Goal: Information Seeking & Learning: Learn about a topic

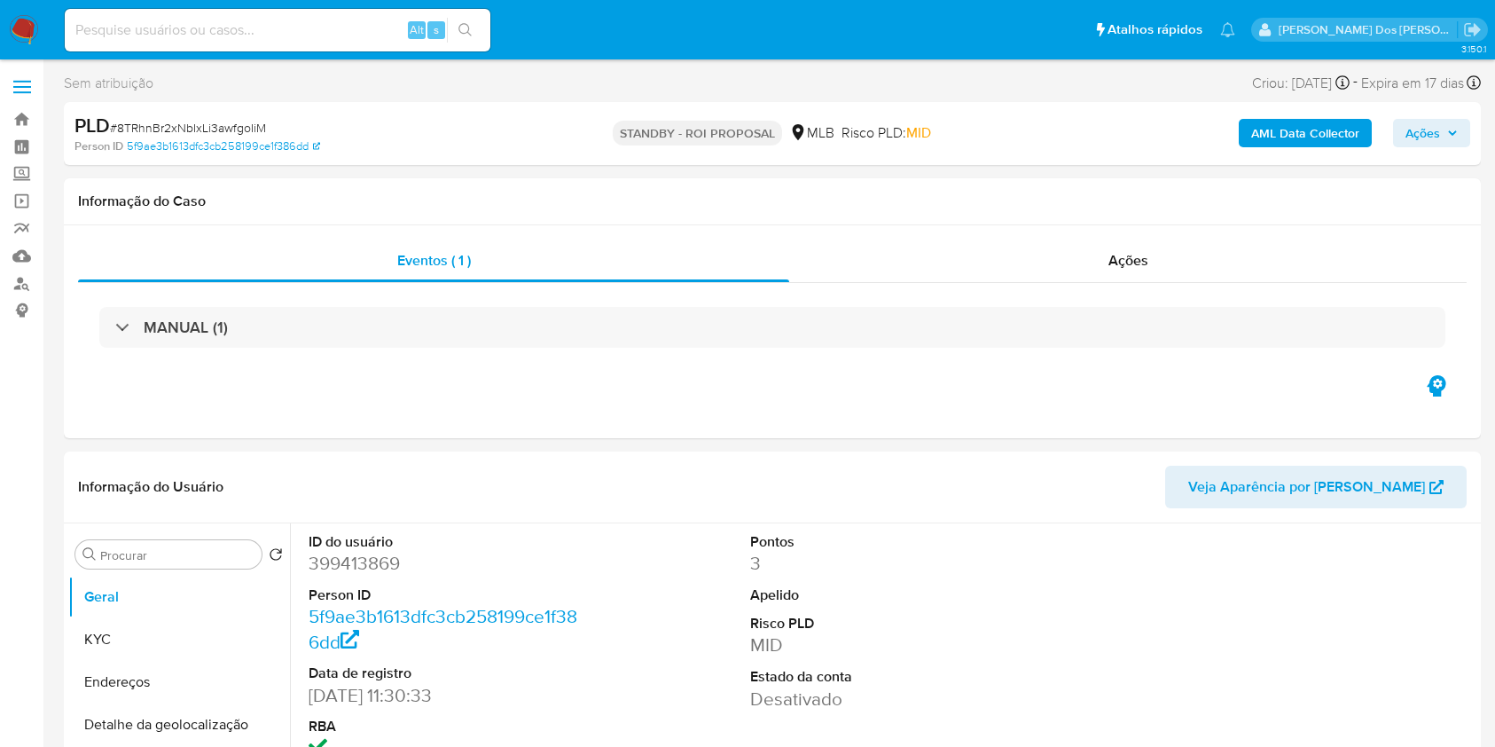
select select "10"
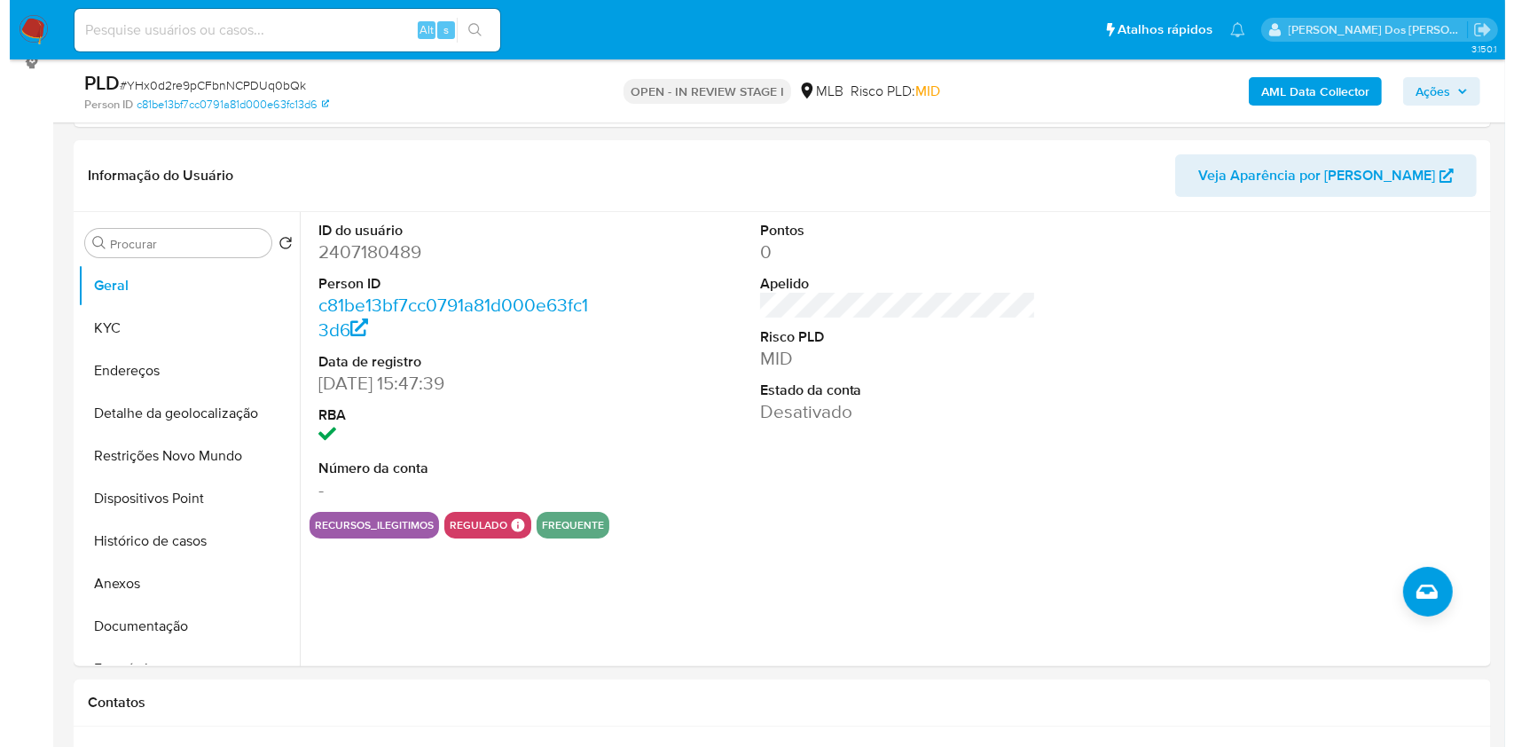
scroll to position [253, 0]
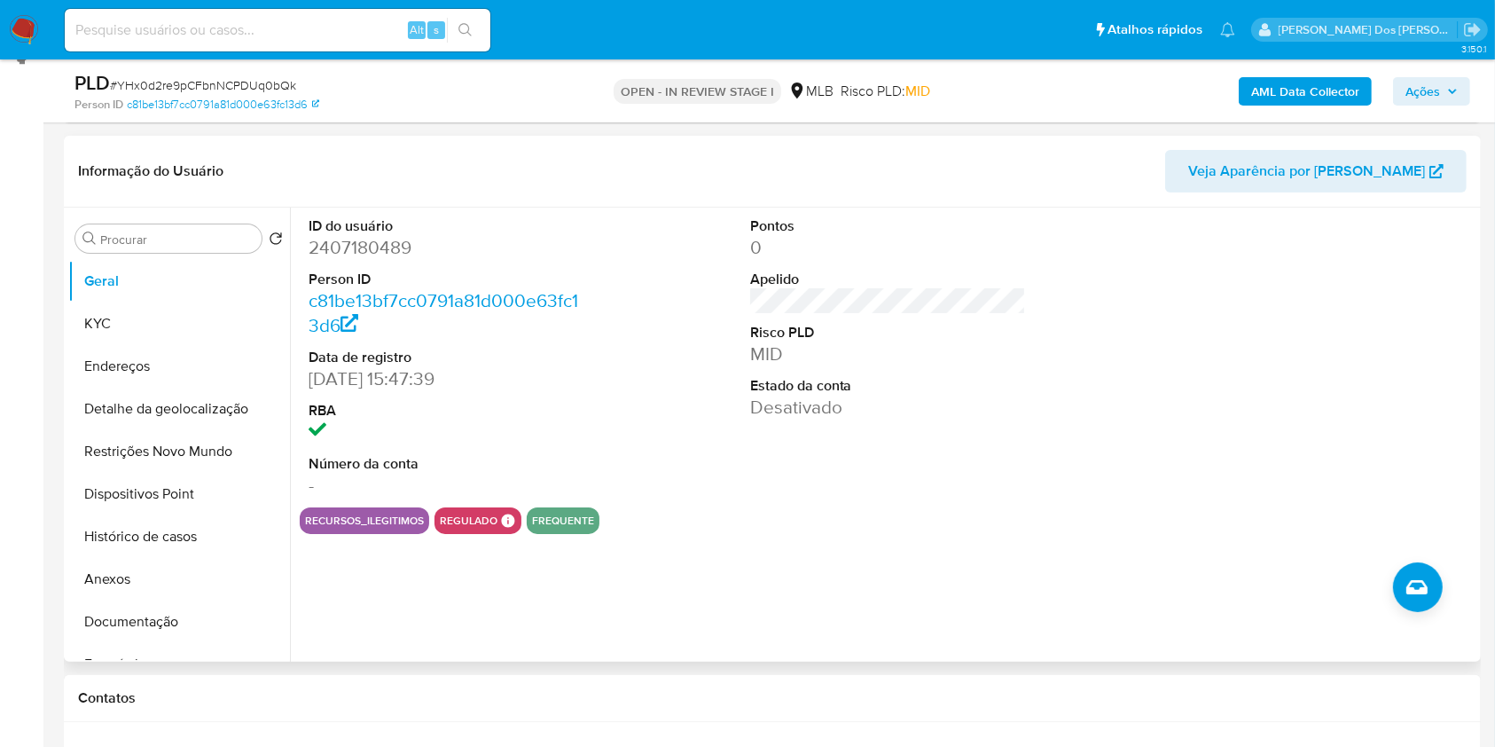
click at [337, 260] on dd "2407180489" at bounding box center [447, 247] width 277 height 25
copy dd "2407180489"
click at [1345, 85] on b "AML Data Collector" at bounding box center [1305, 91] width 108 height 28
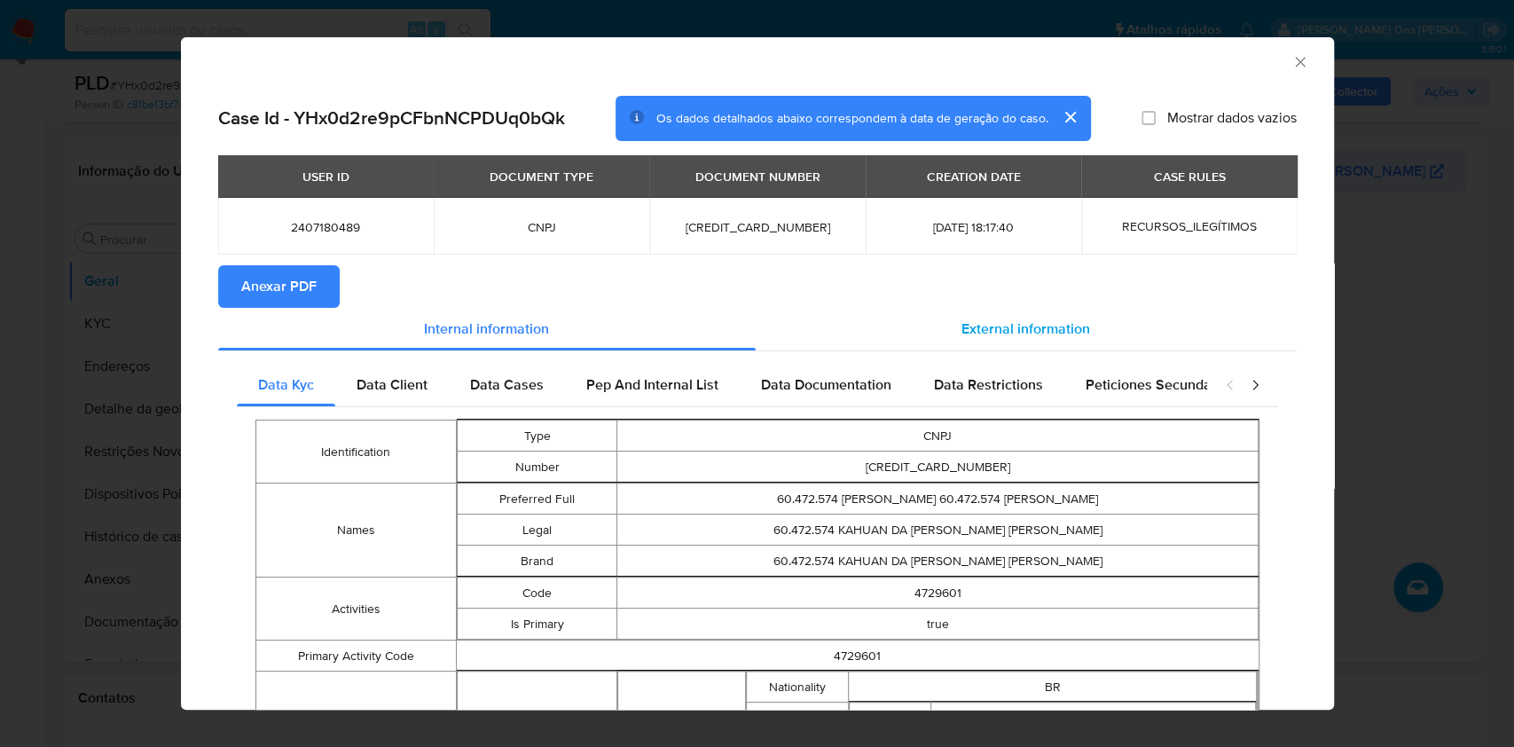
click at [943, 348] on div "External information" at bounding box center [1026, 329] width 541 height 43
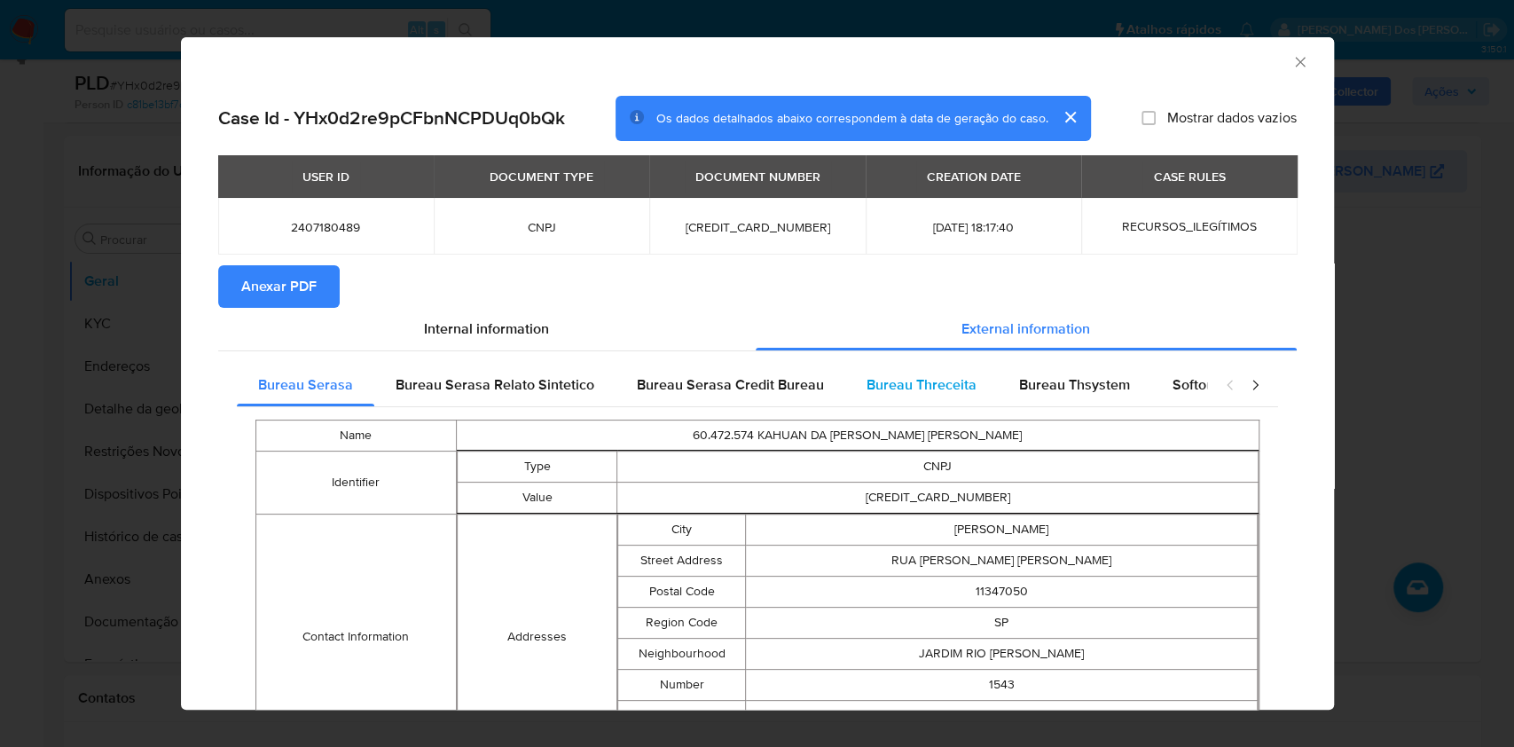
scroll to position [578, 0]
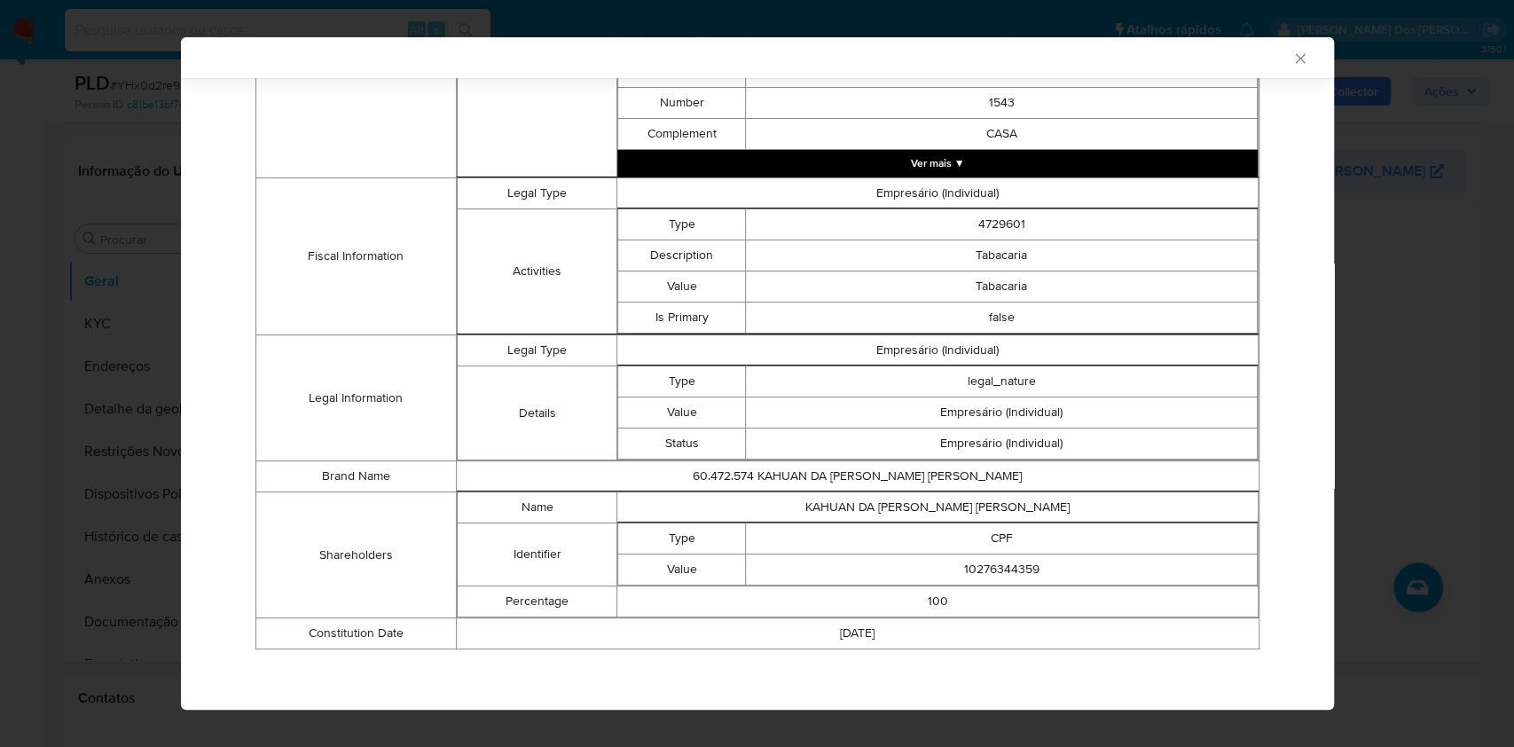
click at [950, 572] on td "10276344359" at bounding box center [1001, 569] width 511 height 31
copy td "10276344359"
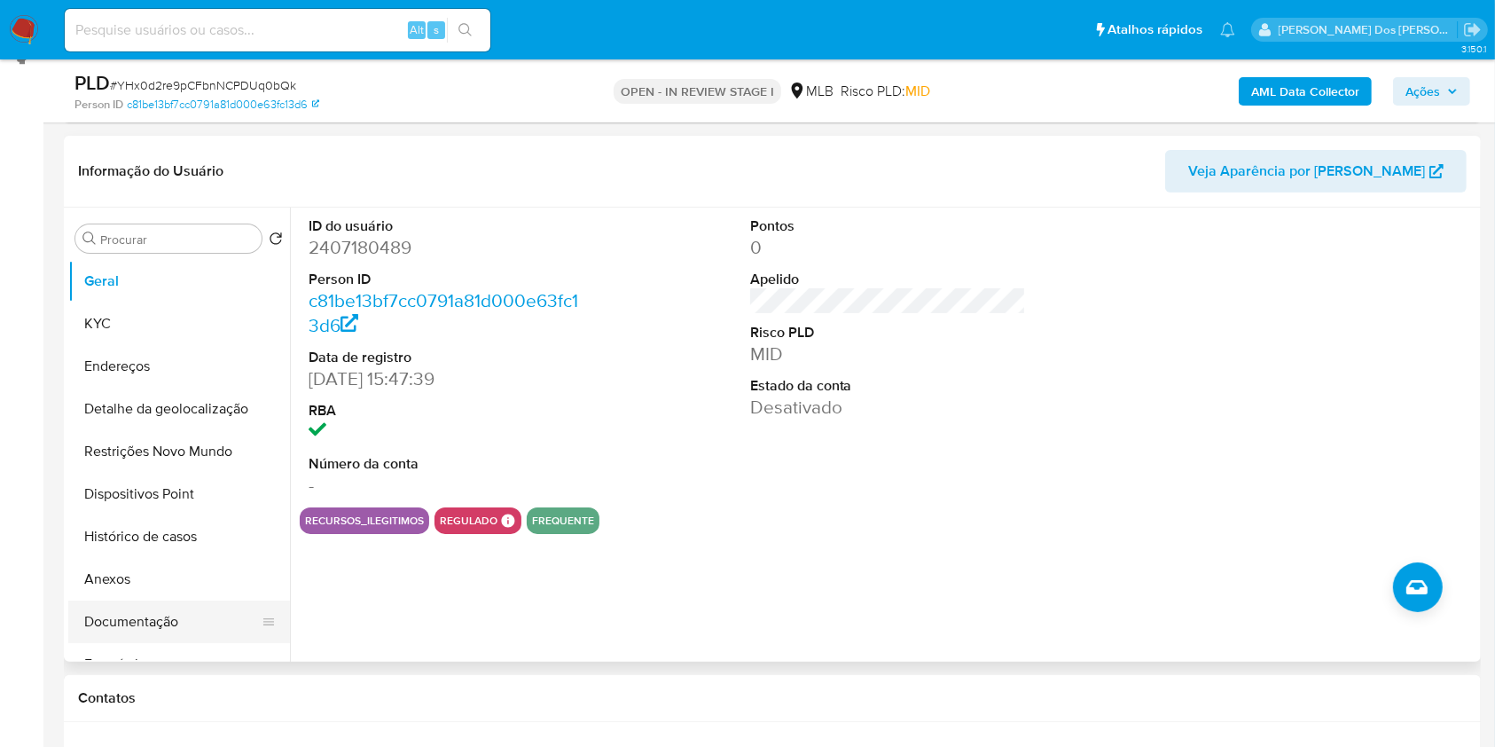
click at [167, 643] on button "Documentação" at bounding box center [172, 621] width 208 height 43
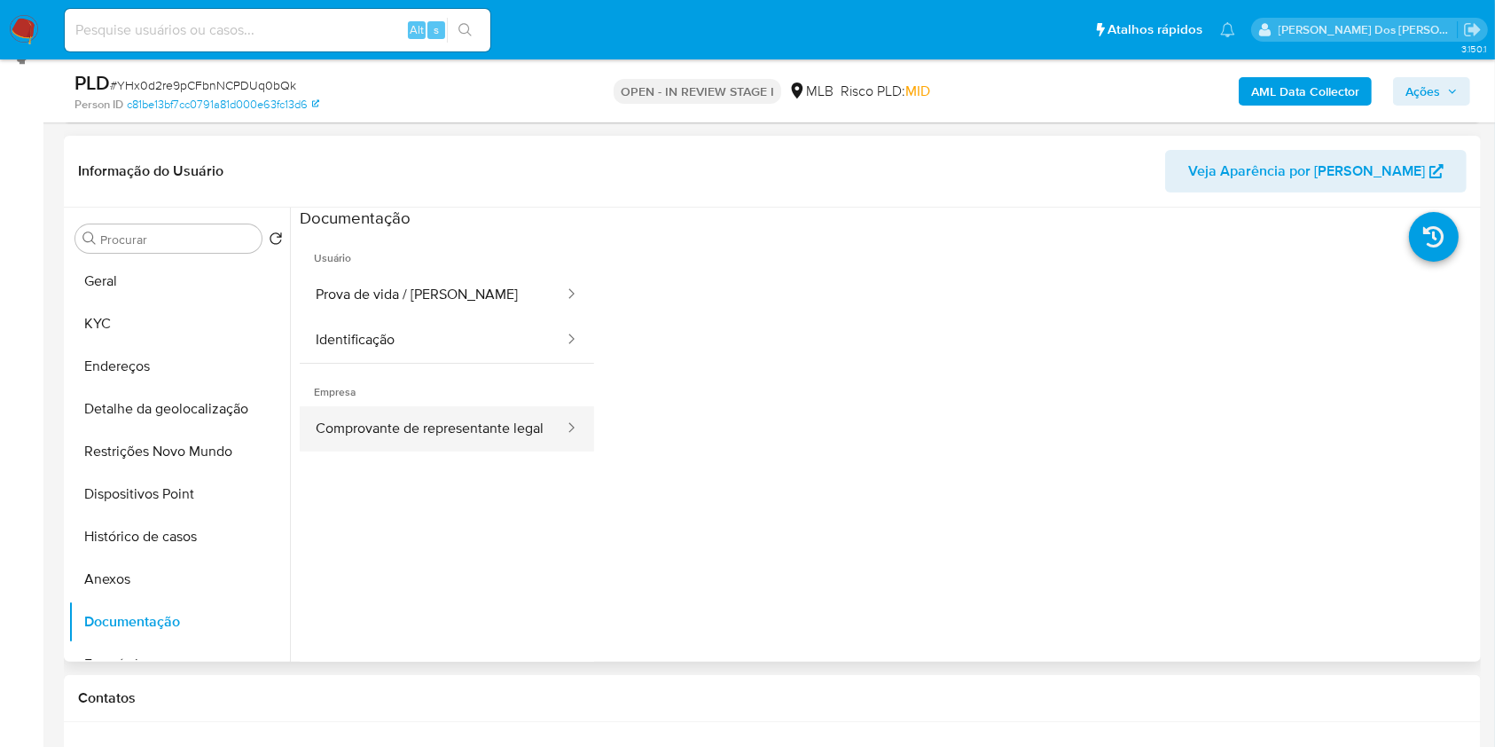
click at [357, 451] on button "Comprovante de representante legal" at bounding box center [433, 428] width 266 height 45
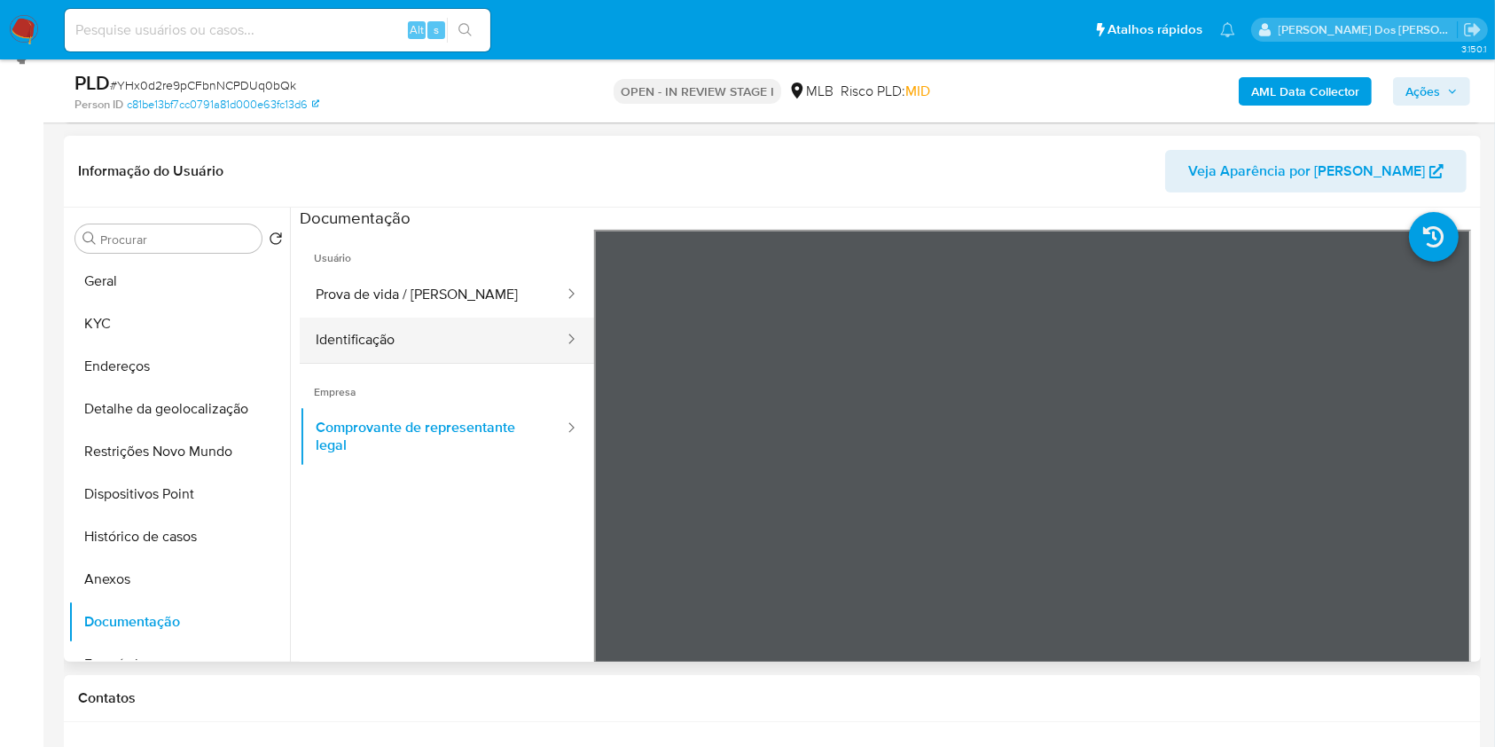
click at [434, 363] on button "Identificação" at bounding box center [433, 340] width 266 height 45
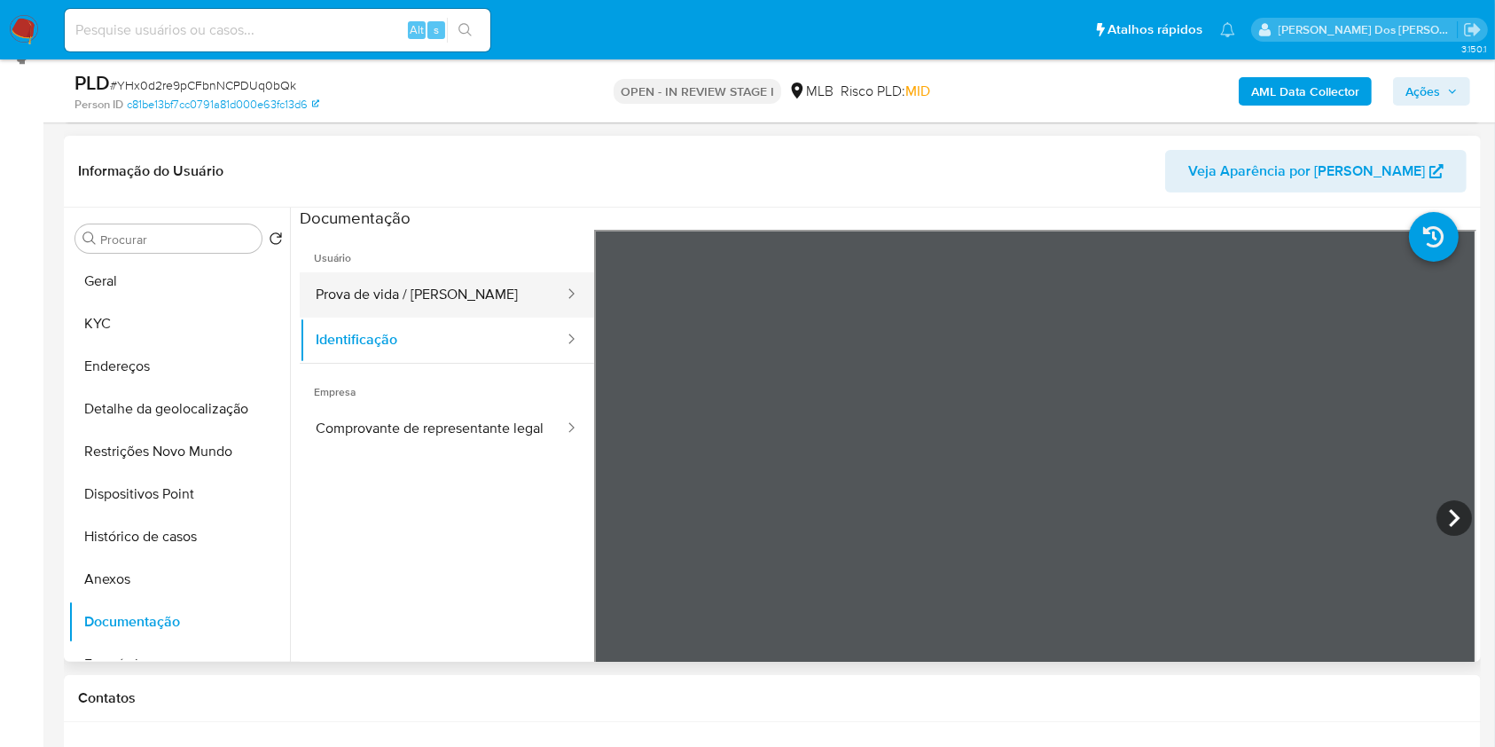
click at [451, 318] on button "Prova de vida / Selfie" at bounding box center [433, 294] width 266 height 45
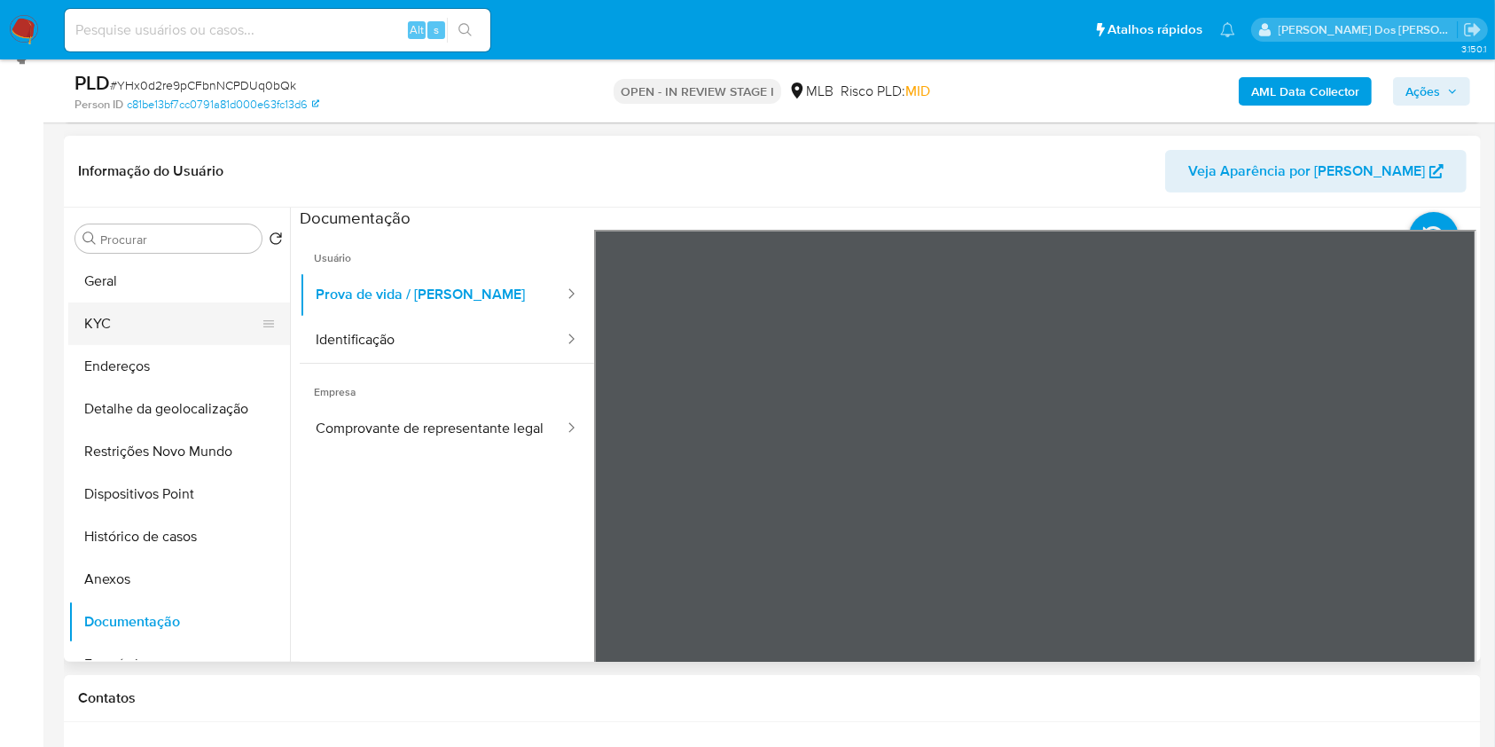
click at [148, 340] on button "KYC" at bounding box center [172, 323] width 208 height 43
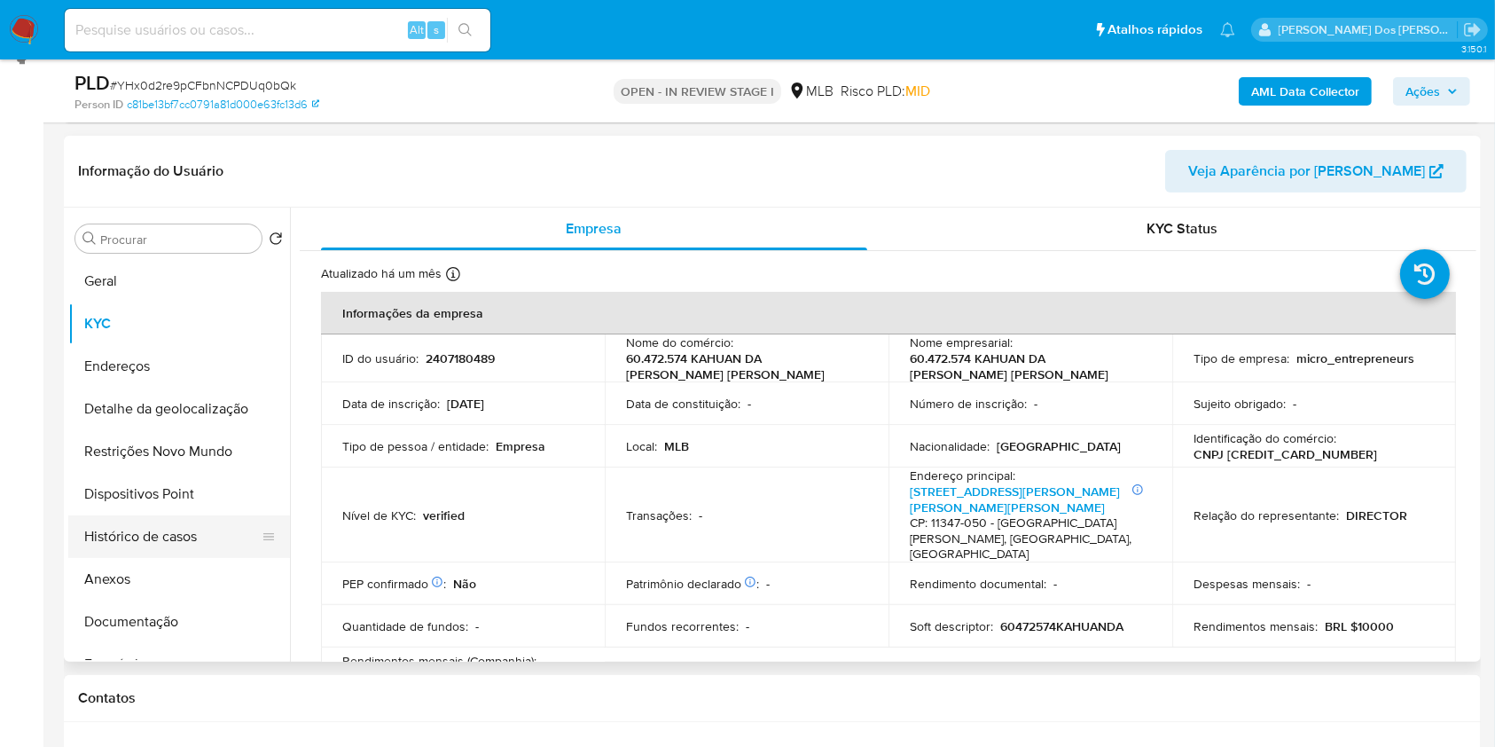
click at [228, 558] on button "Histórico de casos" at bounding box center [172, 536] width 208 height 43
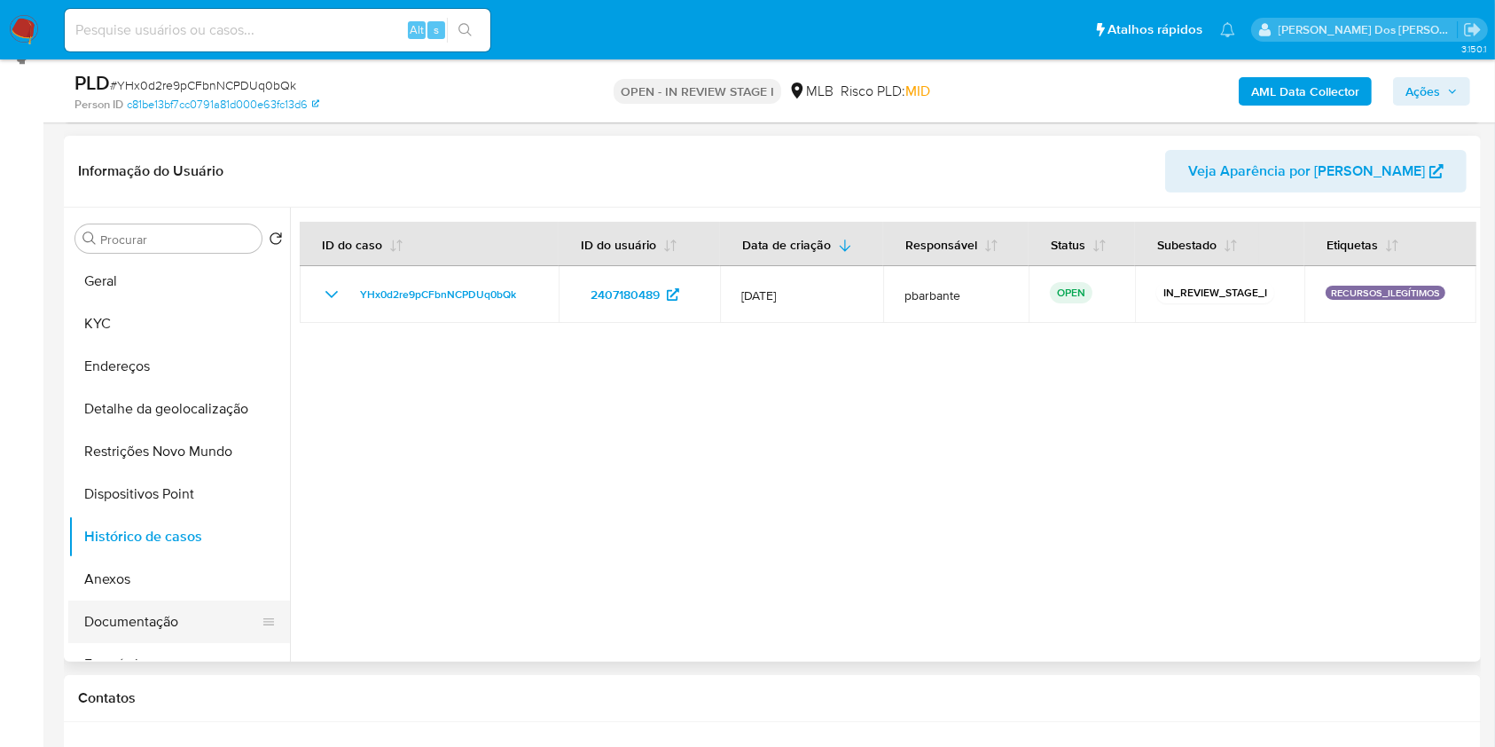
click at [179, 643] on button "Documentação" at bounding box center [172, 621] width 208 height 43
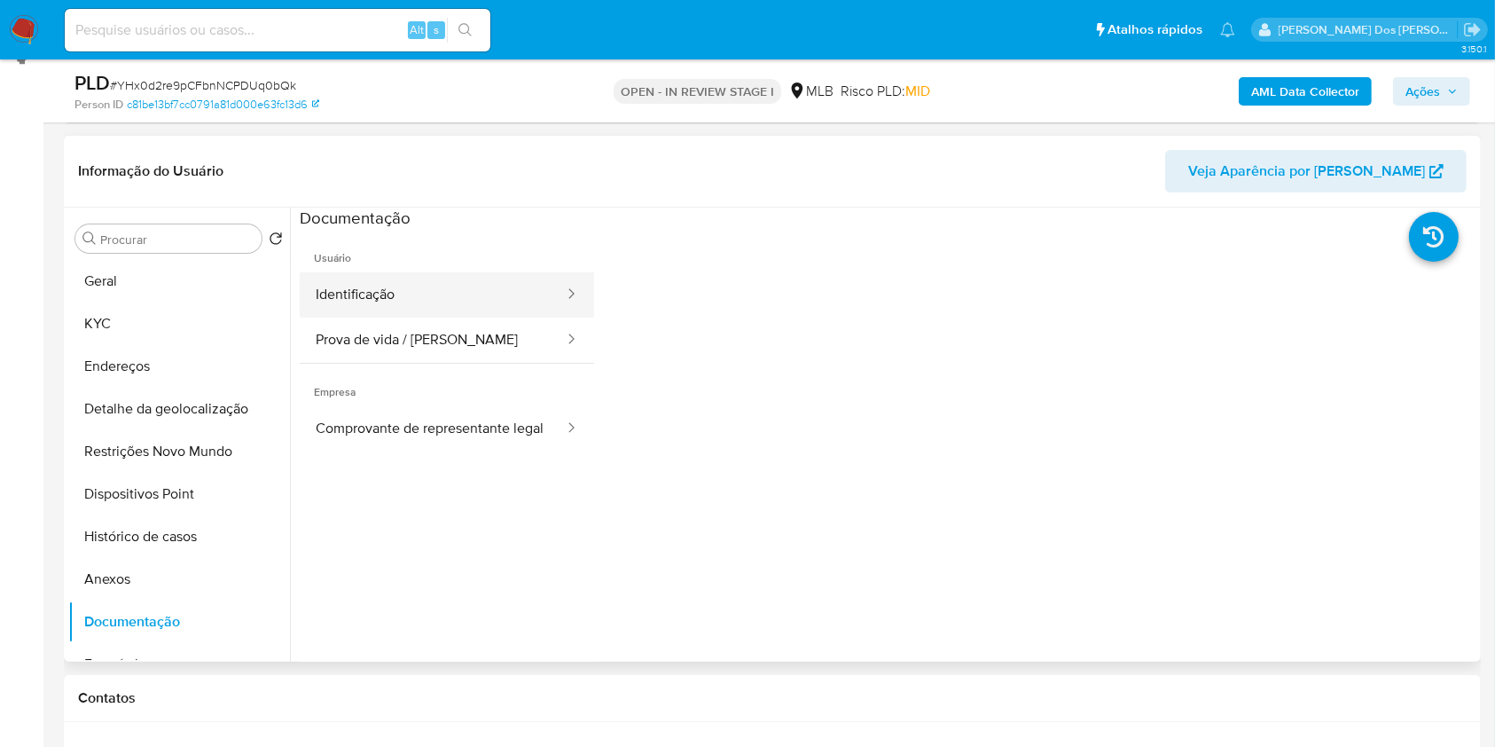
click at [412, 302] on button "Identificação" at bounding box center [433, 294] width 266 height 45
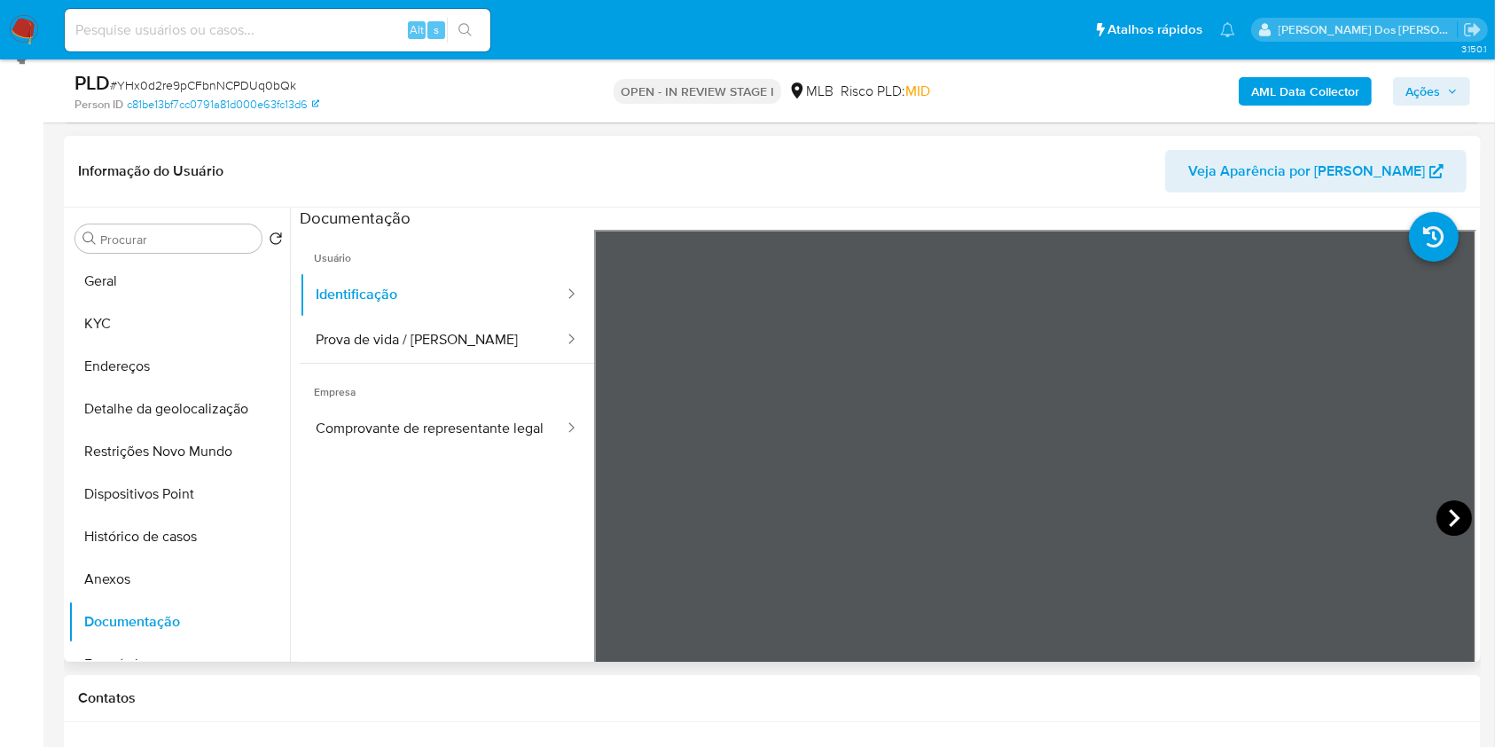
click at [1441, 536] on icon at bounding box center [1454, 517] width 35 height 35
click at [401, 363] on button "Prova de vida / Selfie" at bounding box center [433, 340] width 266 height 45
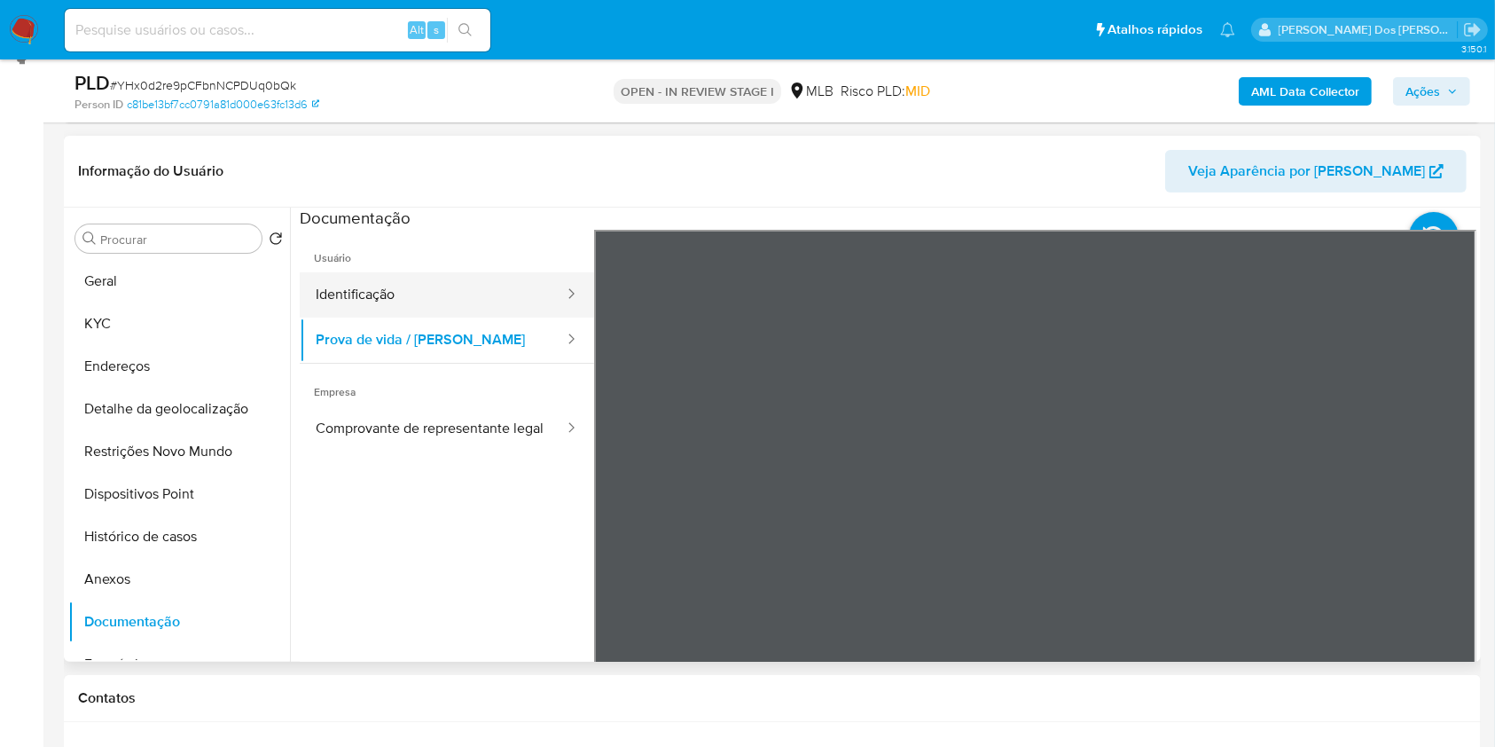
click at [475, 318] on button "Identificação" at bounding box center [433, 294] width 266 height 45
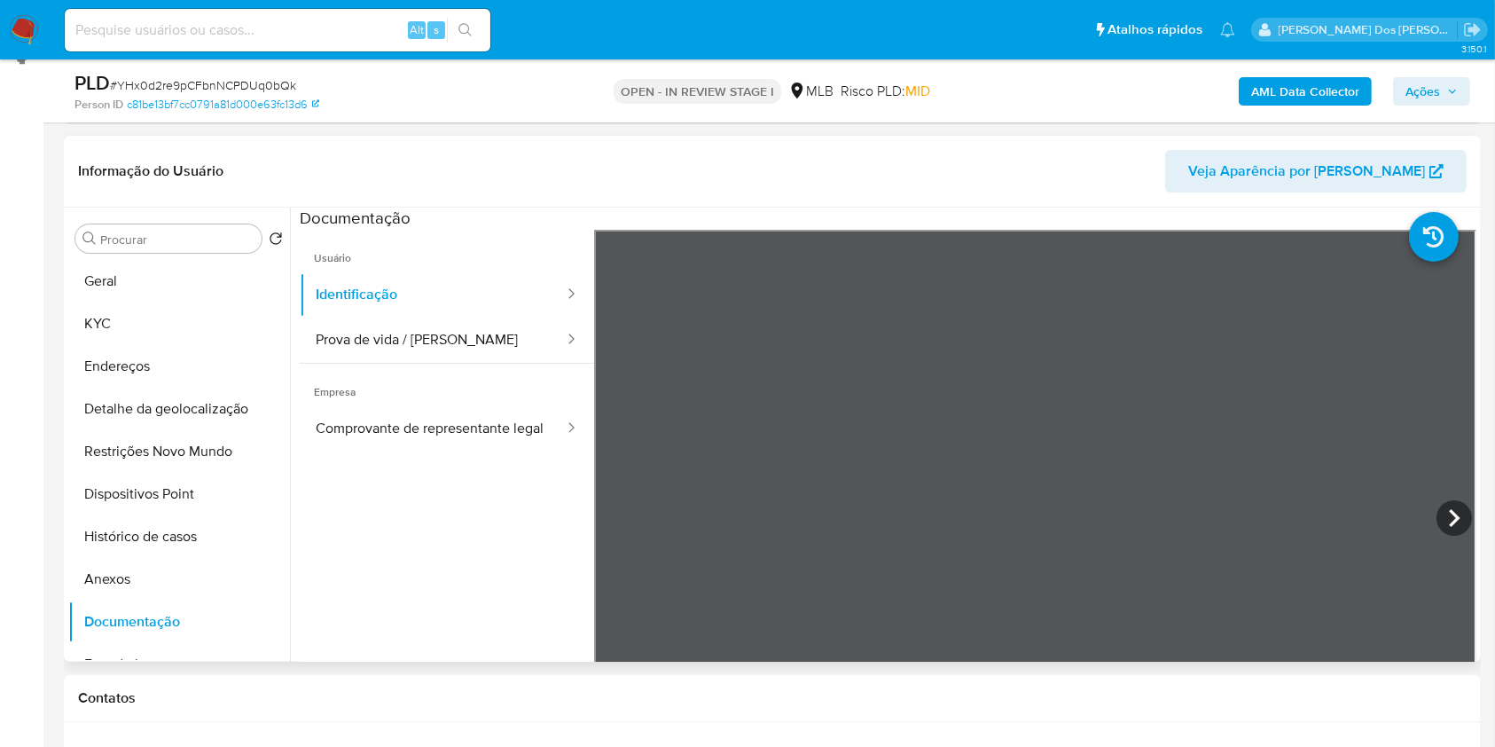
click at [894, 200] on div "Informação do Usuário Veja Aparência por Pessoa Procurar Retornar ao pedido pad…" at bounding box center [772, 399] width 1417 height 526
click at [410, 358] on button "Prova de vida / Selfie" at bounding box center [433, 340] width 266 height 45
click at [1281, 93] on b "AML Data Collector" at bounding box center [1305, 91] width 108 height 28
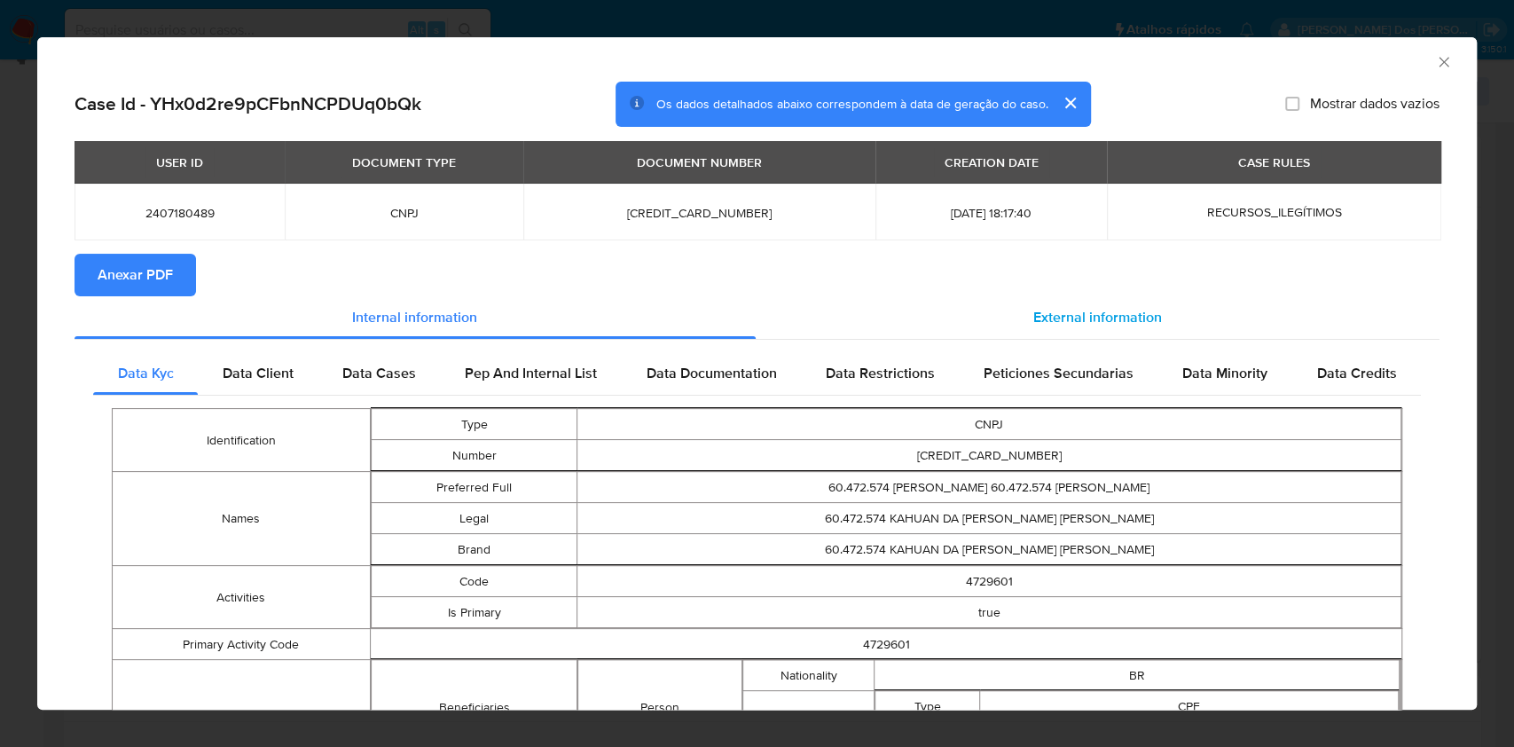
click at [1086, 318] on span "External information" at bounding box center [1097, 317] width 129 height 20
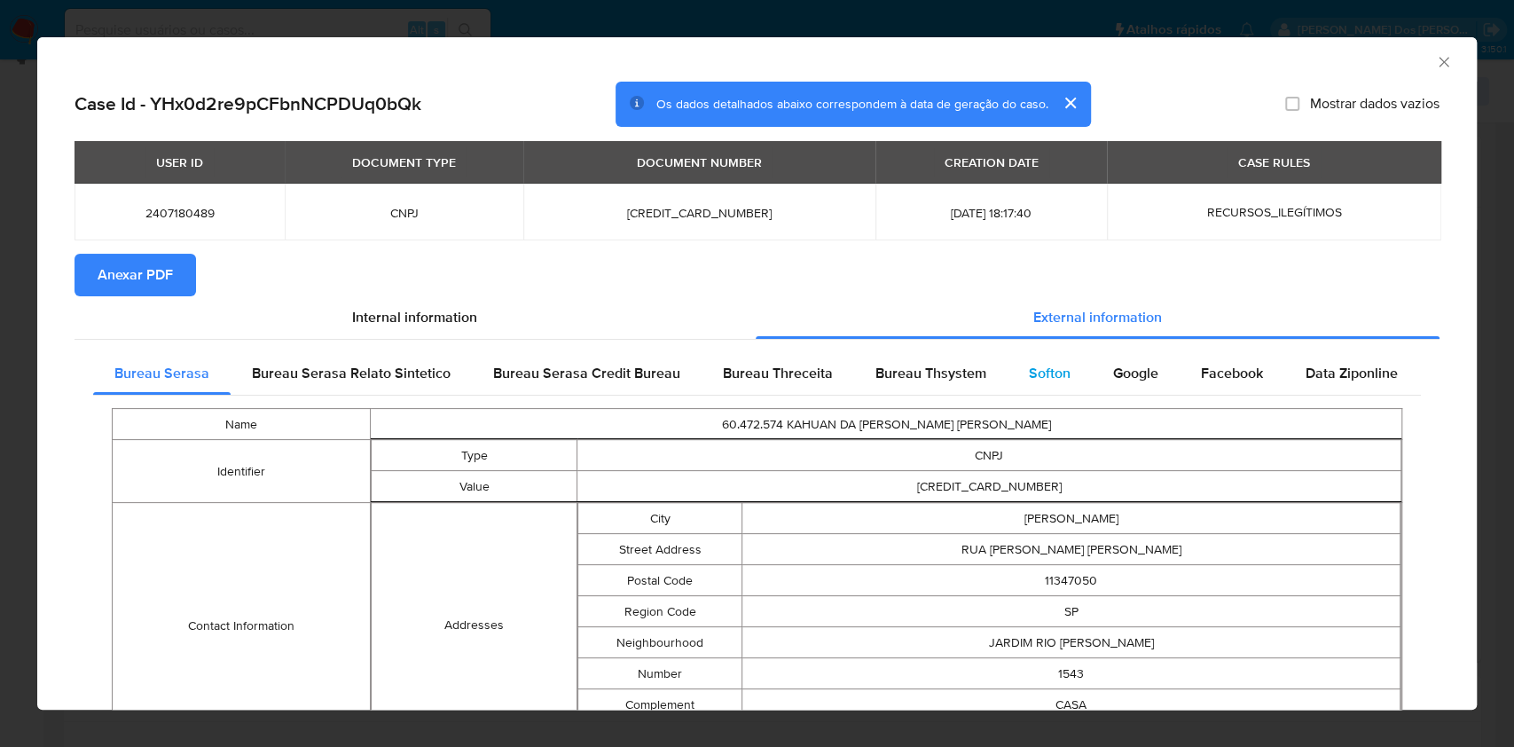
click at [1043, 371] on span "Softon" at bounding box center [1050, 373] width 42 height 20
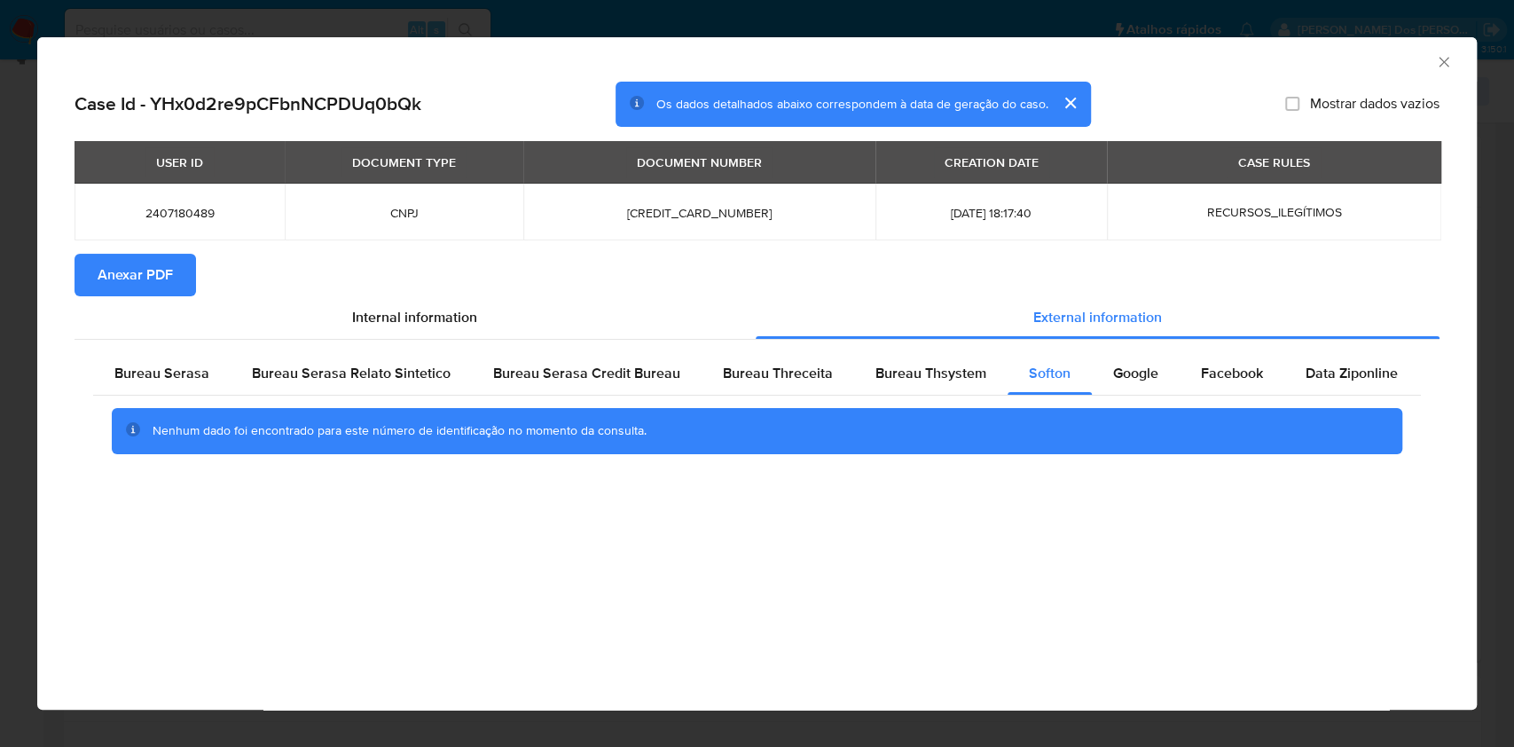
click at [153, 286] on span "Anexar PDF" at bounding box center [135, 274] width 75 height 39
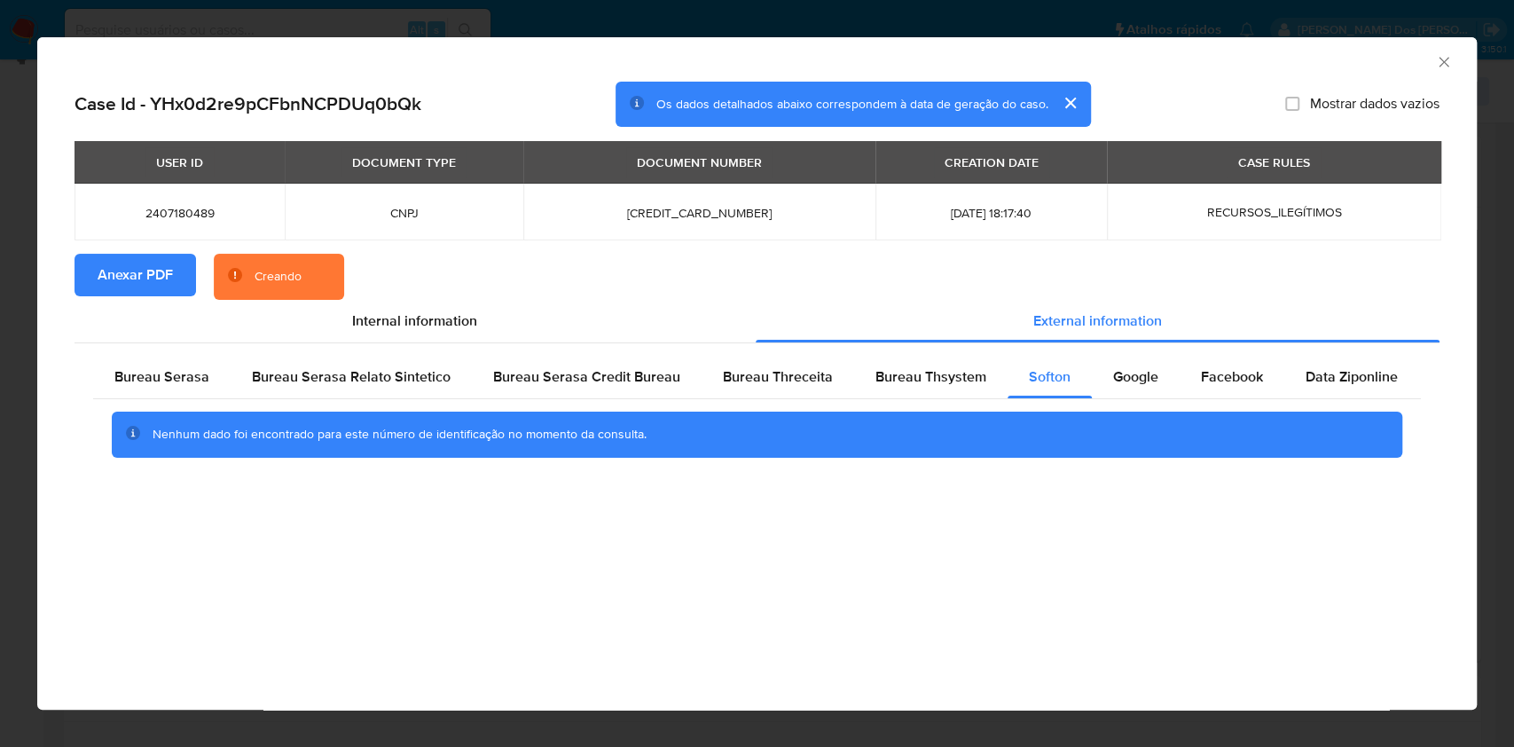
click at [1447, 67] on icon "Fechar a janela" at bounding box center [1444, 62] width 18 height 18
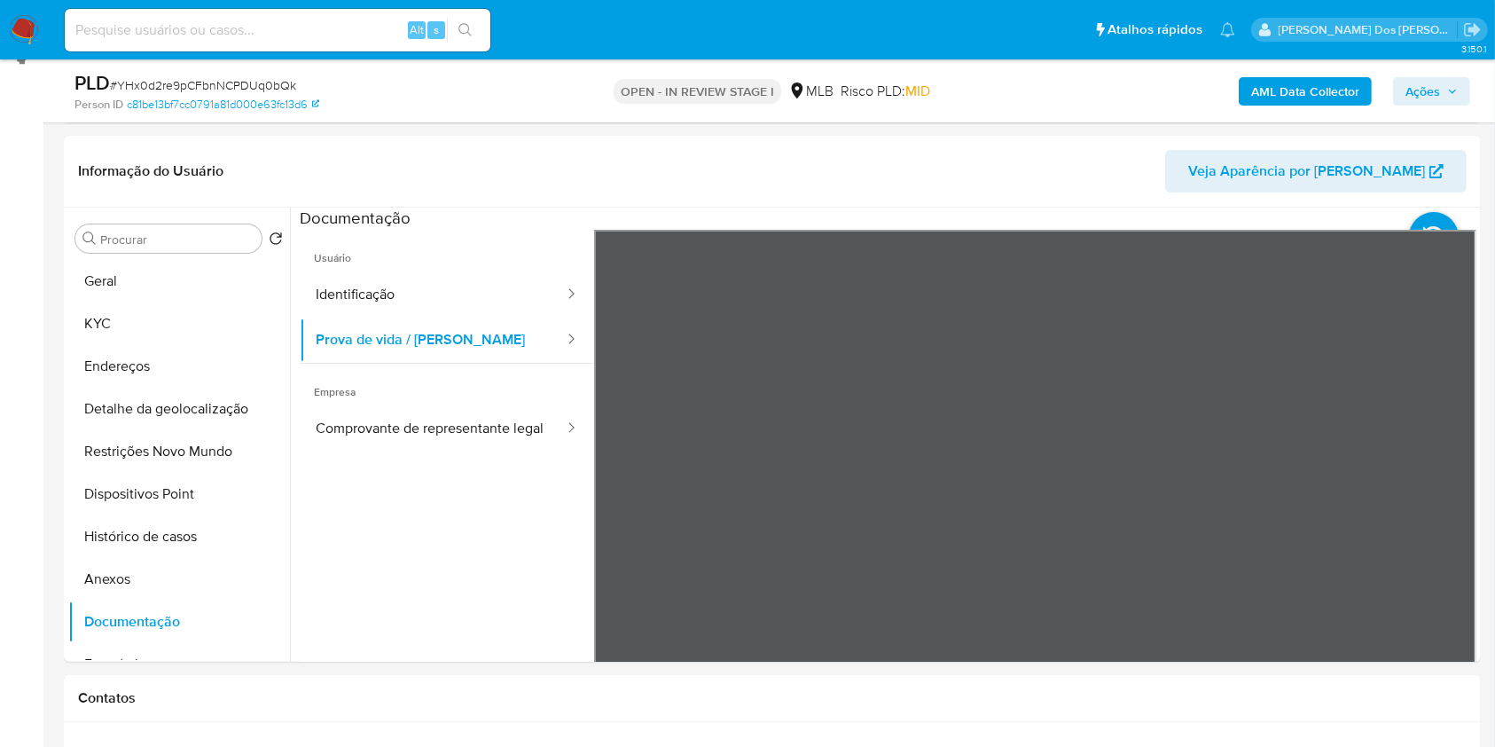
click at [1457, 98] on span "Ações" at bounding box center [1432, 91] width 52 height 25
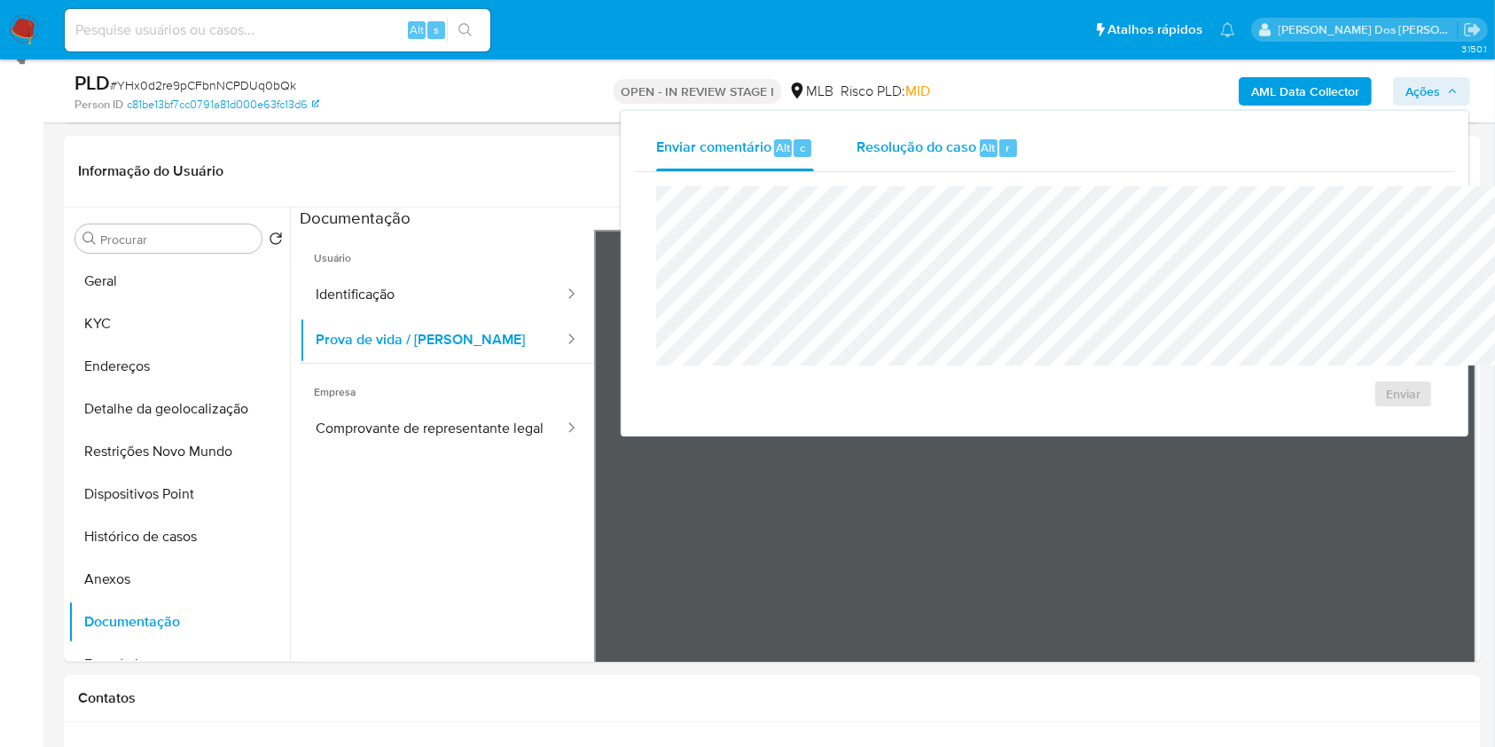
click at [857, 166] on div "Resolução do caso Alt r" at bounding box center [938, 148] width 162 height 46
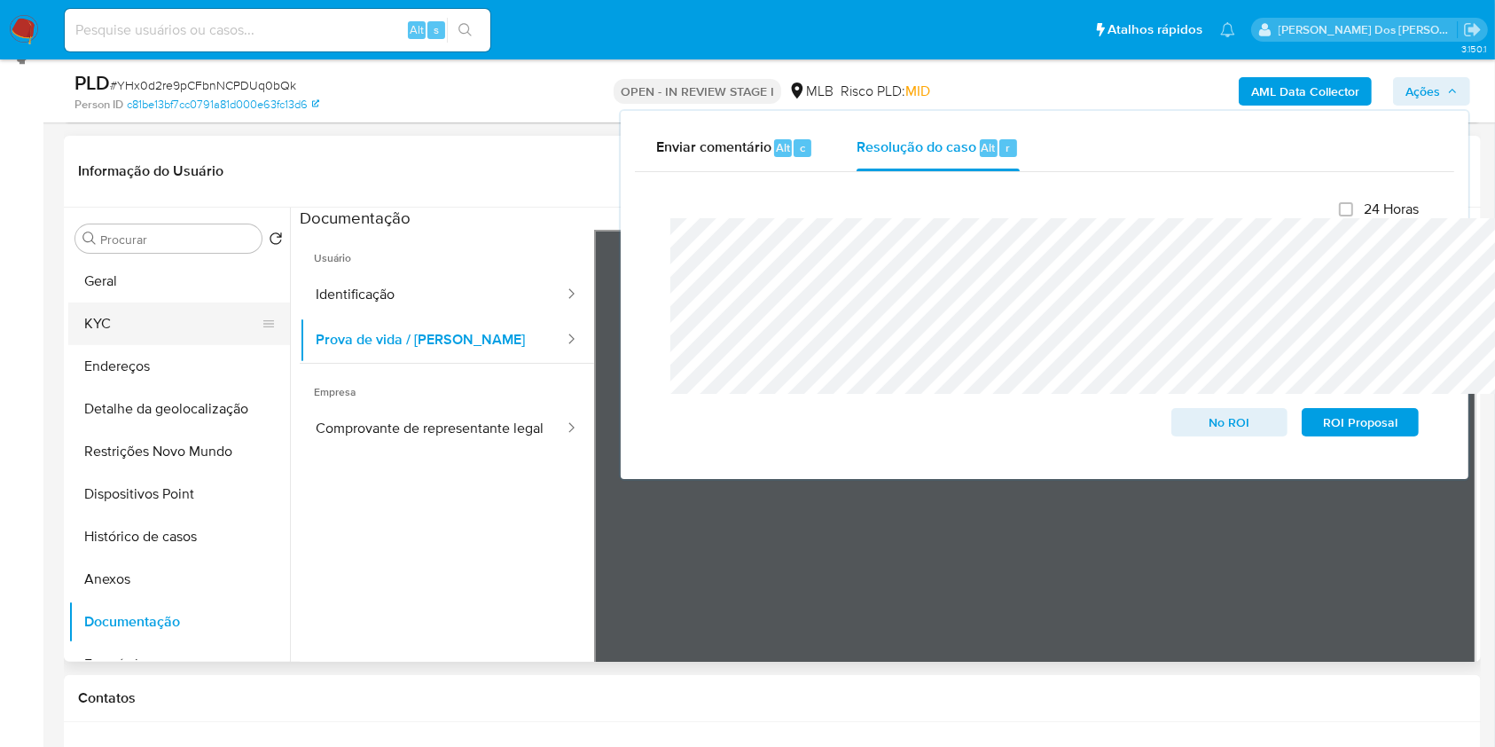
click at [163, 345] on button "KYC" at bounding box center [172, 323] width 208 height 43
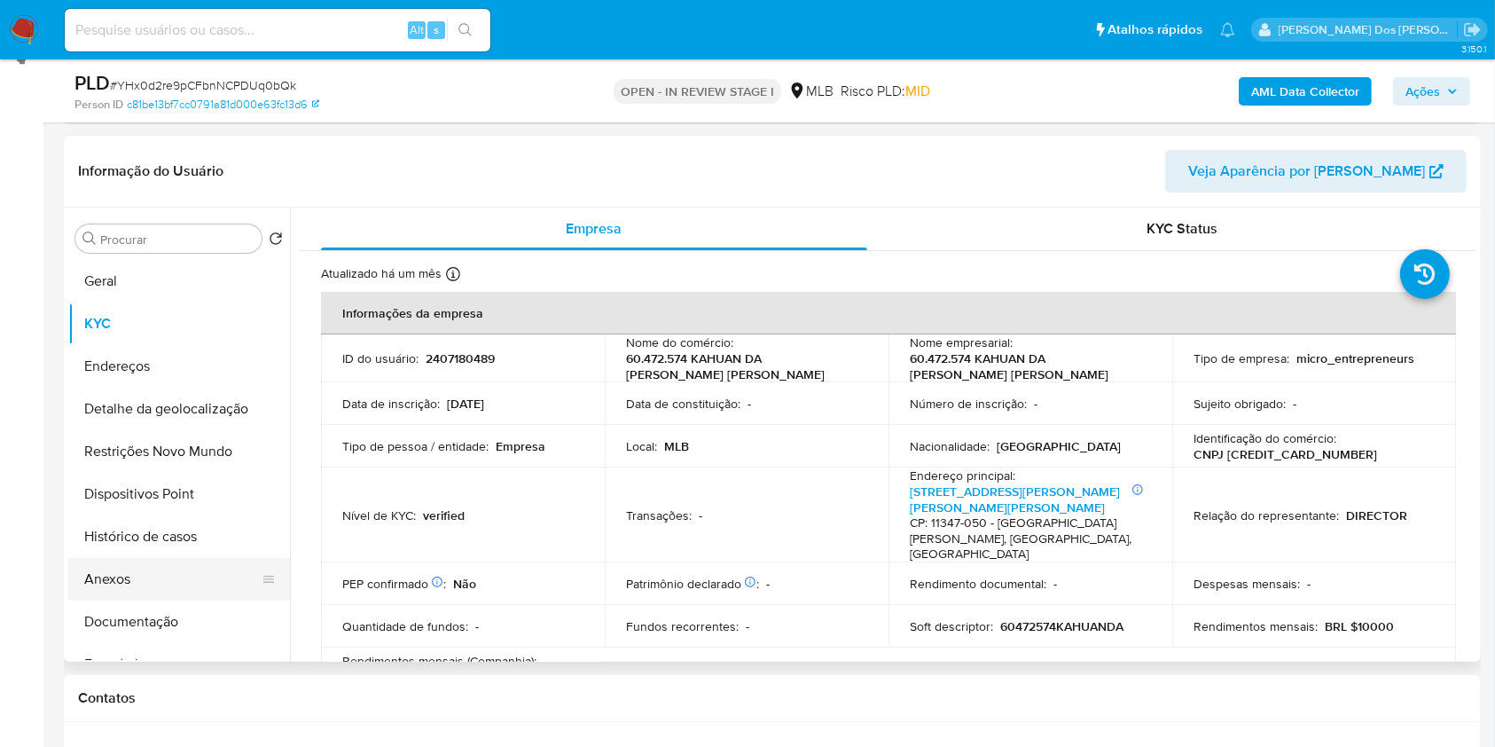
click at [151, 600] on button "Anexos" at bounding box center [172, 579] width 208 height 43
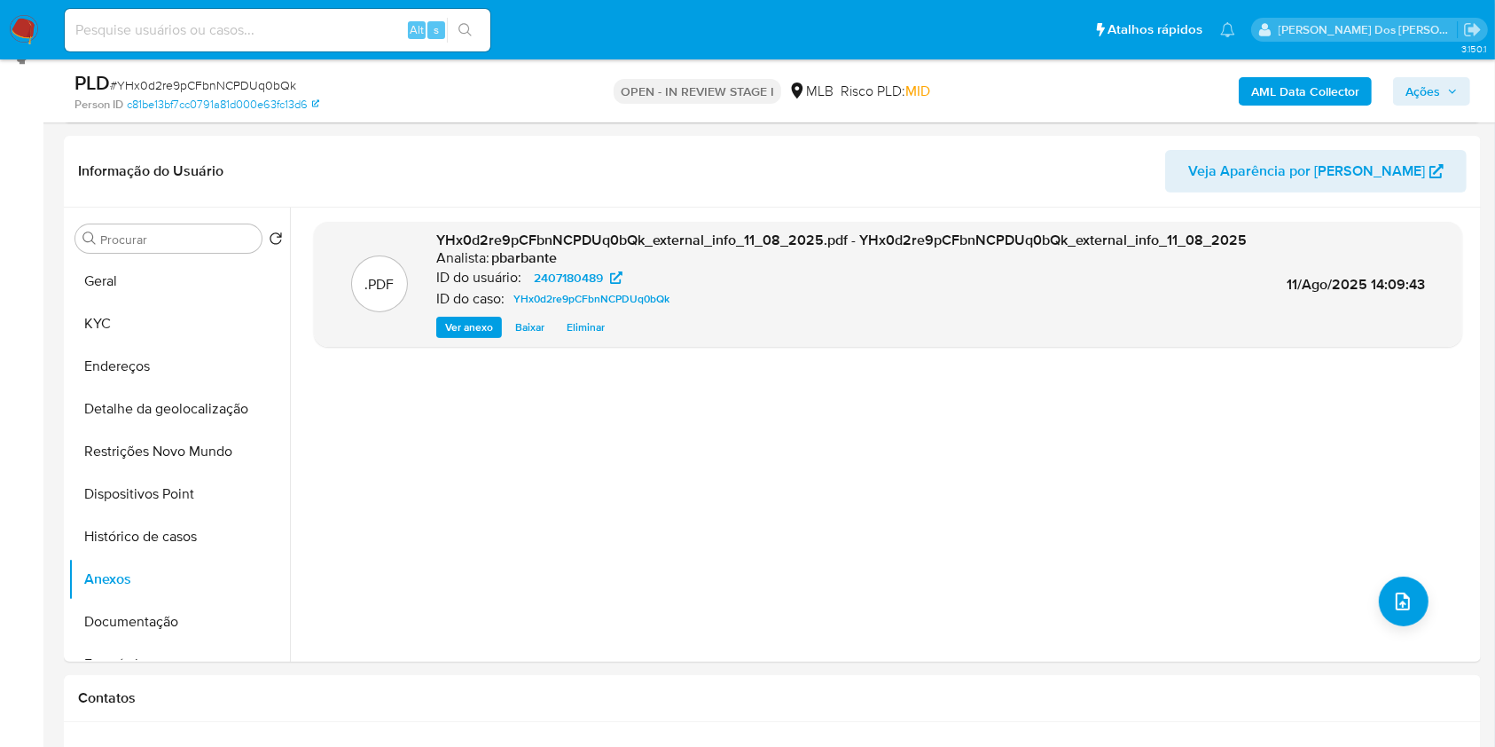
click at [1433, 90] on span "Ações" at bounding box center [1423, 91] width 35 height 28
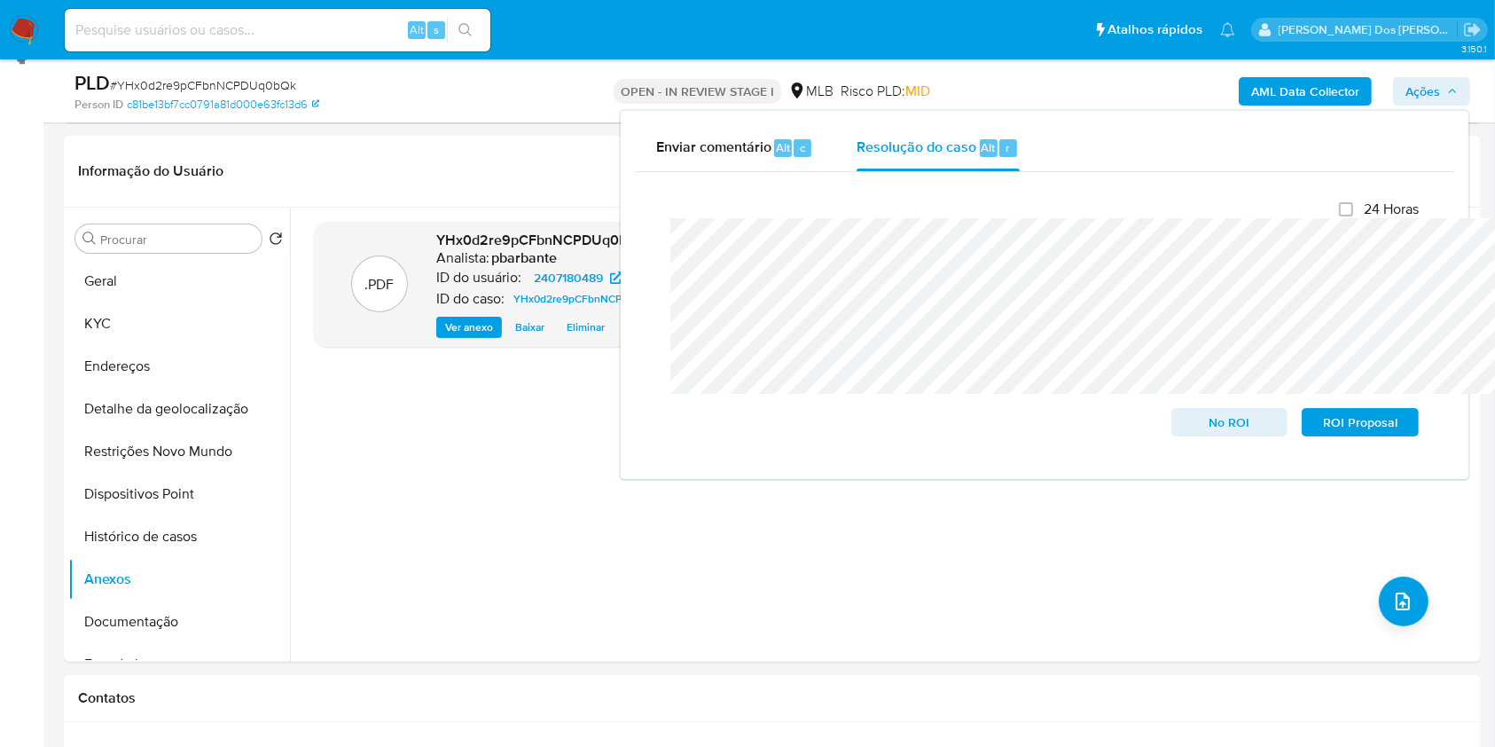
click at [1293, 89] on b "AML Data Collector" at bounding box center [1305, 91] width 108 height 28
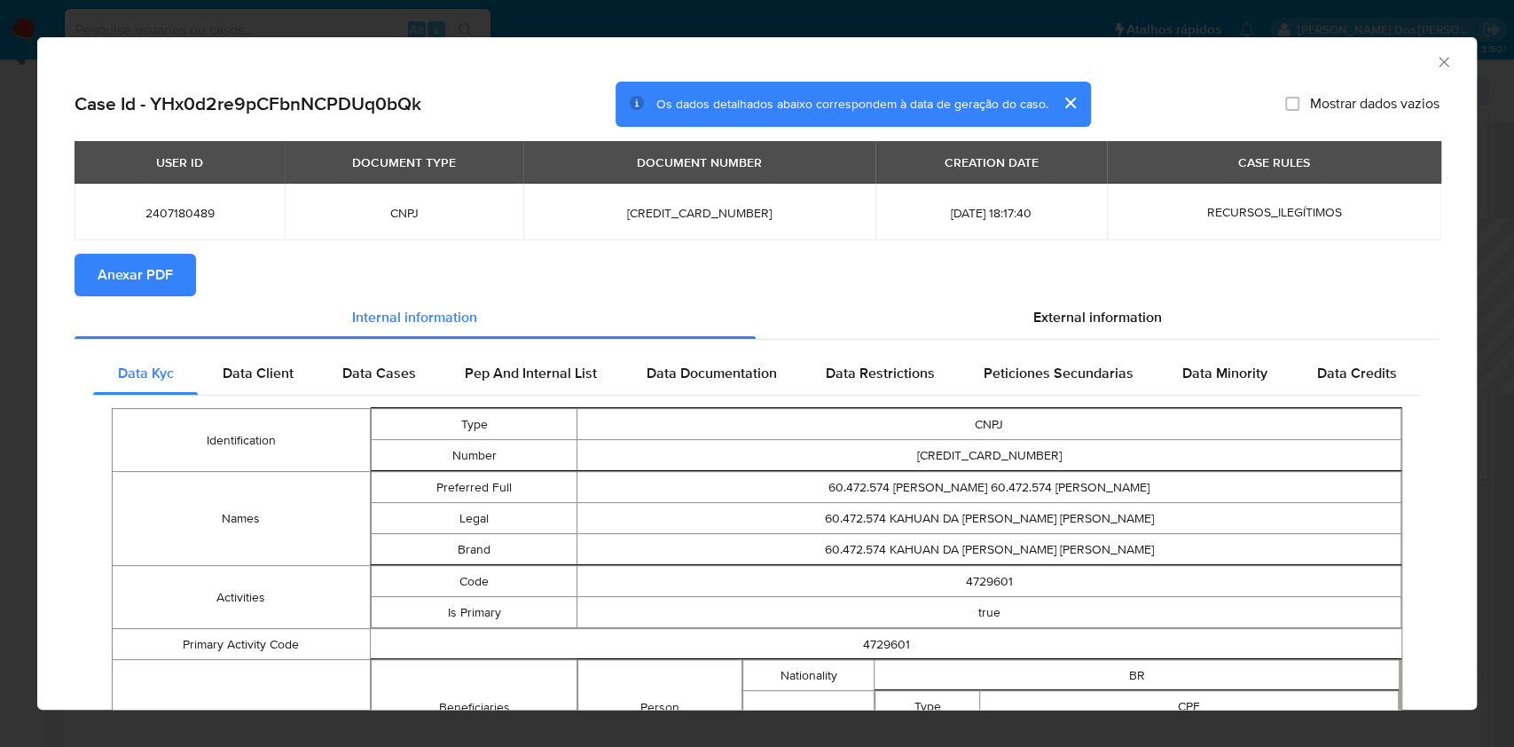
click at [191, 296] on button "Anexar PDF" at bounding box center [136, 275] width 122 height 43
click at [1439, 67] on icon "Fechar a janela" at bounding box center [1444, 62] width 10 height 10
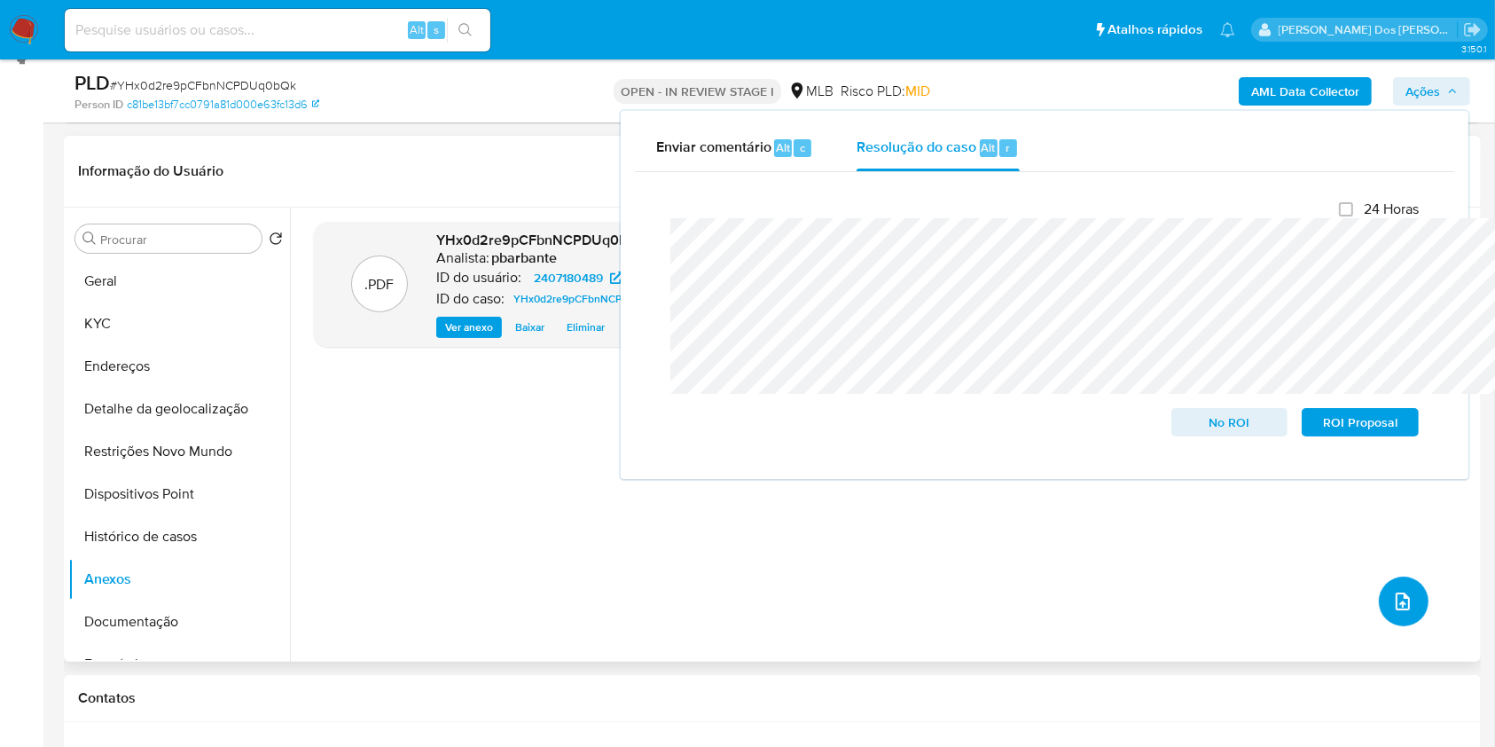
click at [1410, 626] on button "upload-file" at bounding box center [1404, 601] width 50 height 50
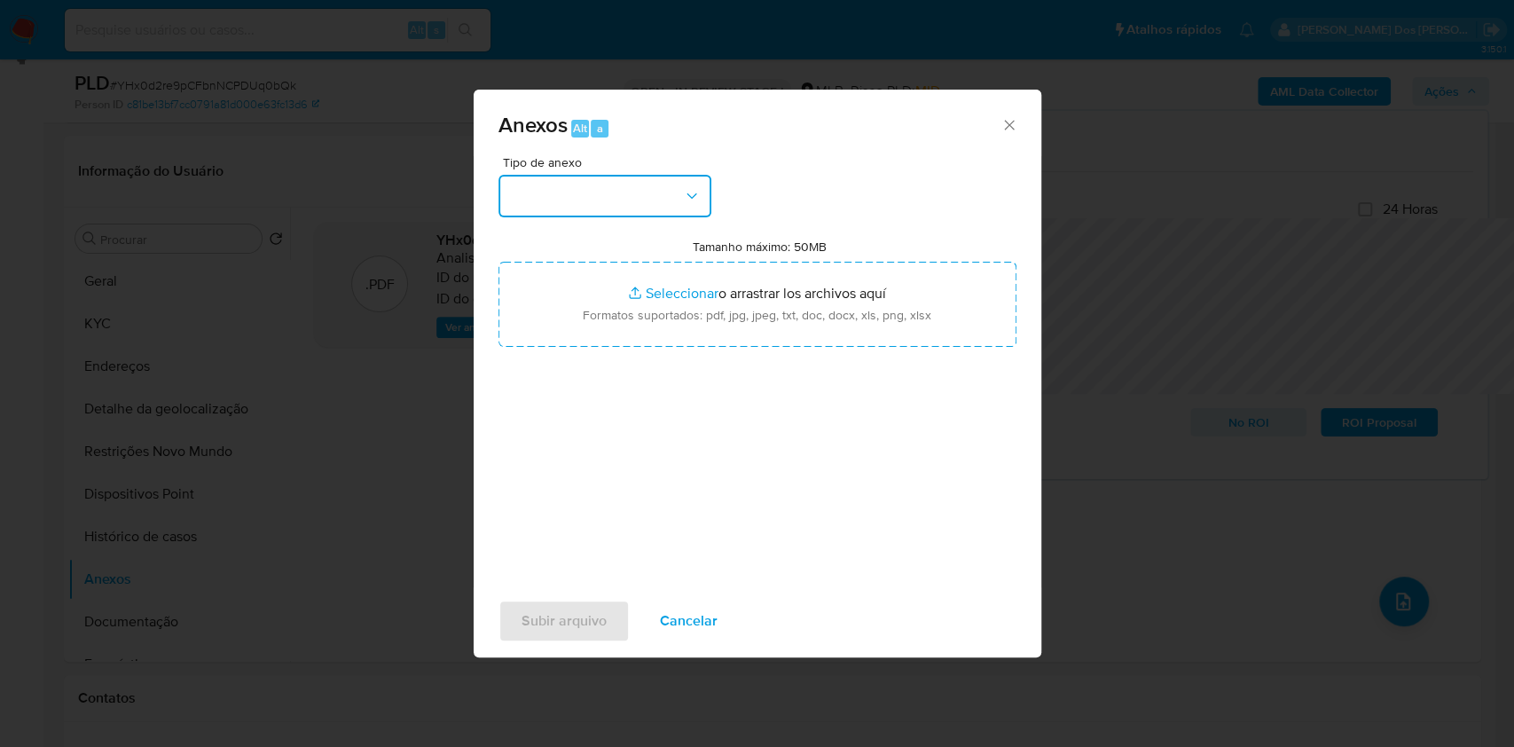
click at [622, 175] on button "button" at bounding box center [604, 196] width 213 height 43
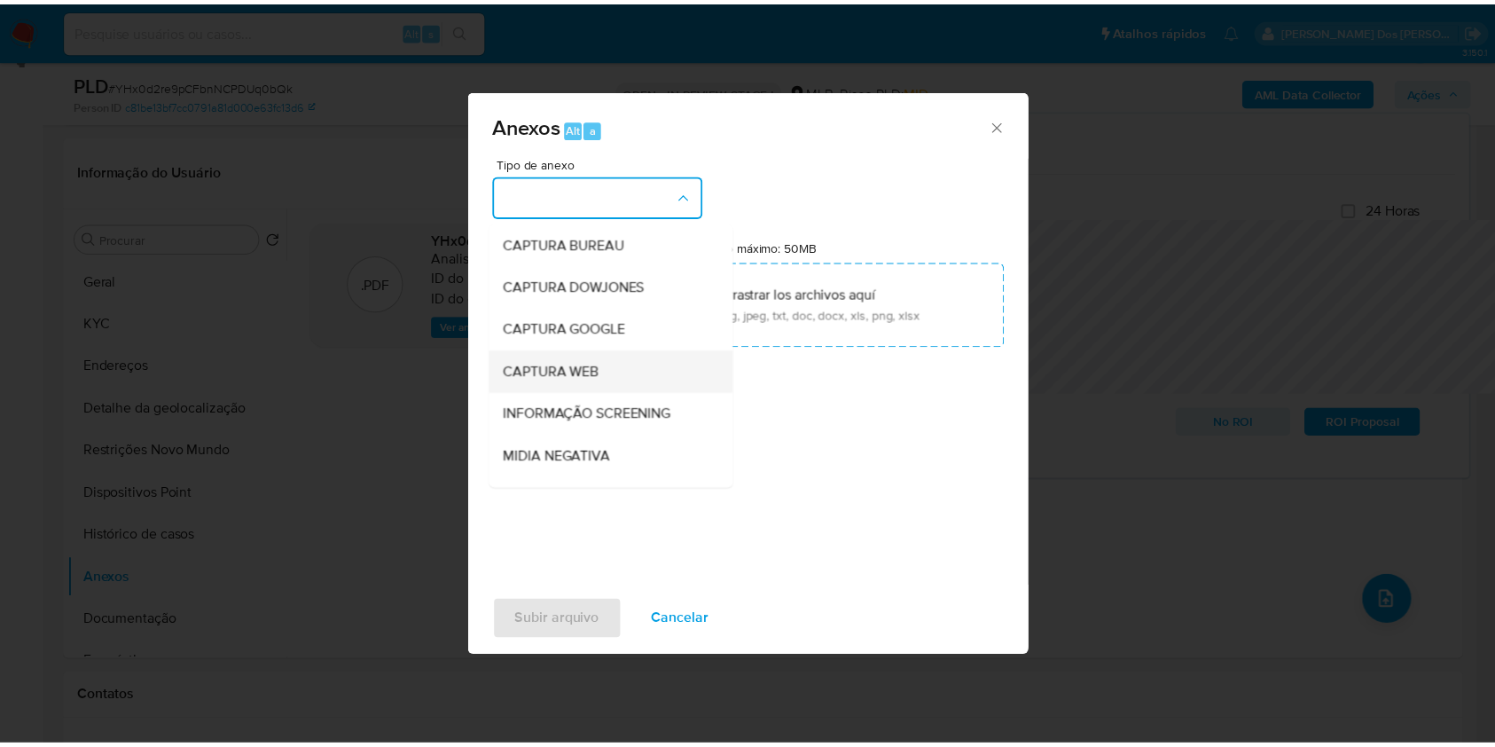
scroll to position [220, 0]
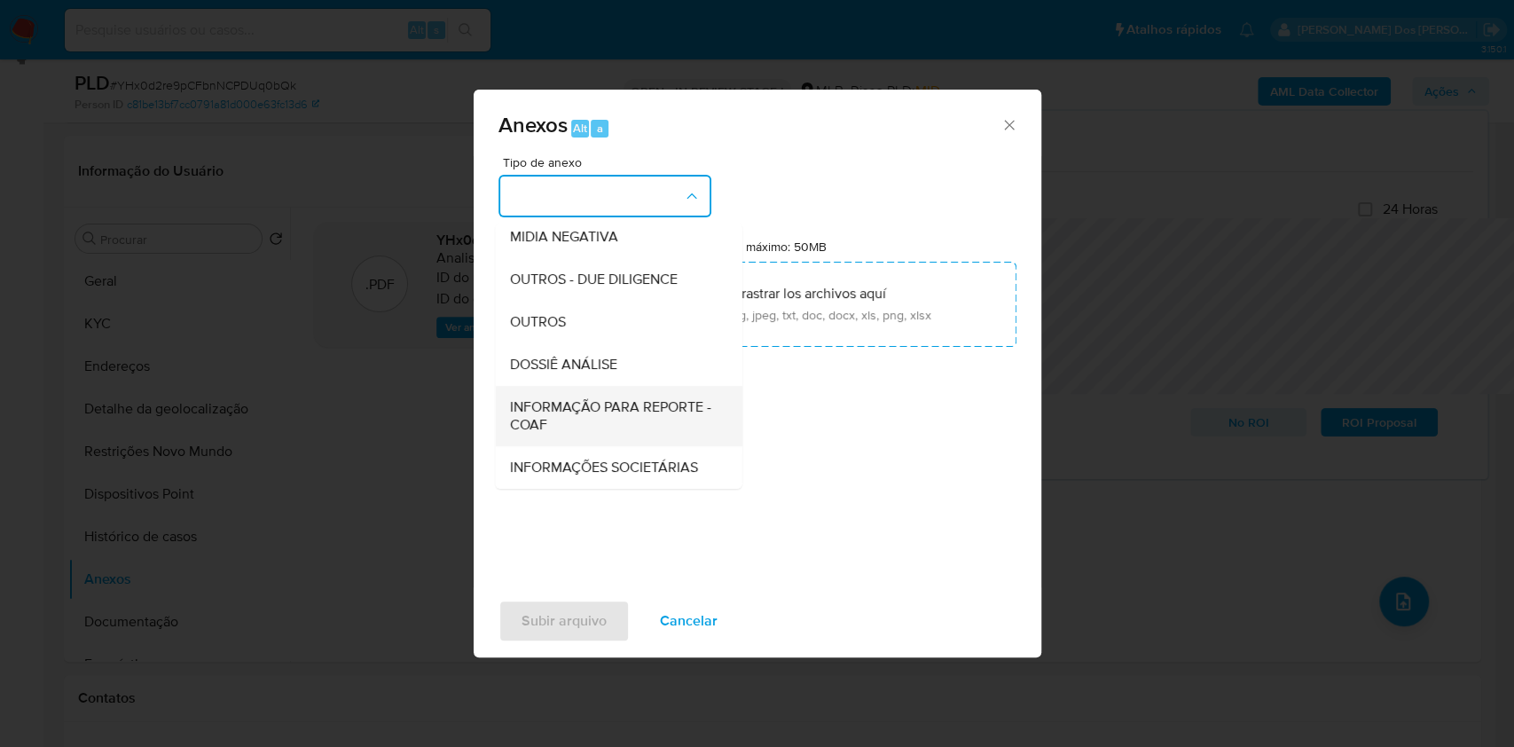
click at [552, 398] on span "INFORMAÇÃO PARA REPORTE - COAF" at bounding box center [613, 415] width 208 height 35
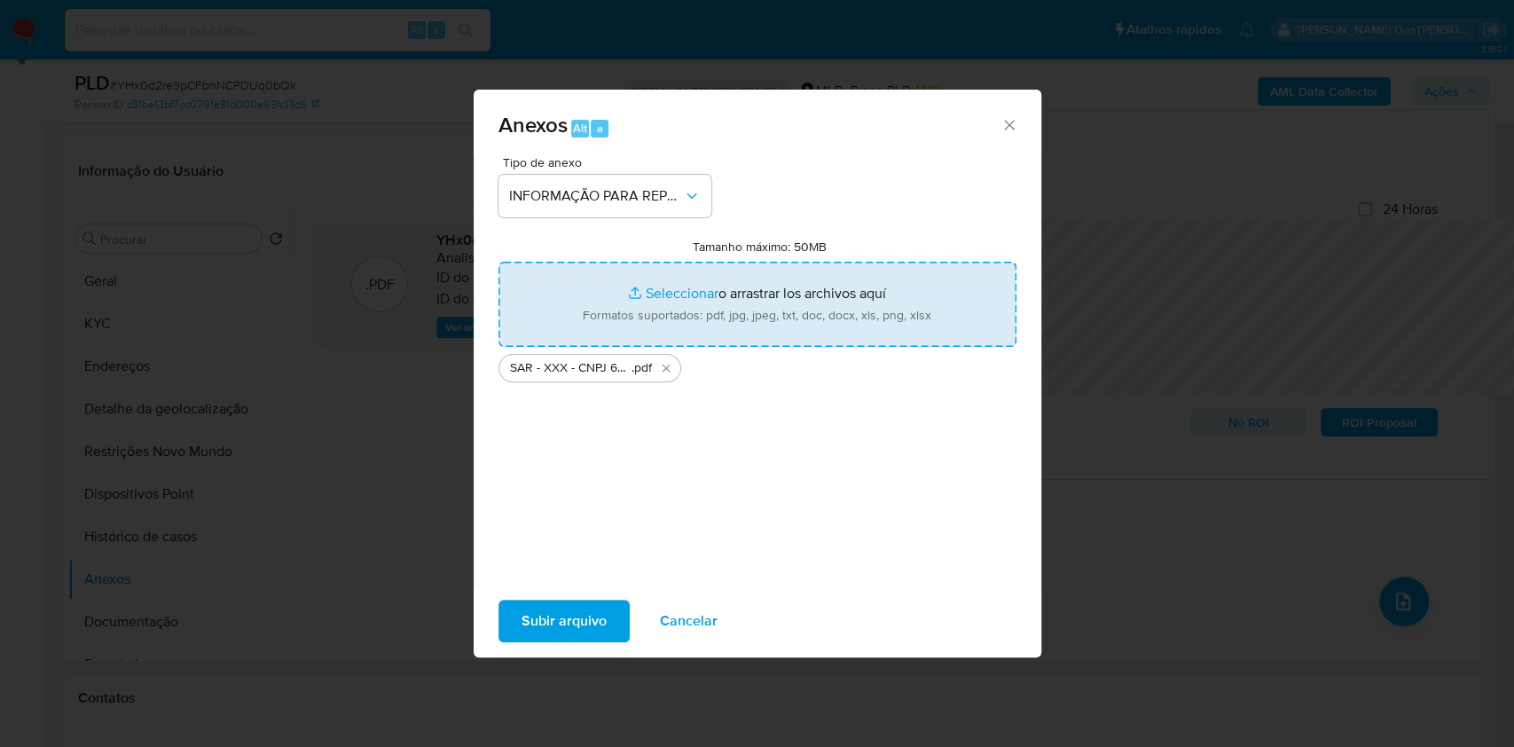
type input "C:\fakepath\Mulan 2407180489_2025_08_11_09_21_55.xlsx"
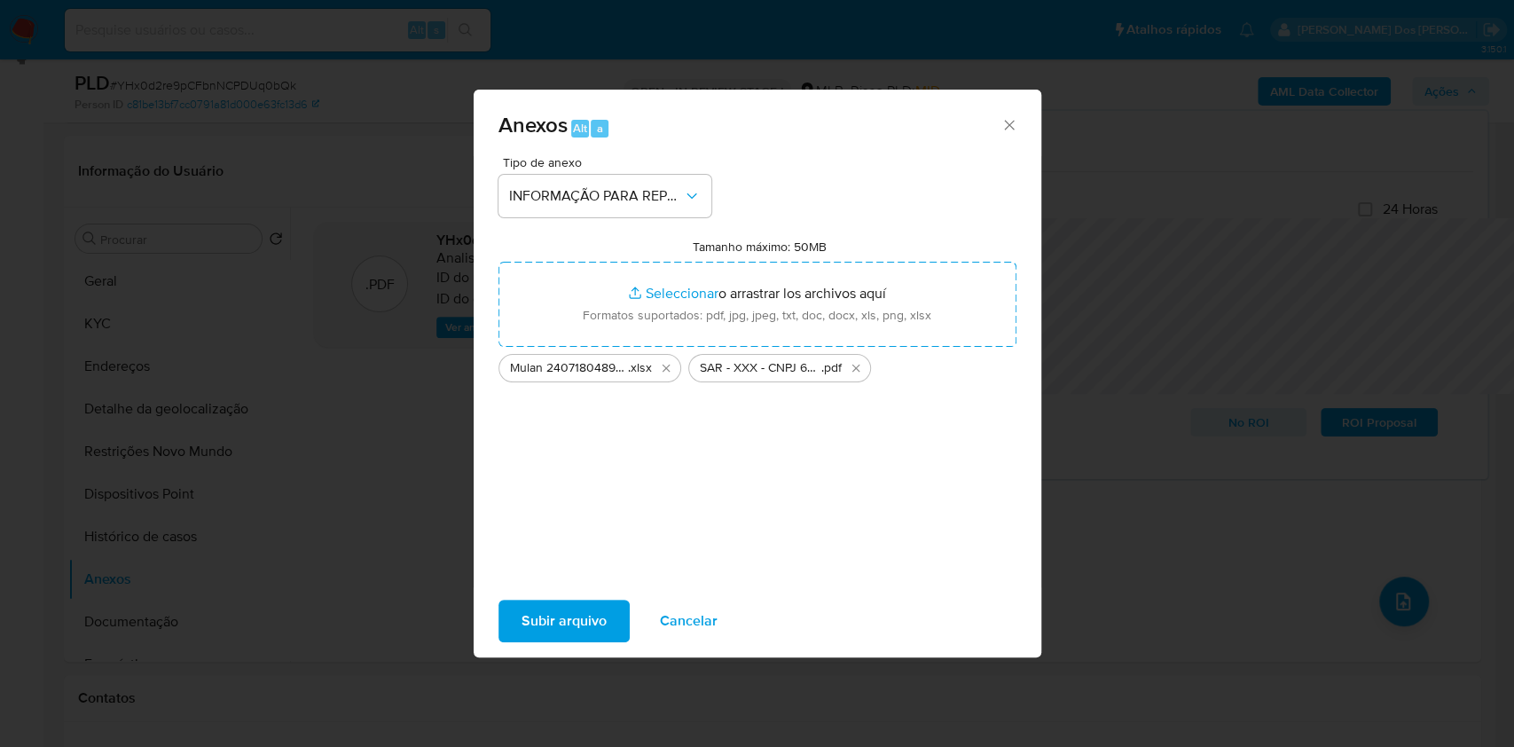
click at [522, 626] on span "Subir arquivo" at bounding box center [564, 620] width 85 height 39
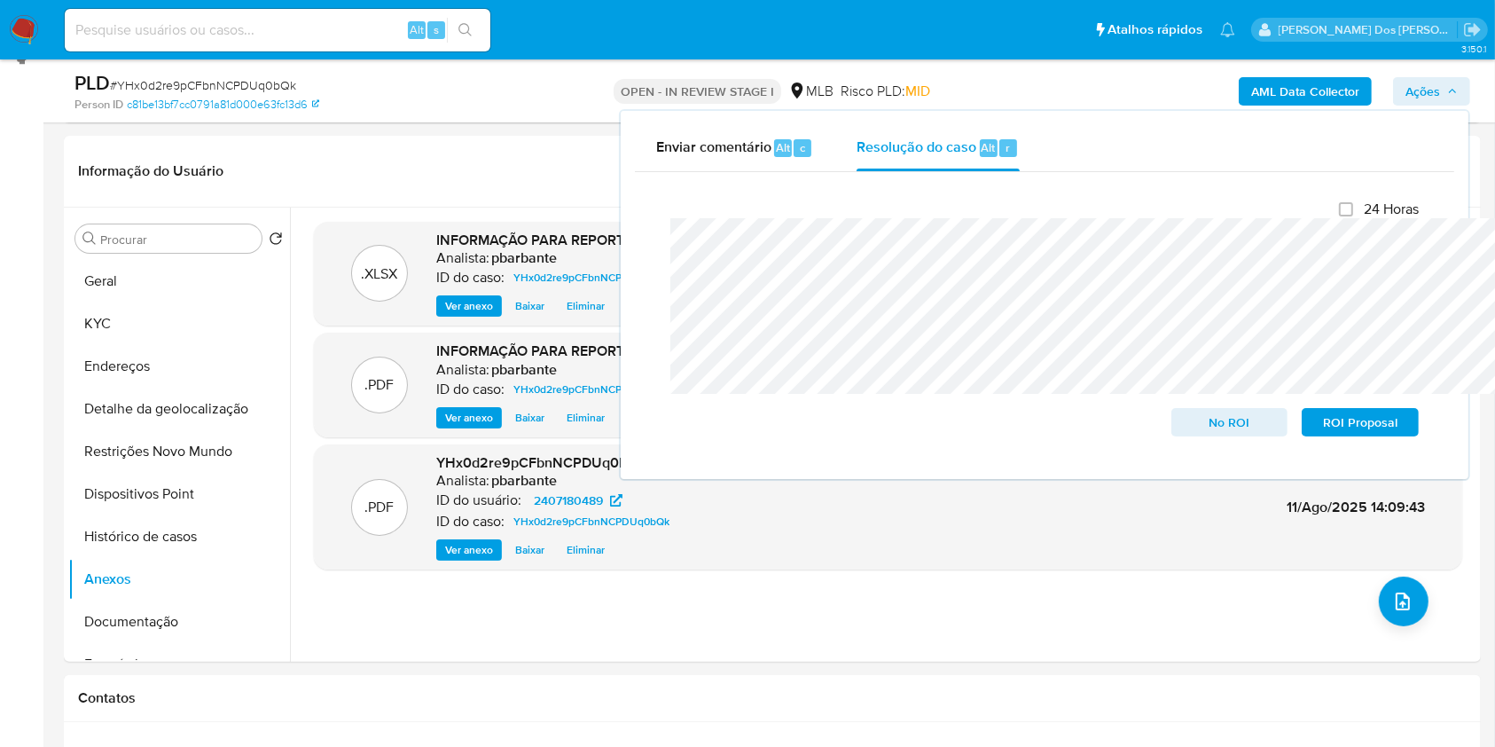
click at [1340, 89] on b "AML Data Collector" at bounding box center [1305, 91] width 108 height 28
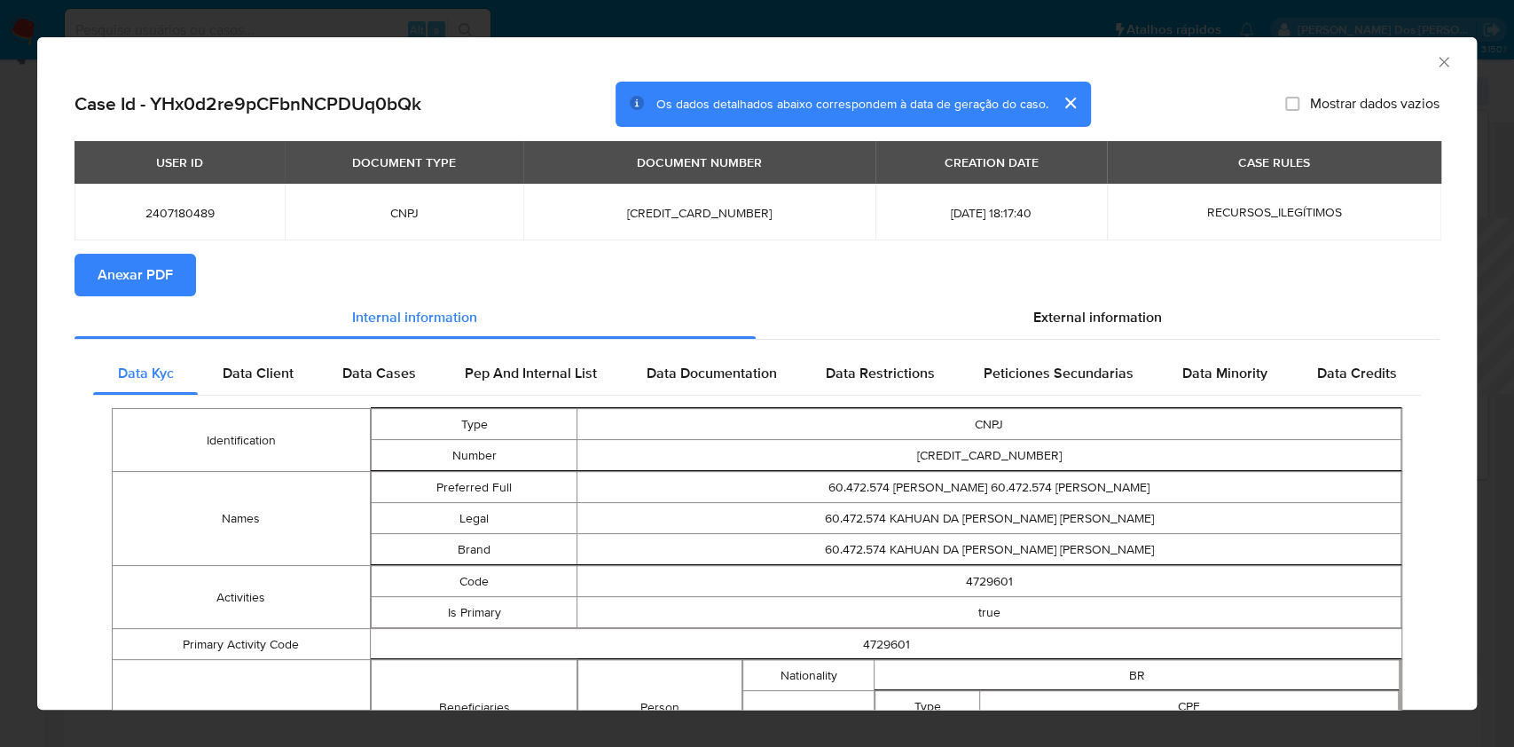
click at [120, 282] on span "Anexar PDF" at bounding box center [135, 274] width 75 height 39
click at [1435, 70] on icon "Fechar a janela" at bounding box center [1444, 62] width 18 height 18
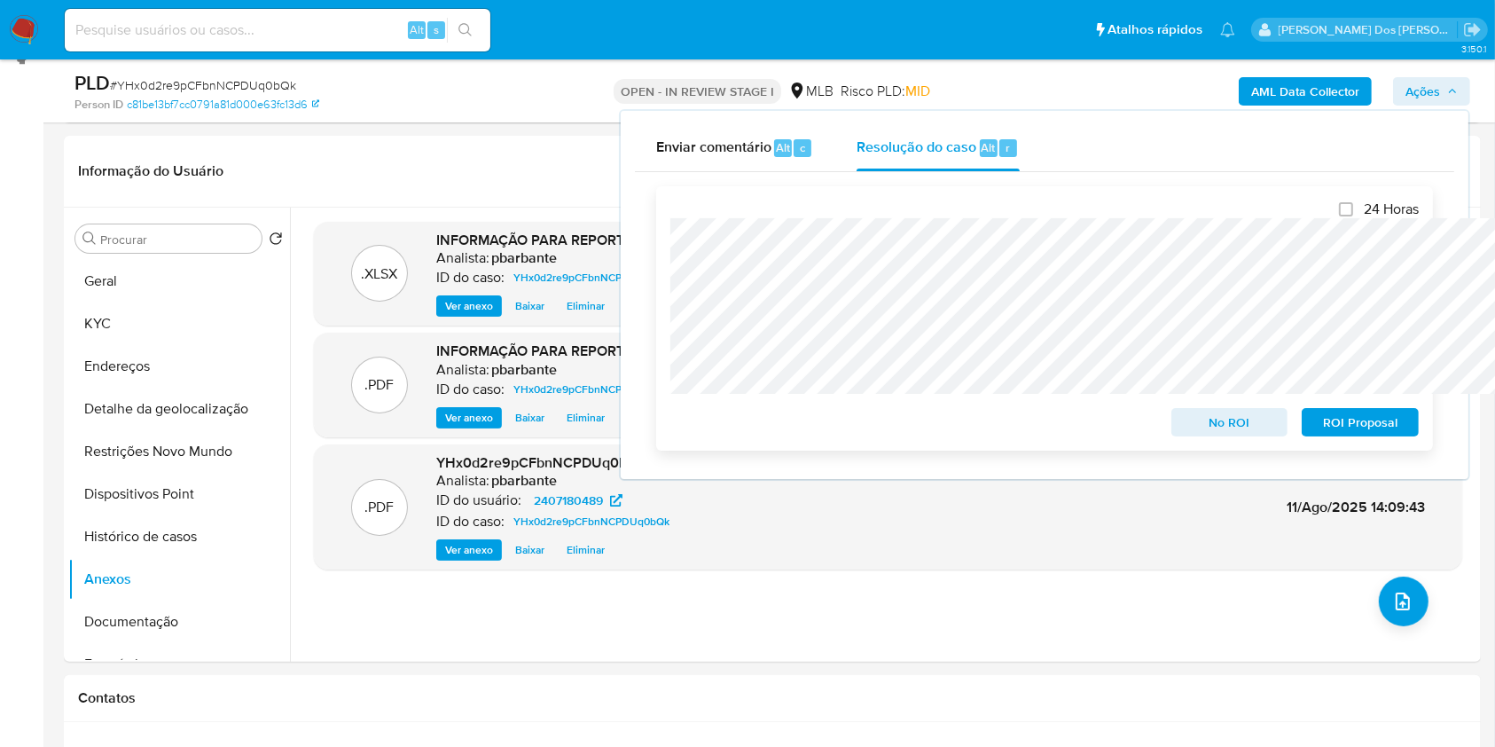
click at [1343, 423] on span "ROI Proposal" at bounding box center [1360, 422] width 92 height 25
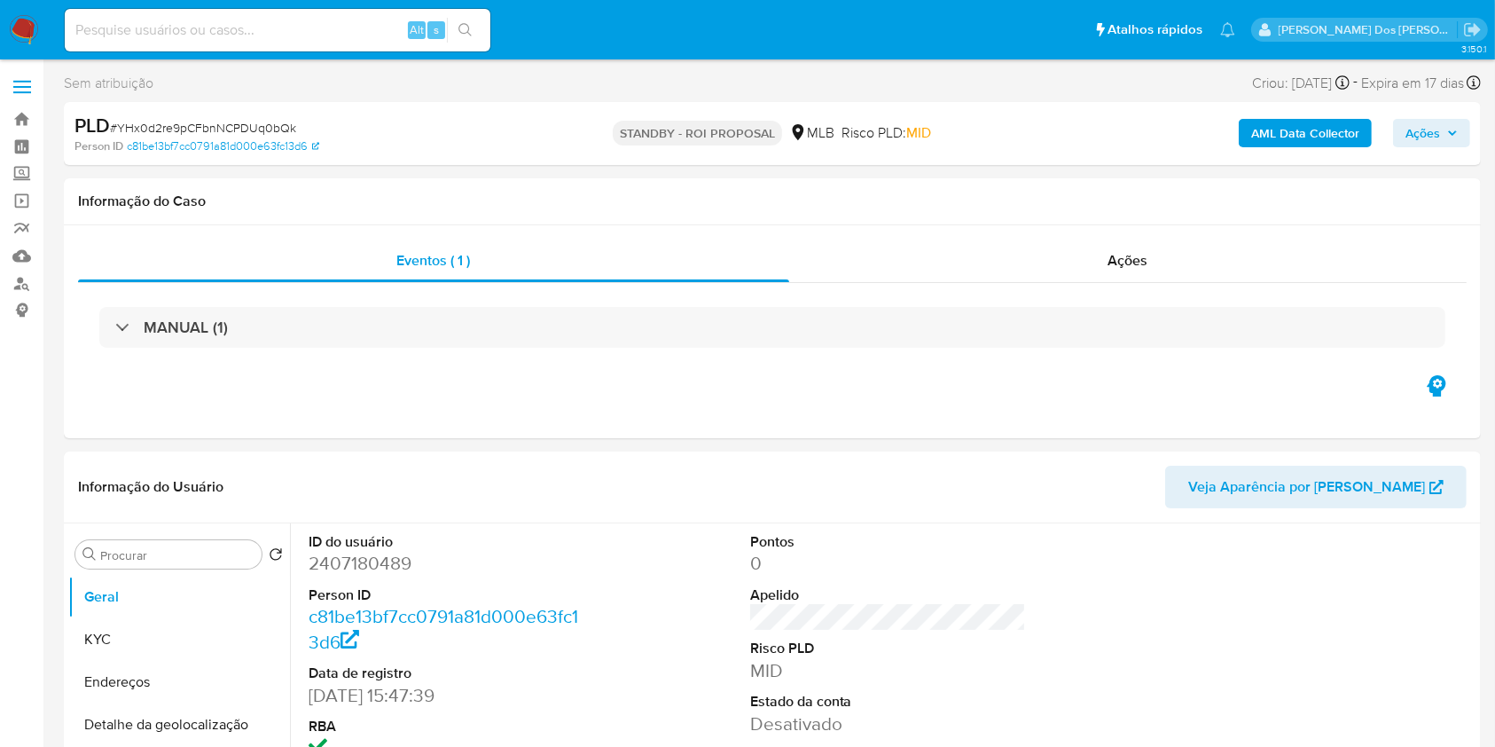
select select "10"
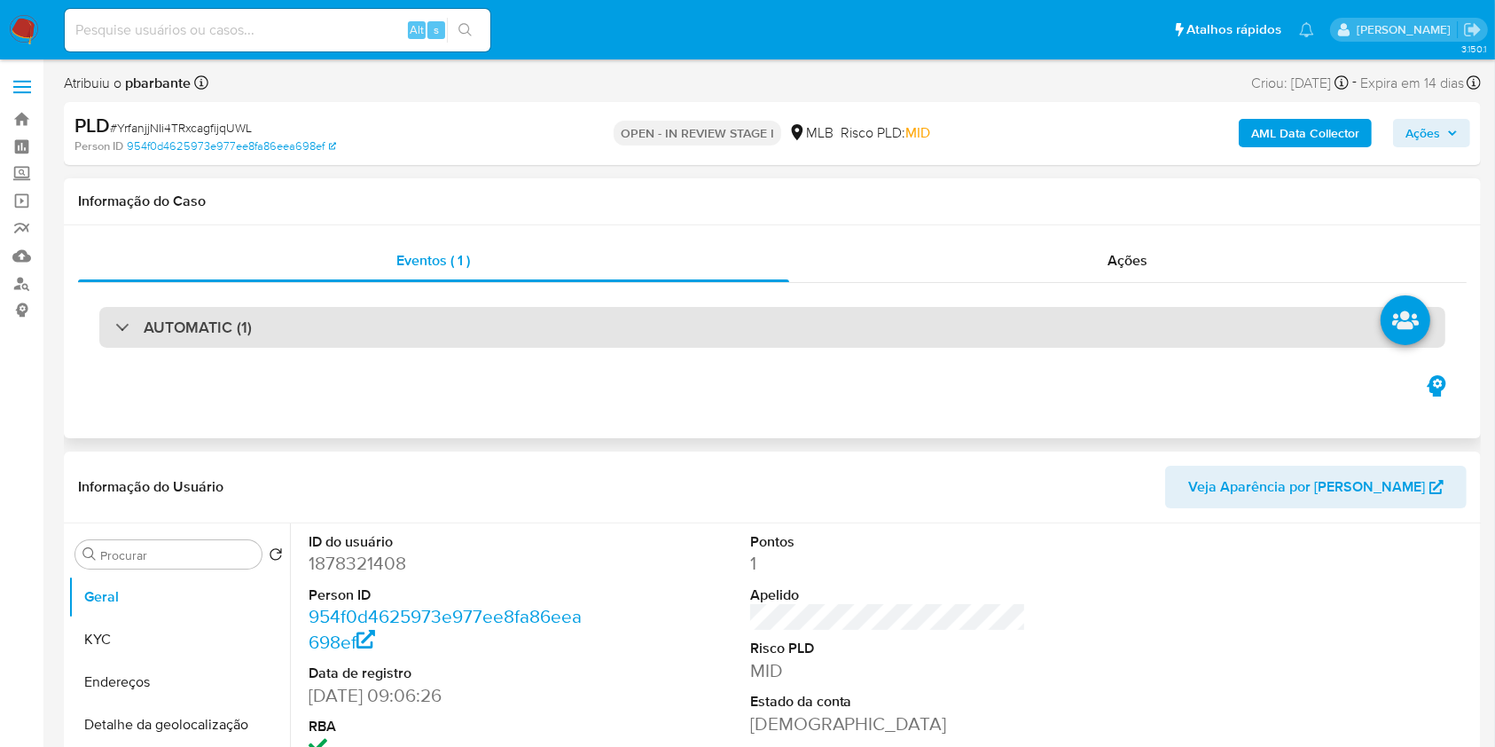
click at [444, 342] on div "AUTOMATIC (1)" at bounding box center [772, 327] width 1346 height 41
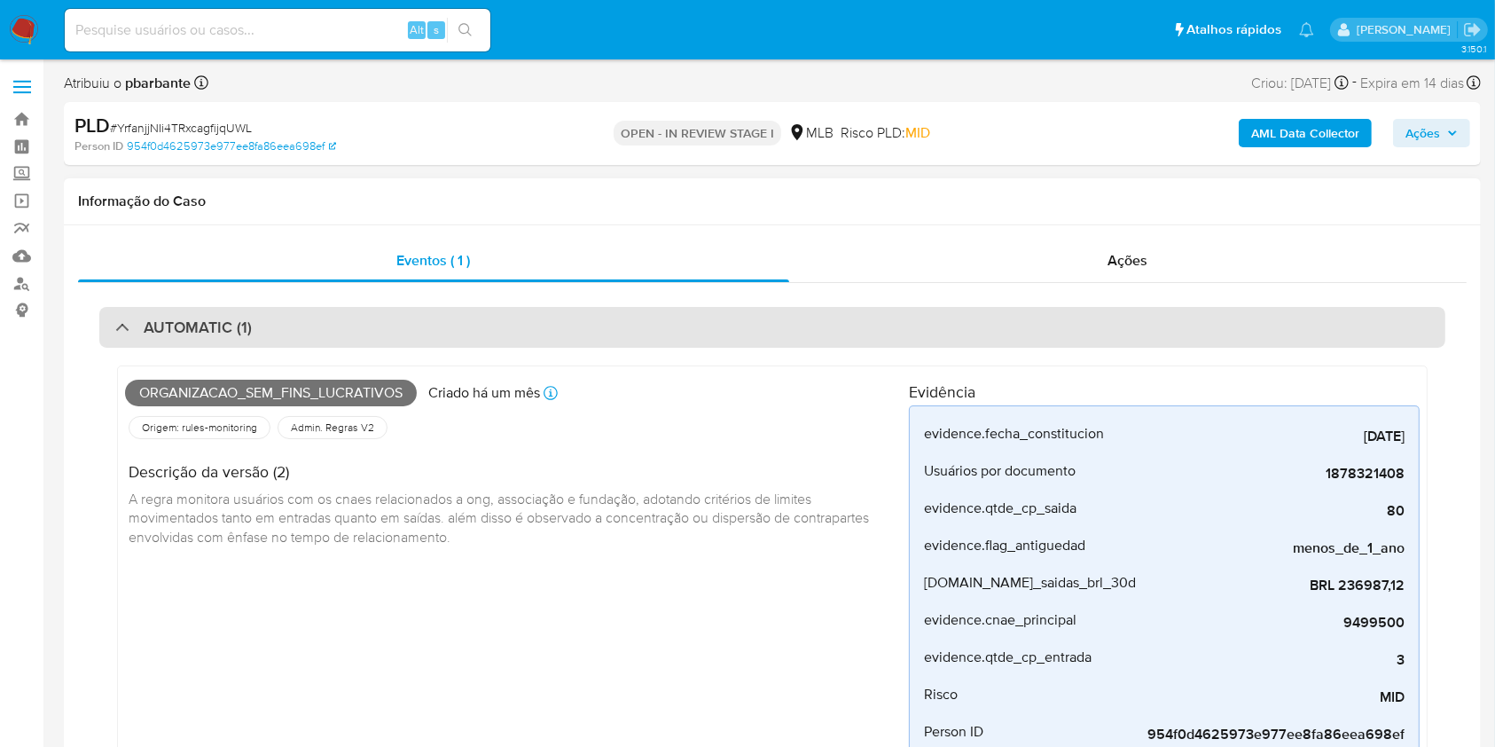
click at [444, 342] on div "AUTOMATIC (1)" at bounding box center [772, 327] width 1346 height 41
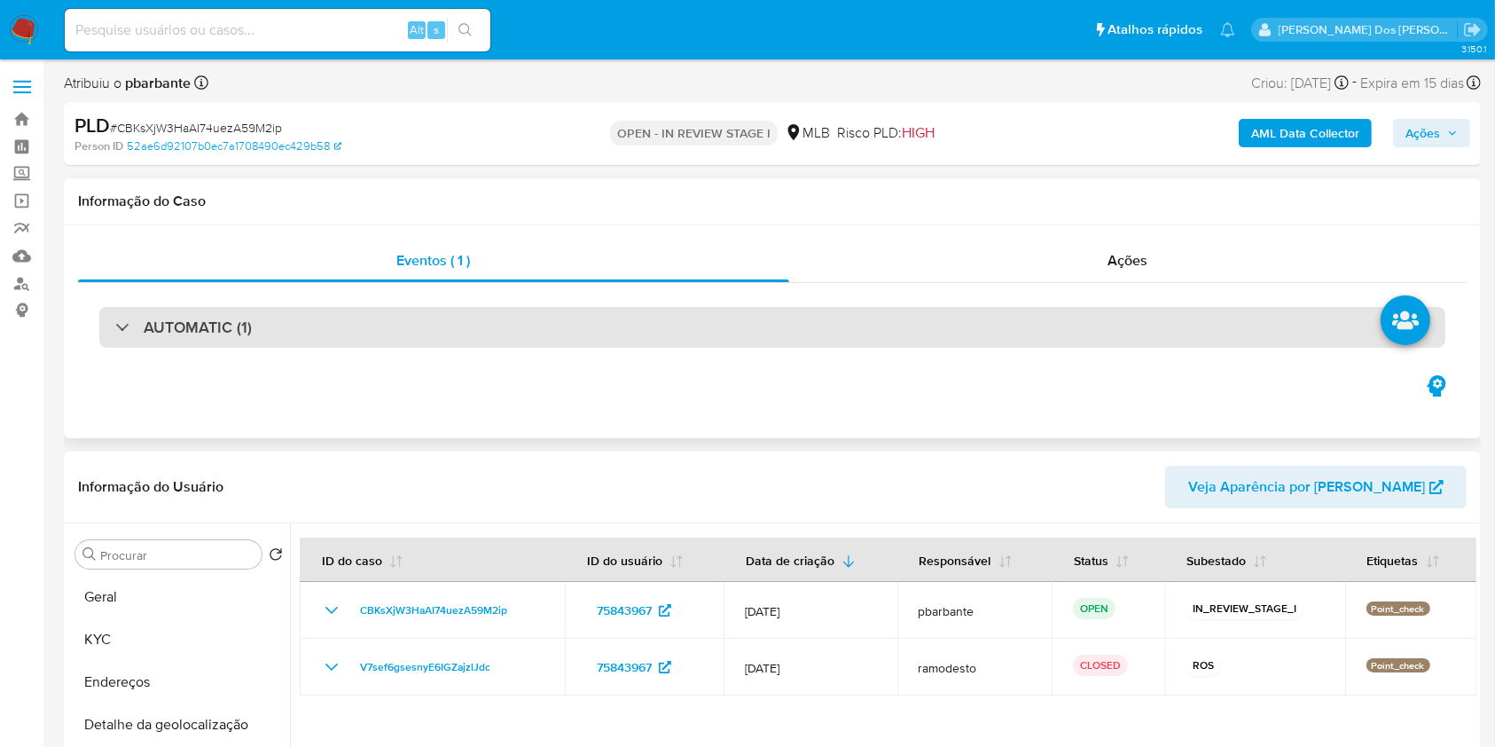
click at [448, 326] on div "AUTOMATIC (1)" at bounding box center [772, 327] width 1346 height 41
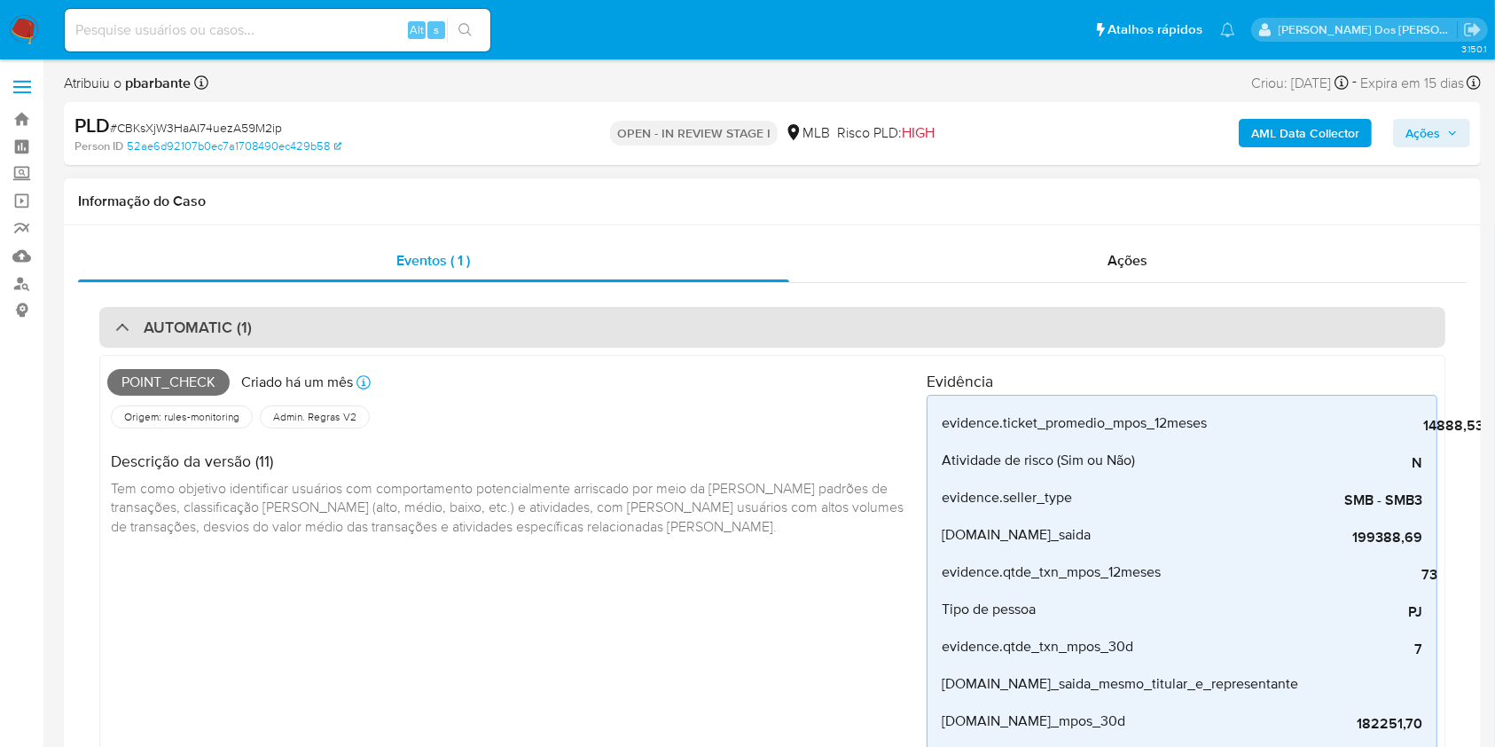
click at [448, 326] on div "AUTOMATIC (1)" at bounding box center [772, 327] width 1346 height 41
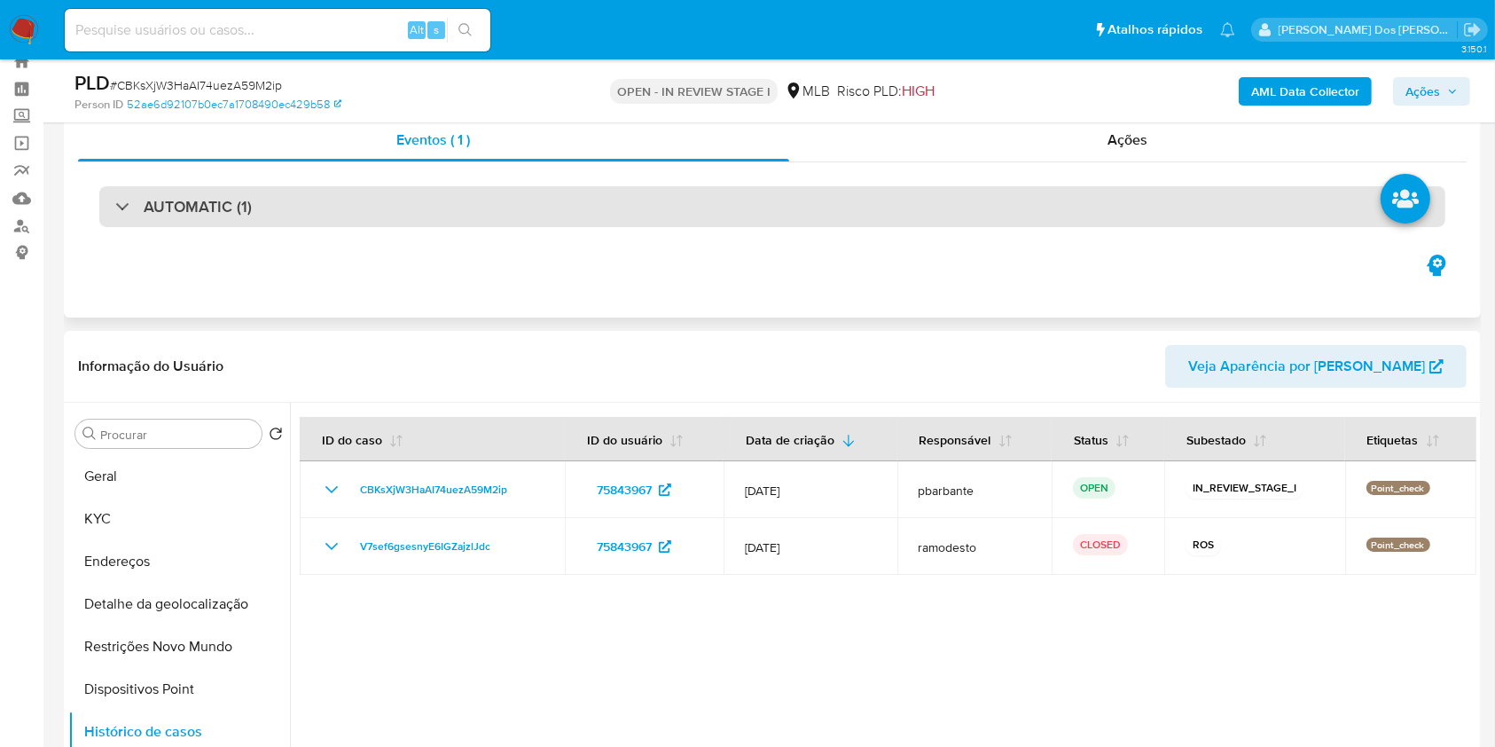
scroll to position [63, 0]
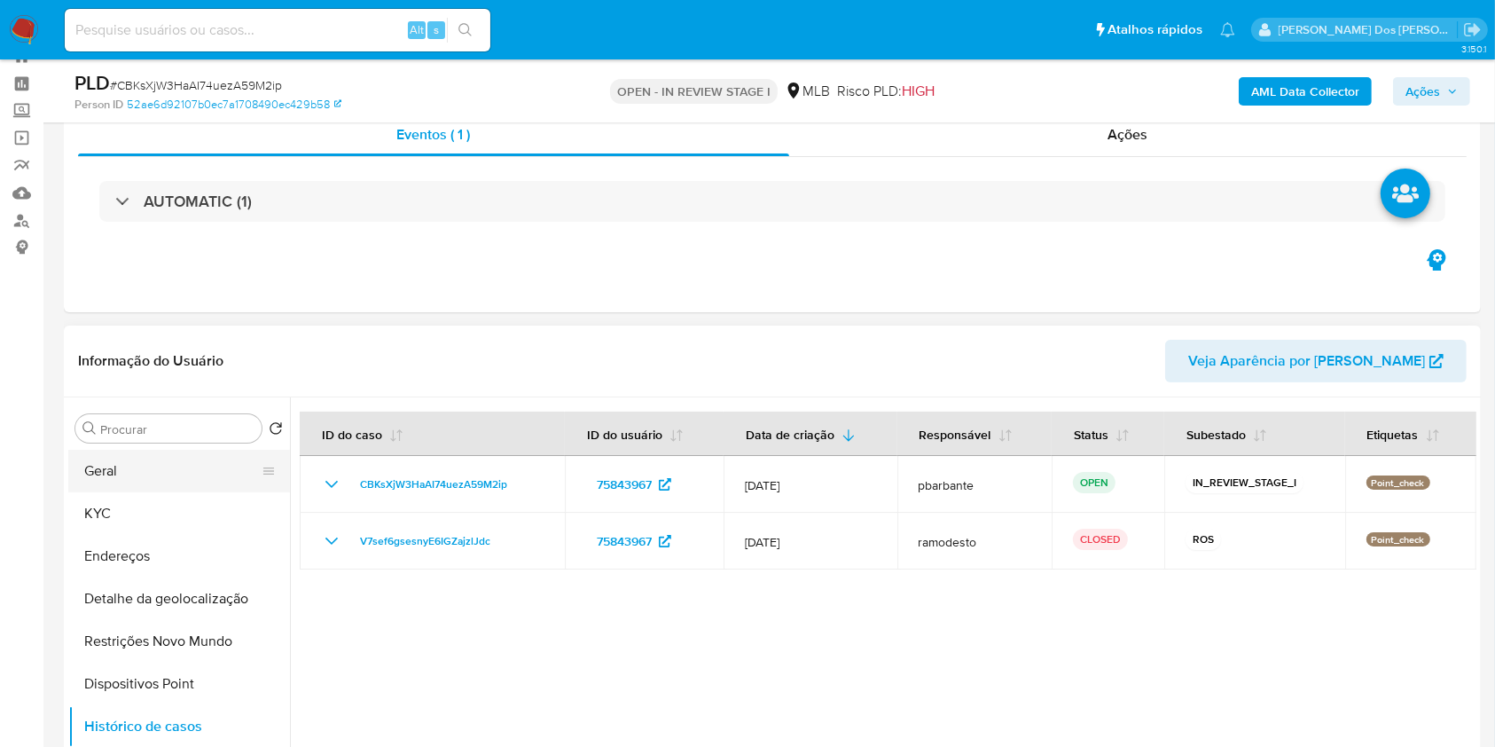
click at [124, 492] on button "Geral" at bounding box center [172, 471] width 208 height 43
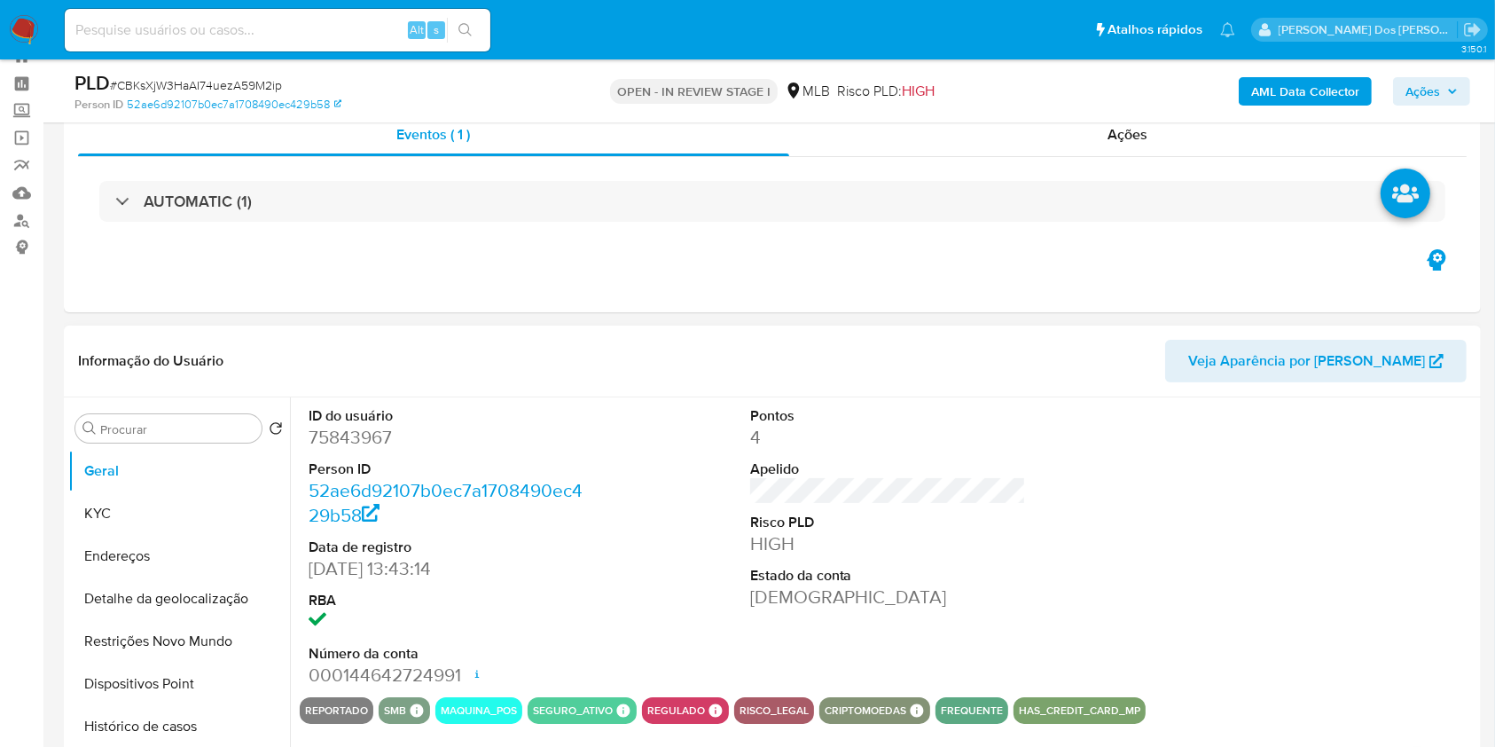
click at [362, 450] on dd "75843967" at bounding box center [447, 437] width 277 height 25
copy dd "75843967"
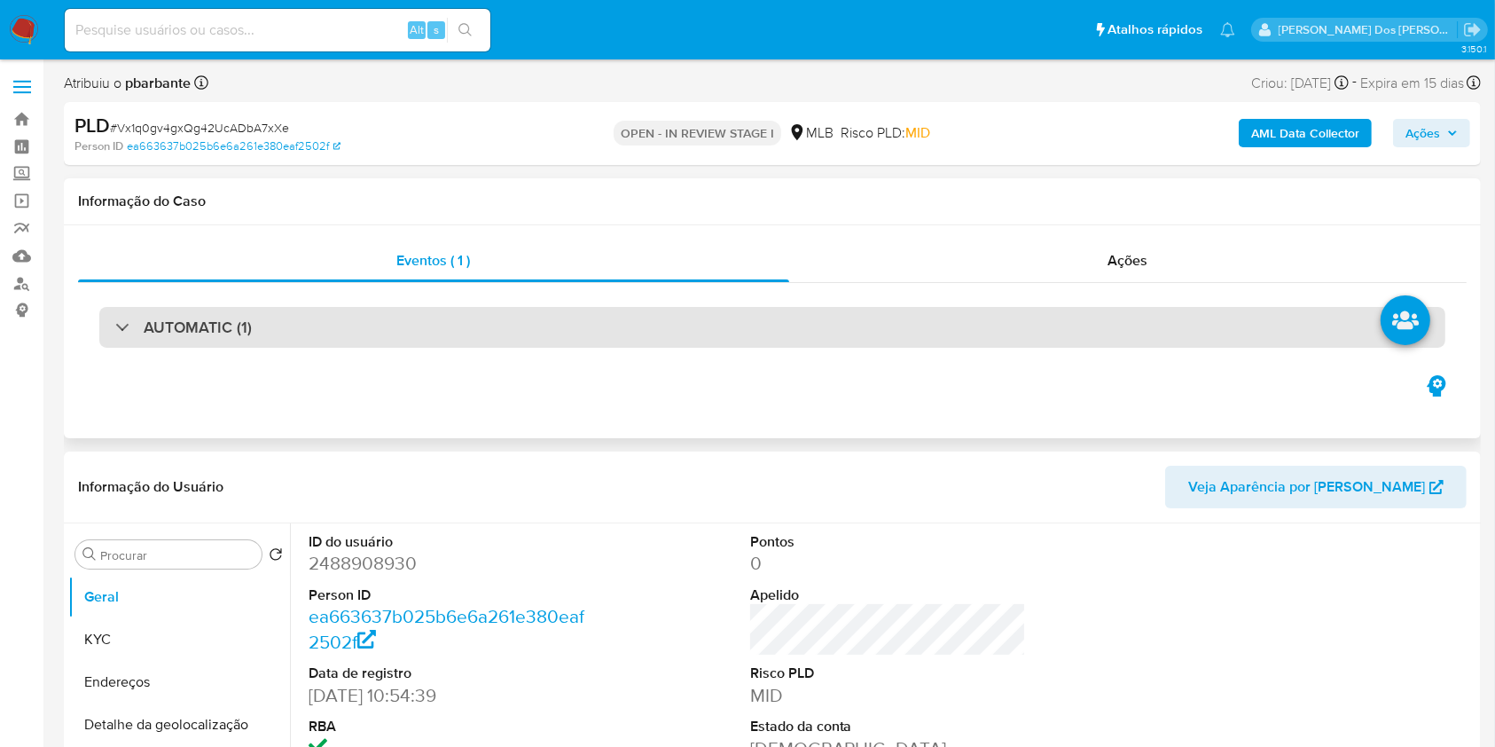
click at [404, 315] on div "AUTOMATIC (1)" at bounding box center [772, 327] width 1346 height 41
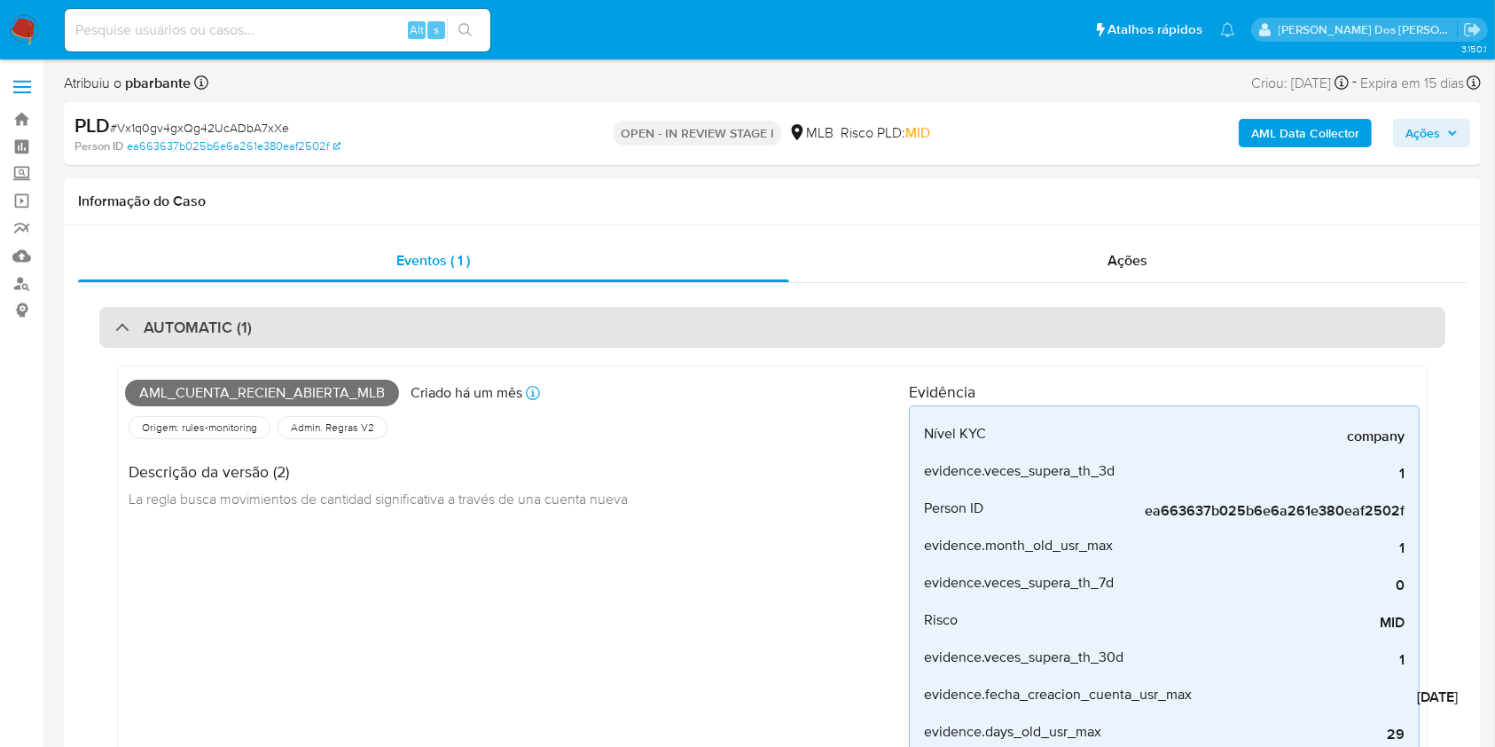
click at [404, 315] on div "AUTOMATIC (1)" at bounding box center [772, 327] width 1346 height 41
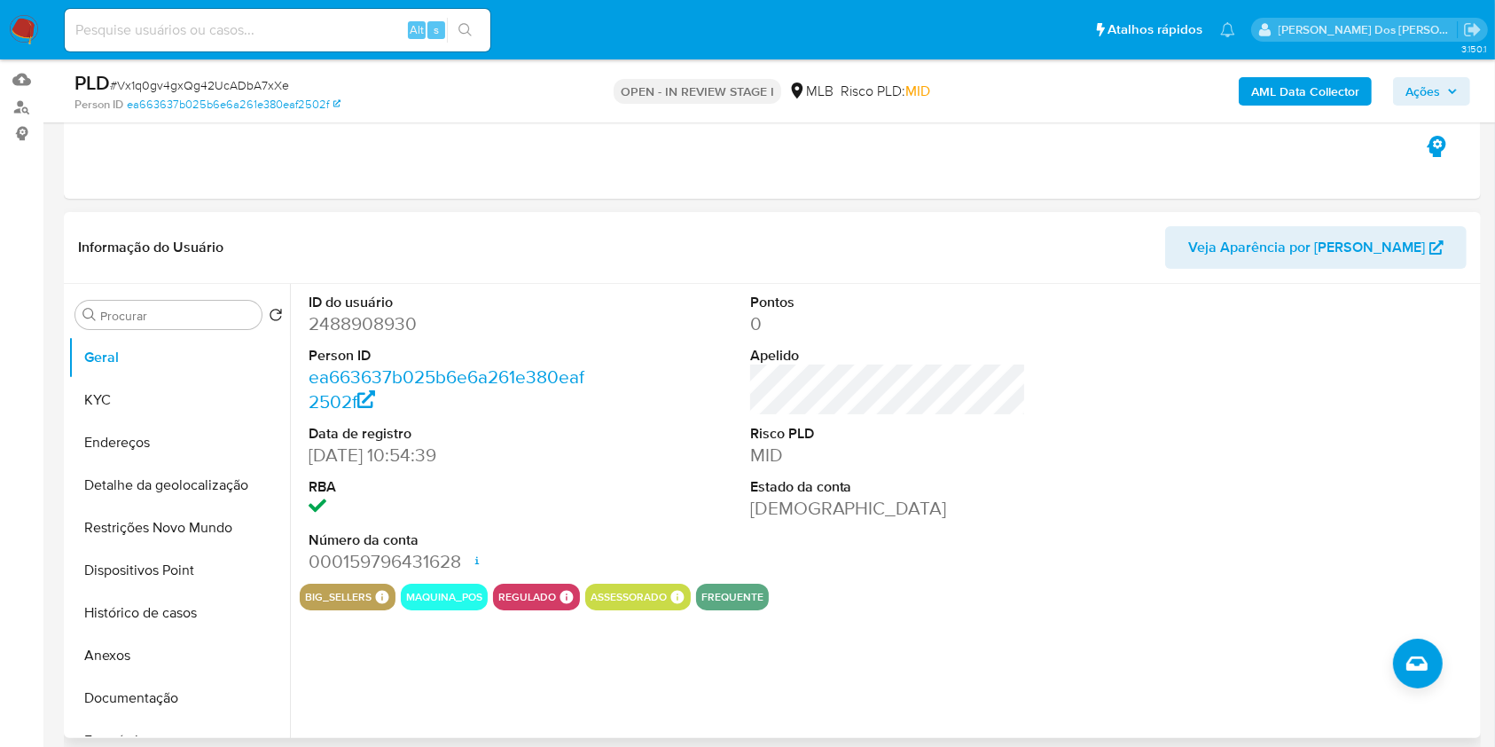
scroll to position [182, 0]
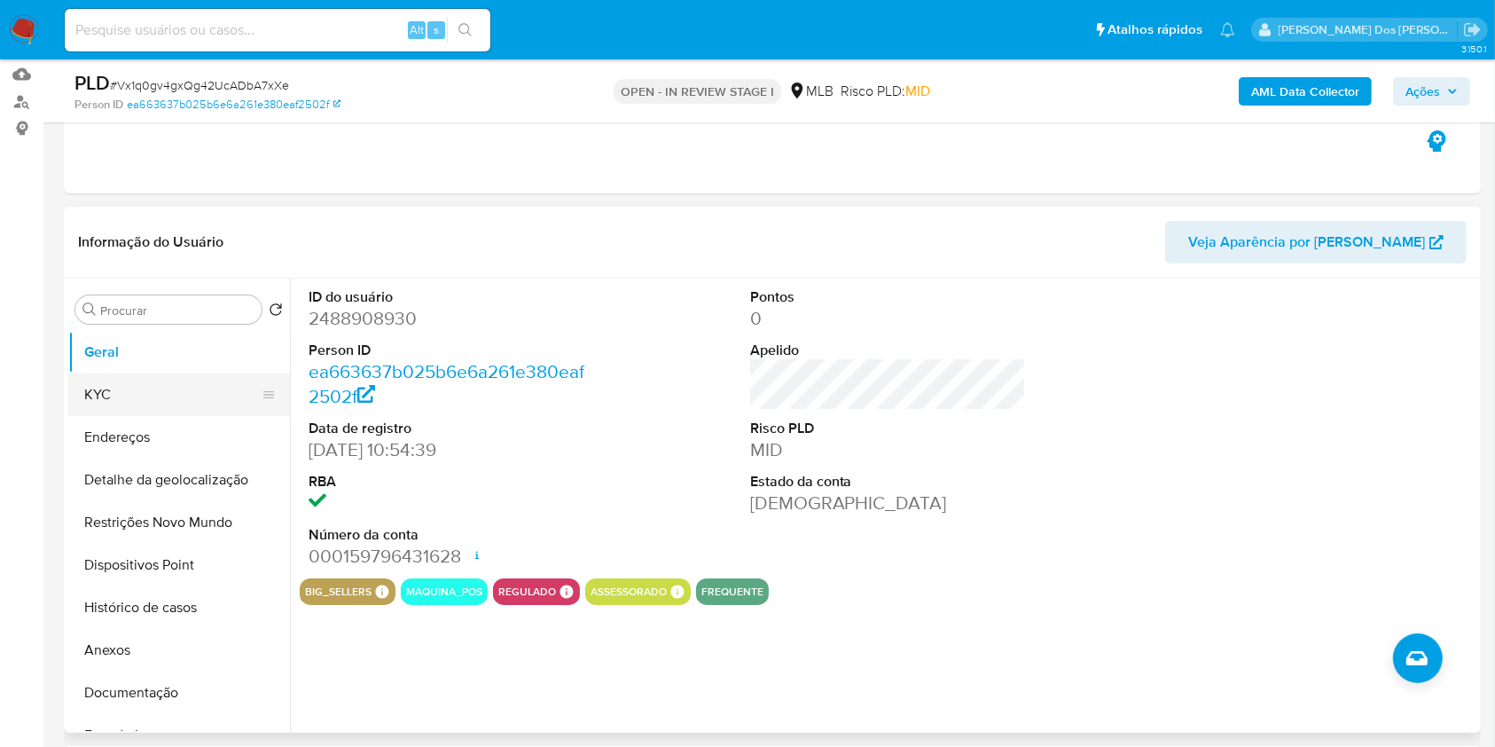
click at [220, 416] on button "KYC" at bounding box center [172, 394] width 208 height 43
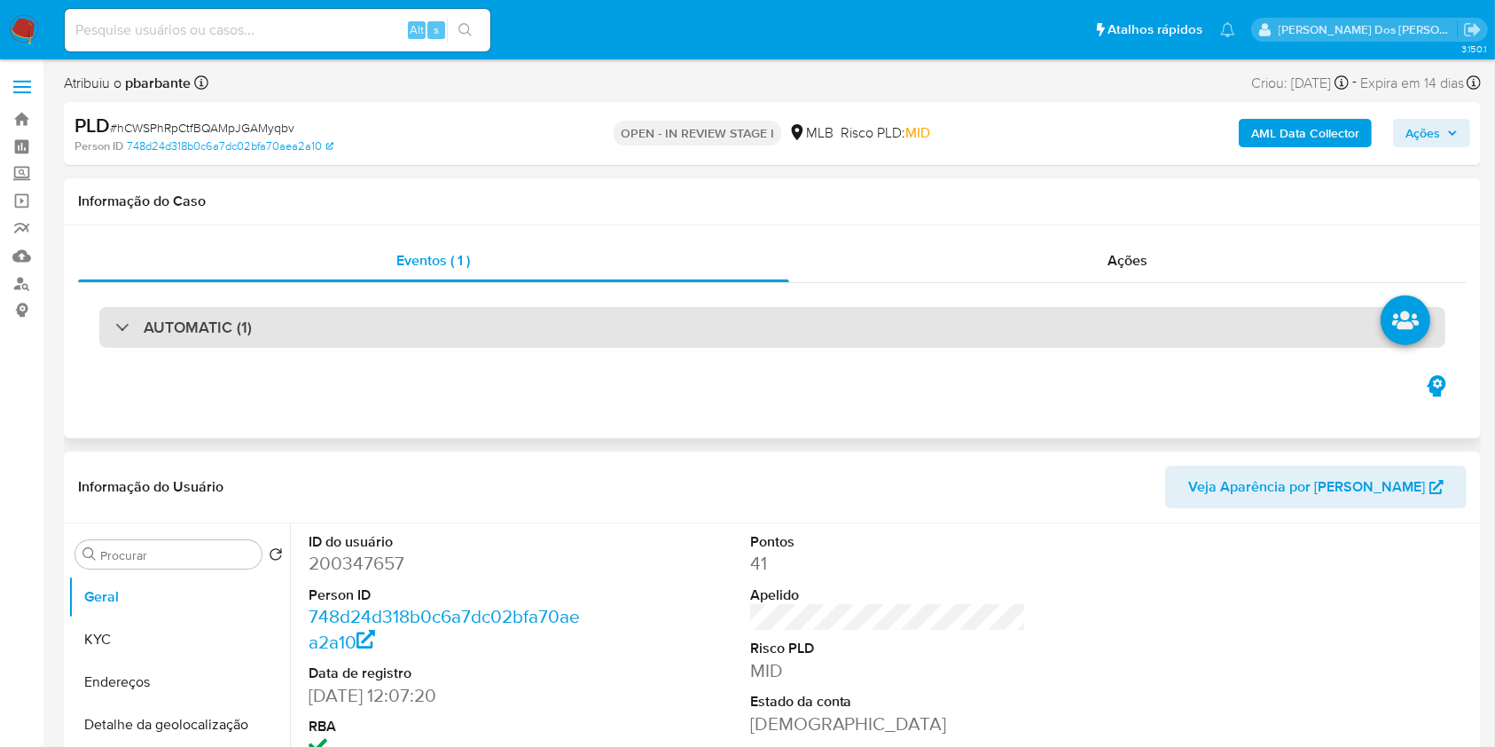
click at [381, 333] on div "AUTOMATIC (1)" at bounding box center [772, 327] width 1346 height 41
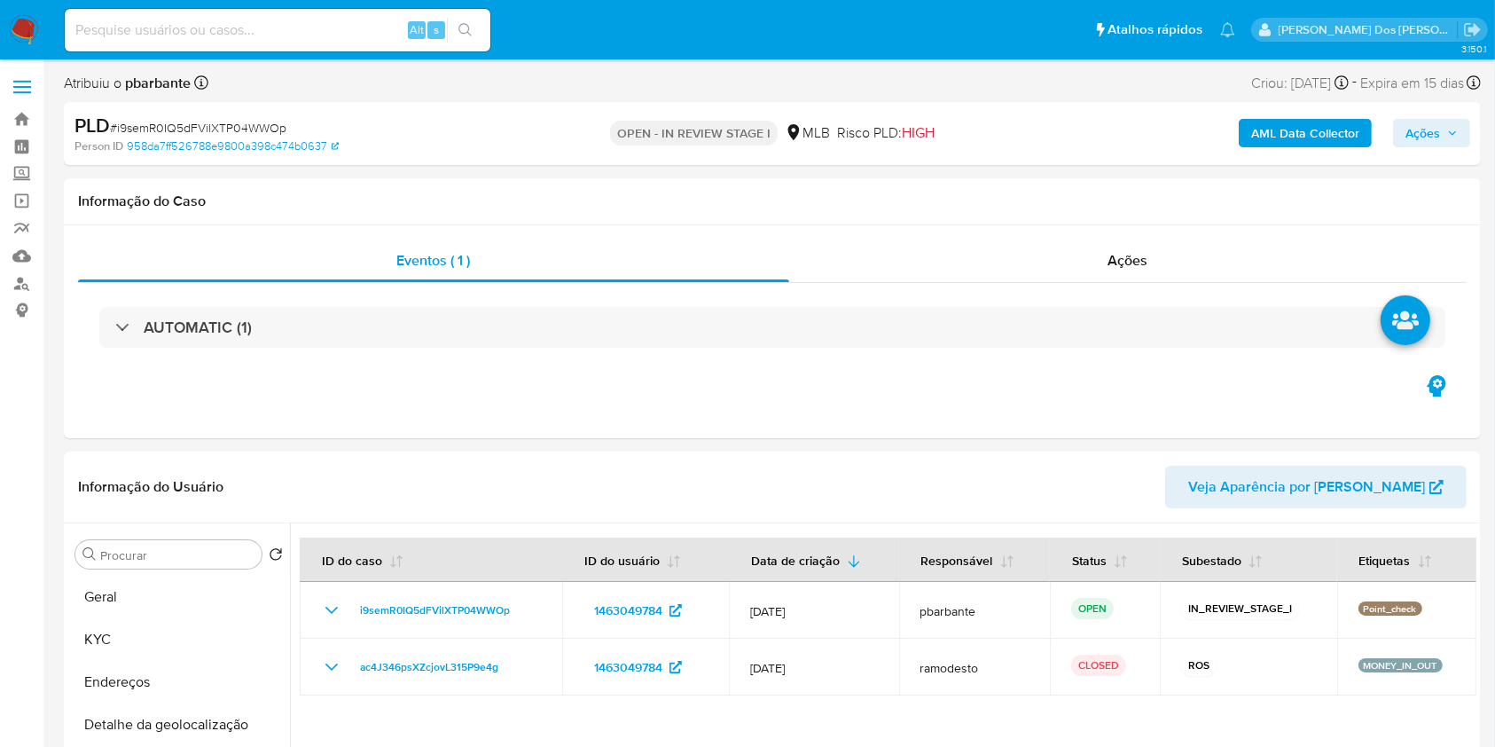
scroll to position [16, 0]
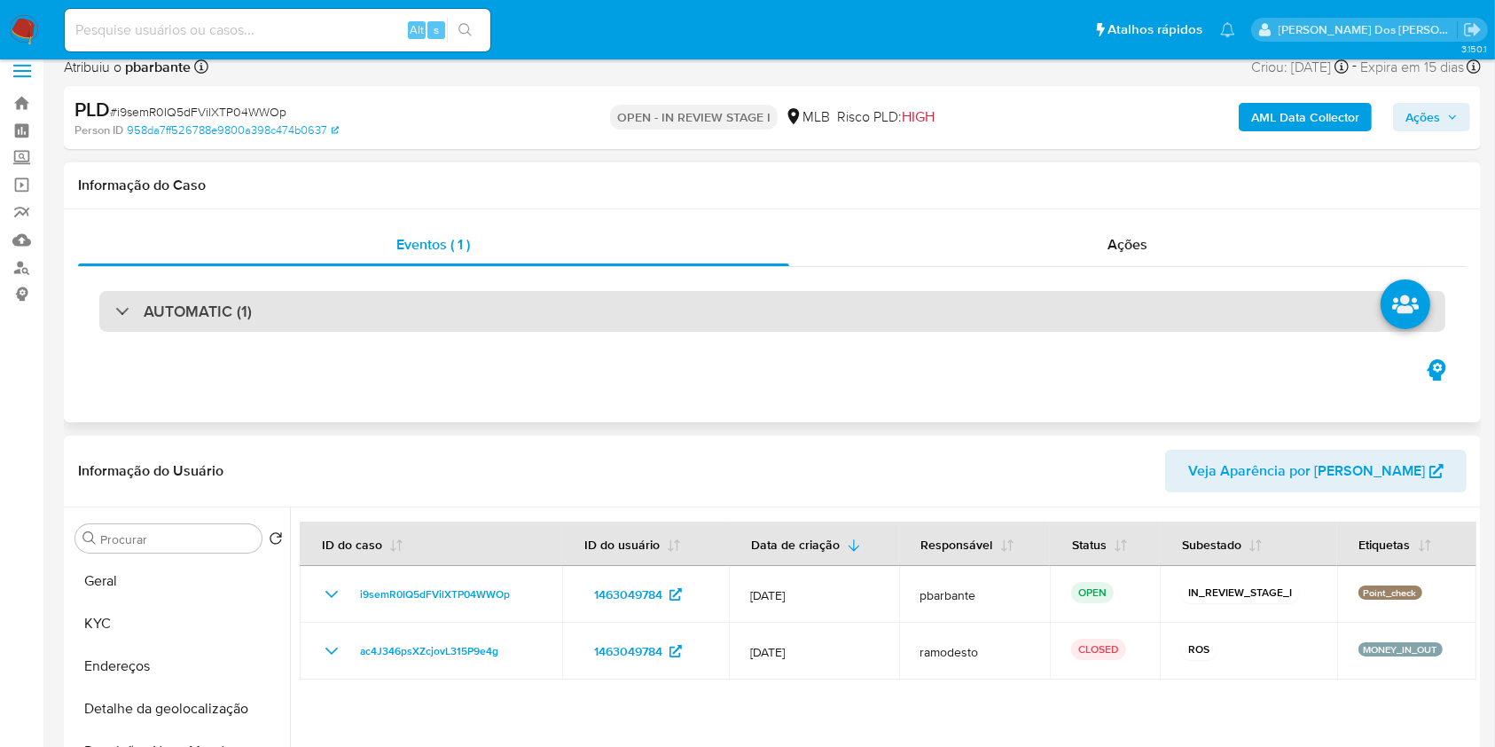
click at [537, 316] on div "AUTOMATIC (1)" at bounding box center [772, 311] width 1346 height 41
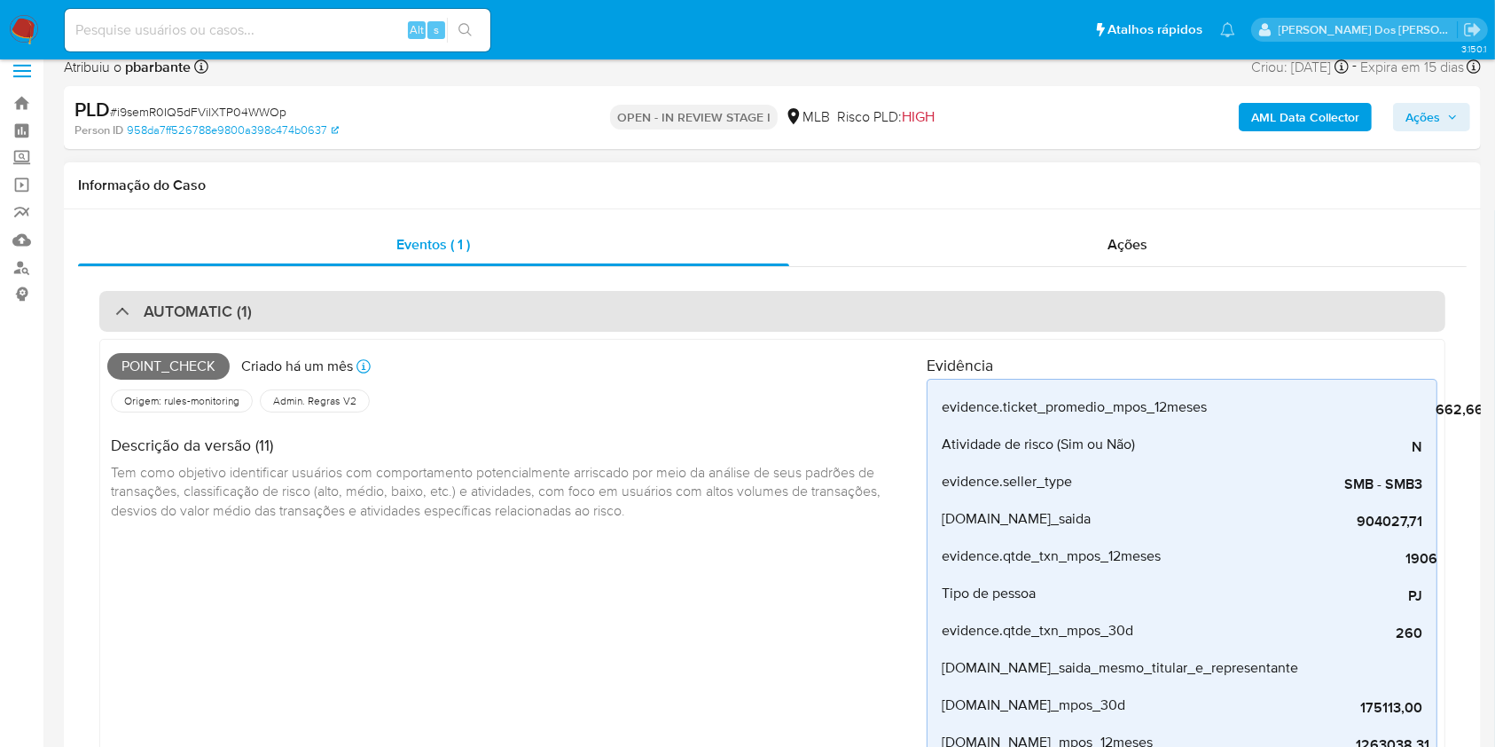
click at [537, 316] on div "AUTOMATIC (1)" at bounding box center [772, 311] width 1346 height 41
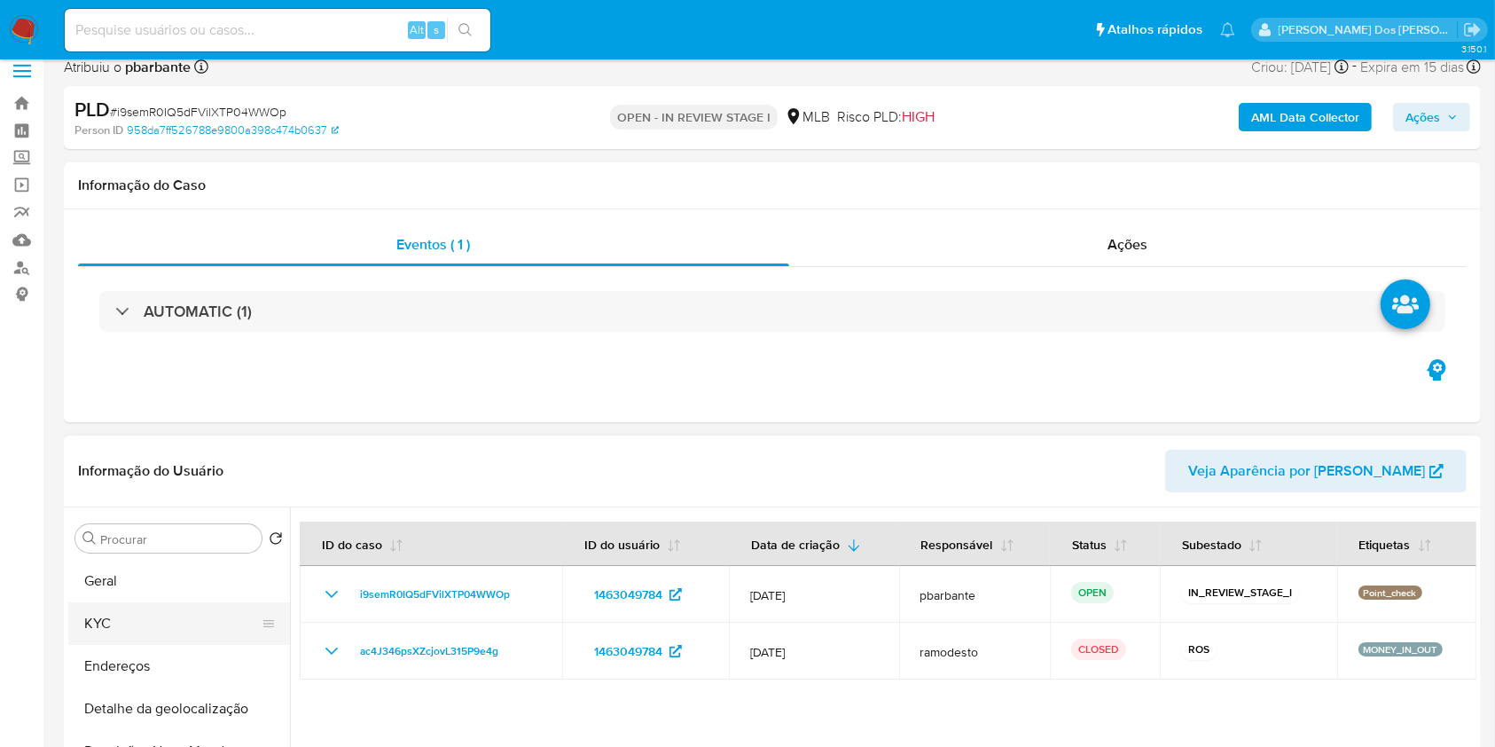
click at [166, 645] on button "KYC" at bounding box center [172, 623] width 208 height 43
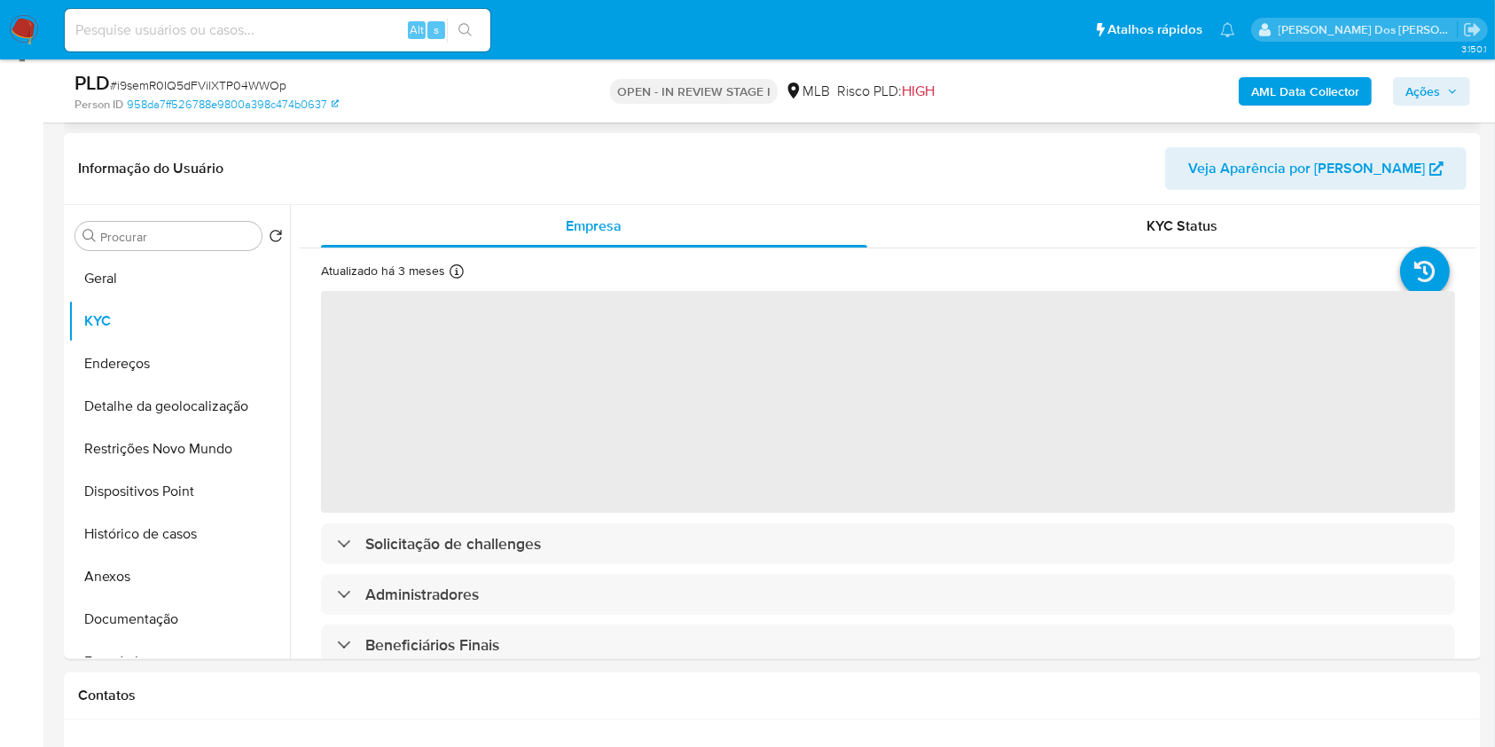
scroll to position [256, 0]
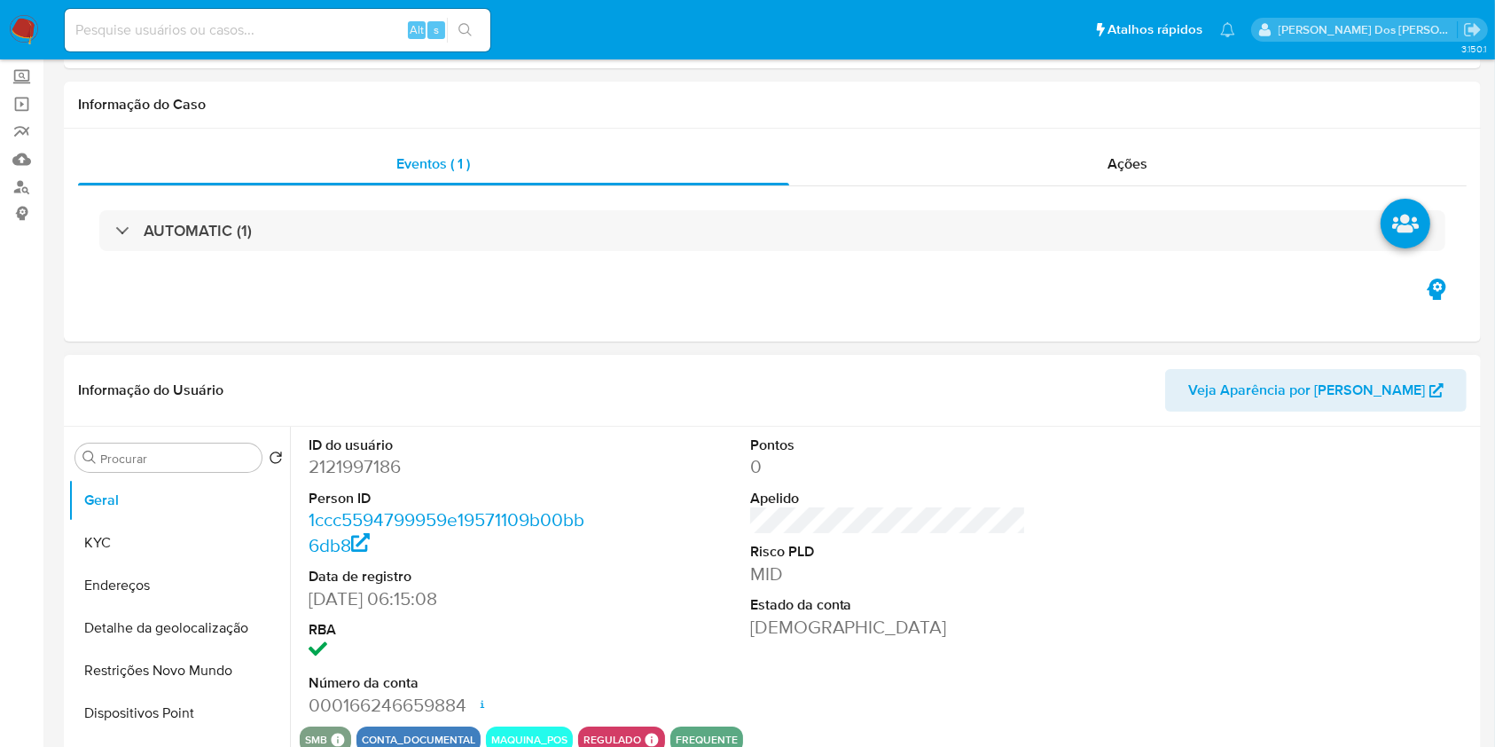
scroll to position [25, 0]
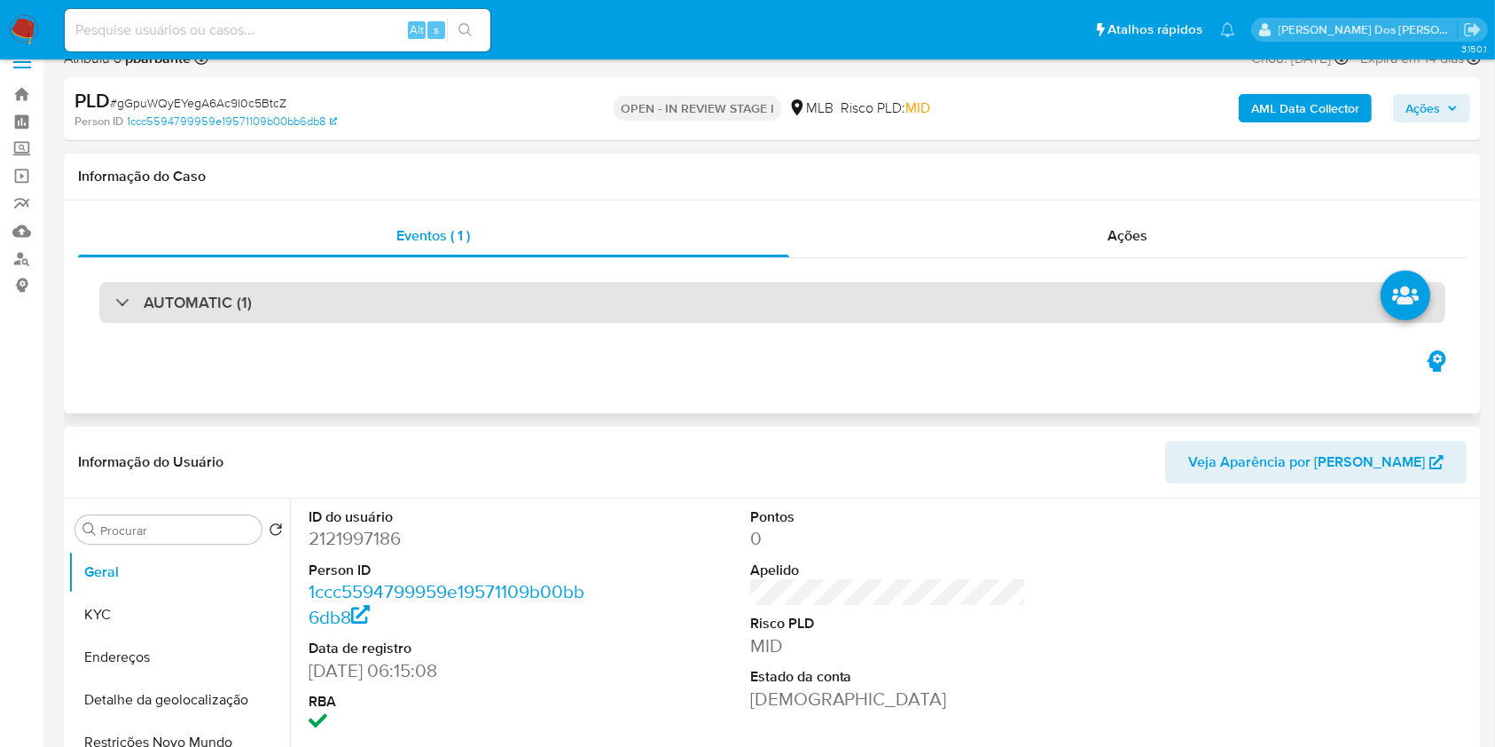
click at [374, 308] on div "AUTOMATIC (1)" at bounding box center [772, 302] width 1346 height 41
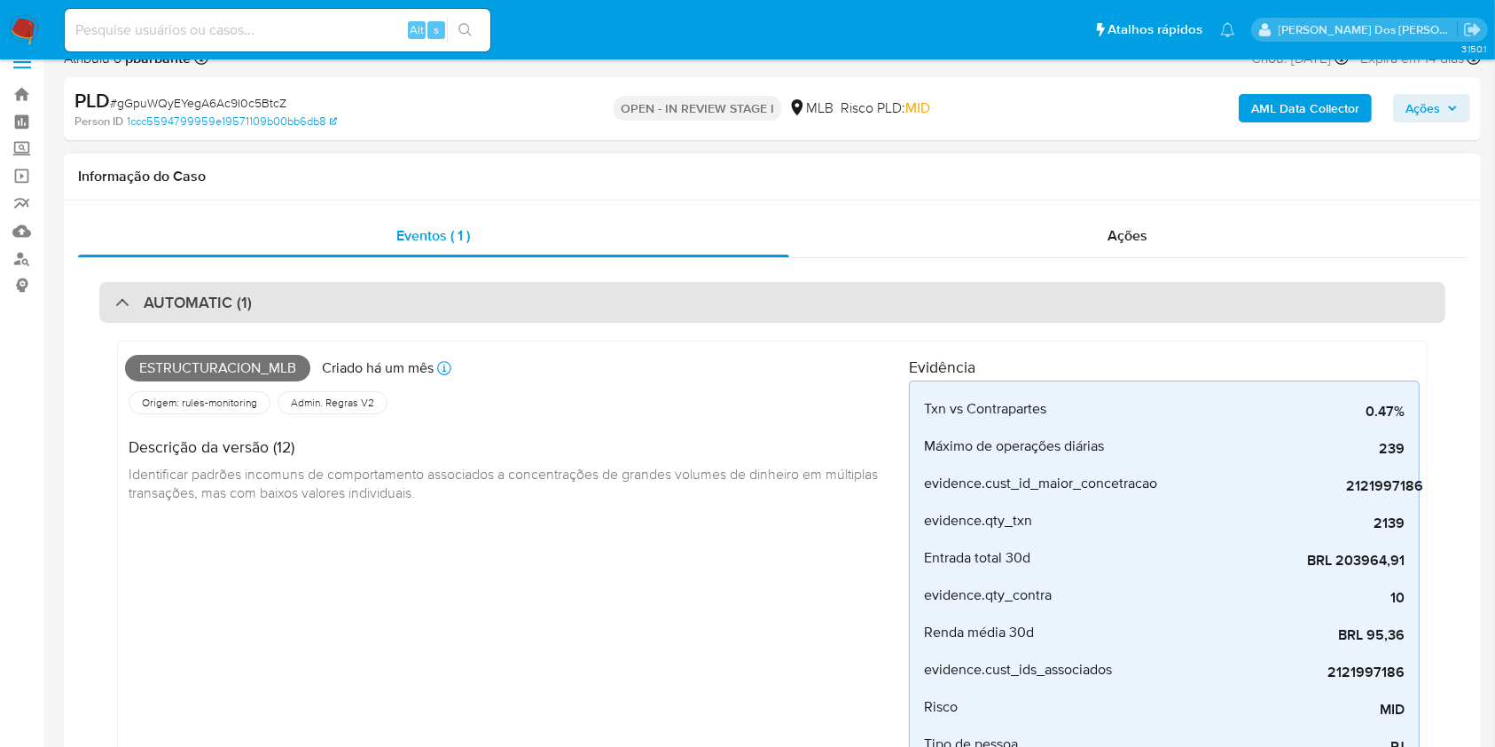
click at [374, 308] on div "AUTOMATIC (1)" at bounding box center [772, 302] width 1346 height 41
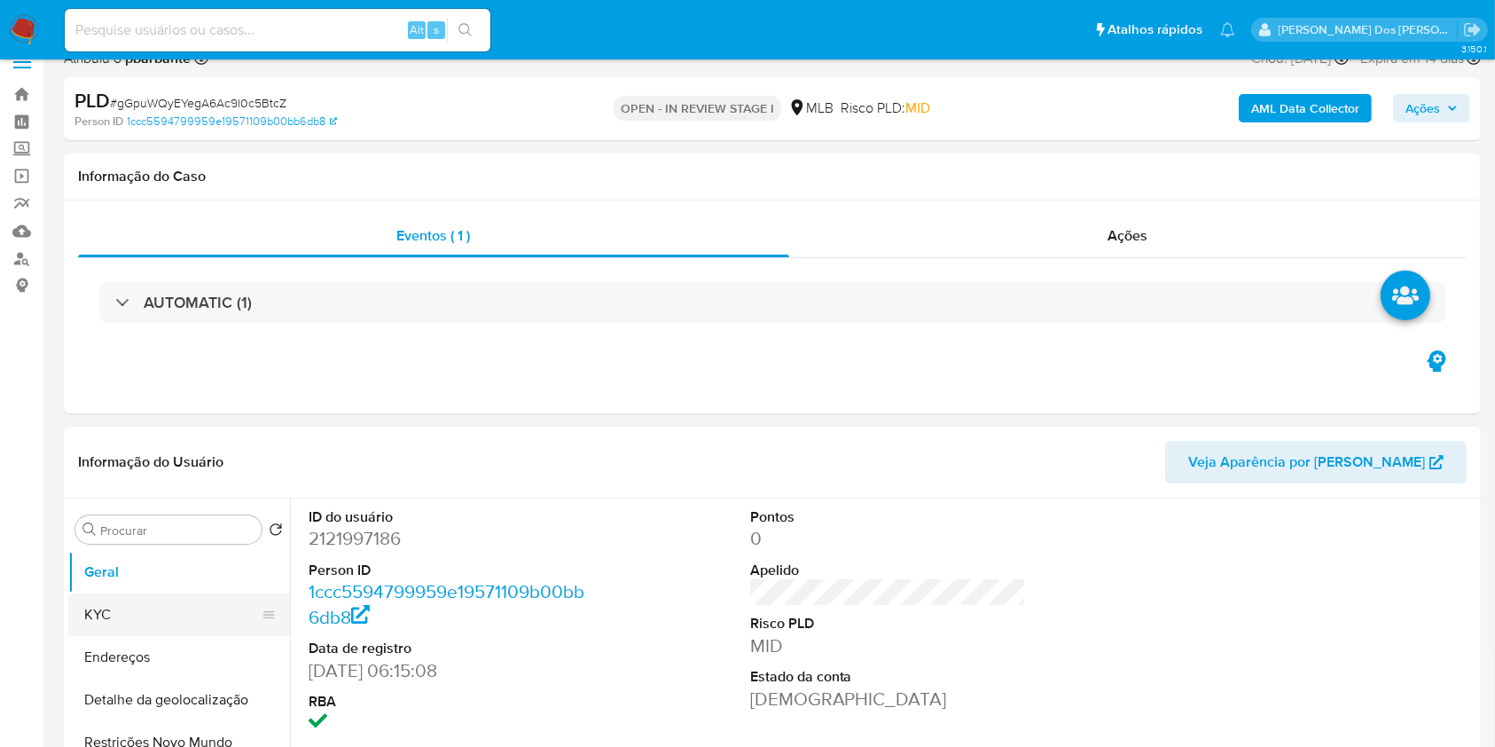
click at [137, 635] on button "KYC" at bounding box center [172, 614] width 208 height 43
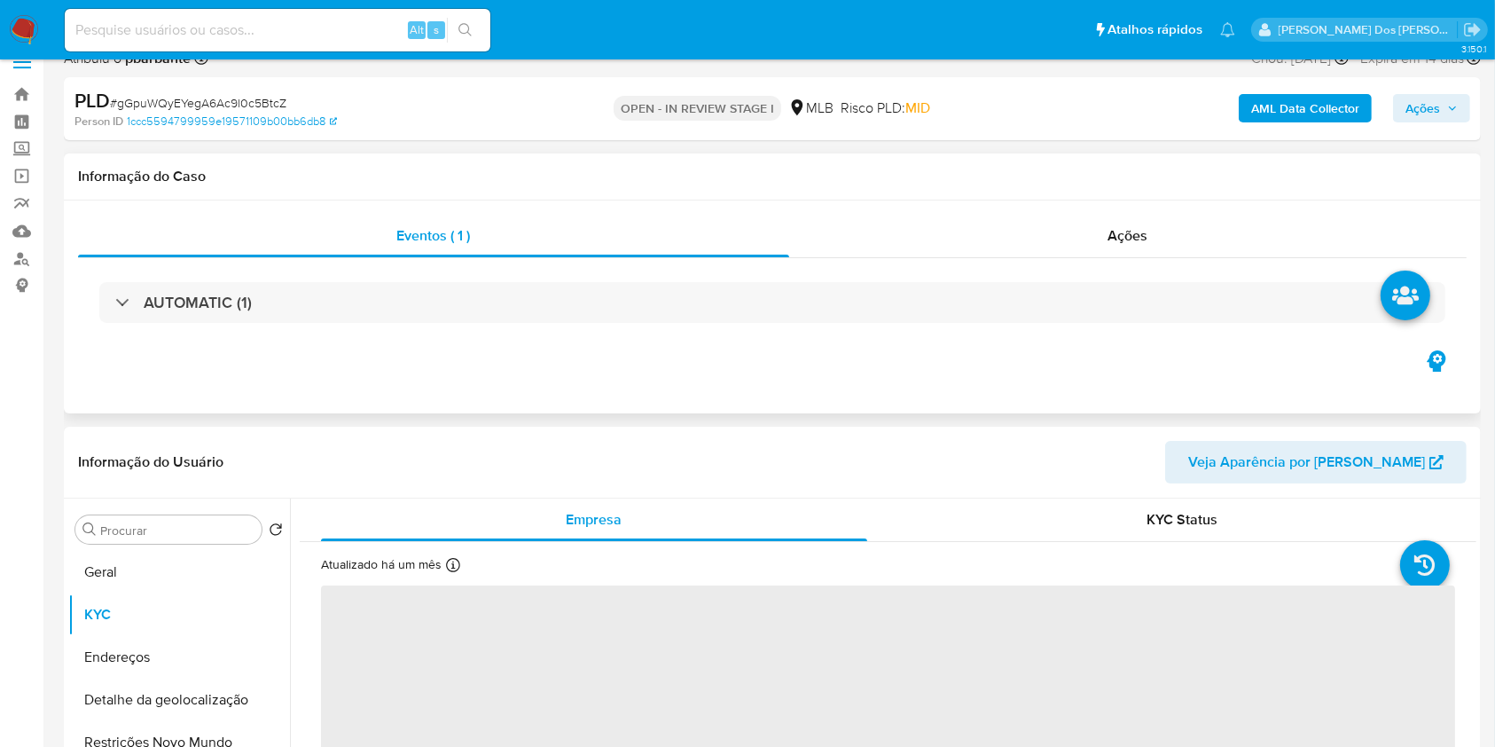
scroll to position [131, 0]
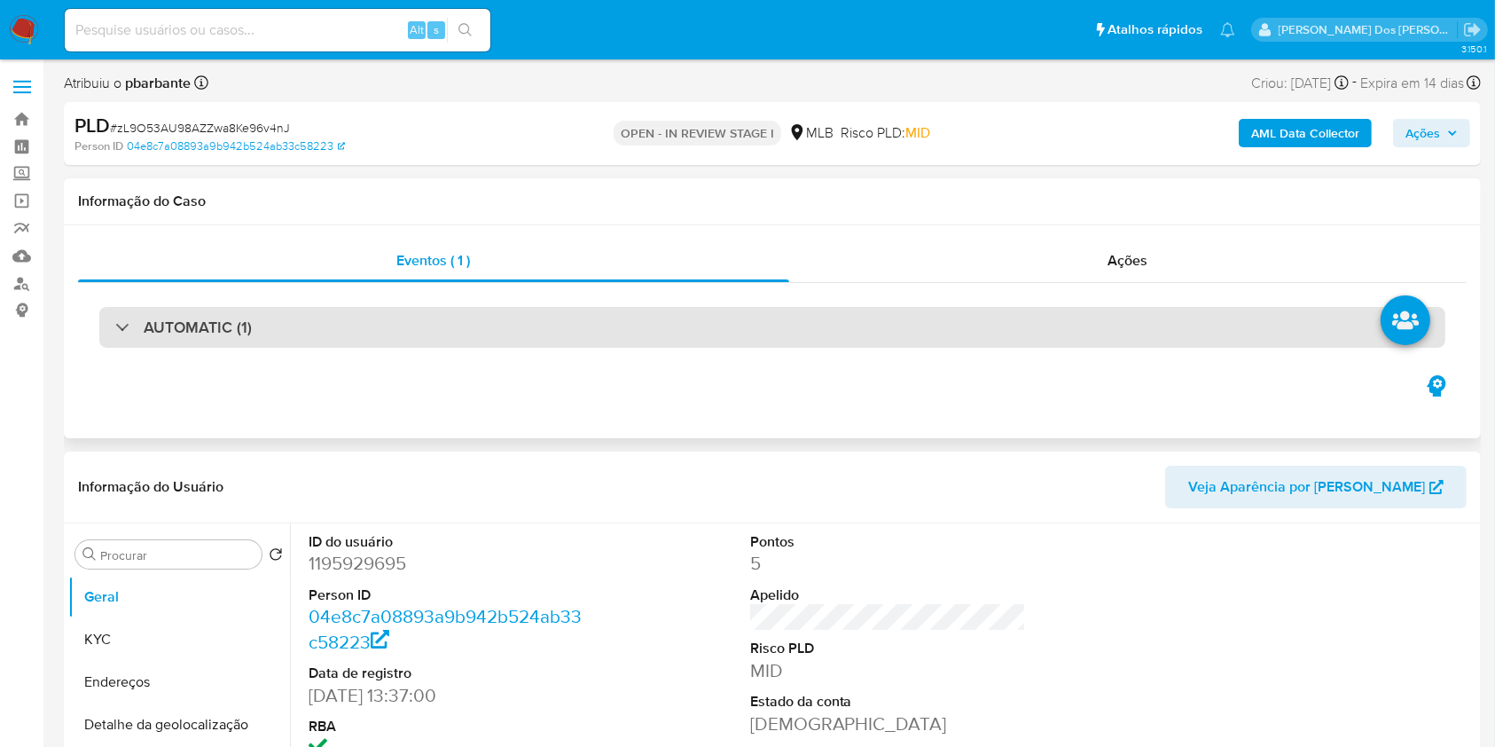
click at [427, 311] on div "AUTOMATIC (1)" at bounding box center [772, 327] width 1346 height 41
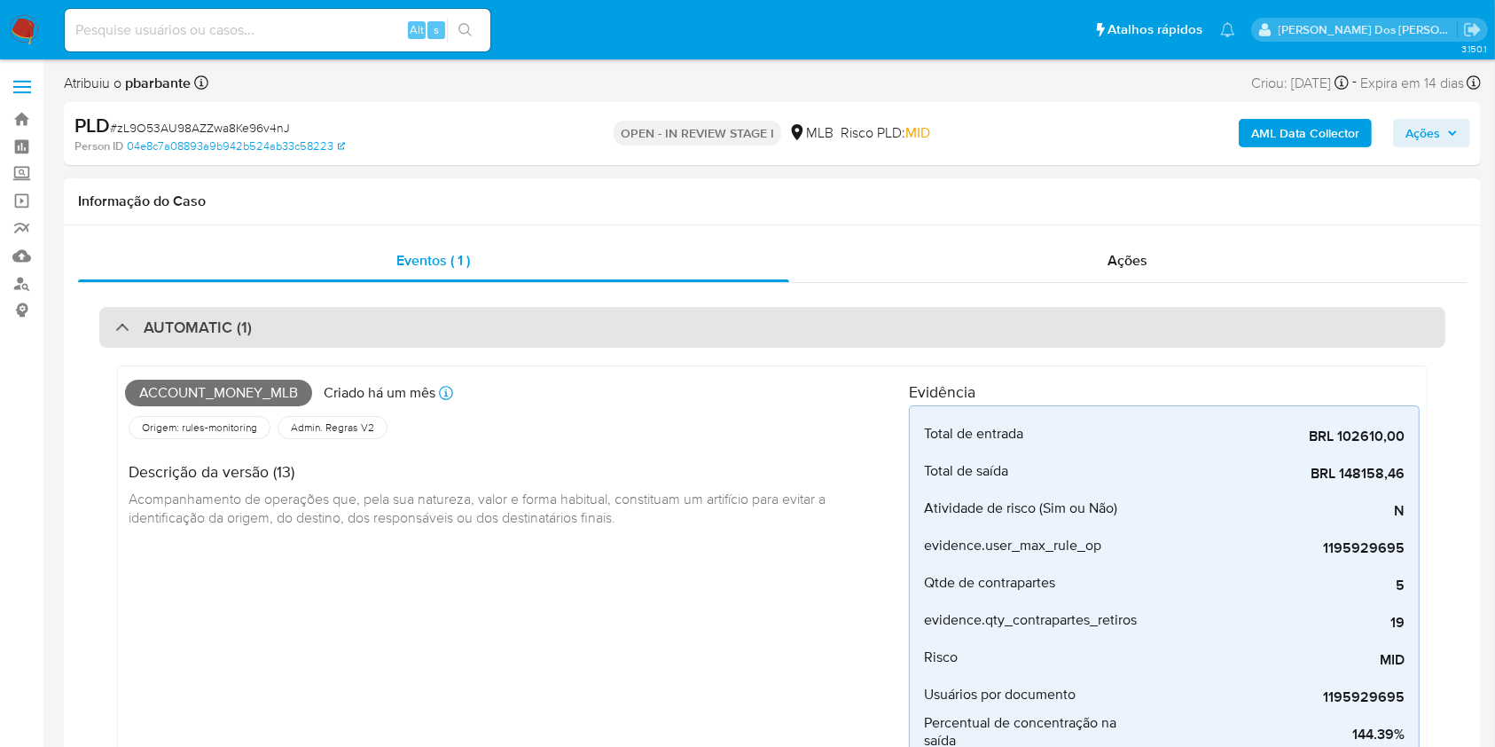
click at [427, 311] on div "AUTOMATIC (1)" at bounding box center [772, 327] width 1346 height 41
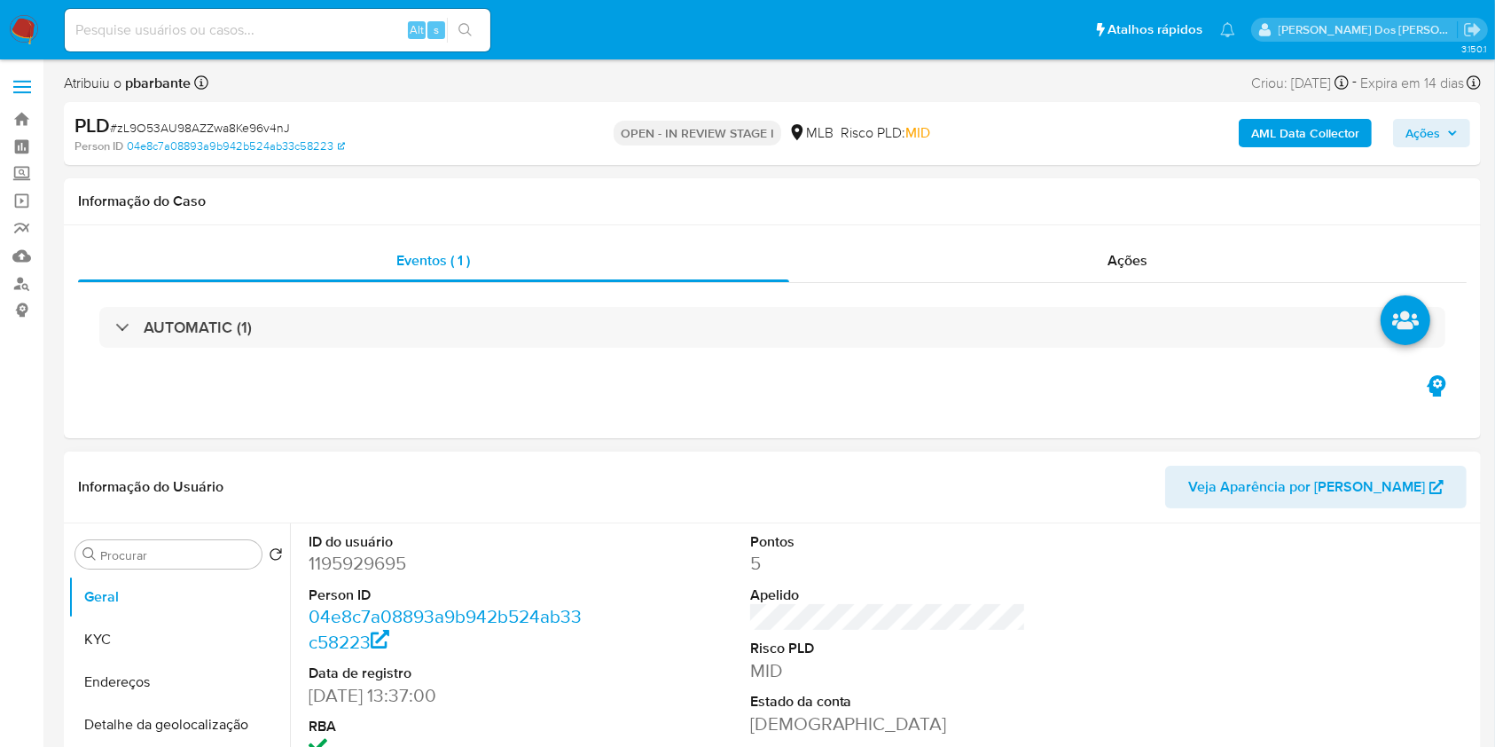
click at [353, 576] on dd "1195929695" at bounding box center [447, 563] width 277 height 25
copy dd "1195929695"
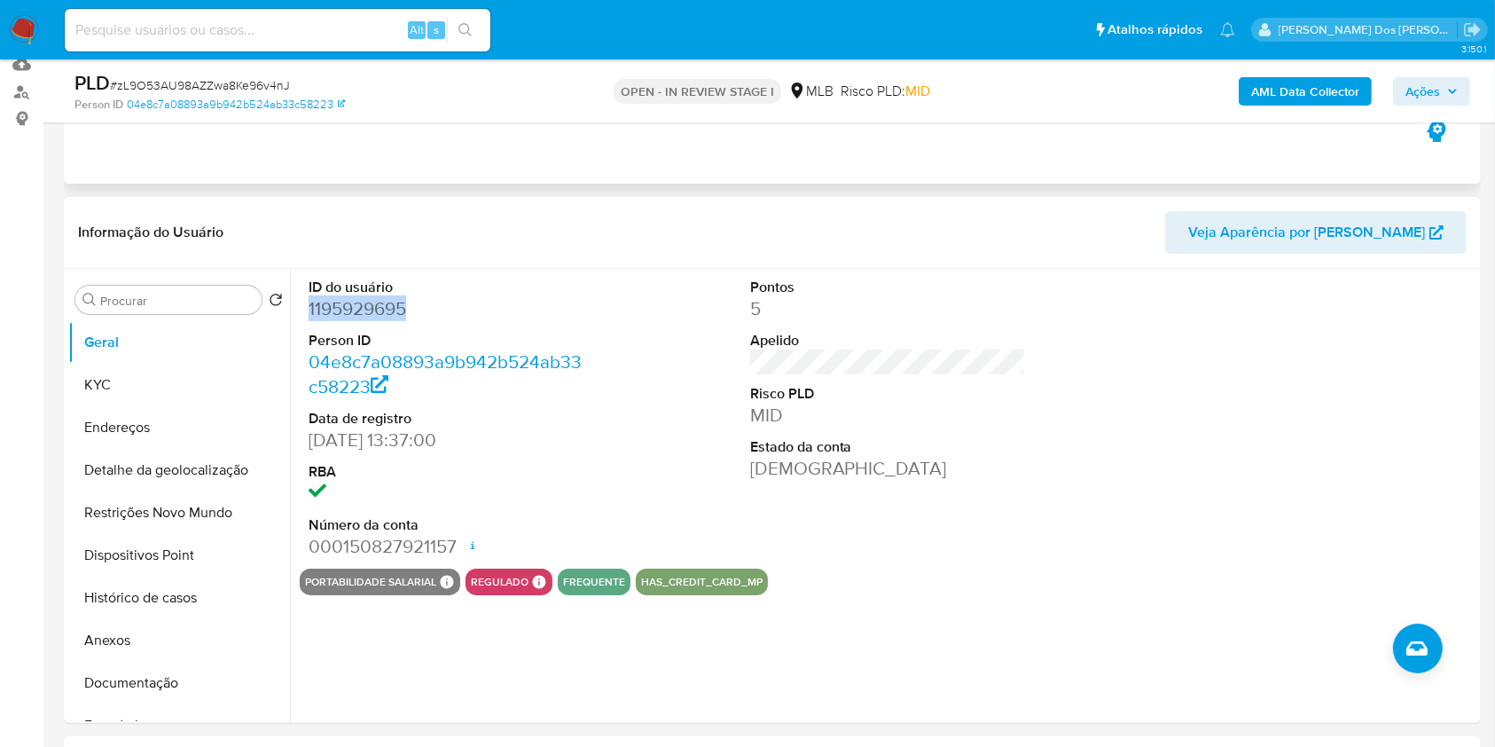
scroll to position [192, 0]
click at [324, 320] on dd "1195929695" at bounding box center [447, 307] width 277 height 25
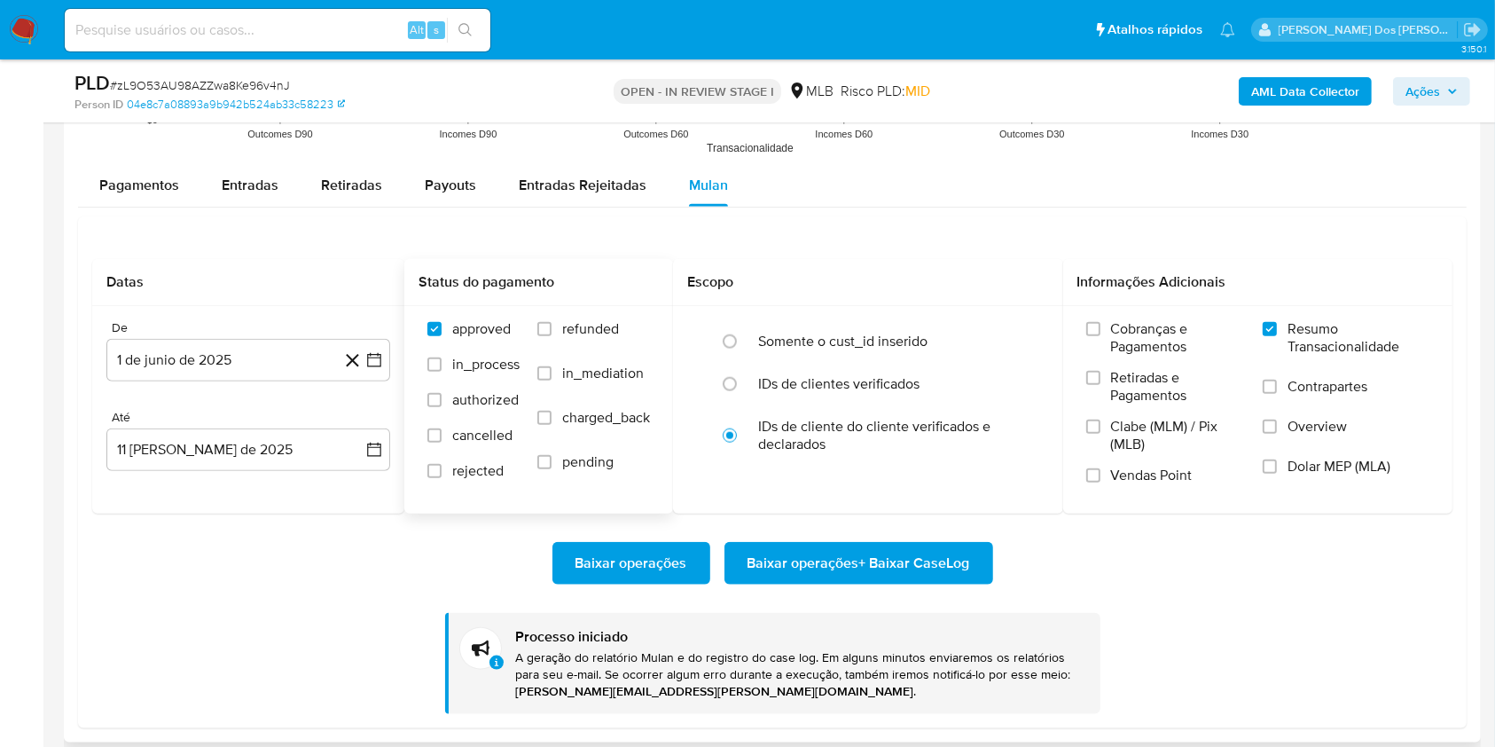
scroll to position [1881, 0]
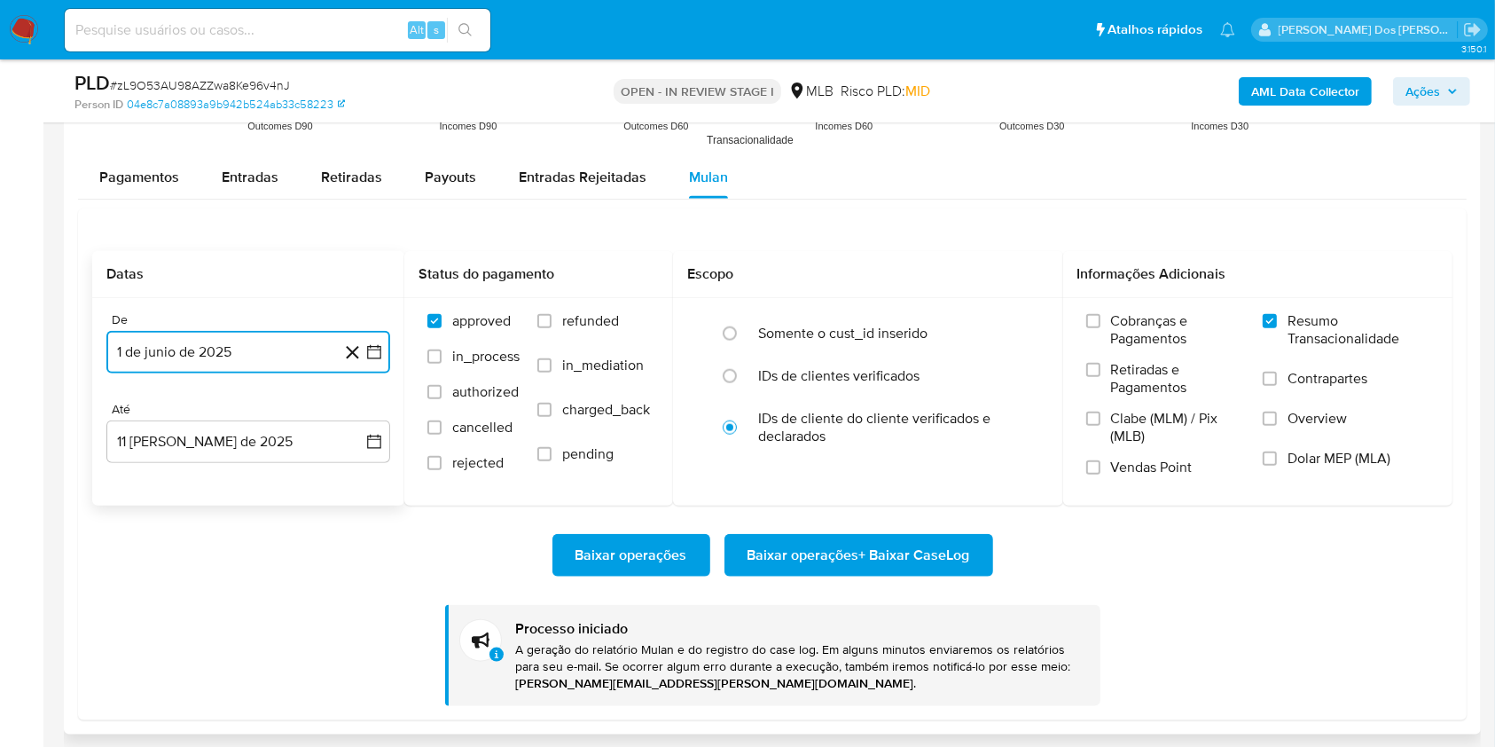
click at [385, 373] on button "1 de junio de 2025" at bounding box center [248, 352] width 284 height 43
click at [144, 427] on icon "Mes anterior" at bounding box center [138, 415] width 21 height 21
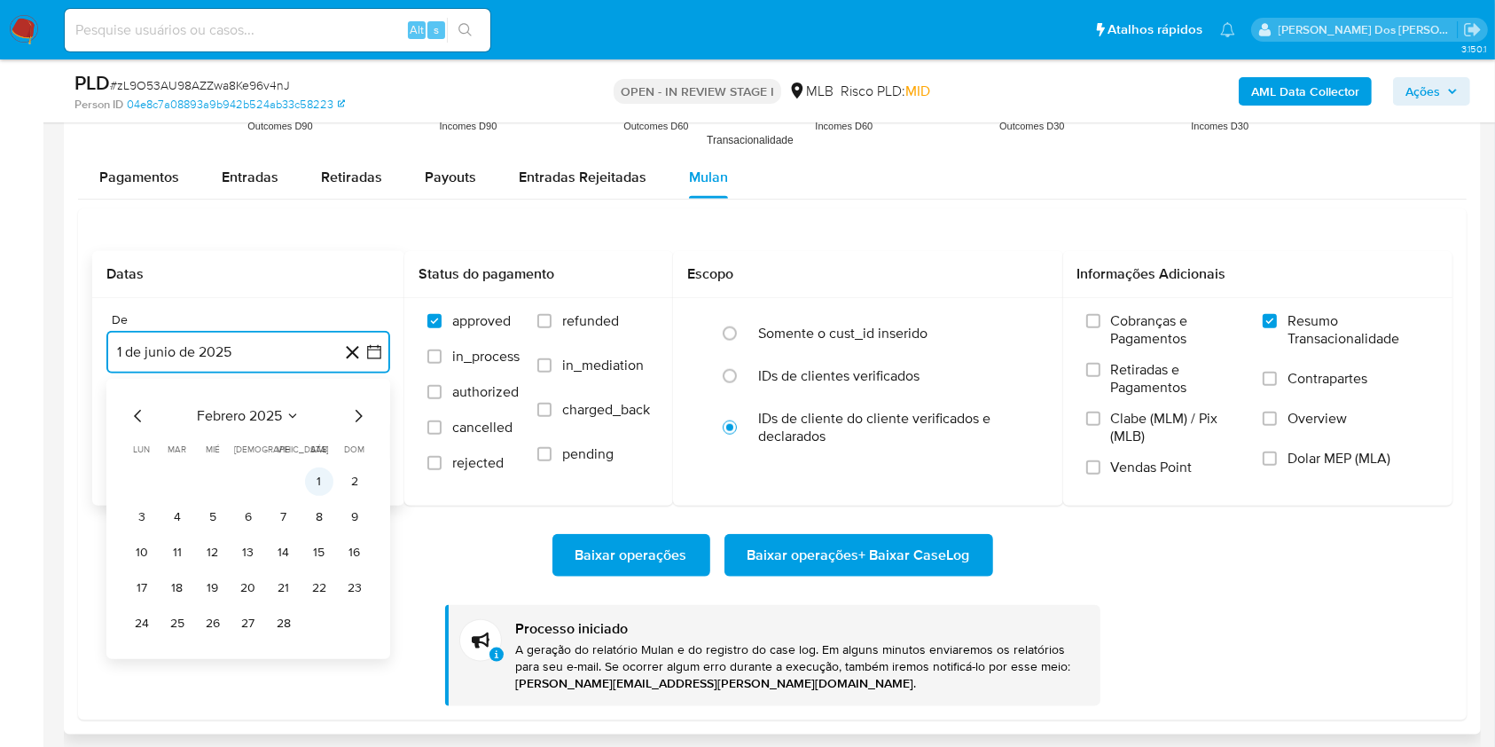
click at [320, 496] on button "1" at bounding box center [319, 481] width 28 height 28
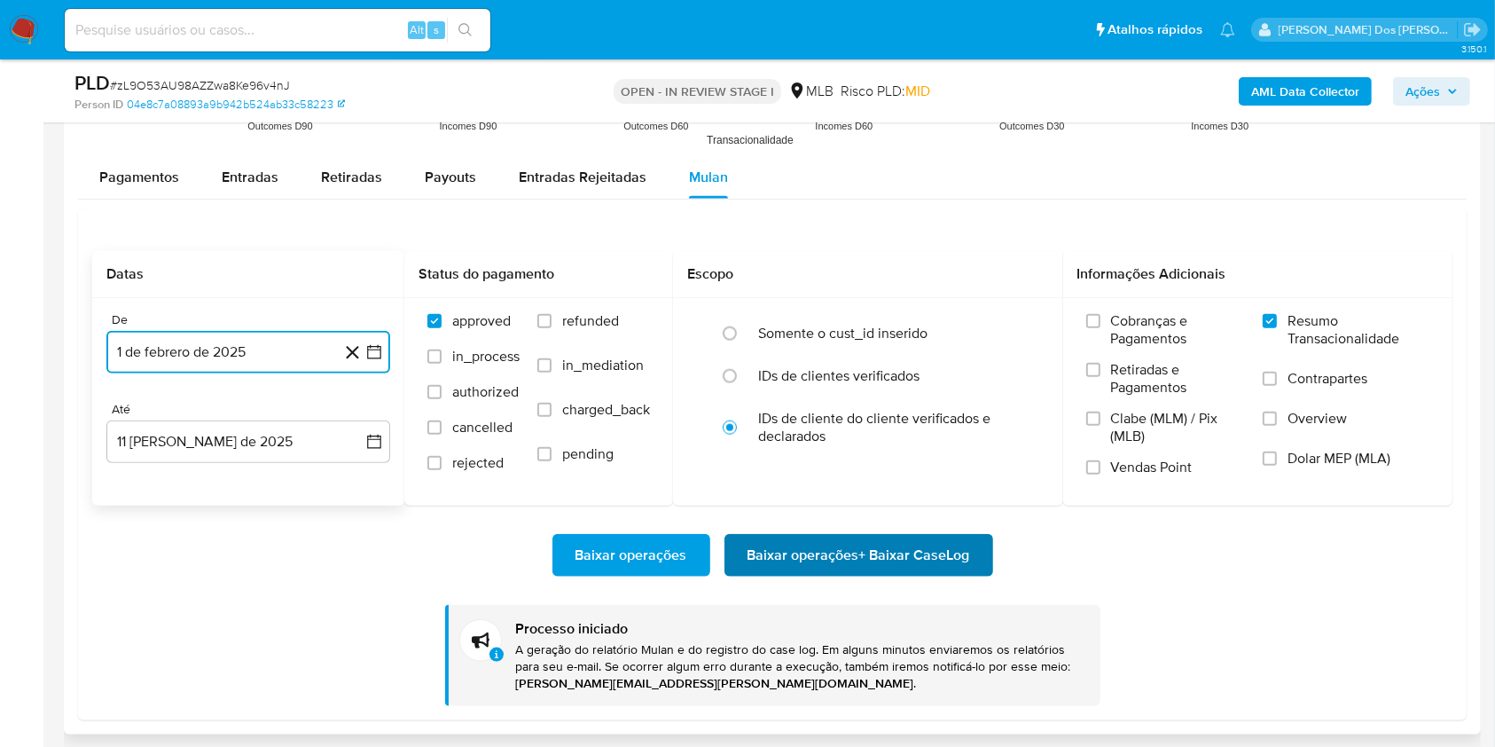
click at [880, 575] on span "Baixar operações + Baixar CaseLog" at bounding box center [859, 555] width 223 height 39
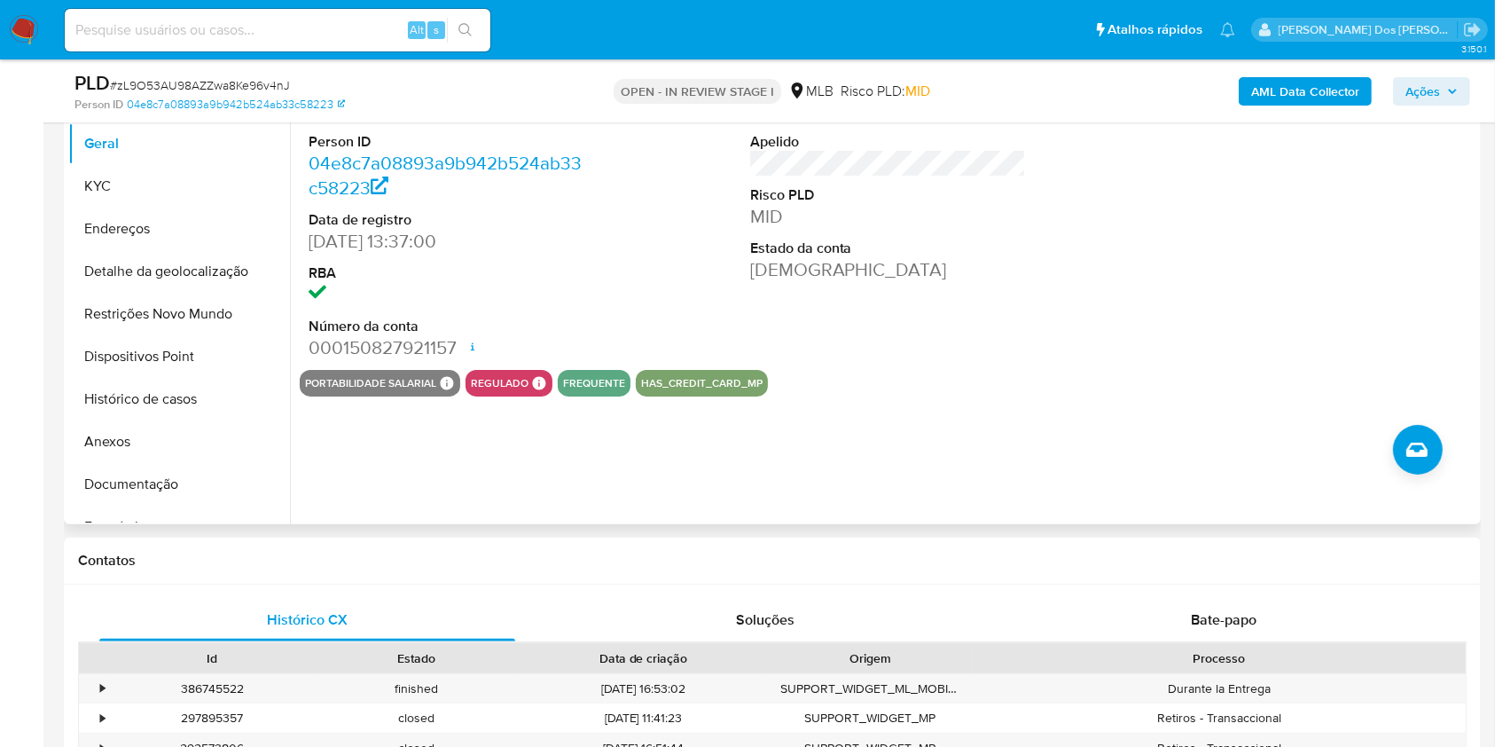
scroll to position [351, 0]
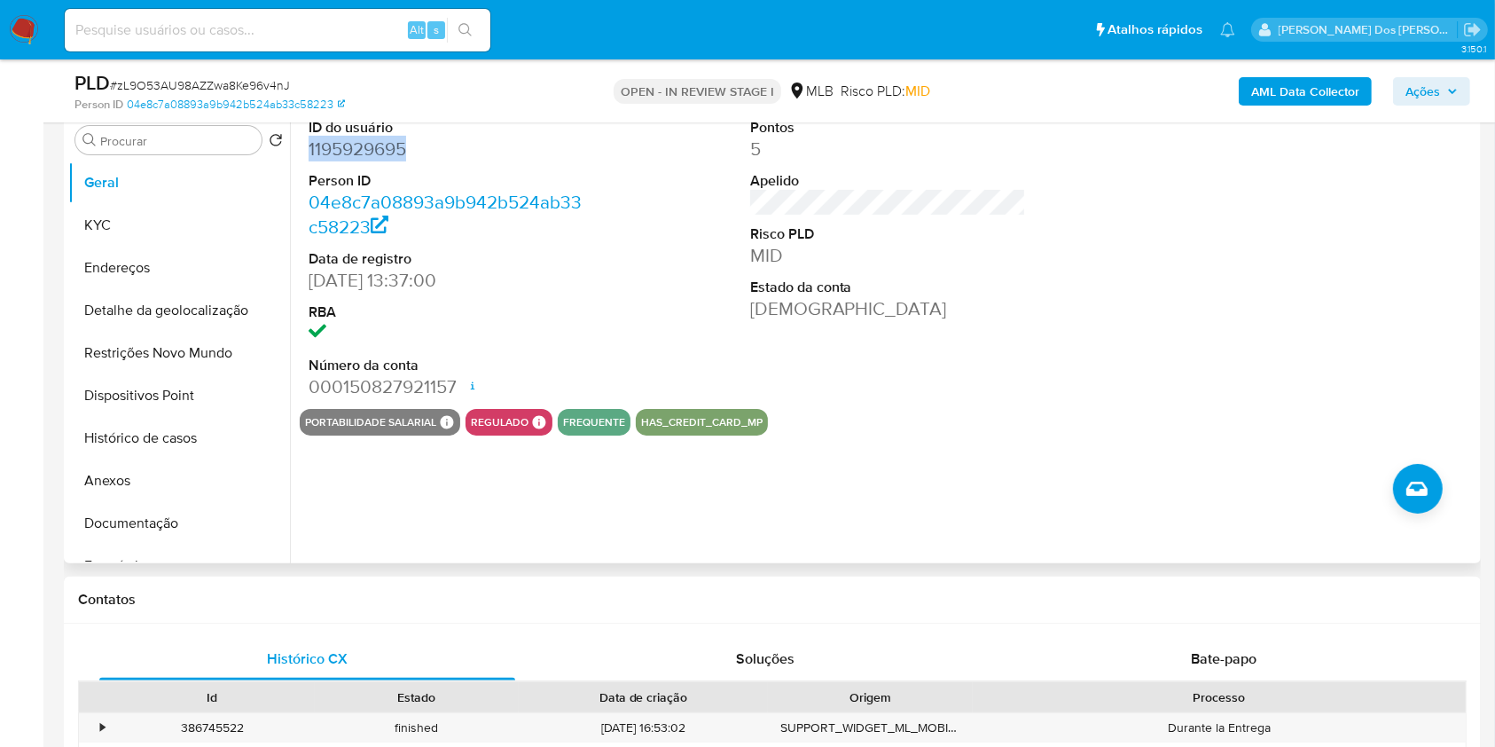
click at [372, 161] on dd "1195929695" at bounding box center [447, 149] width 277 height 25
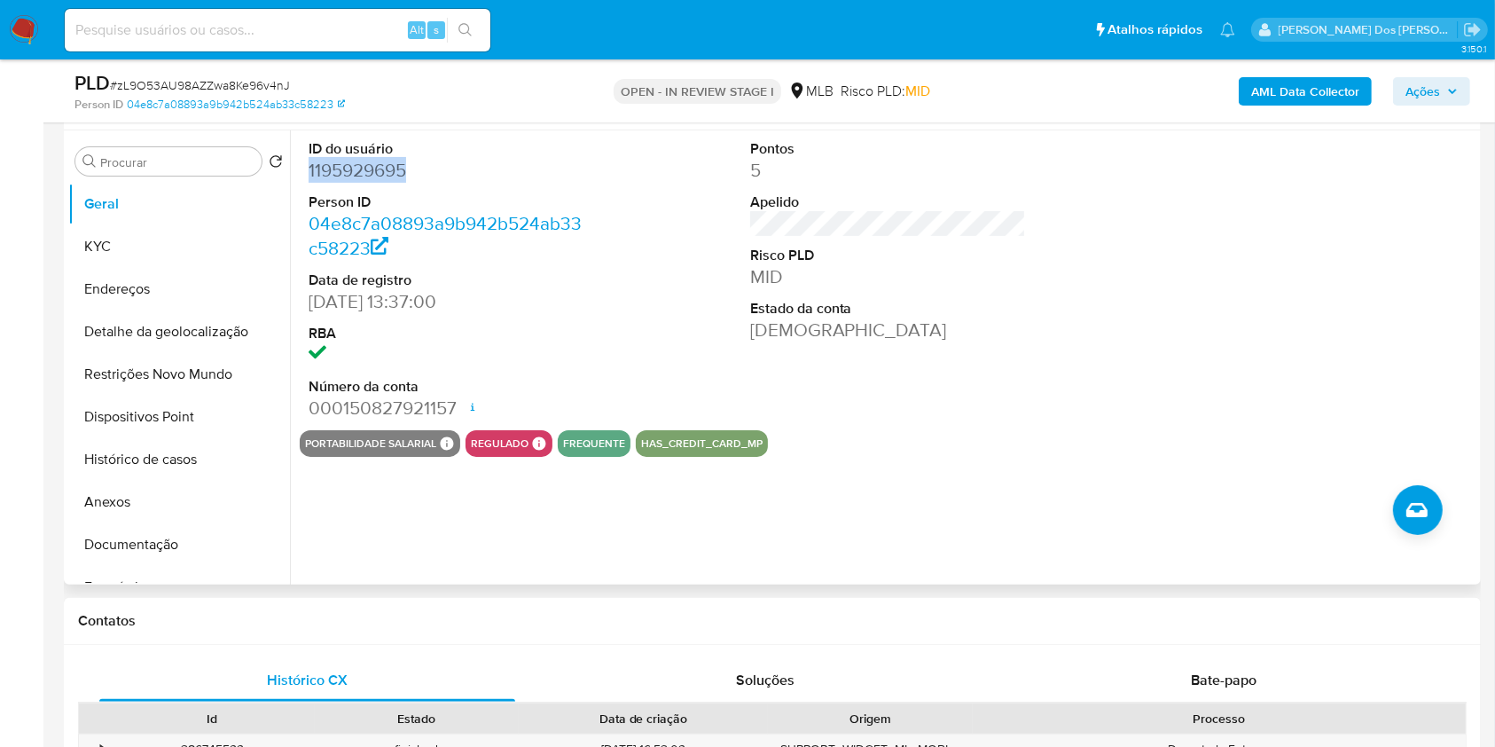
scroll to position [328, 0]
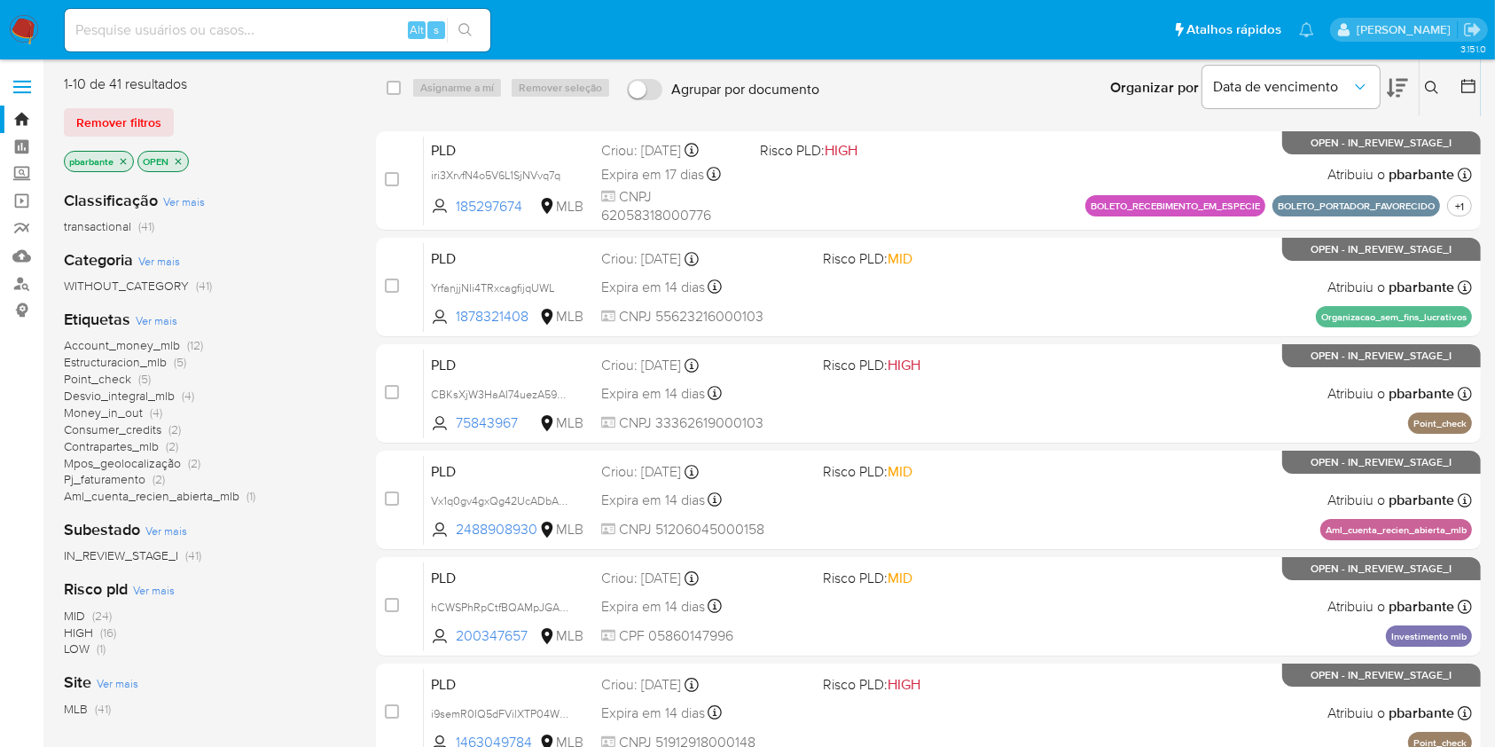
scroll to position [657, 0]
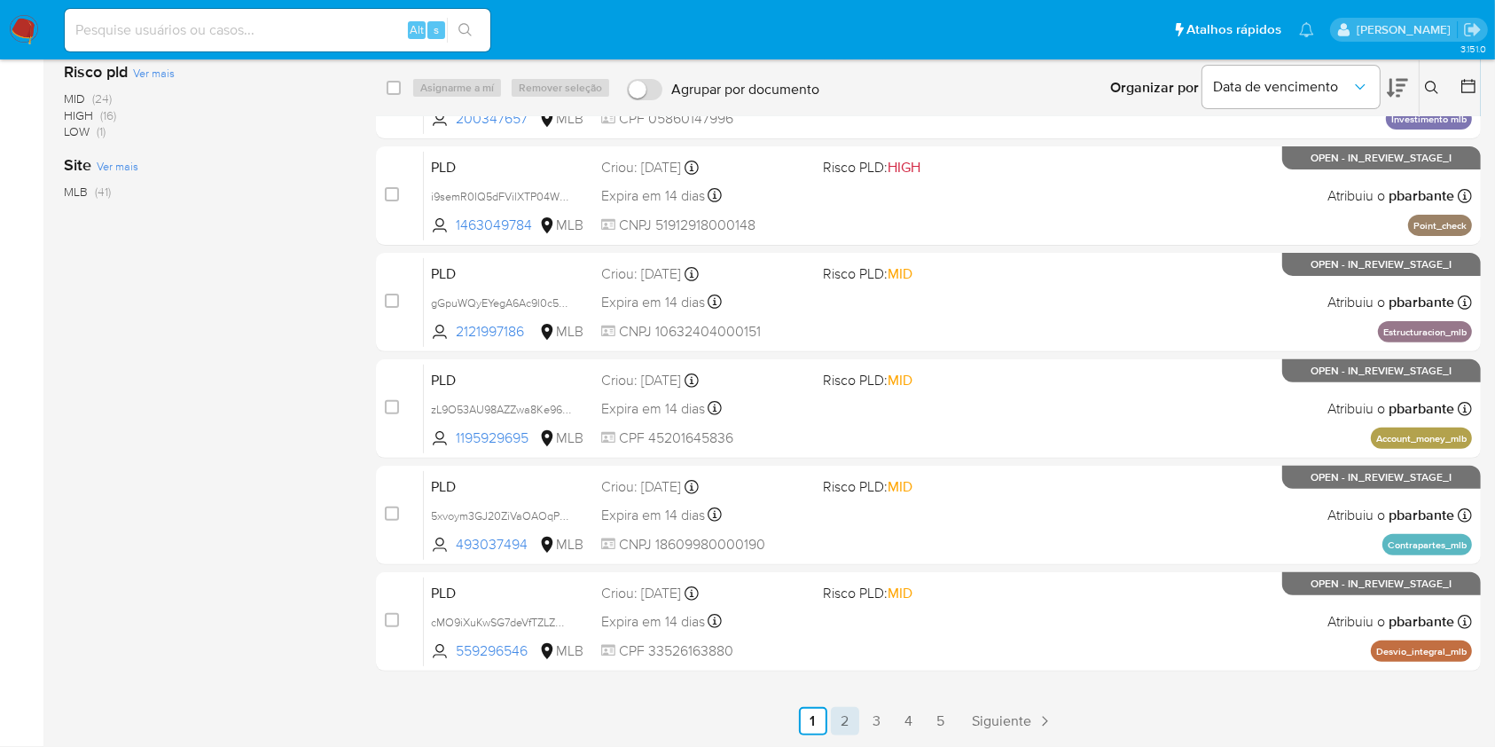
click at [859, 722] on link "2" at bounding box center [845, 721] width 28 height 28
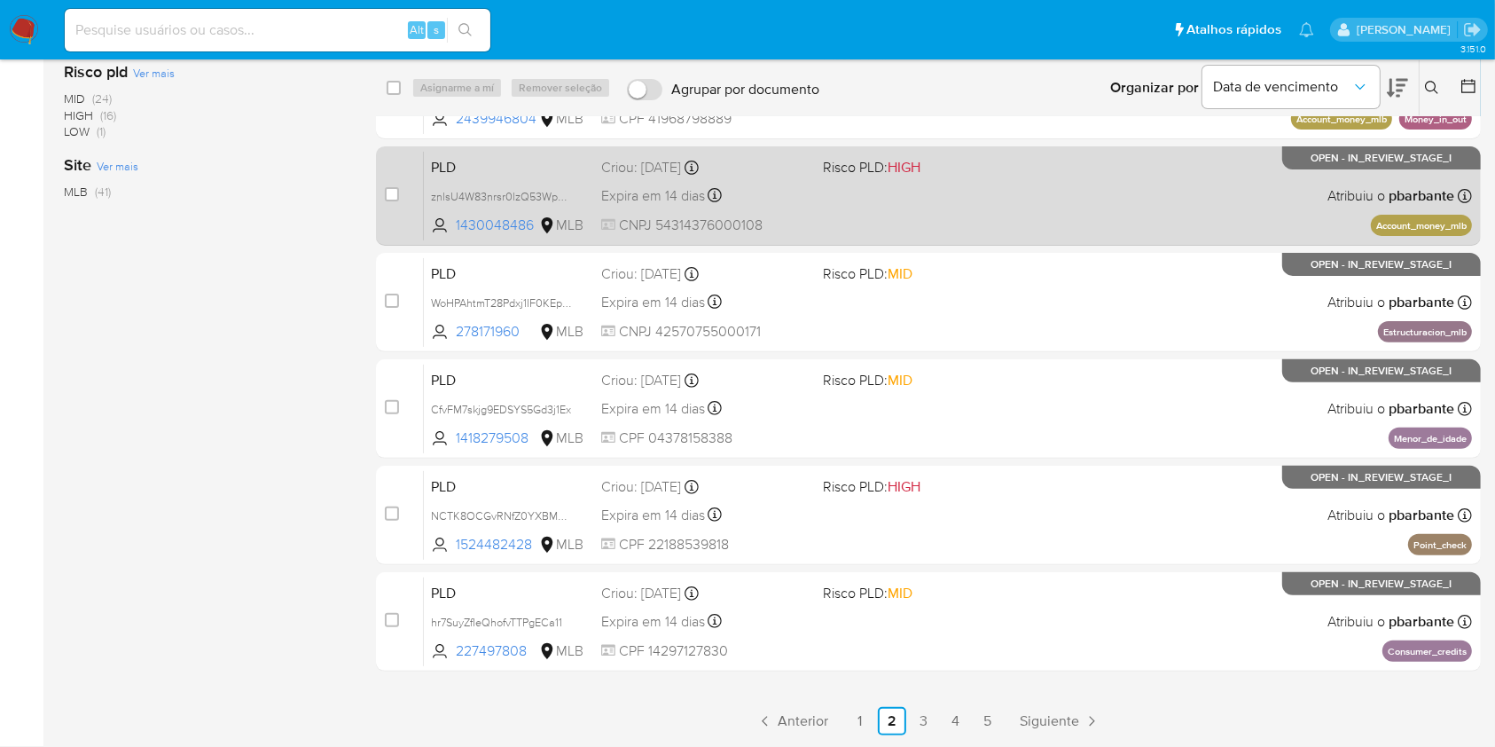
scroll to position [656, 0]
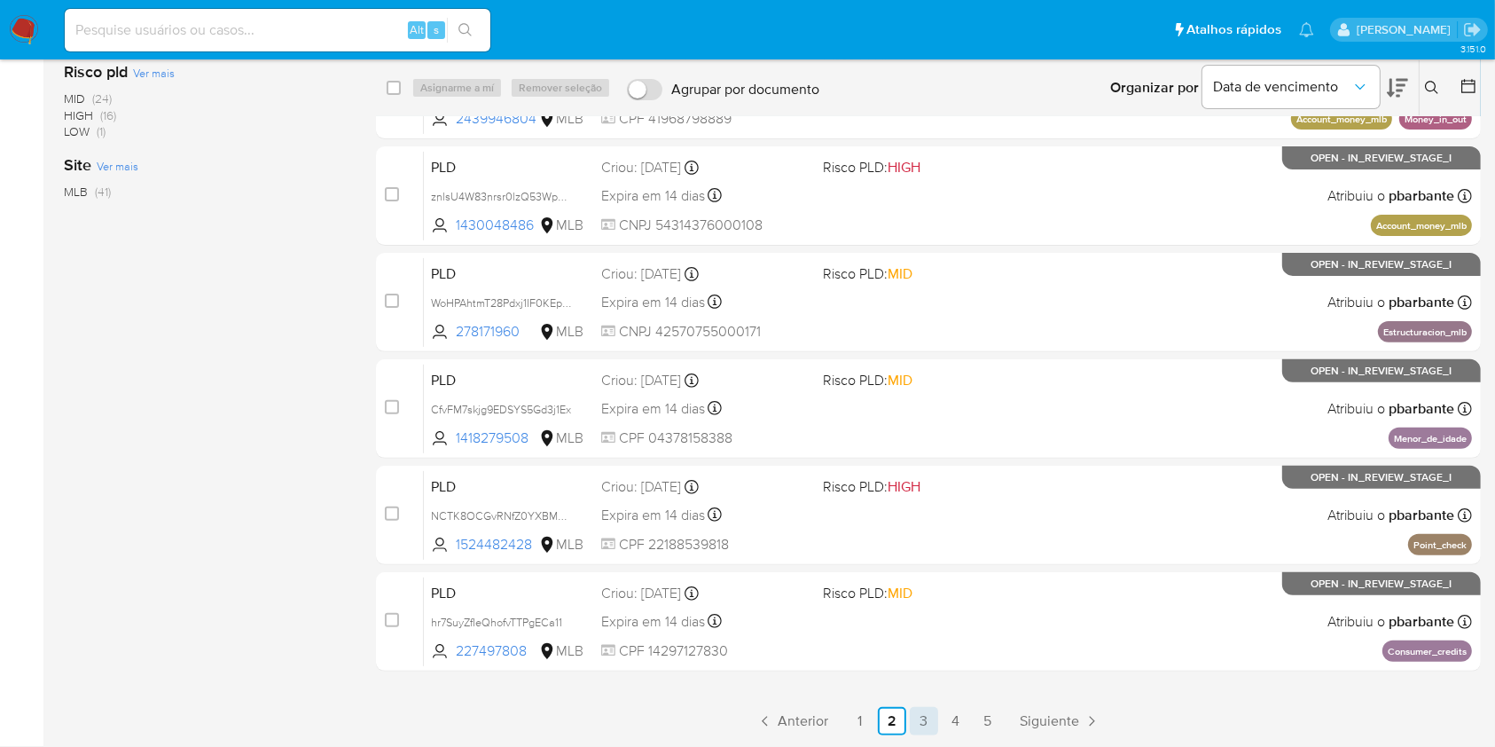
click at [937, 710] on link "3" at bounding box center [924, 721] width 28 height 28
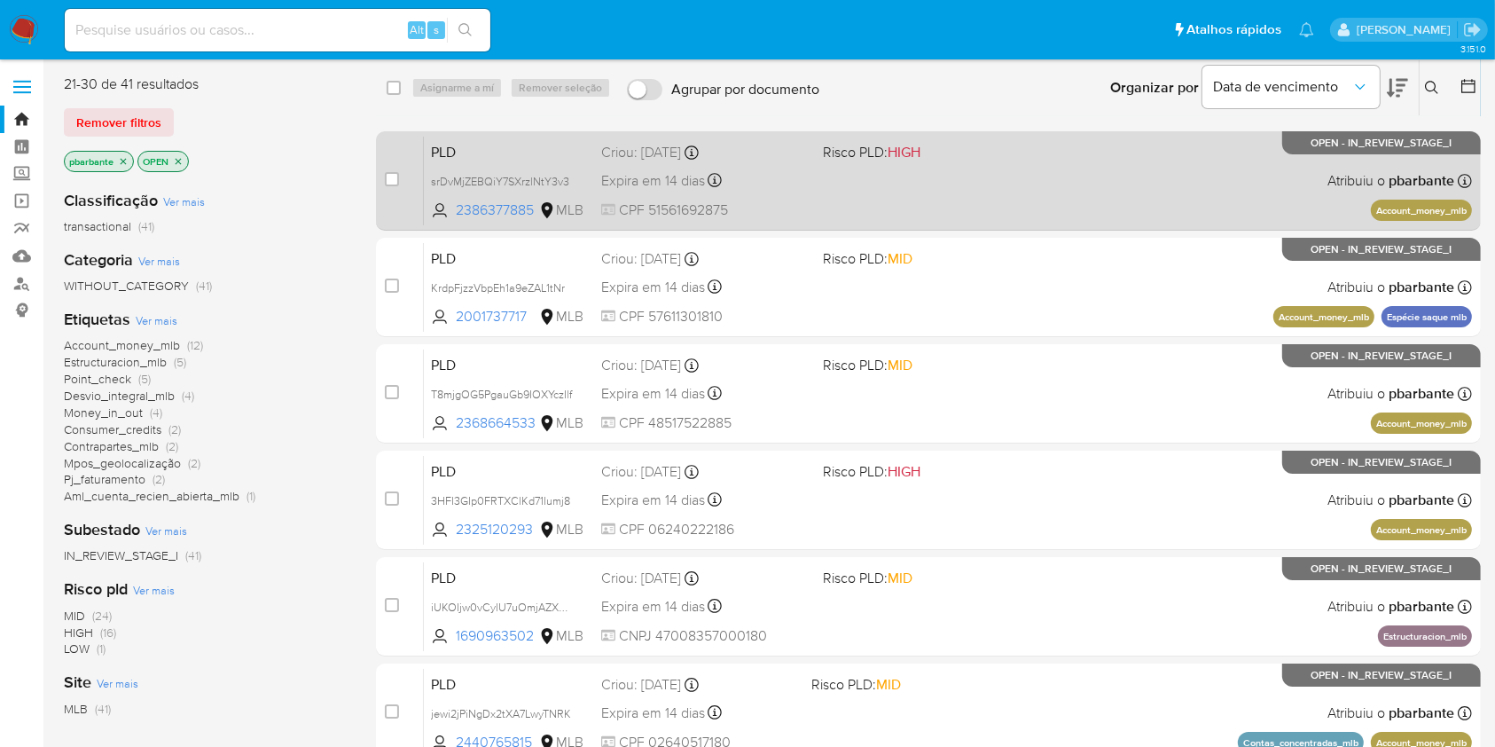
click at [1020, 213] on div "PLD srDvMjZEBQiY7SXrzlNtY3v3 2386377885 MLB Risco PLD: HIGH Criou: 12/07/2025 C…" at bounding box center [948, 181] width 1048 height 90
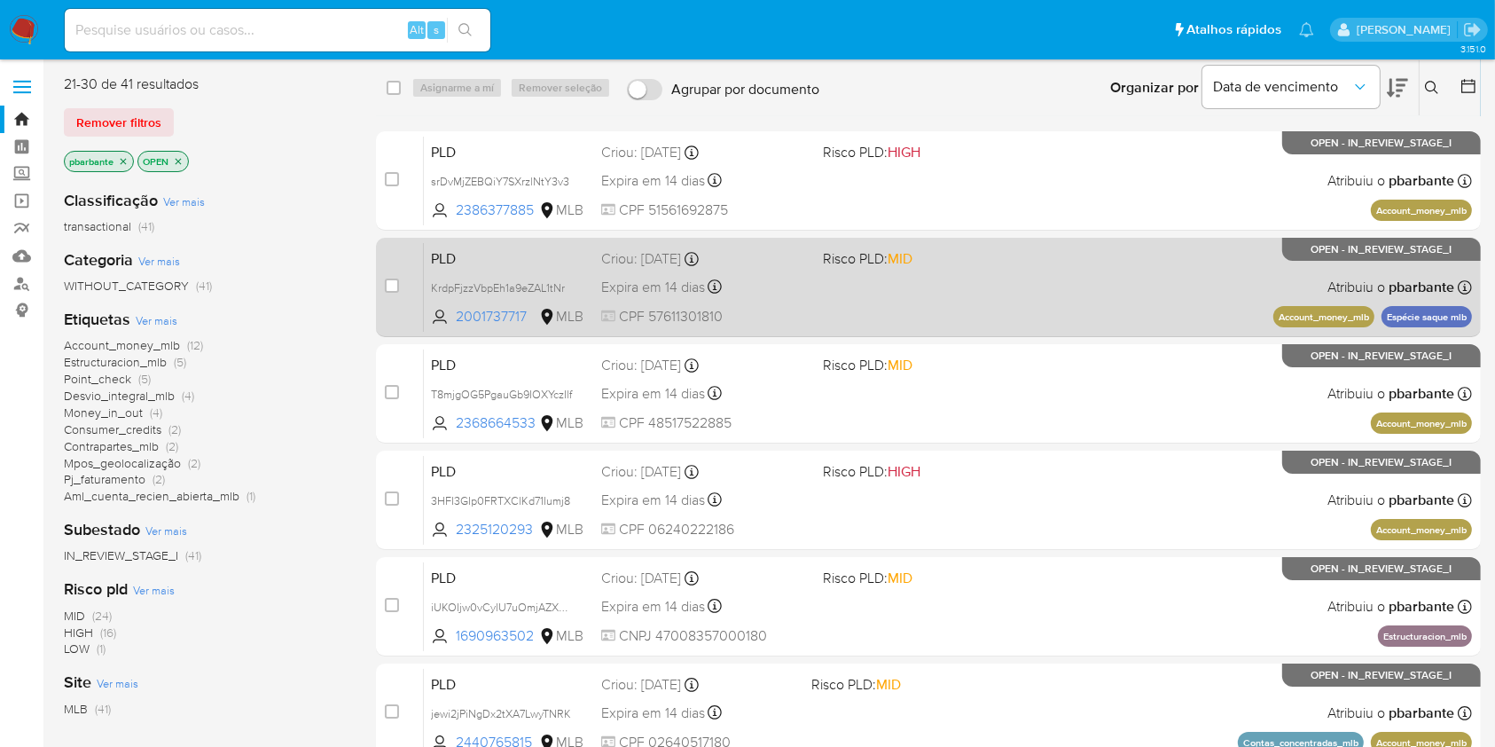
click at [1010, 269] on span "Risco PLD: MID" at bounding box center [926, 257] width 207 height 23
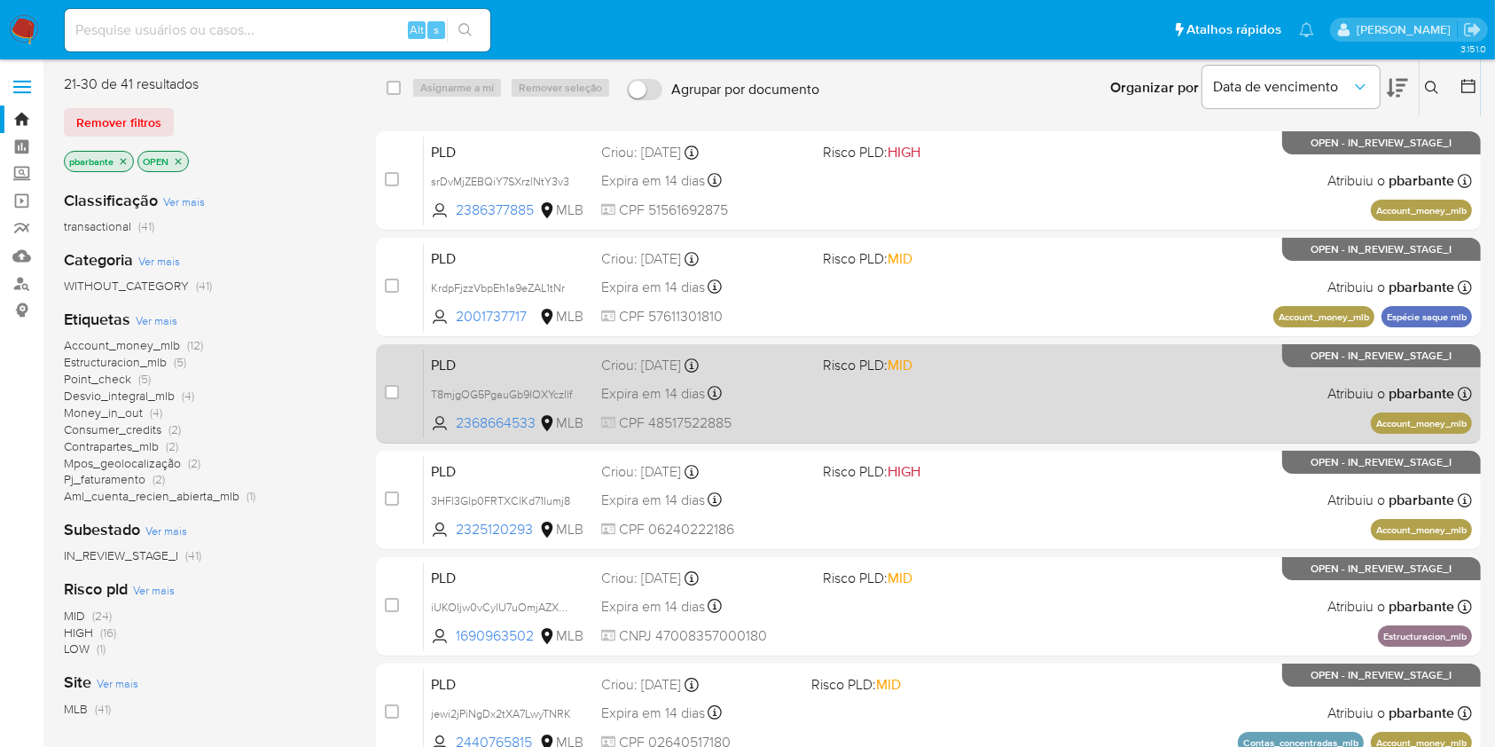
click at [1011, 375] on span "Risco PLD: MID" at bounding box center [926, 363] width 207 height 23
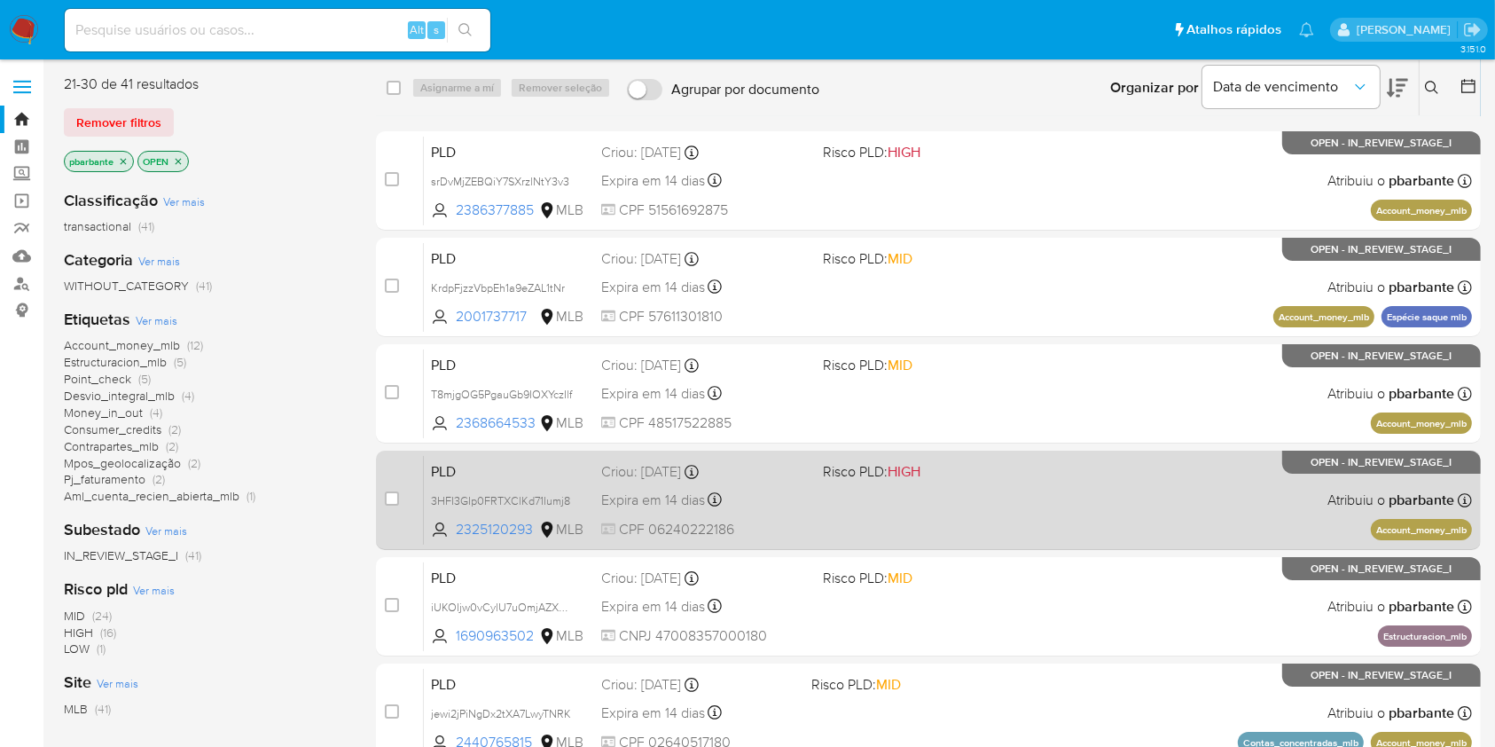
click at [1030, 482] on span "Risco PLD: HIGH" at bounding box center [926, 470] width 207 height 23
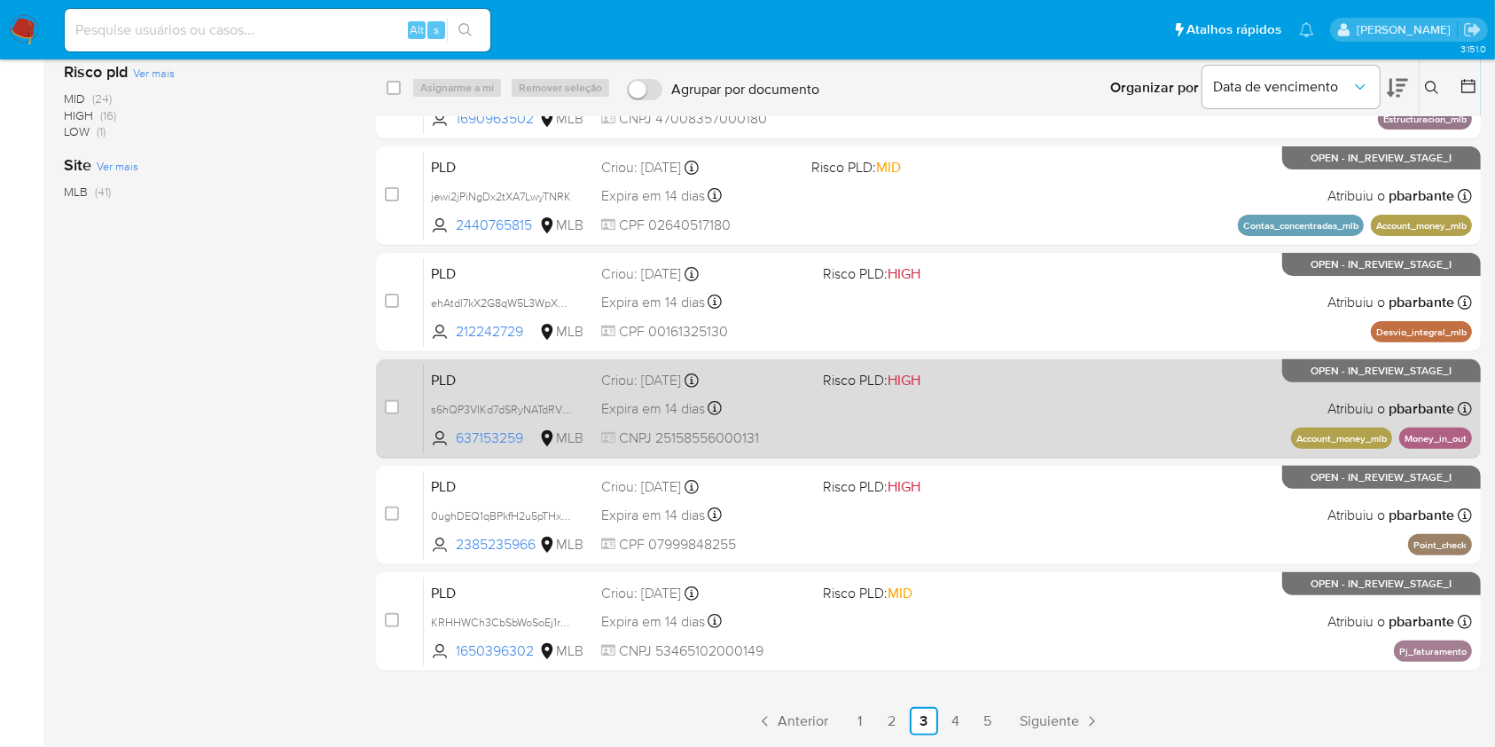
scroll to position [657, 0]
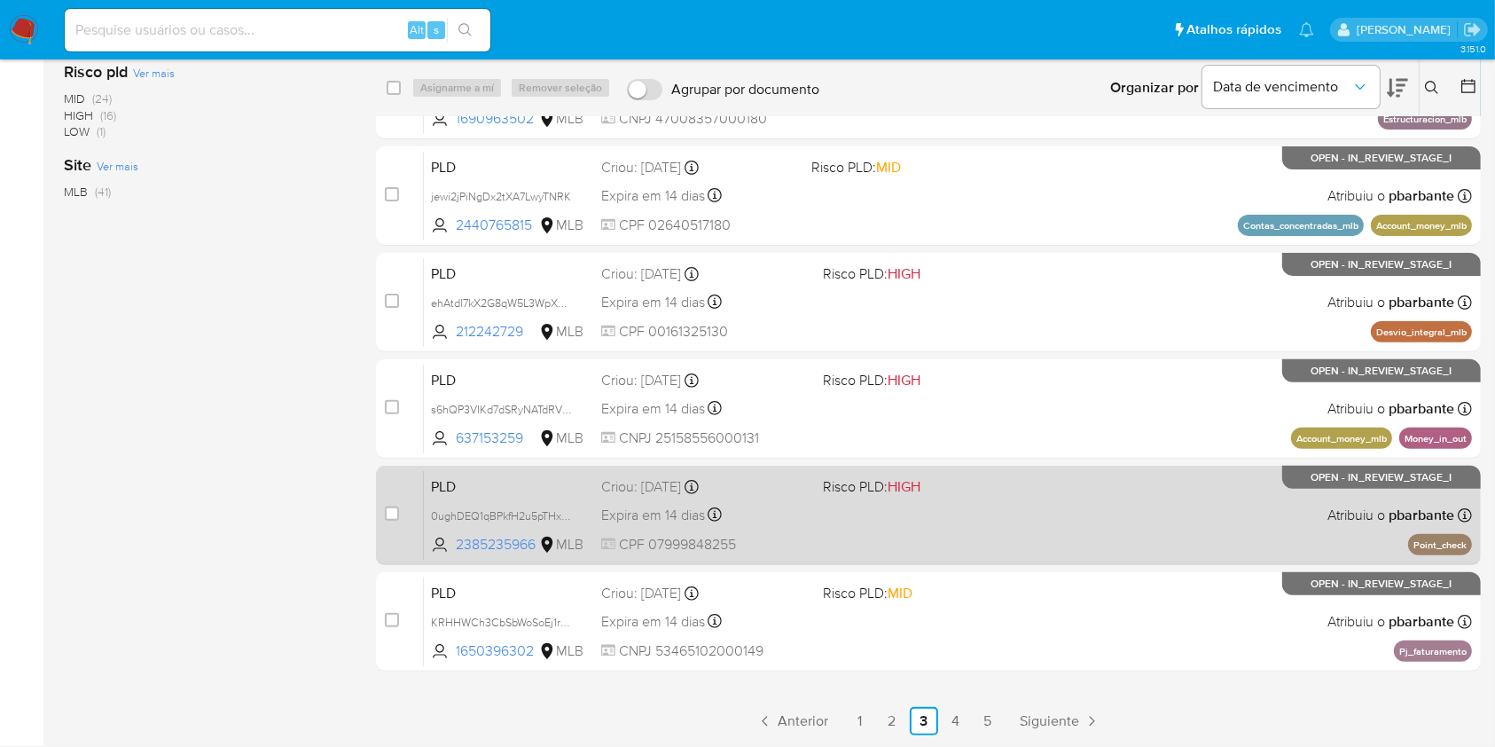
click at [1066, 470] on div "PLD 0ughDEQ1qBPkfH2u5pTHxrqj 2385235966 MLB Risco PLD: HIGH Criou: 12/07/2025 C…" at bounding box center [948, 515] width 1048 height 90
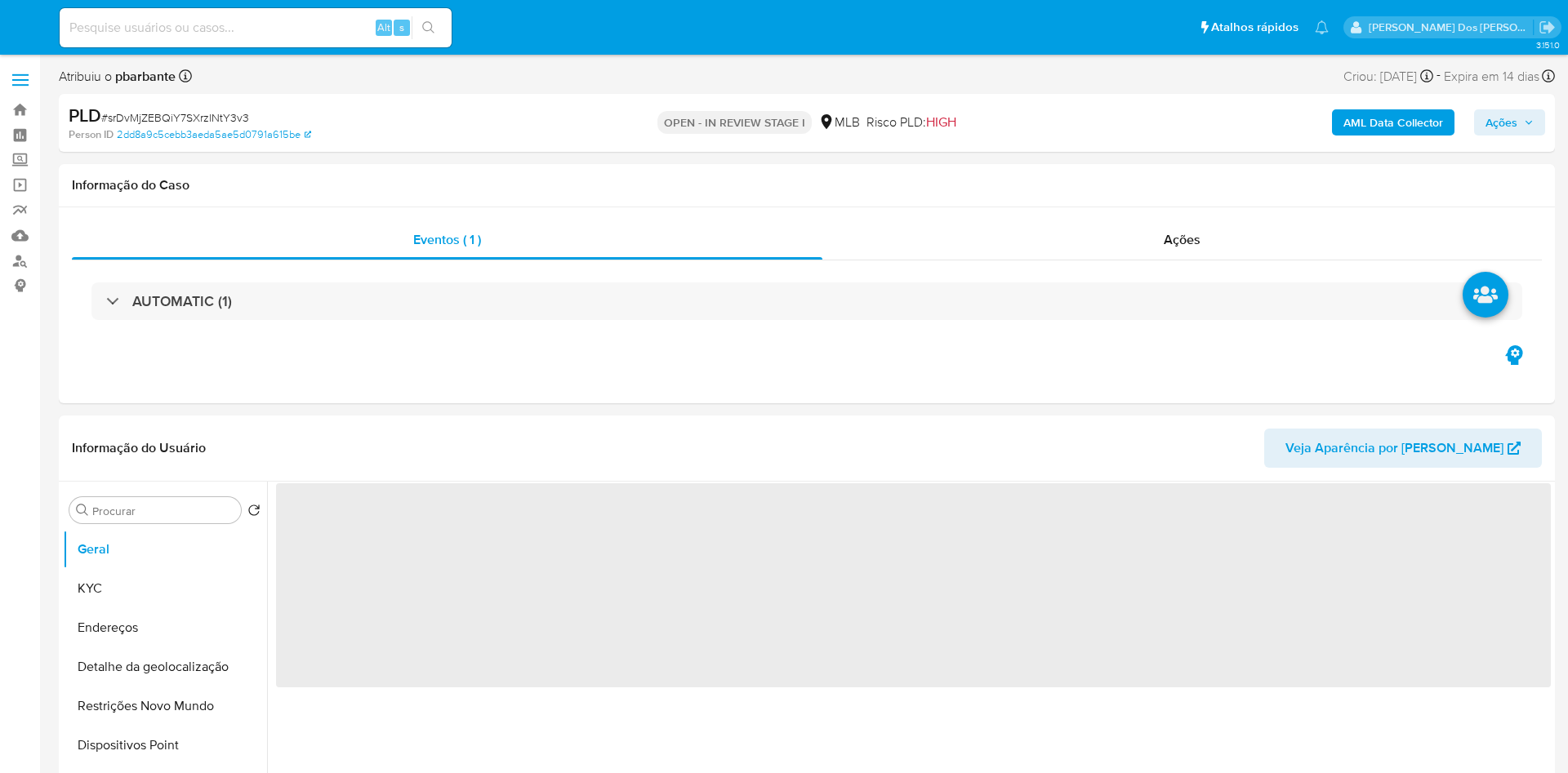
select select "10"
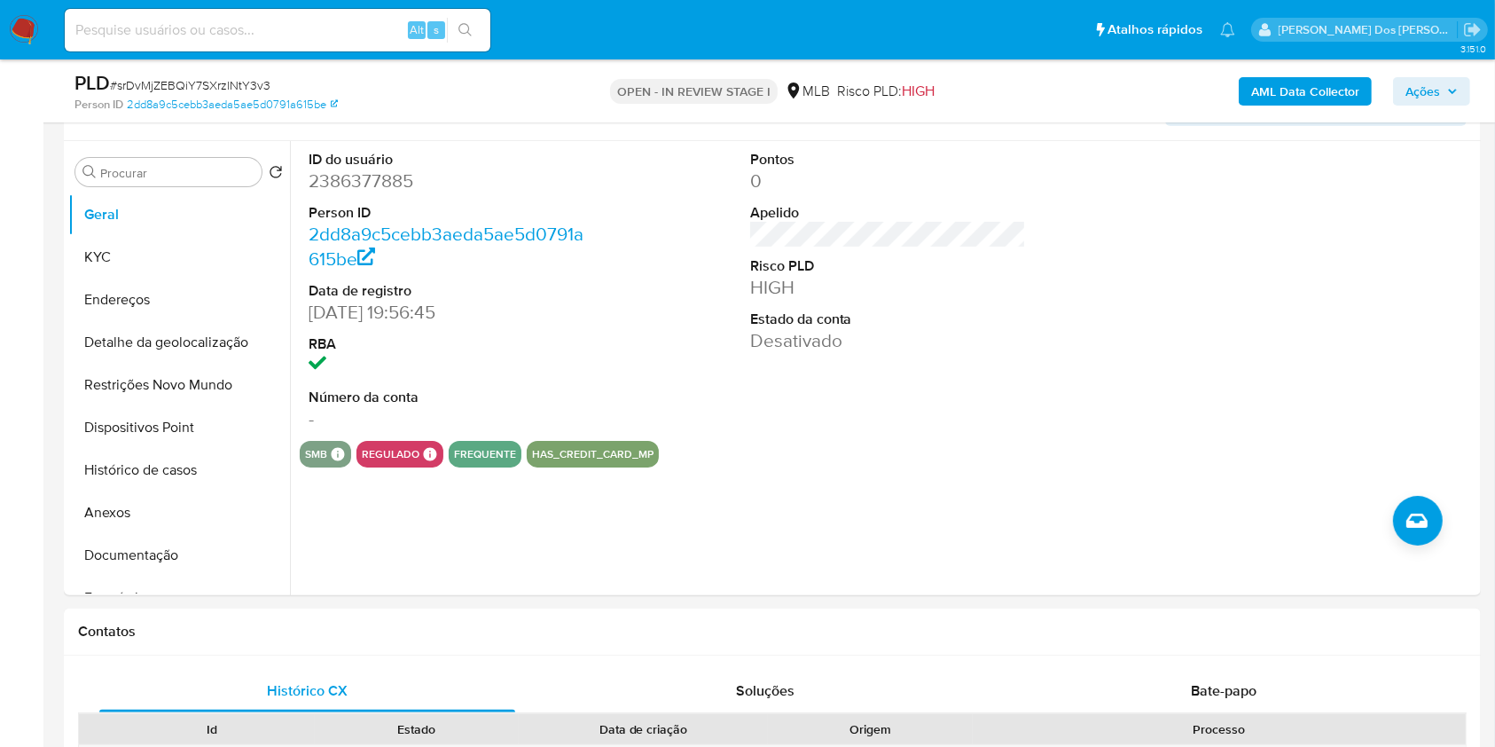
scroll to position [354, 0]
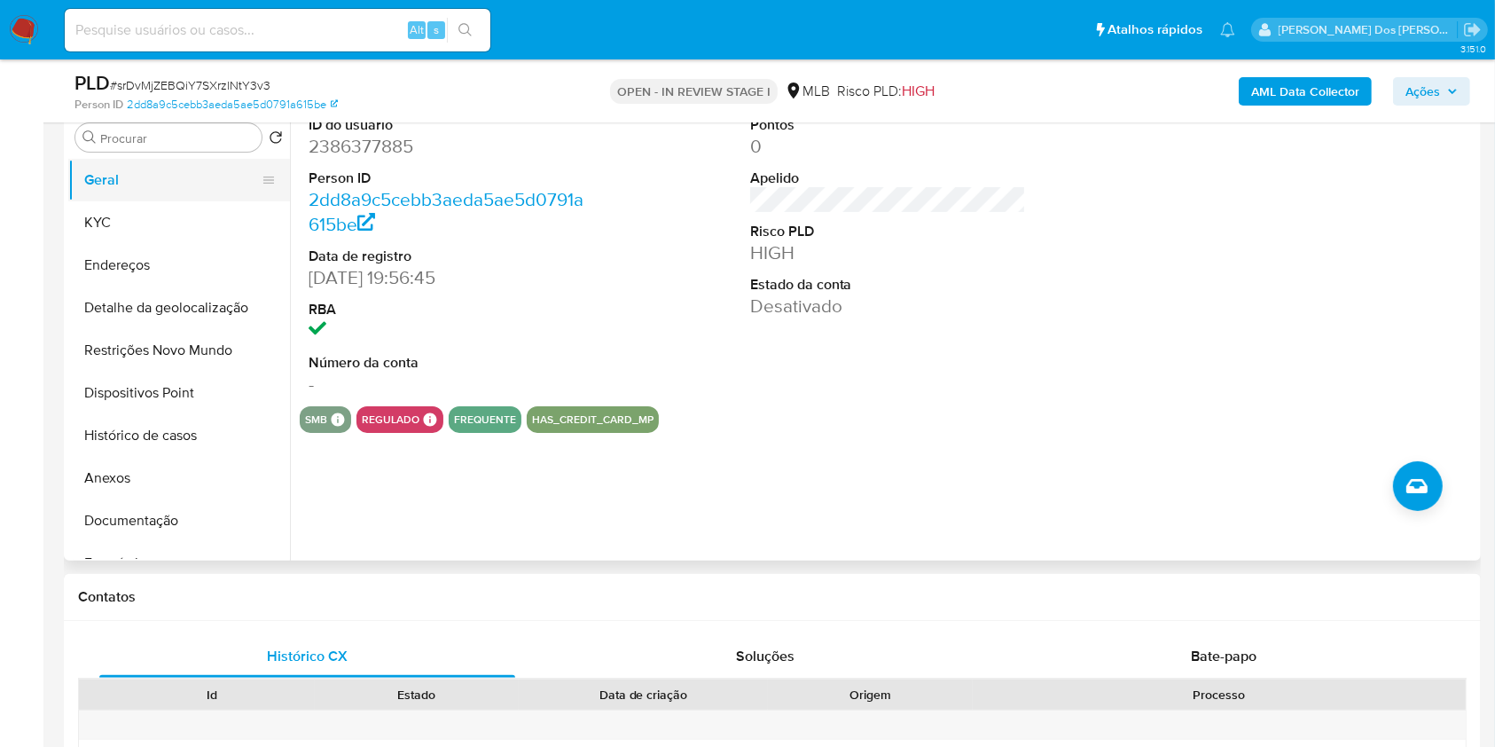
click at [146, 201] on button "Geral" at bounding box center [172, 180] width 208 height 43
click at [139, 241] on button "KYC" at bounding box center [172, 222] width 208 height 43
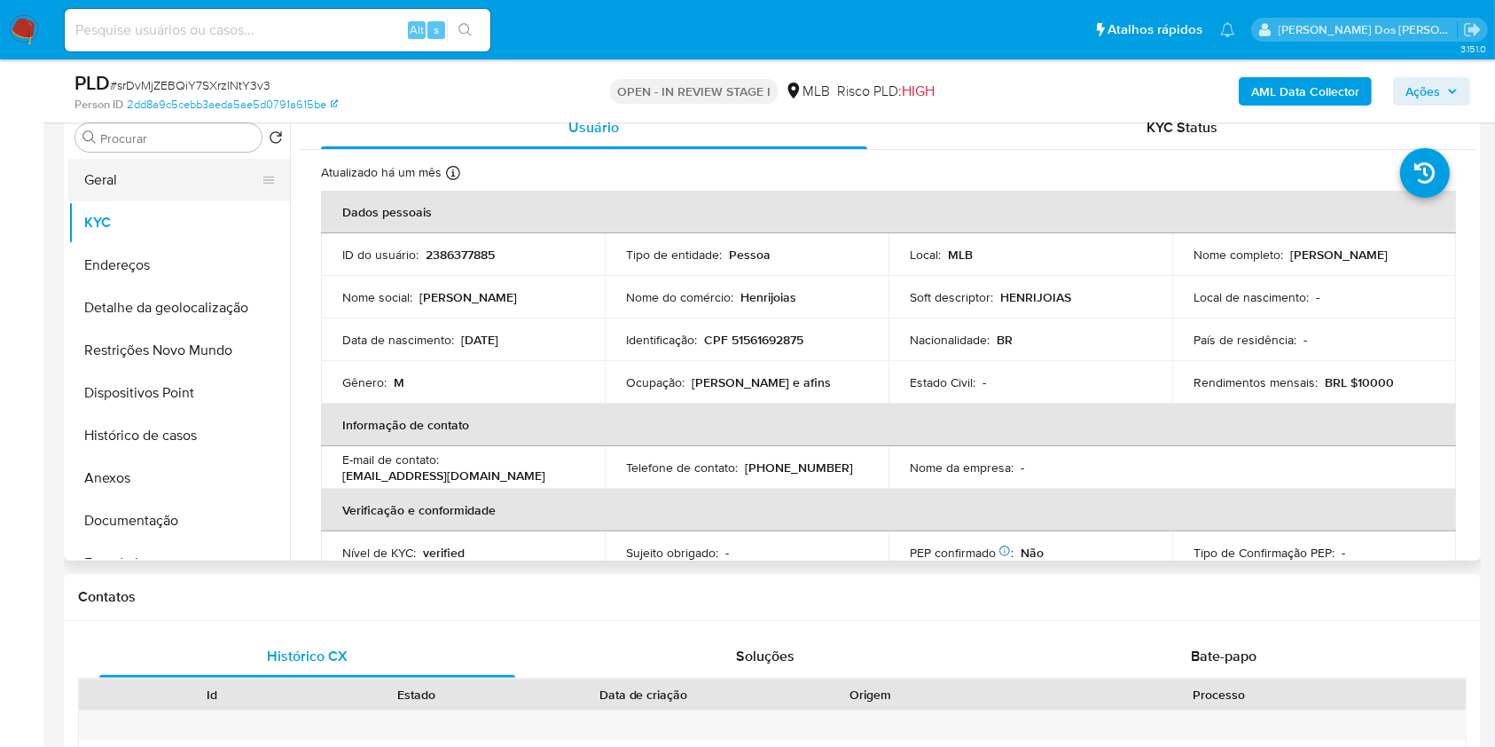
click at [189, 201] on button "Geral" at bounding box center [172, 180] width 208 height 43
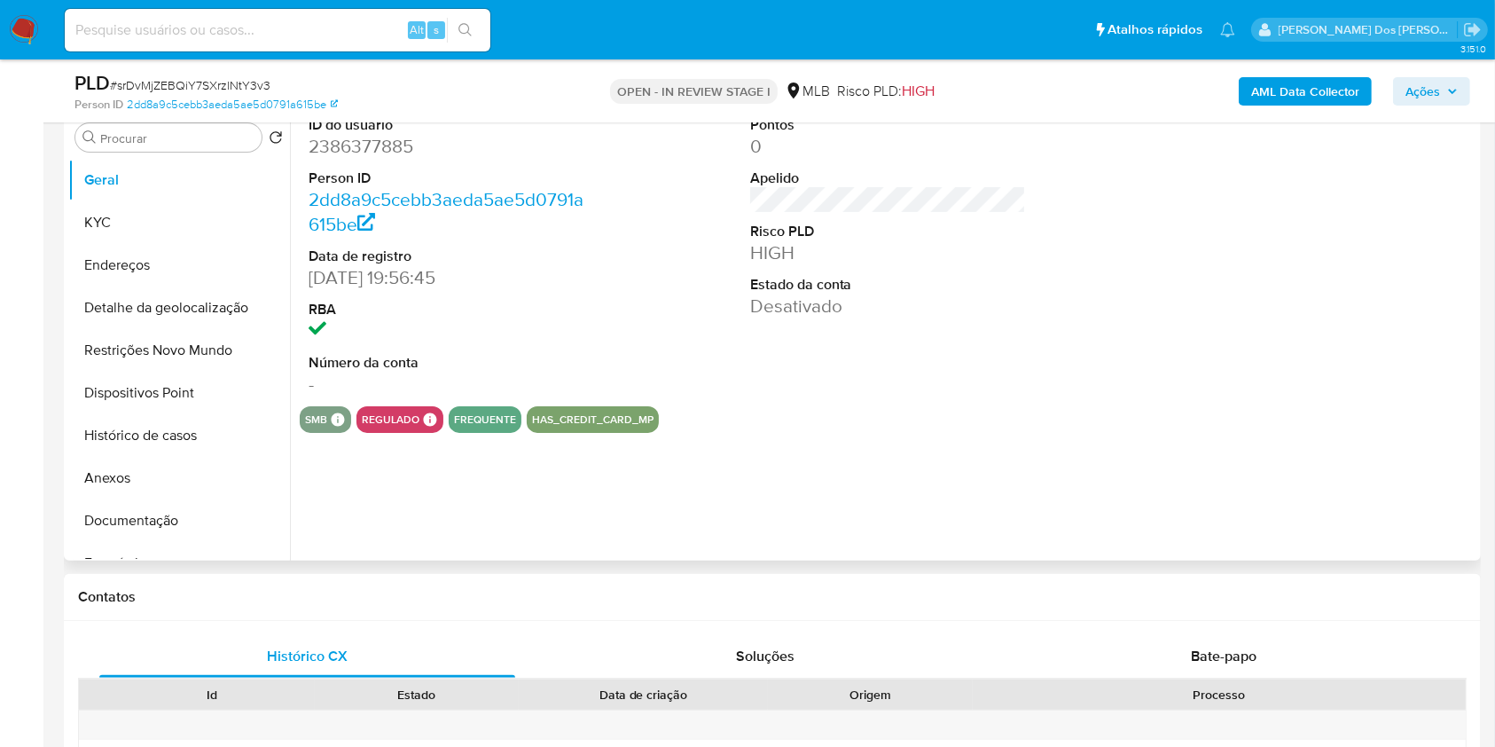
click at [365, 159] on dd "2386377885" at bounding box center [447, 146] width 277 height 25
copy dd "2386377885"
click at [184, 445] on button "Histórico de casos" at bounding box center [172, 435] width 208 height 43
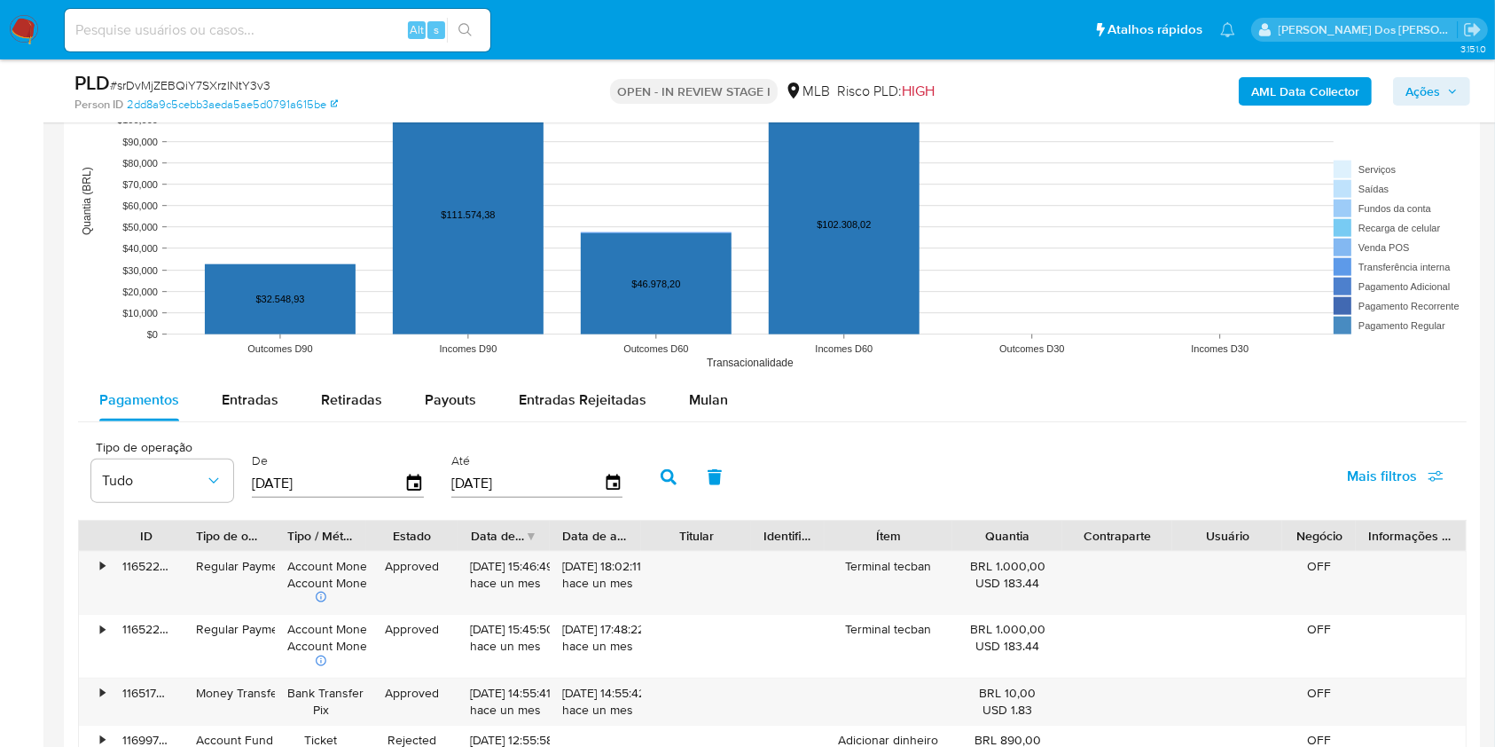
scroll to position [1721, 0]
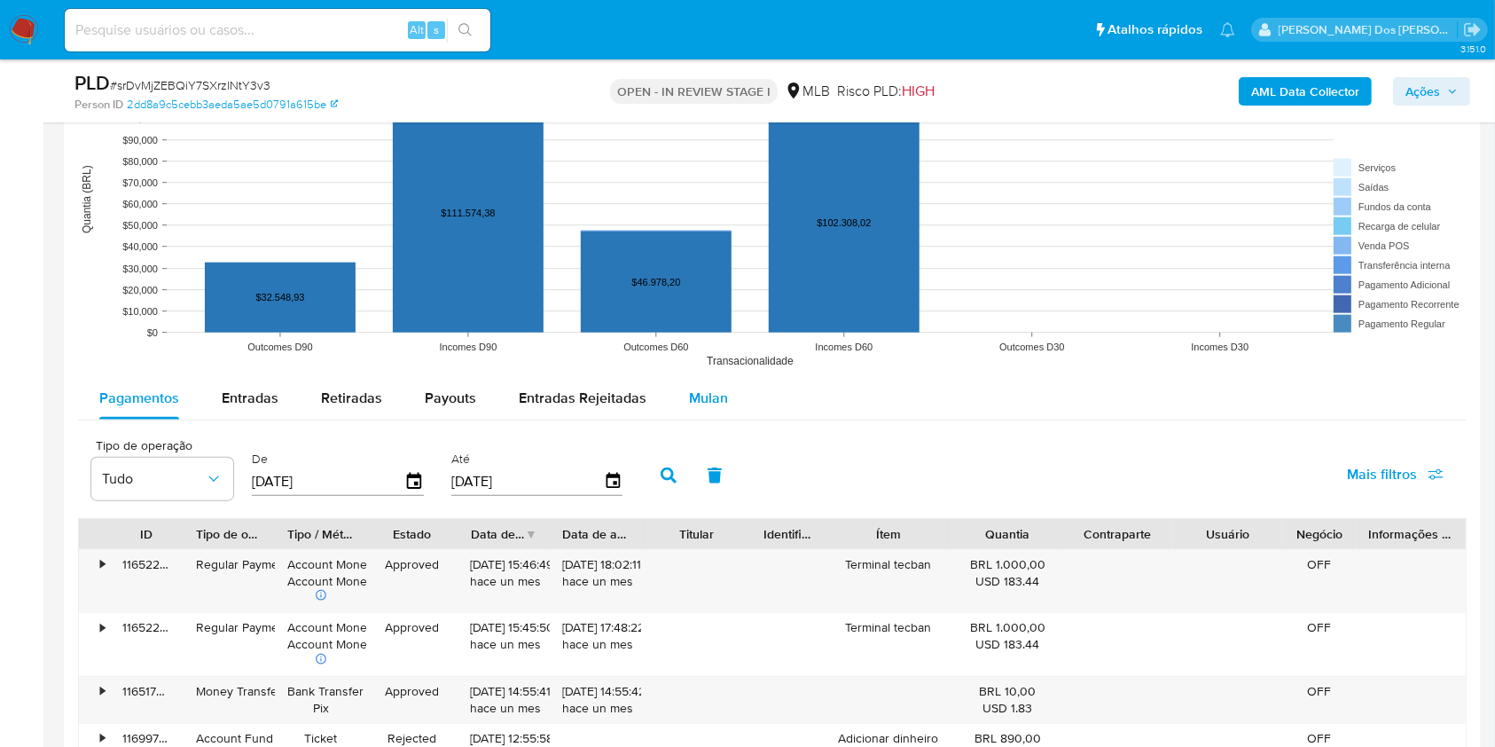
click at [702, 408] on div "Mulan" at bounding box center [708, 398] width 39 height 43
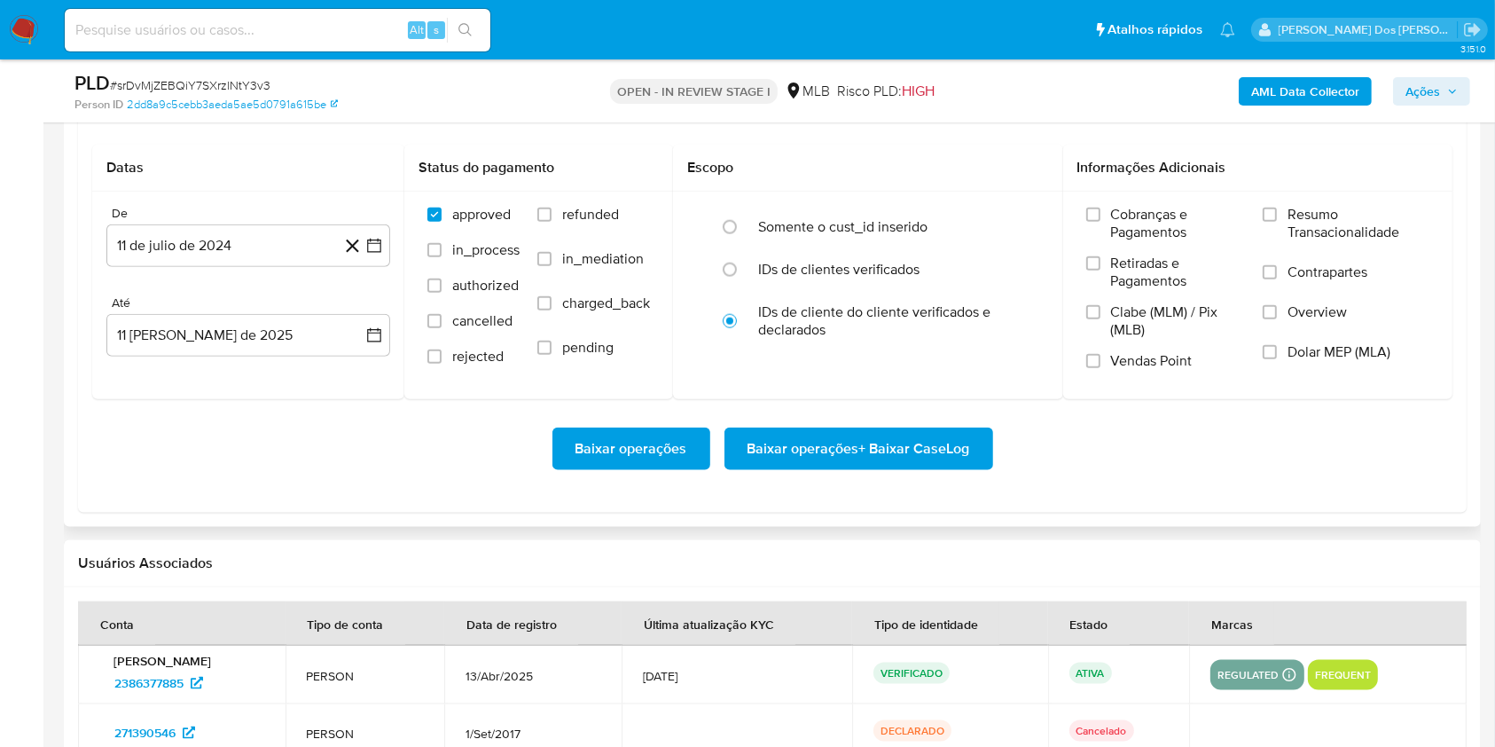
scroll to position [2051, 0]
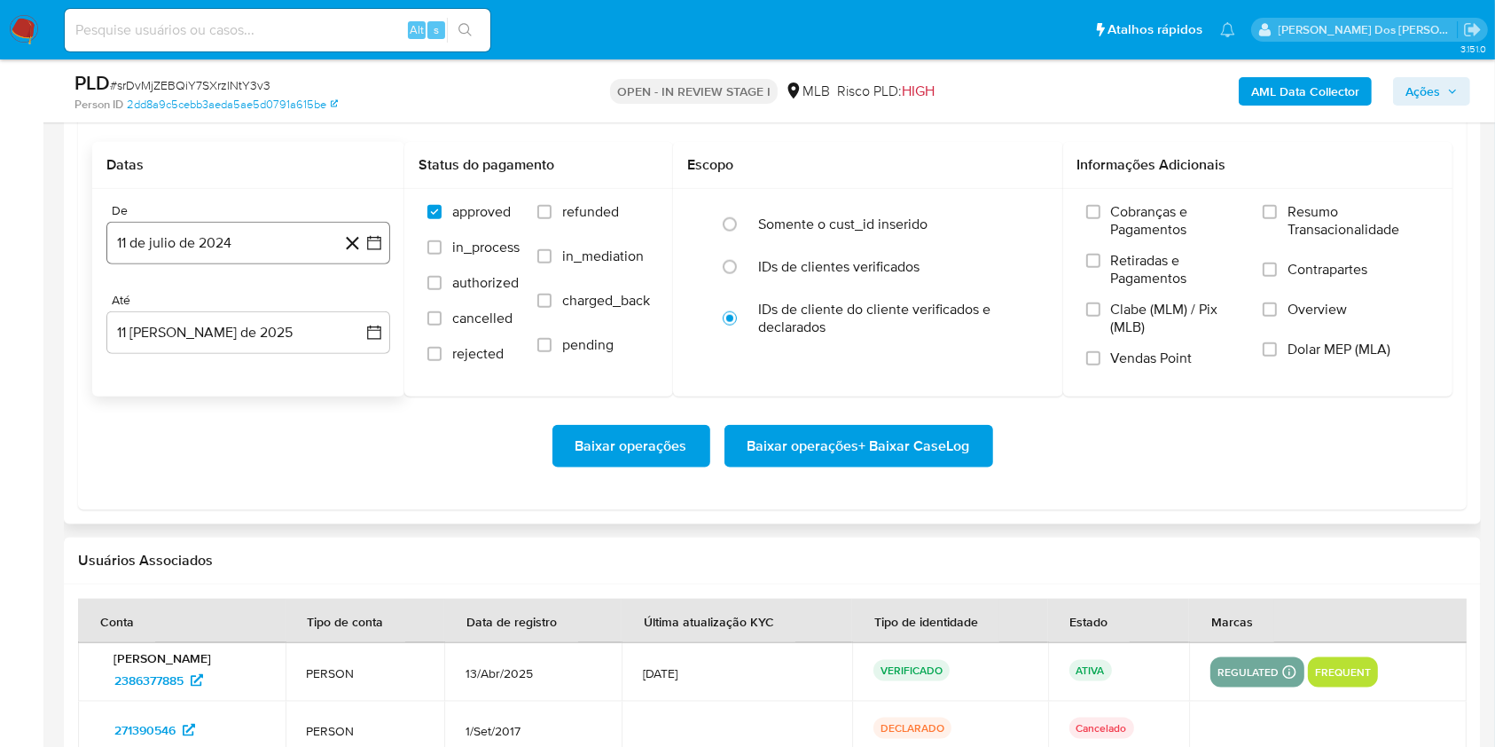
click at [383, 264] on button "11 de julio de 2024" at bounding box center [248, 243] width 284 height 43
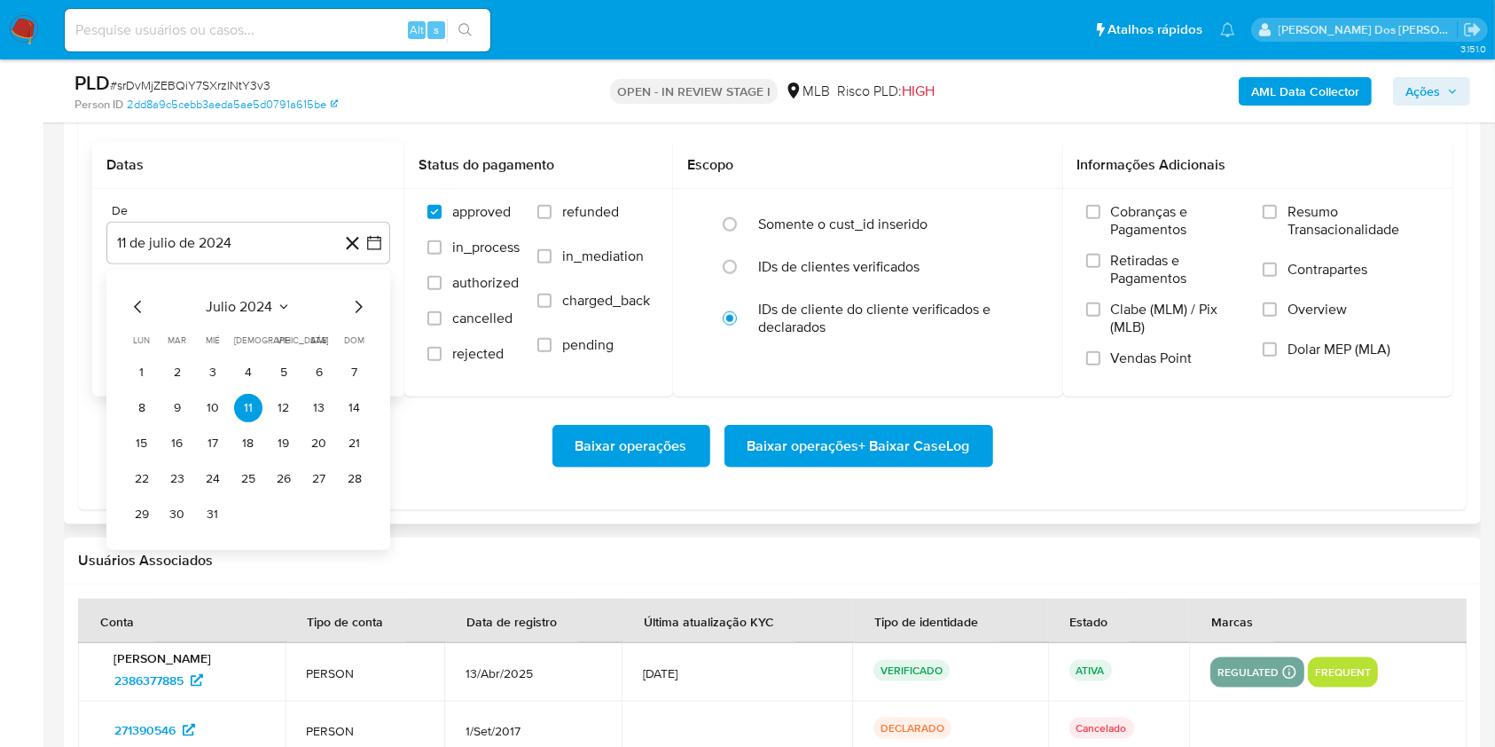
click at [353, 318] on icon "Mes siguiente" at bounding box center [358, 306] width 21 height 21
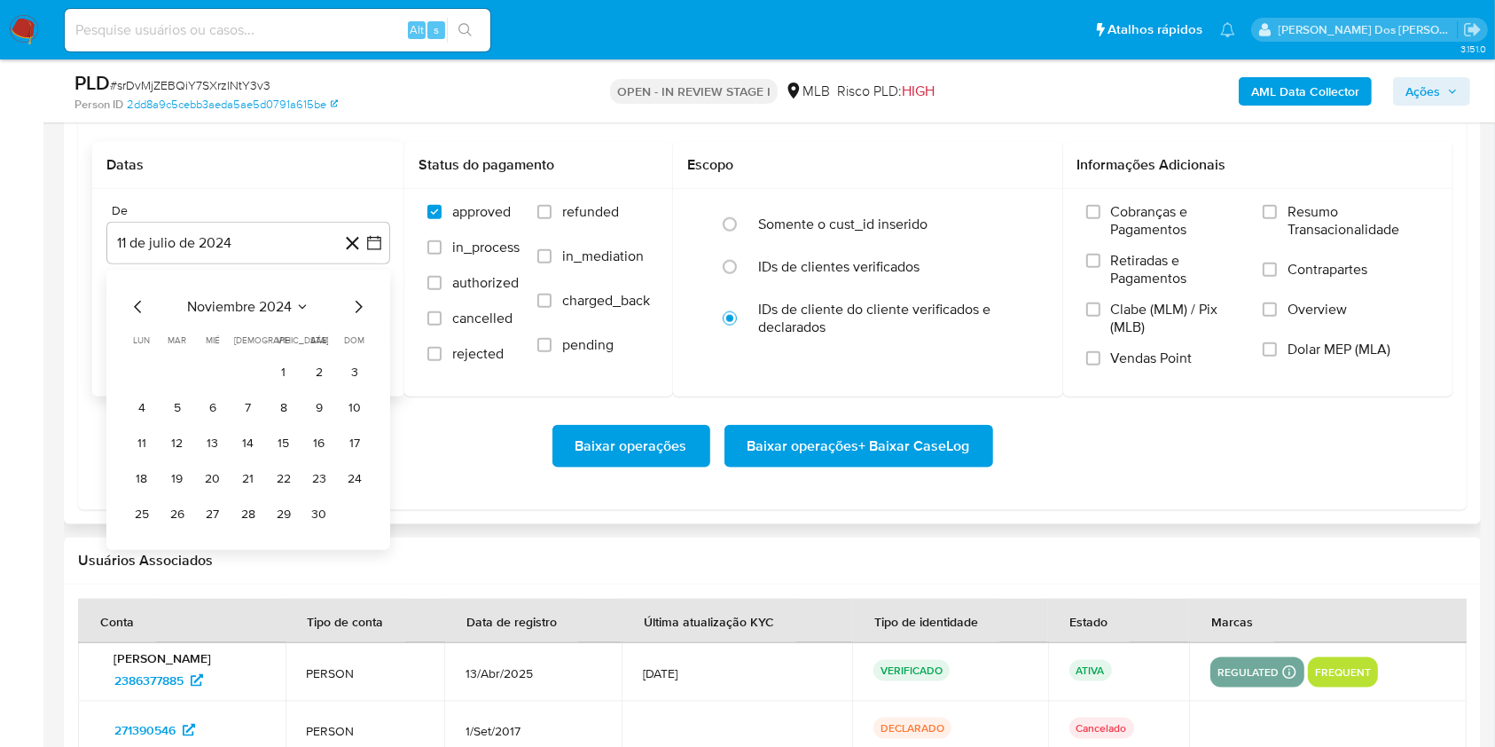
click at [353, 318] on icon "Mes siguiente" at bounding box center [358, 306] width 21 height 21
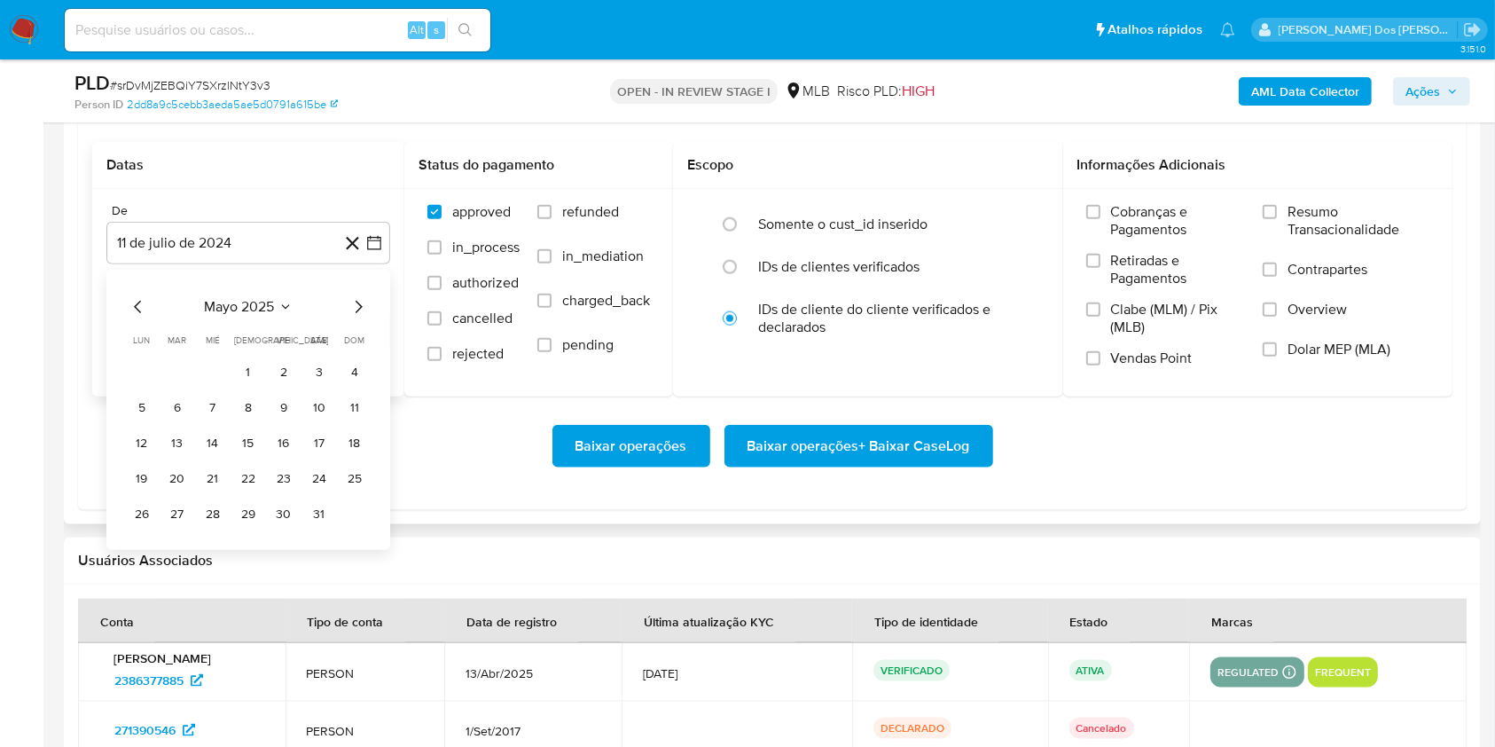
click at [353, 318] on icon "Mes siguiente" at bounding box center [358, 306] width 21 height 21
click at [348, 387] on button "1" at bounding box center [355, 372] width 28 height 28
click at [1306, 237] on span "Resumo Transacionalidade" at bounding box center [1359, 220] width 142 height 35
click at [1277, 219] on input "Resumo Transacionalidade" at bounding box center [1270, 212] width 14 height 14
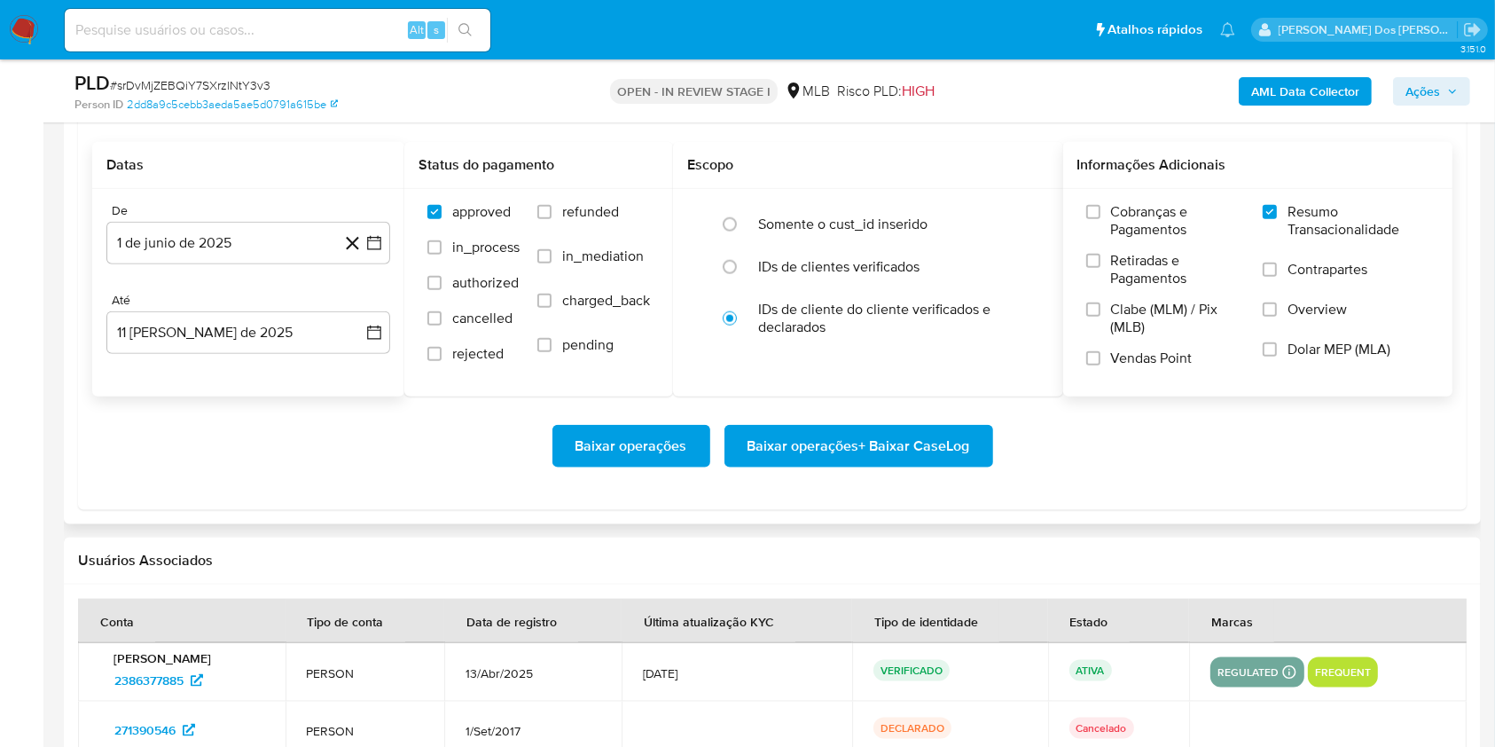
click at [909, 465] on span "Baixar operações + Baixar CaseLog" at bounding box center [859, 446] width 223 height 39
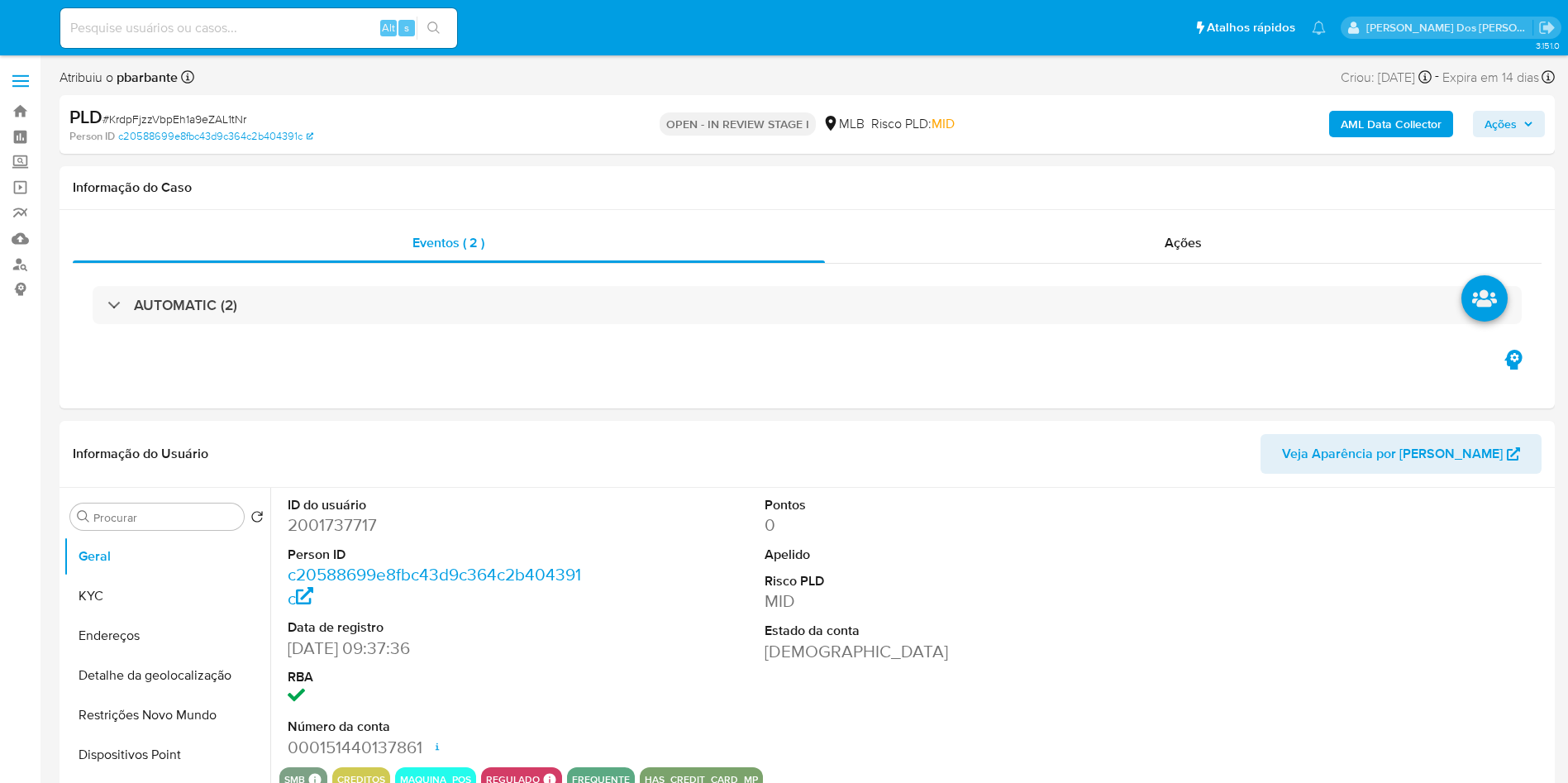
select select "10"
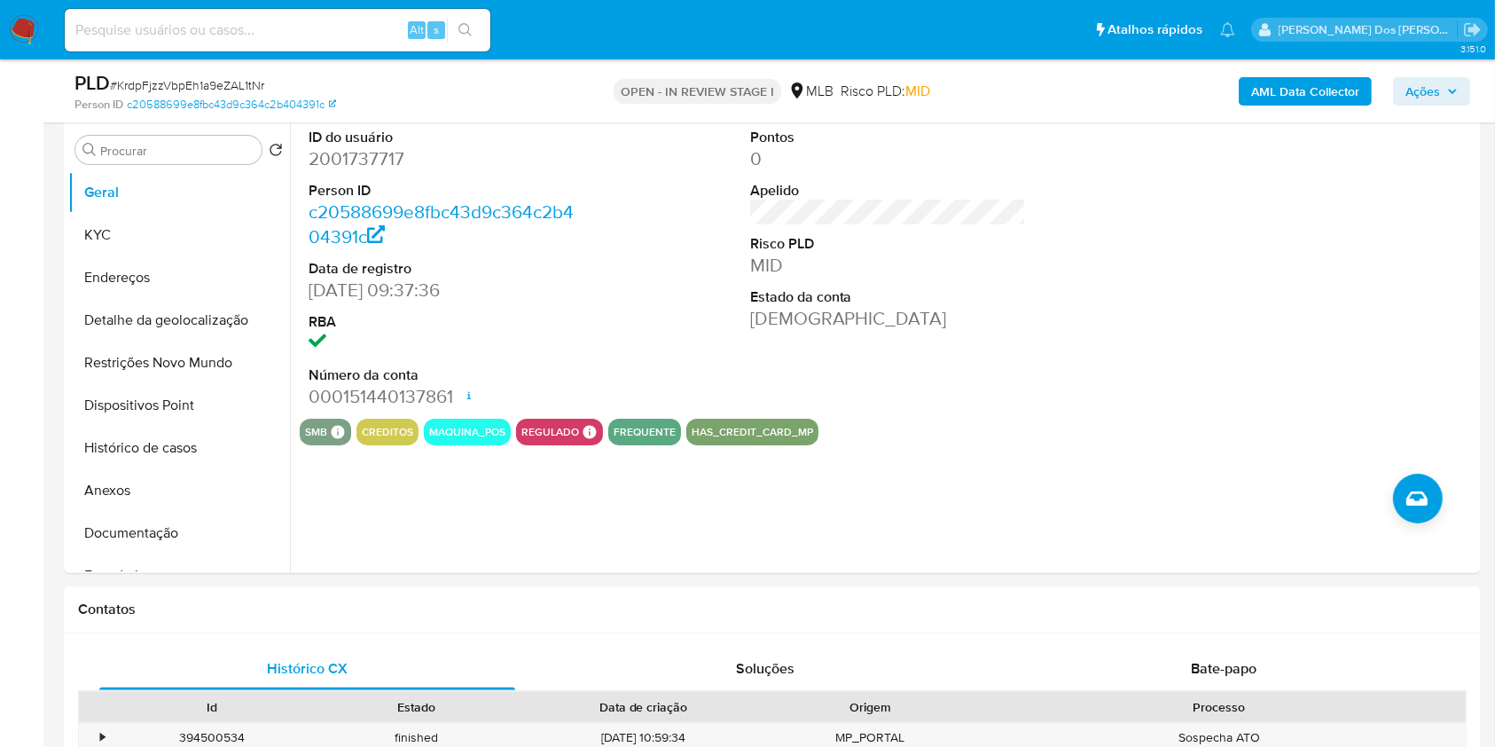
scroll to position [342, 0]
click at [345, 170] on dd "2001737717" at bounding box center [447, 157] width 277 height 25
copy dd "2001737717"
click at [345, 170] on dd "2001737717" at bounding box center [447, 157] width 277 height 25
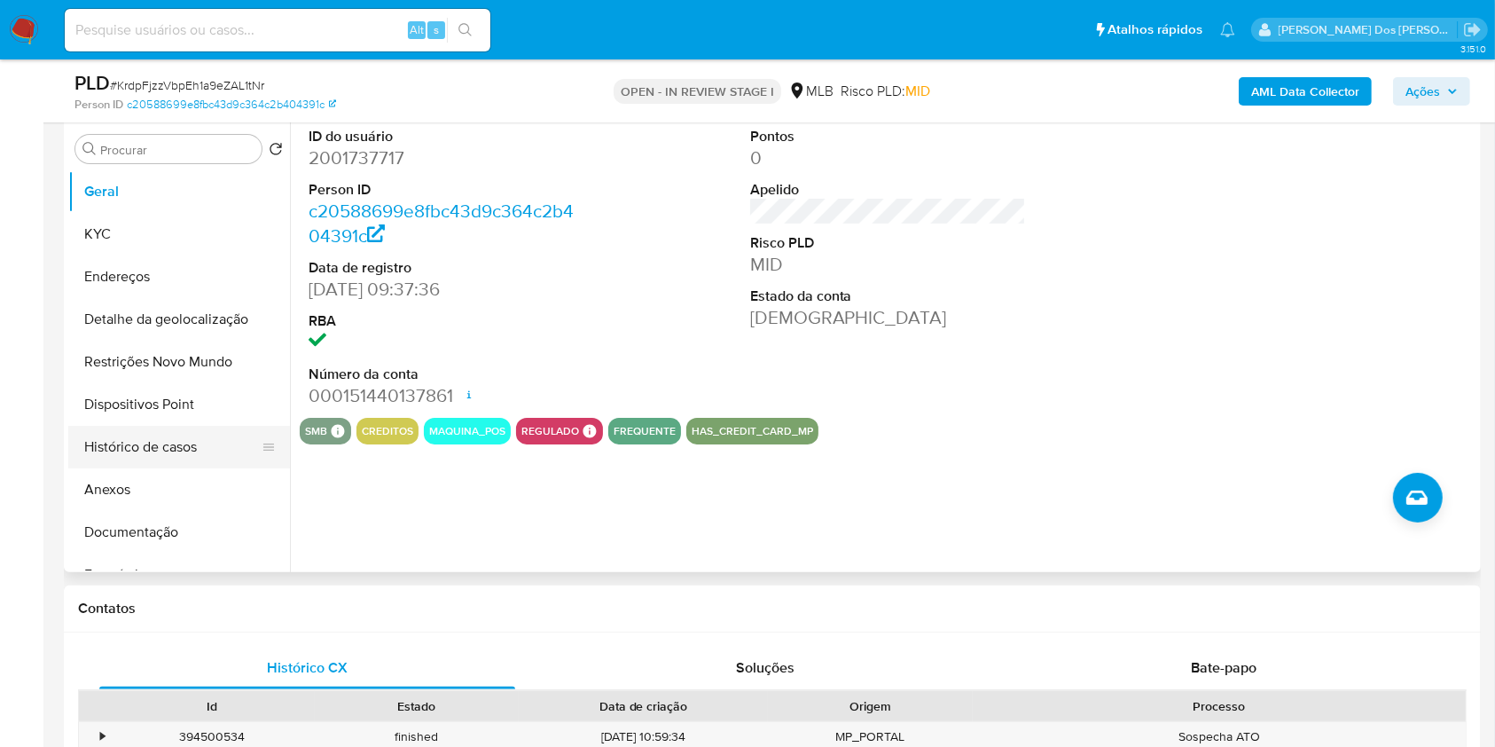
click at [186, 468] on button "Histórico de casos" at bounding box center [172, 447] width 208 height 43
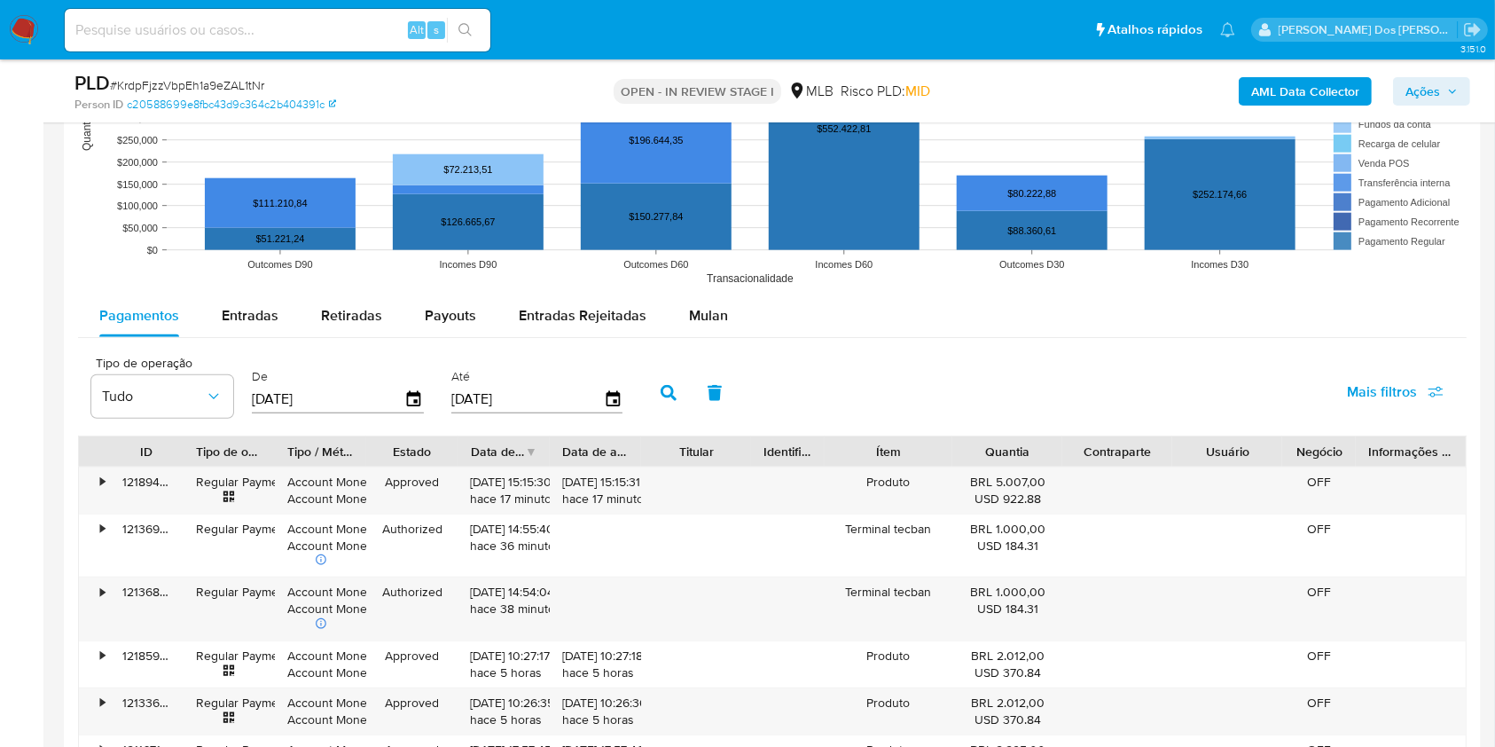
scroll to position [1747, 0]
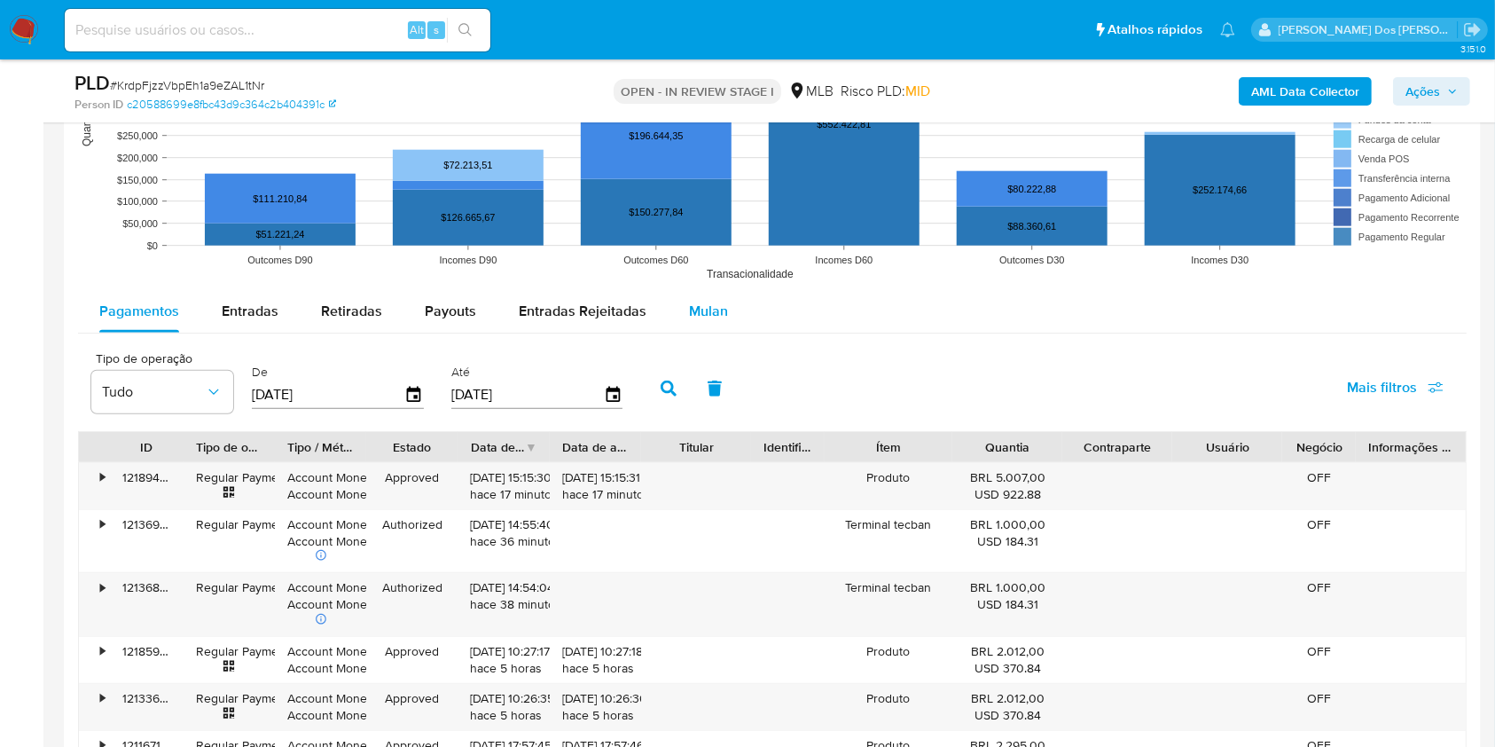
click at [716, 322] on div "Mulan" at bounding box center [708, 311] width 39 height 43
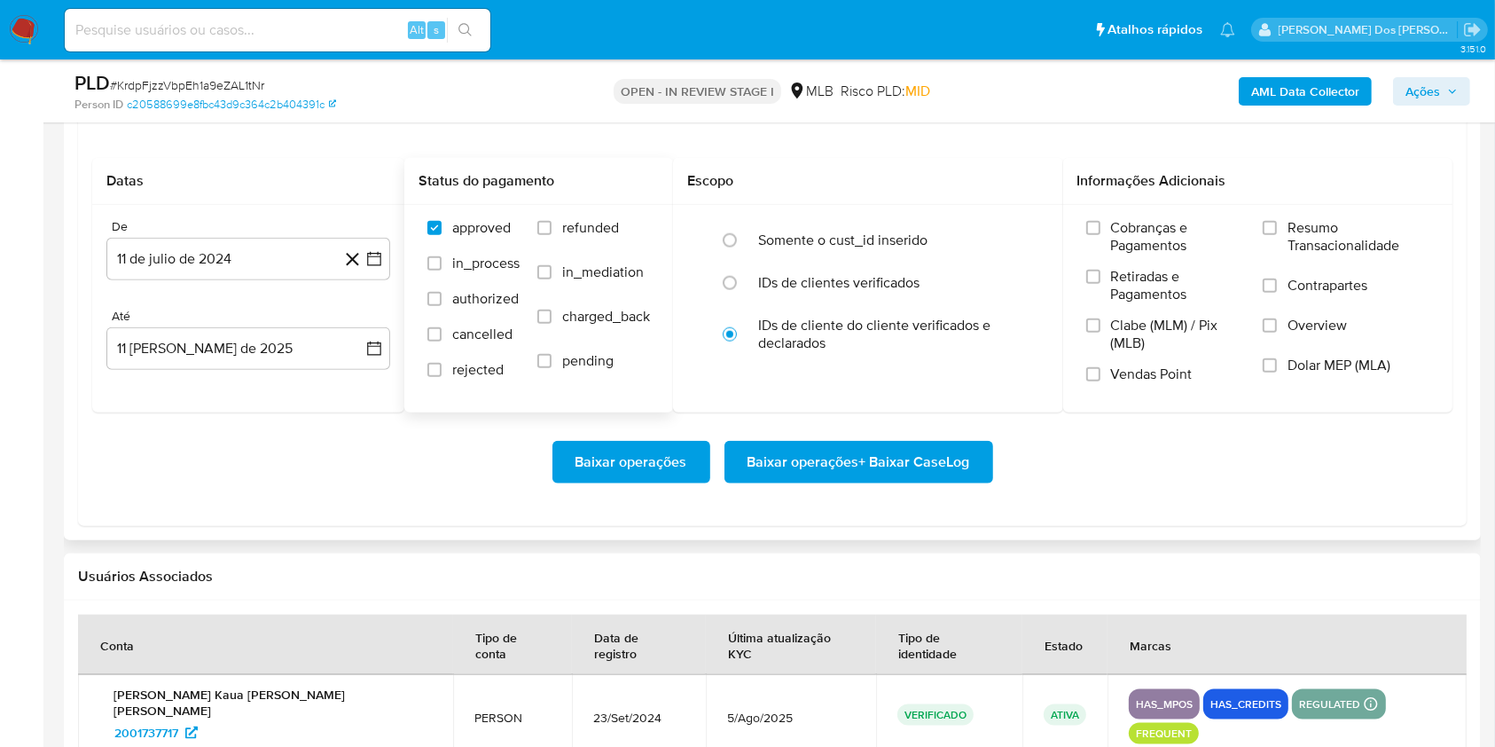
scroll to position [1998, 0]
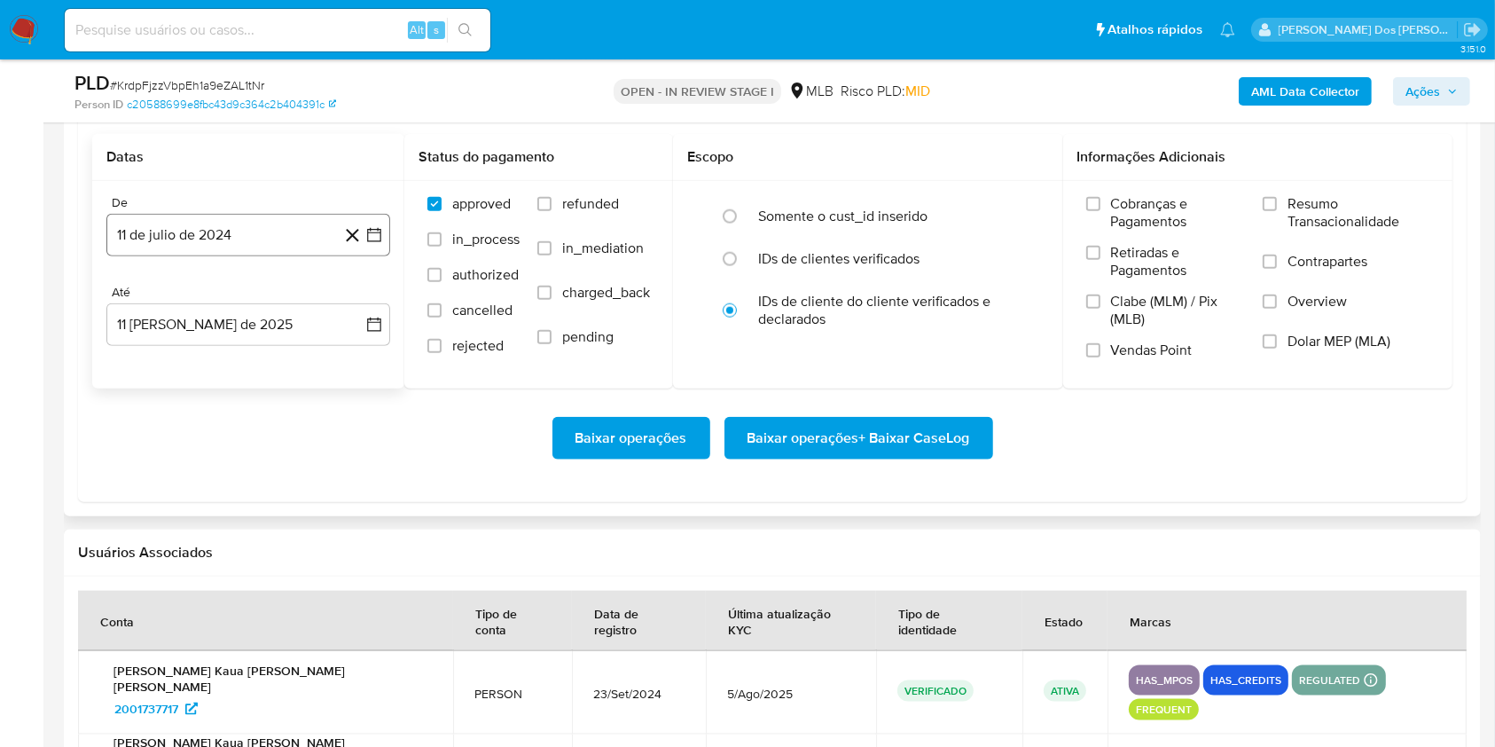
click at [381, 244] on icon "button" at bounding box center [374, 235] width 18 height 18
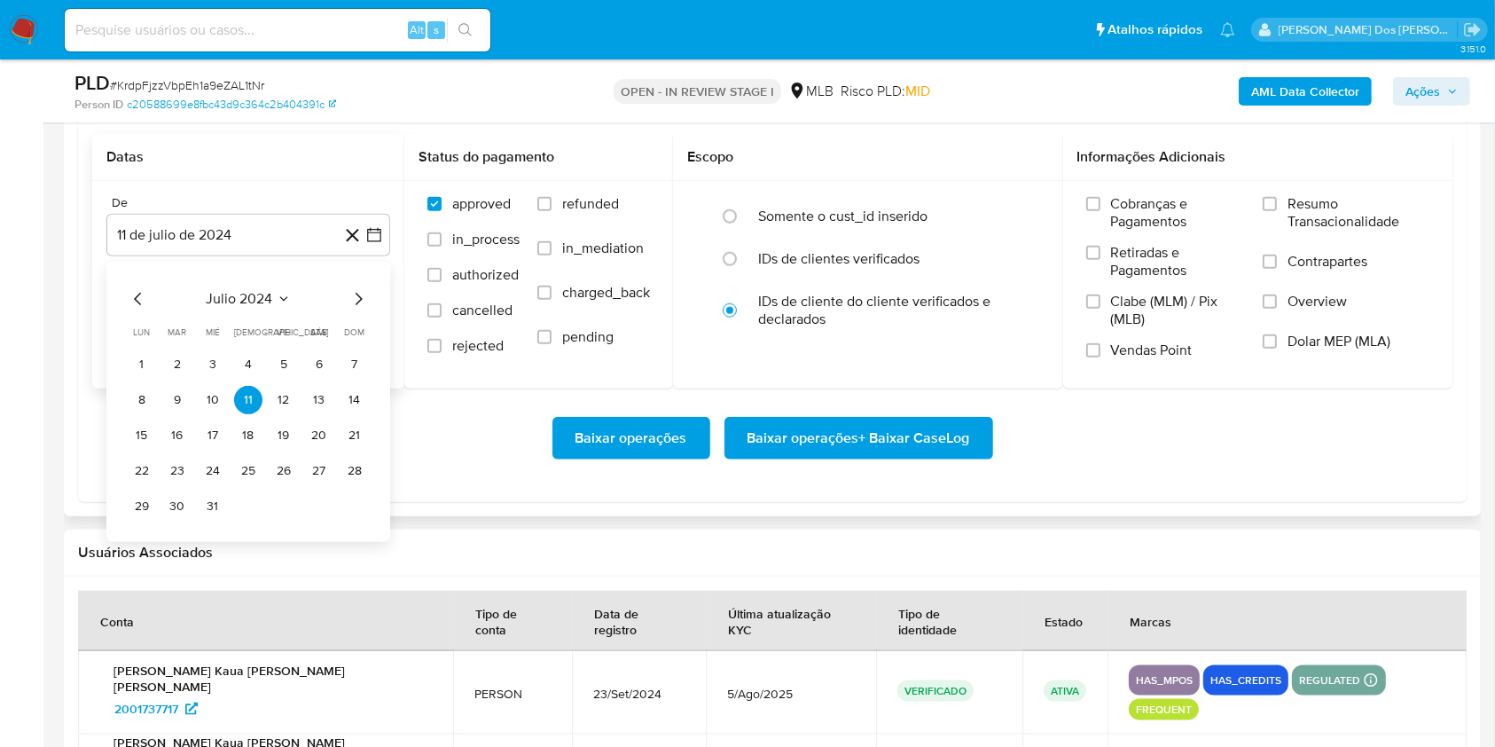
click at [366, 310] on icon "Mes siguiente" at bounding box center [358, 298] width 21 height 21
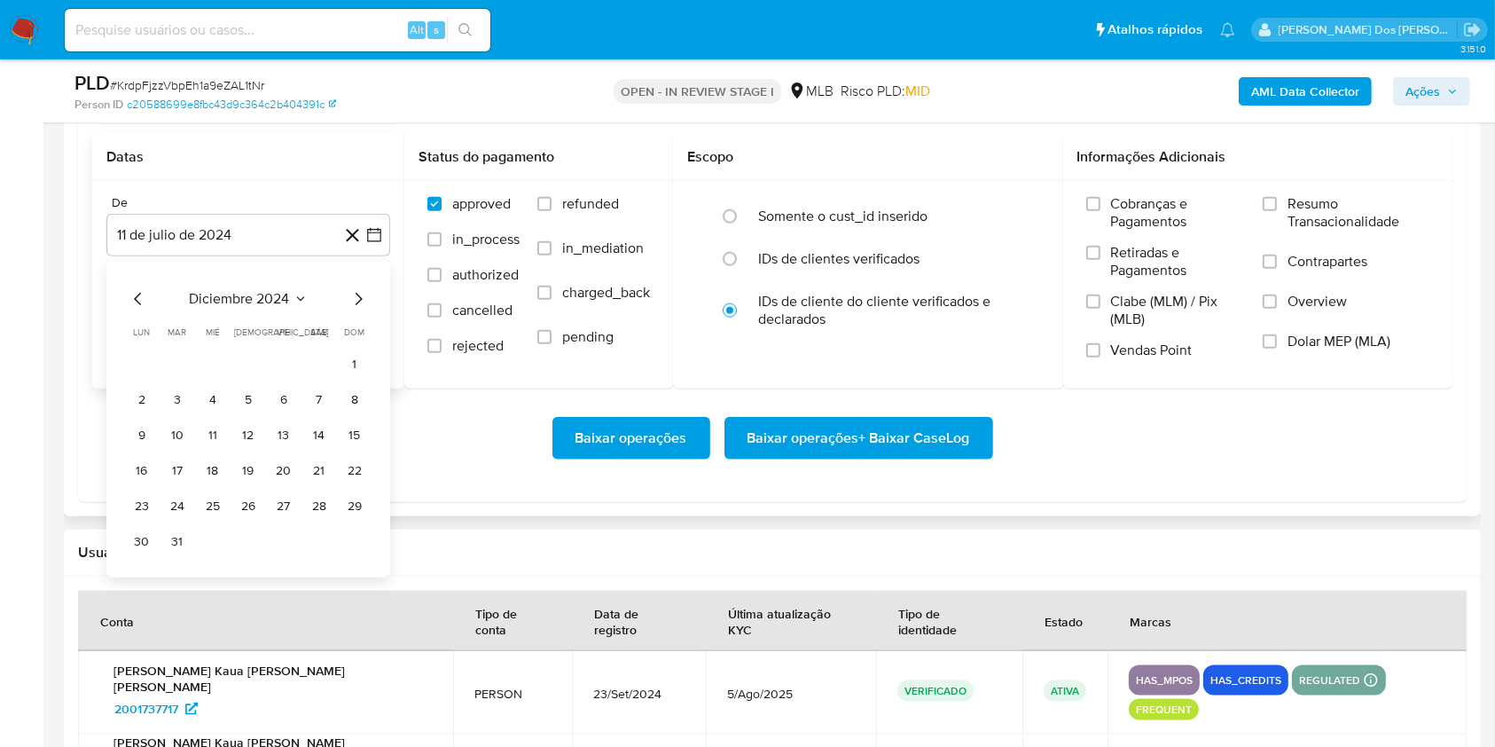
click at [366, 310] on icon "Mes siguiente" at bounding box center [358, 298] width 21 height 21
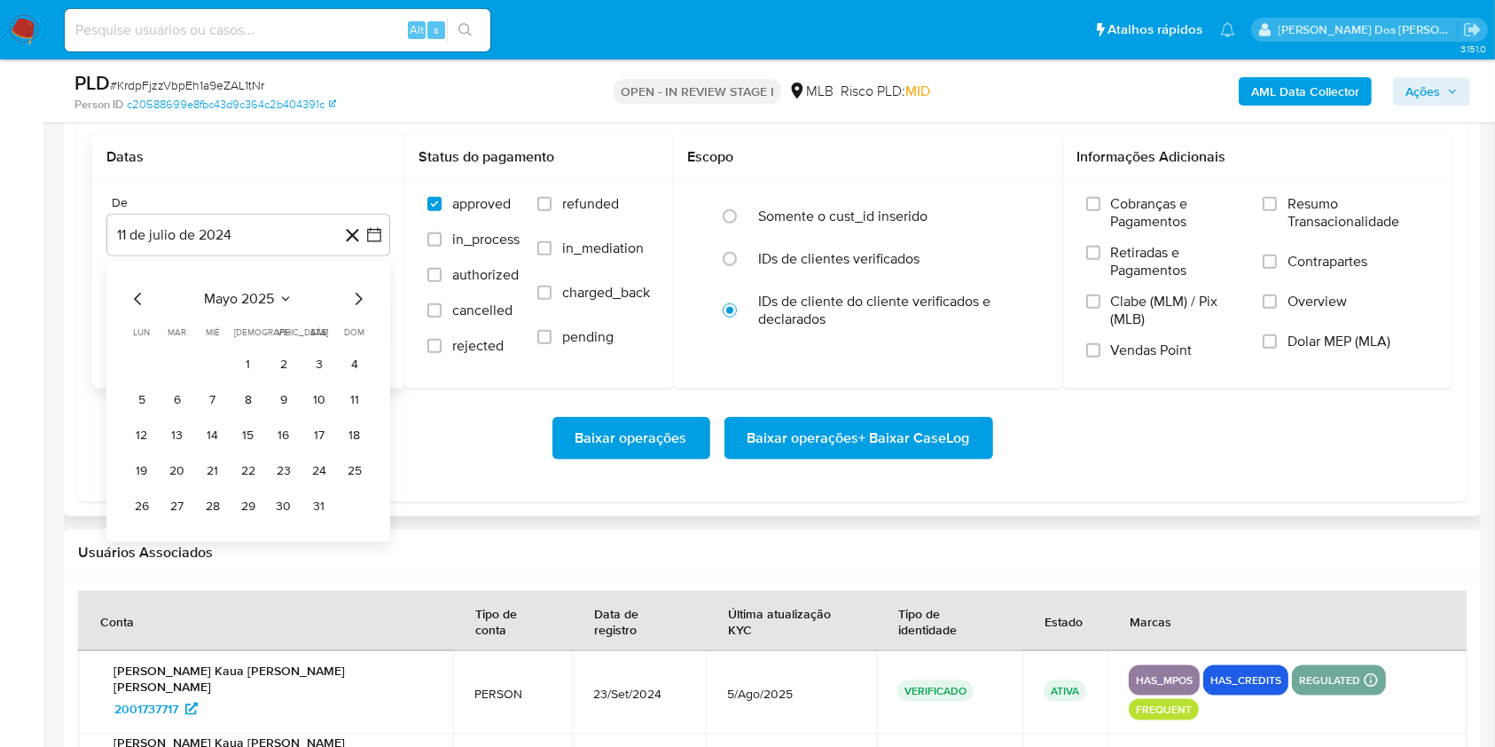
click at [366, 310] on icon "Mes siguiente" at bounding box center [358, 298] width 21 height 21
click at [354, 379] on button "1" at bounding box center [355, 364] width 28 height 28
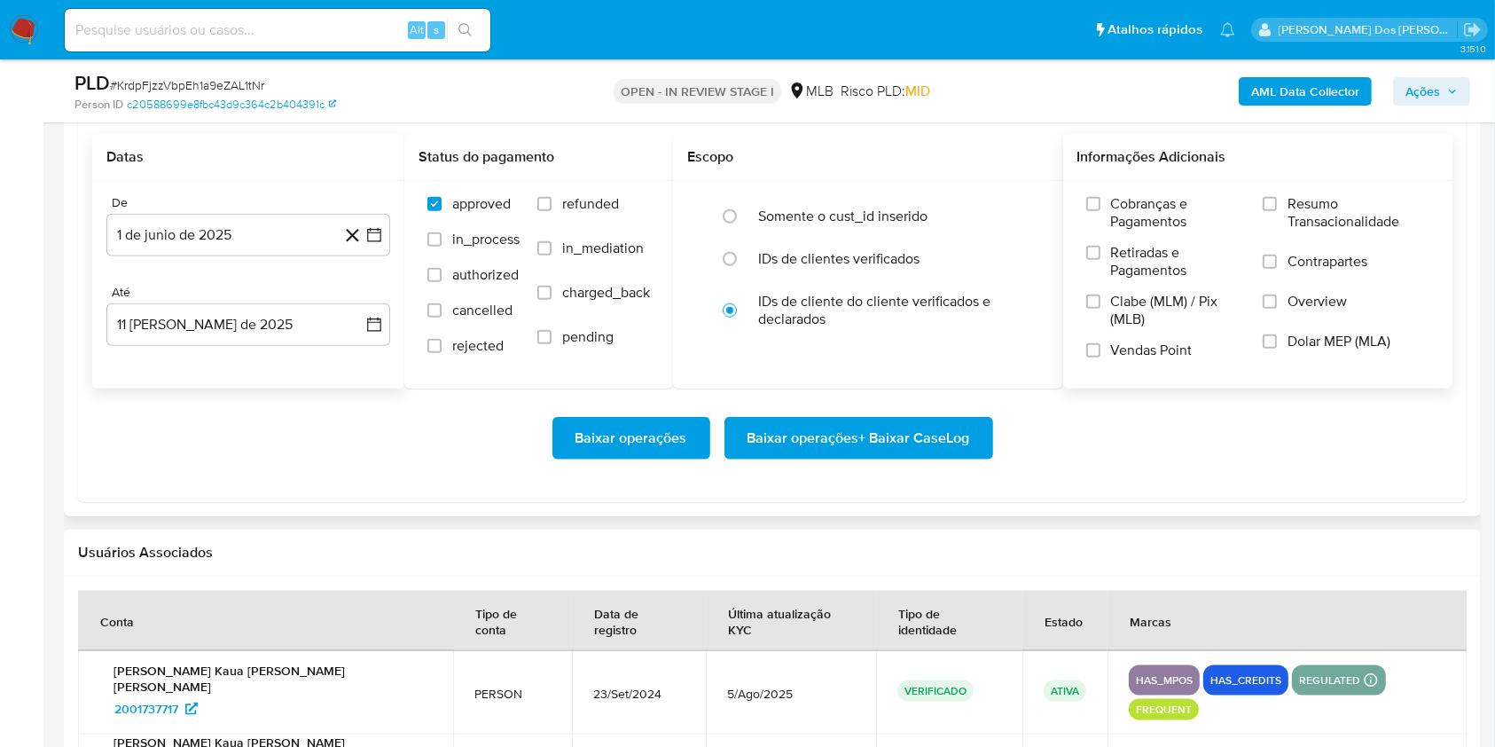
click at [1284, 249] on label "Resumo Transacionalidade" at bounding box center [1346, 224] width 167 height 58
click at [1277, 211] on input "Resumo Transacionalidade" at bounding box center [1270, 204] width 14 height 14
click at [959, 458] on span "Baixar operações + Baixar CaseLog" at bounding box center [859, 438] width 223 height 39
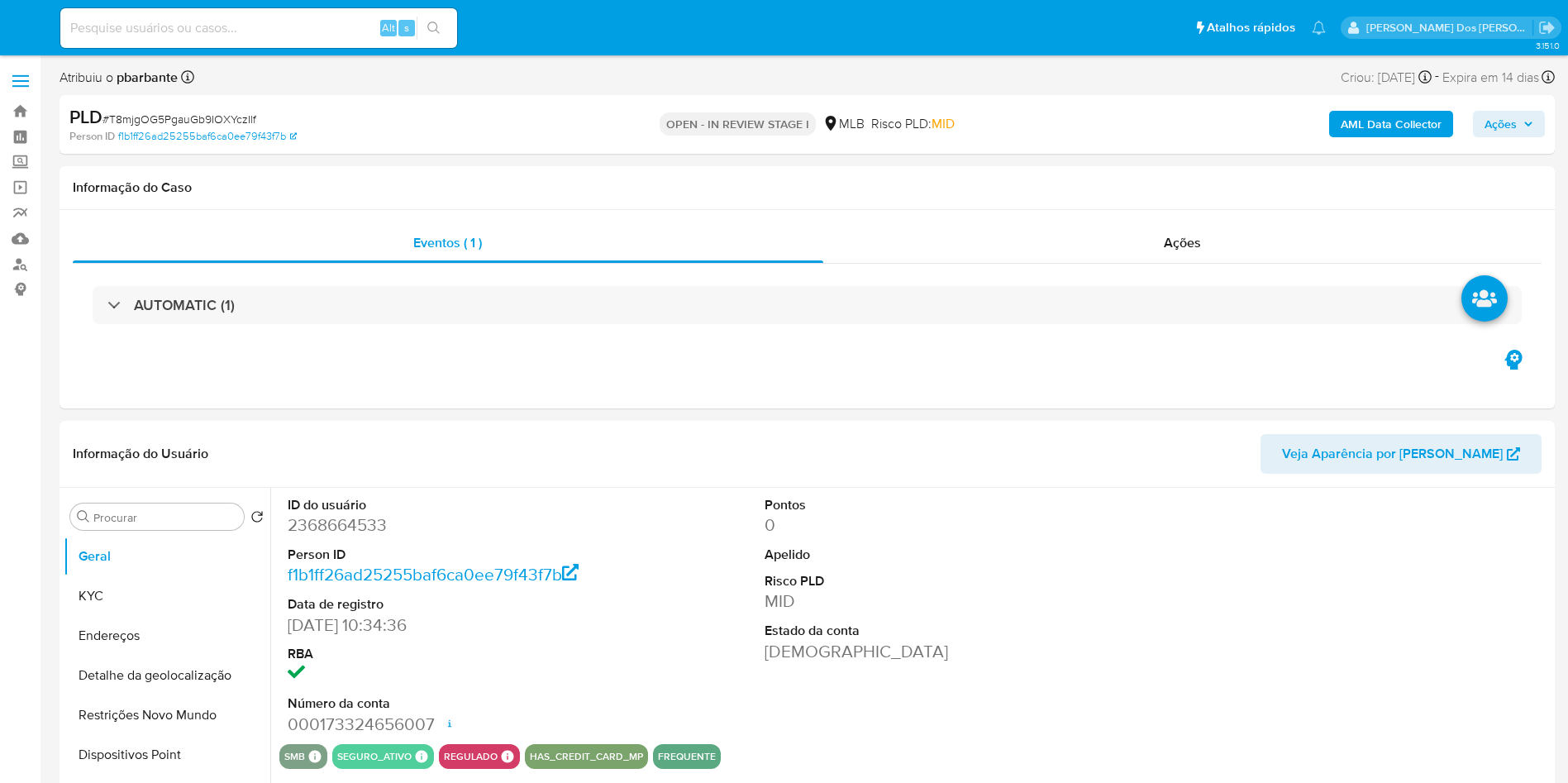
select select "10"
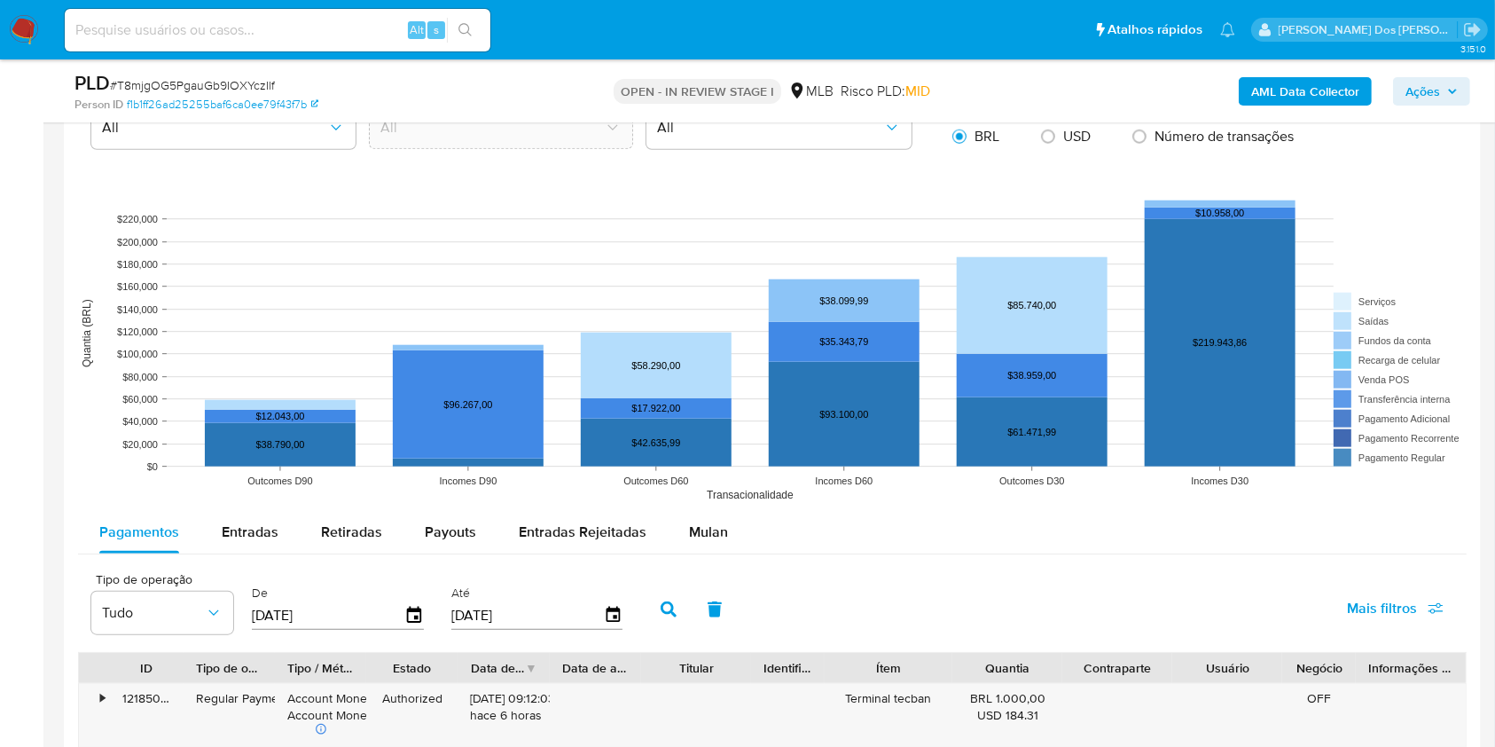
scroll to position [1590, 0]
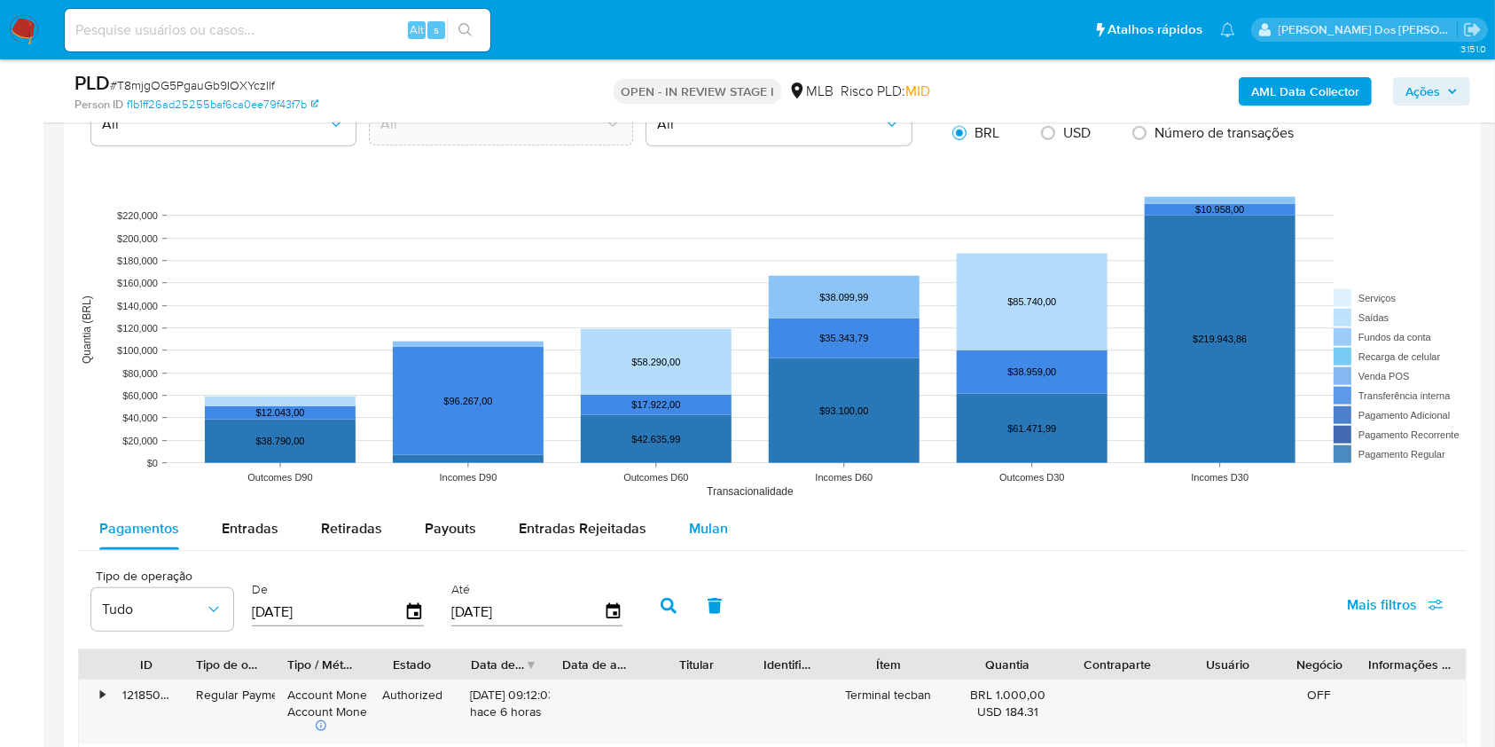
click at [707, 538] on span "Mulan" at bounding box center [708, 528] width 39 height 20
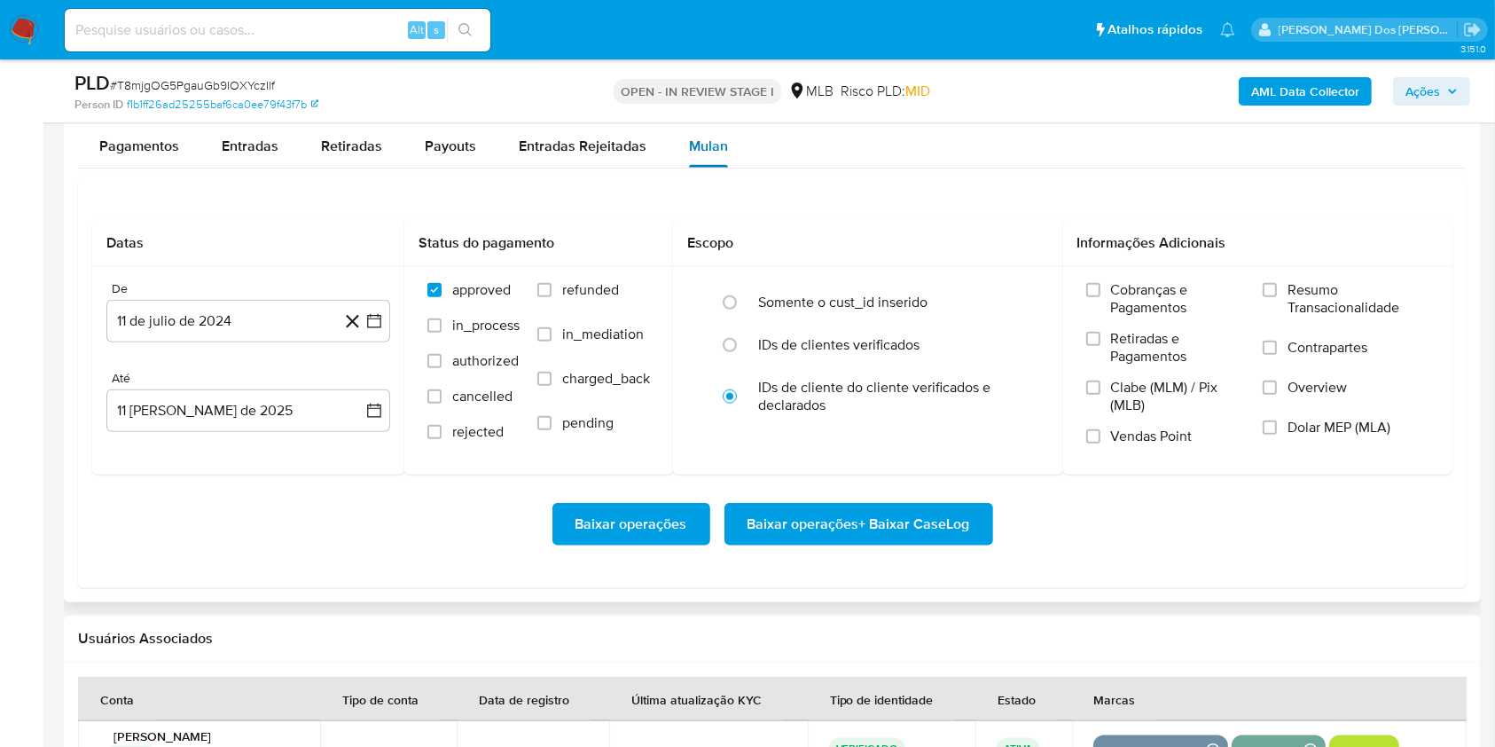
scroll to position [2035, 0]
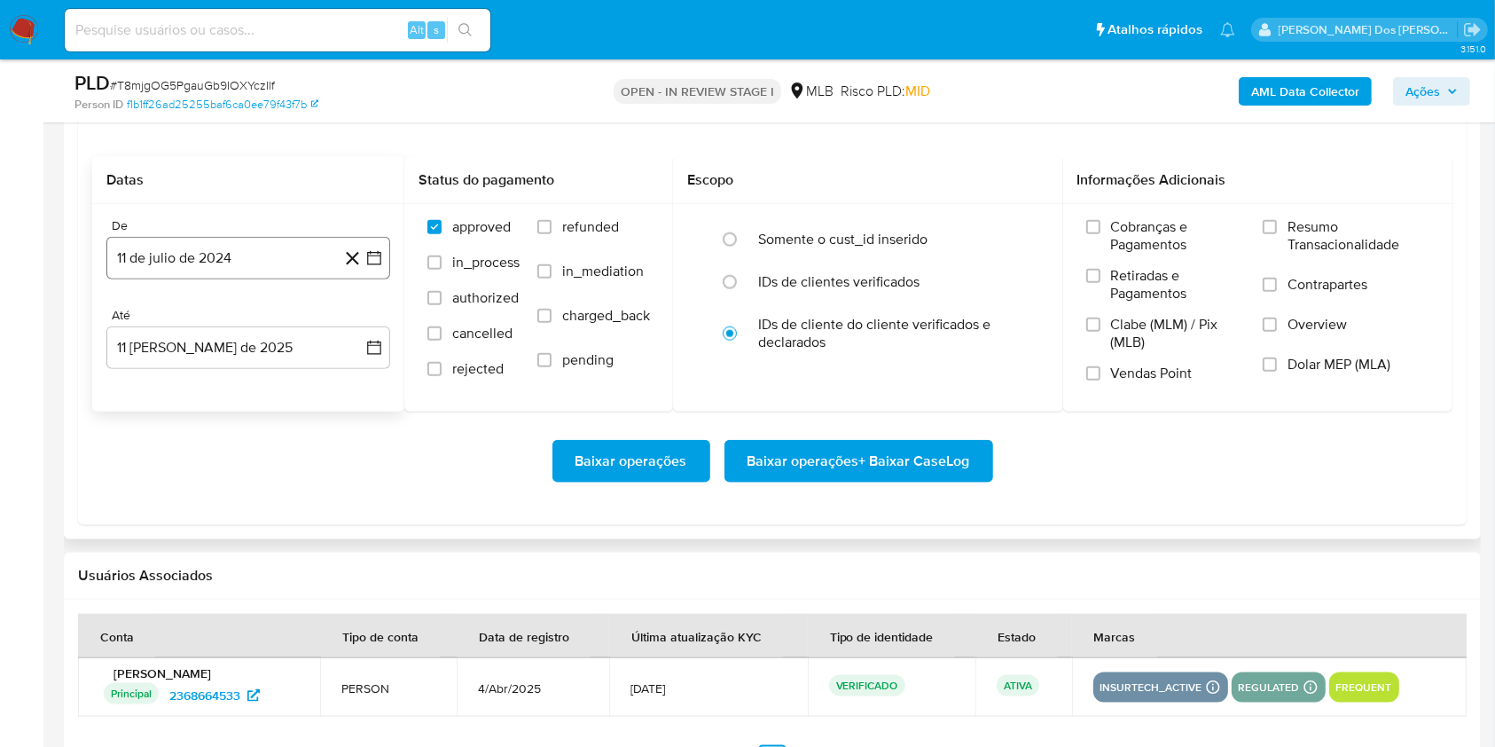
click at [369, 265] on icon "button" at bounding box center [374, 258] width 14 height 14
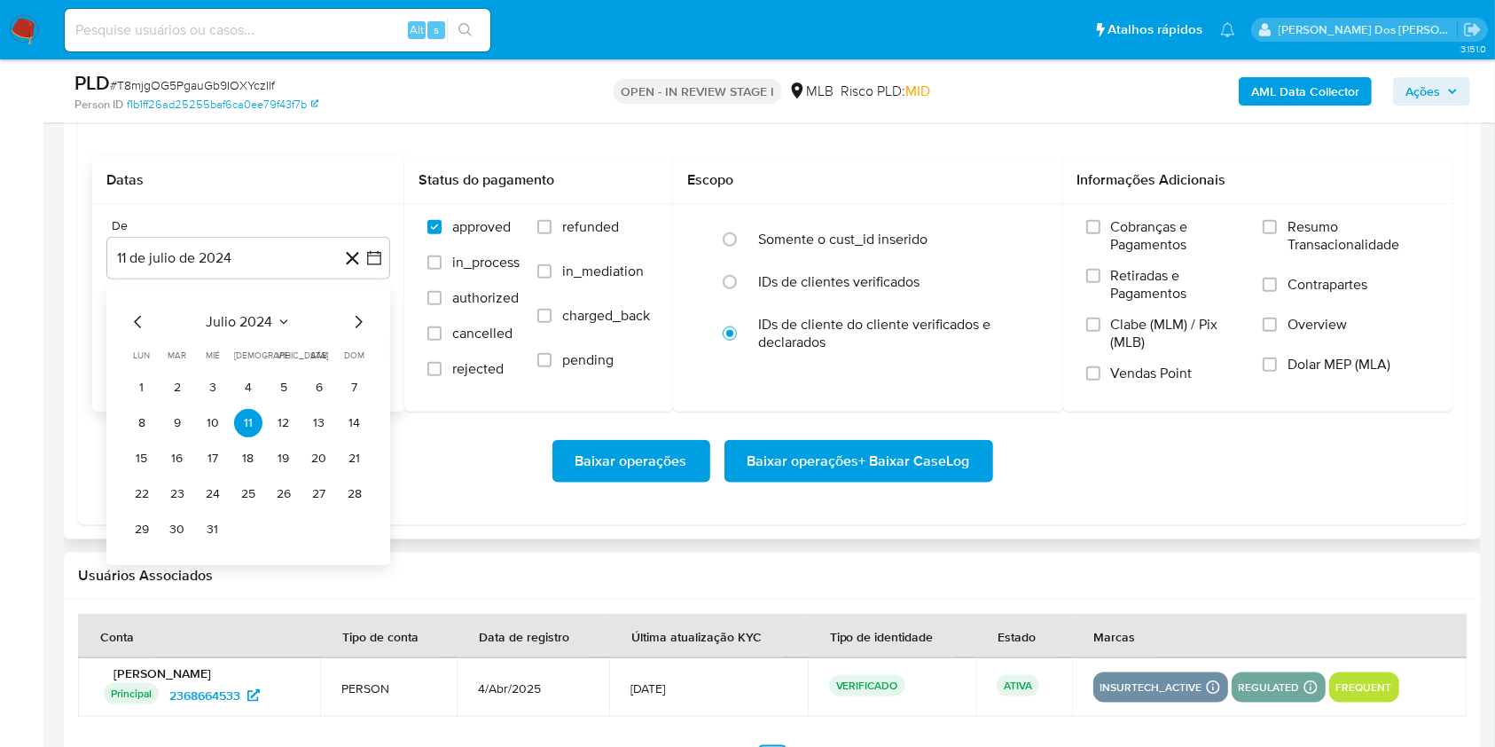
click at [358, 333] on icon "Mes siguiente" at bounding box center [358, 321] width 21 height 21
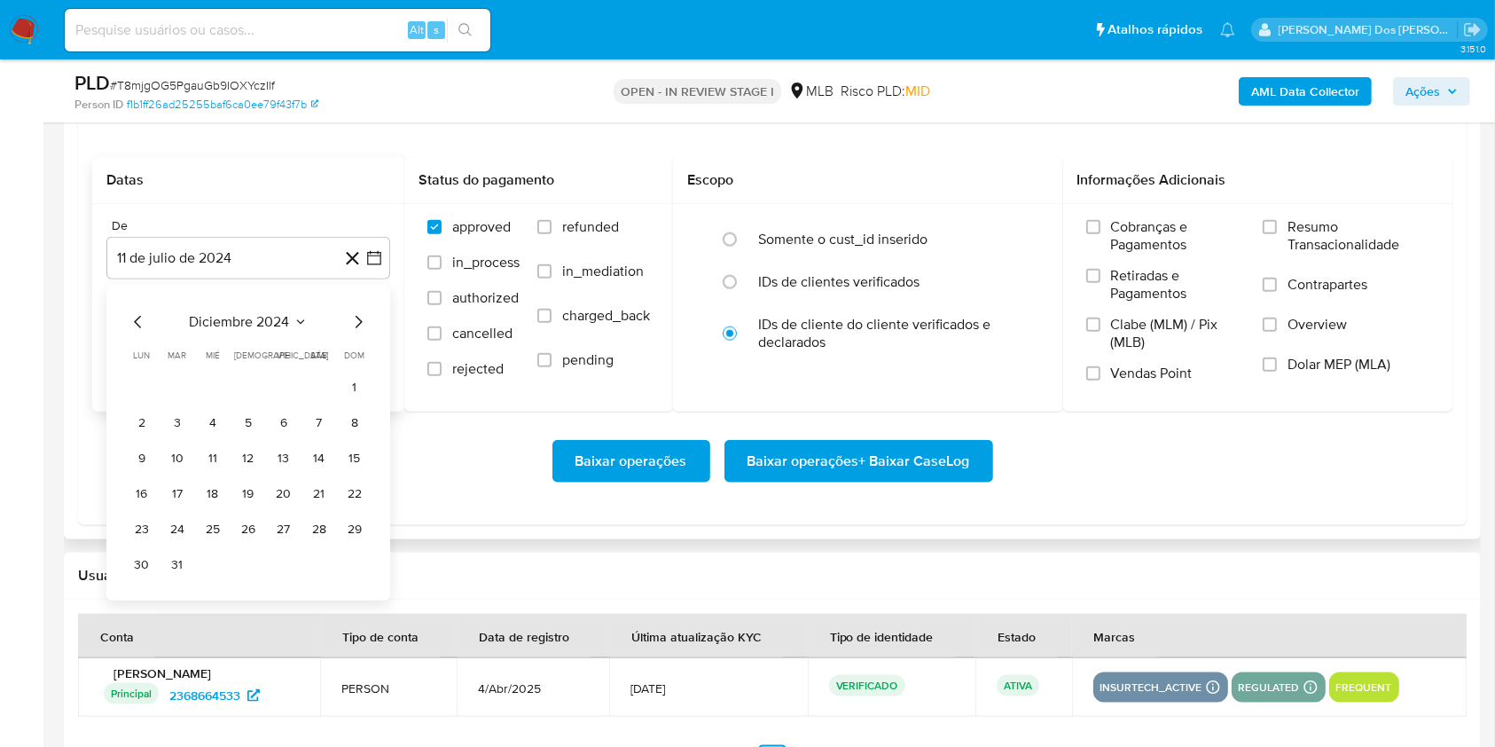
click at [358, 333] on icon "Mes siguiente" at bounding box center [358, 321] width 21 height 21
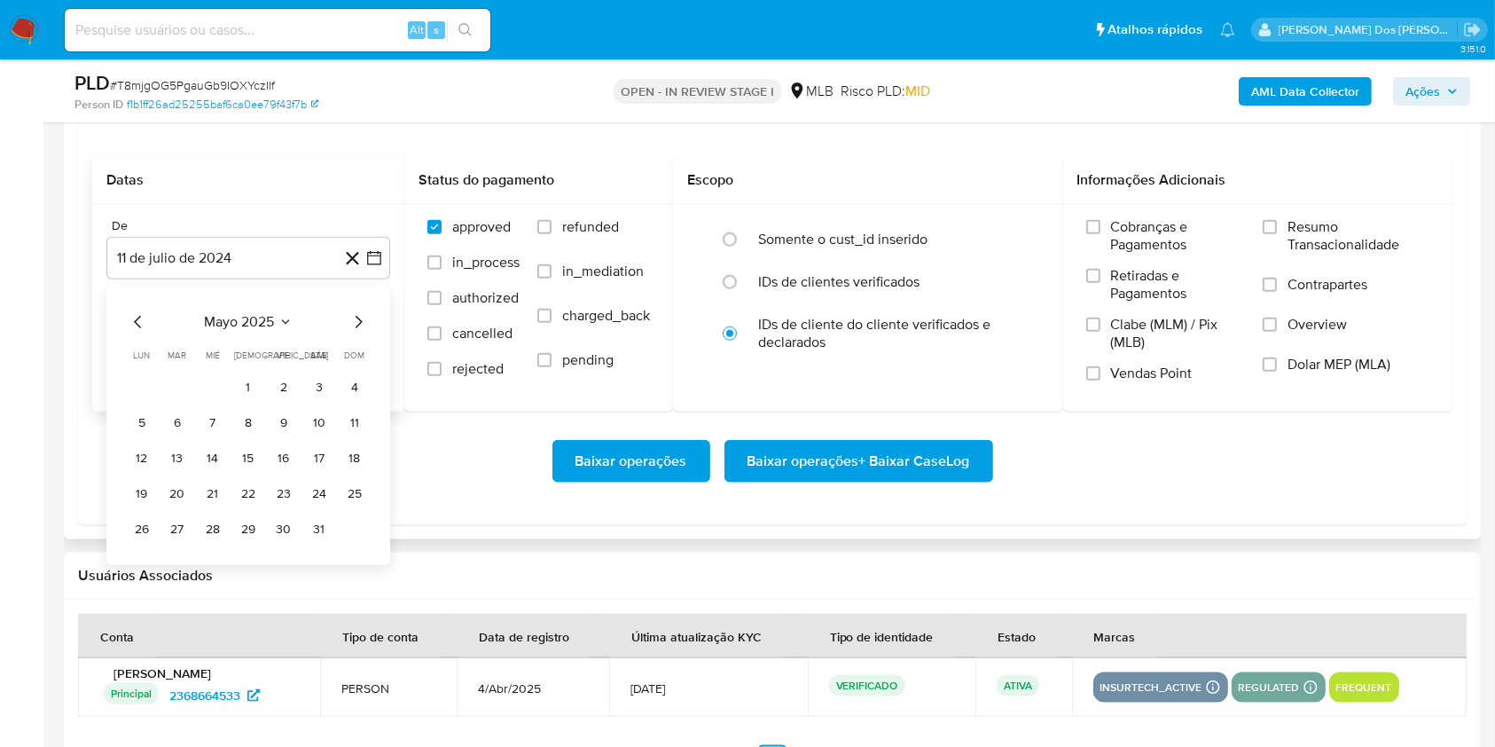
click at [358, 333] on icon "Mes siguiente" at bounding box center [358, 321] width 21 height 21
click at [352, 402] on button "1" at bounding box center [355, 387] width 28 height 28
click at [1312, 254] on span "Resumo Transacionalidade" at bounding box center [1359, 235] width 142 height 35
click at [1277, 234] on input "Resumo Transacionalidade" at bounding box center [1270, 227] width 14 height 14
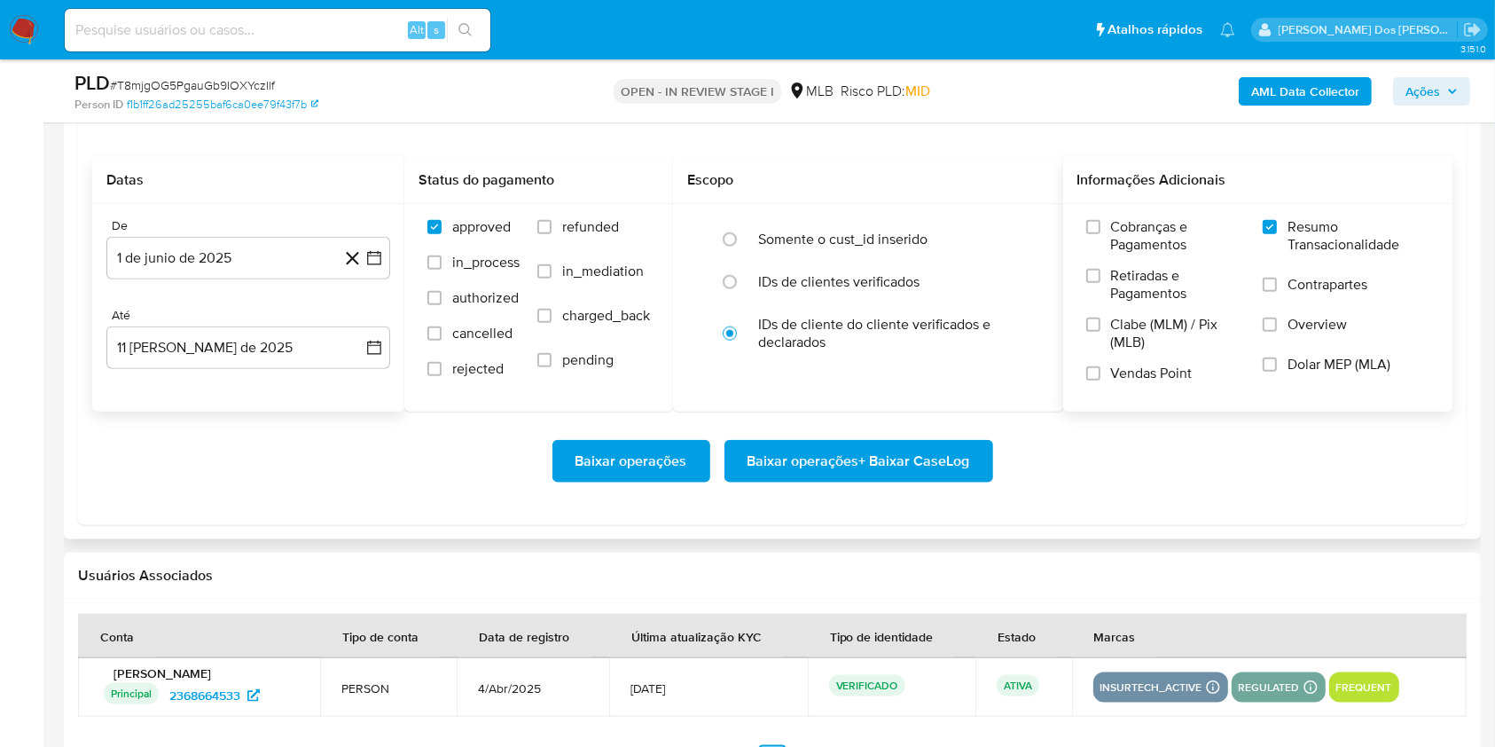
click at [882, 479] on div "Baixar operações Baixar operações + Baixar CaseLog" at bounding box center [772, 461] width 1361 height 99
click at [880, 481] on span "Baixar operações + Baixar CaseLog" at bounding box center [859, 461] width 223 height 39
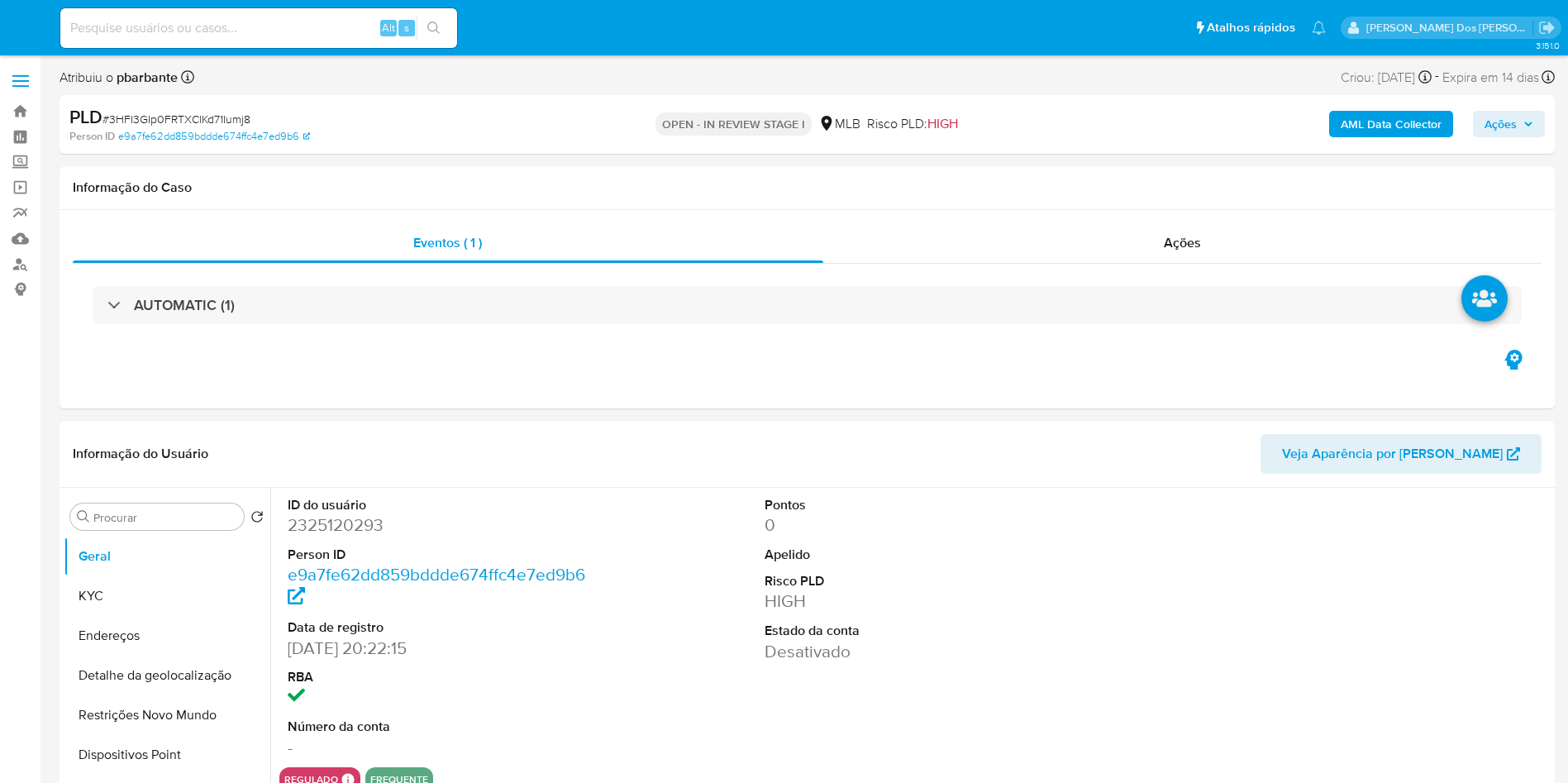
select select "10"
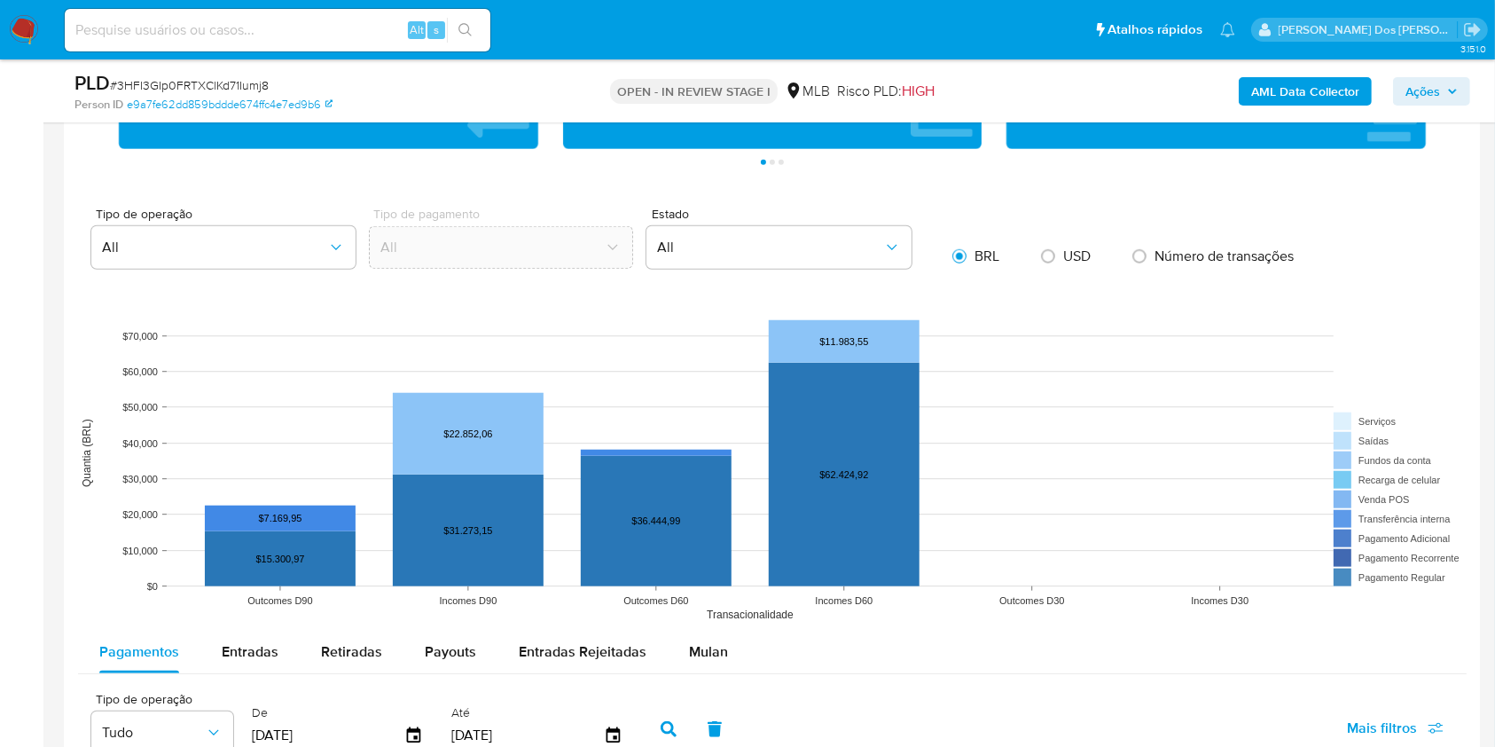
scroll to position [1408, 0]
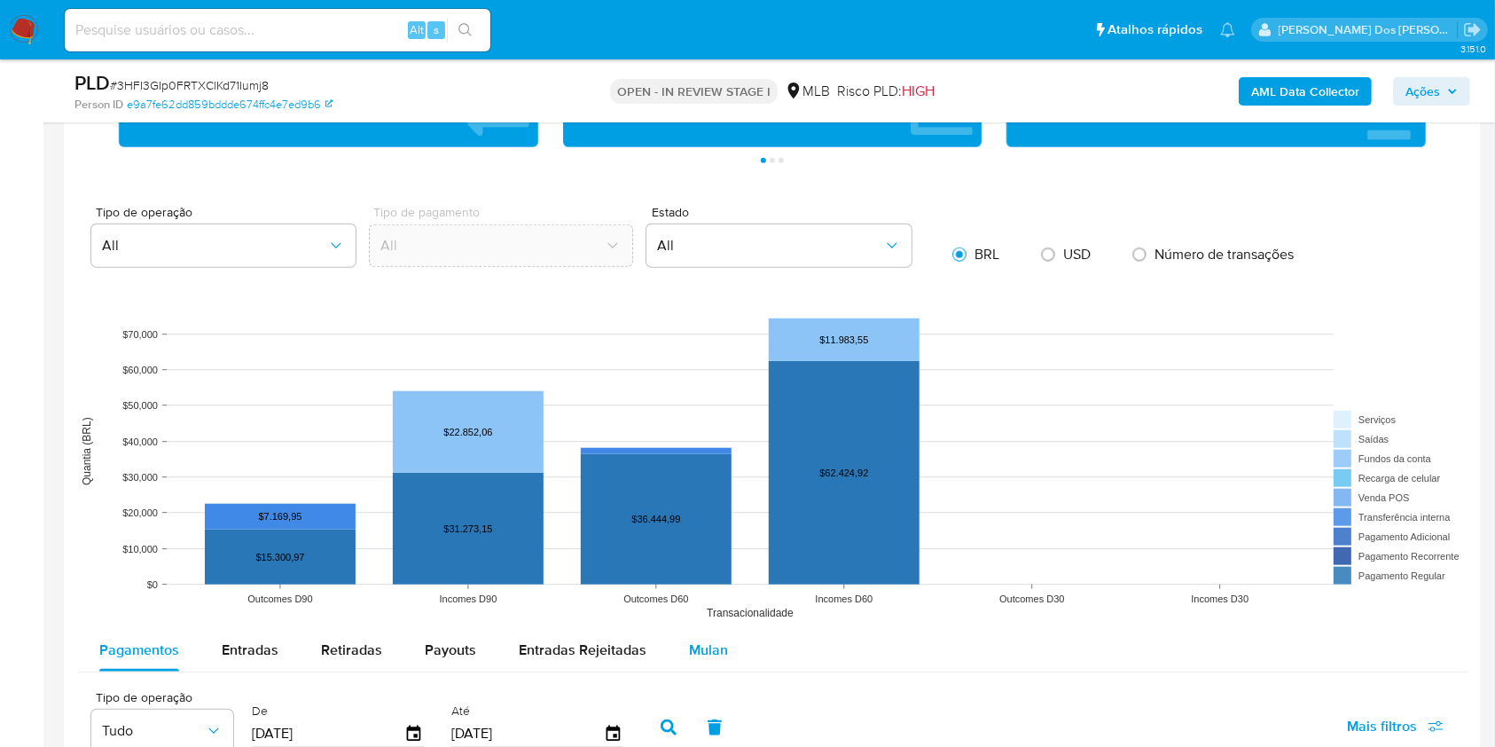
click at [695, 663] on div "Mulan" at bounding box center [708, 650] width 39 height 43
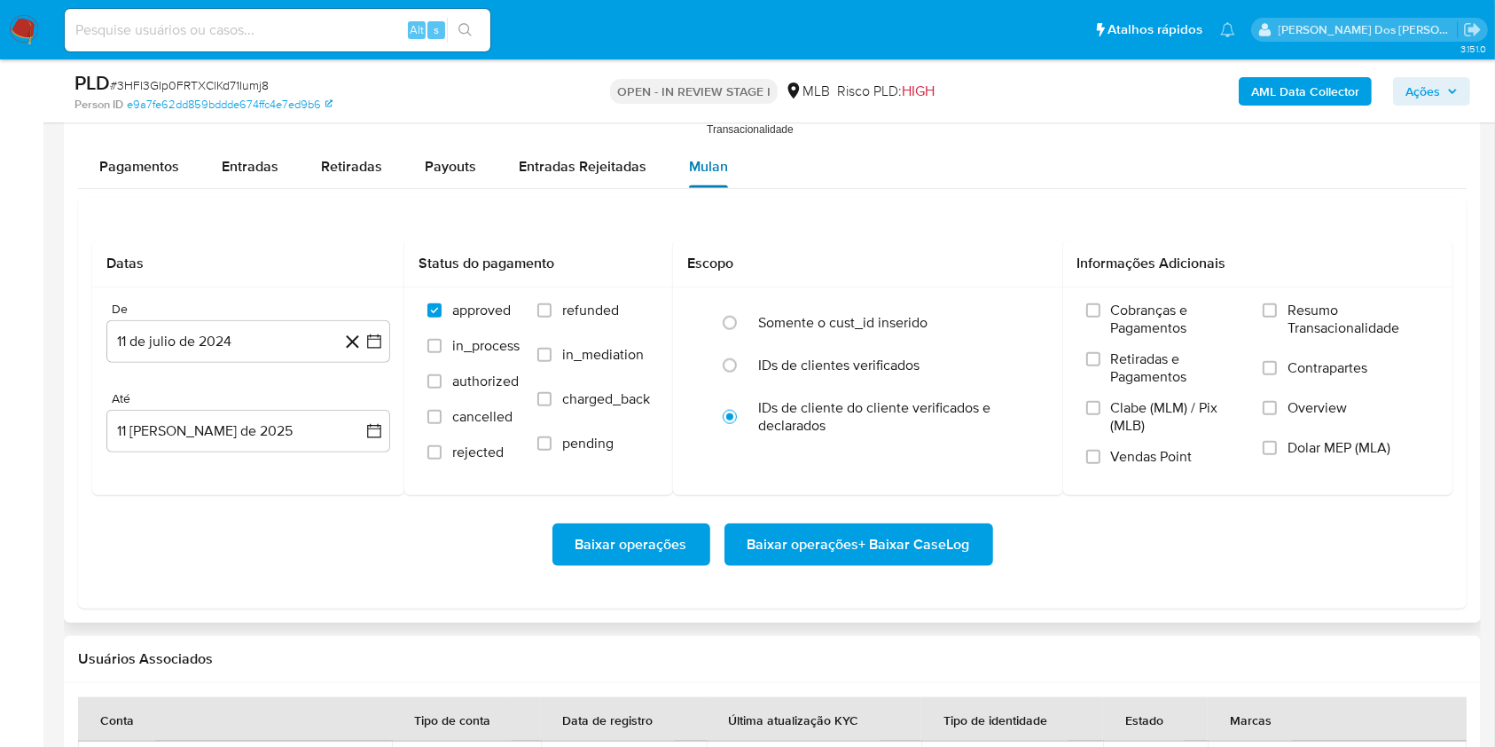
scroll to position [1894, 0]
click at [390, 373] on div "De 11 de julio de 2024 11-07-2024 Até 11 de agosto de 2025 11-08-2025" at bounding box center [248, 390] width 312 height 208
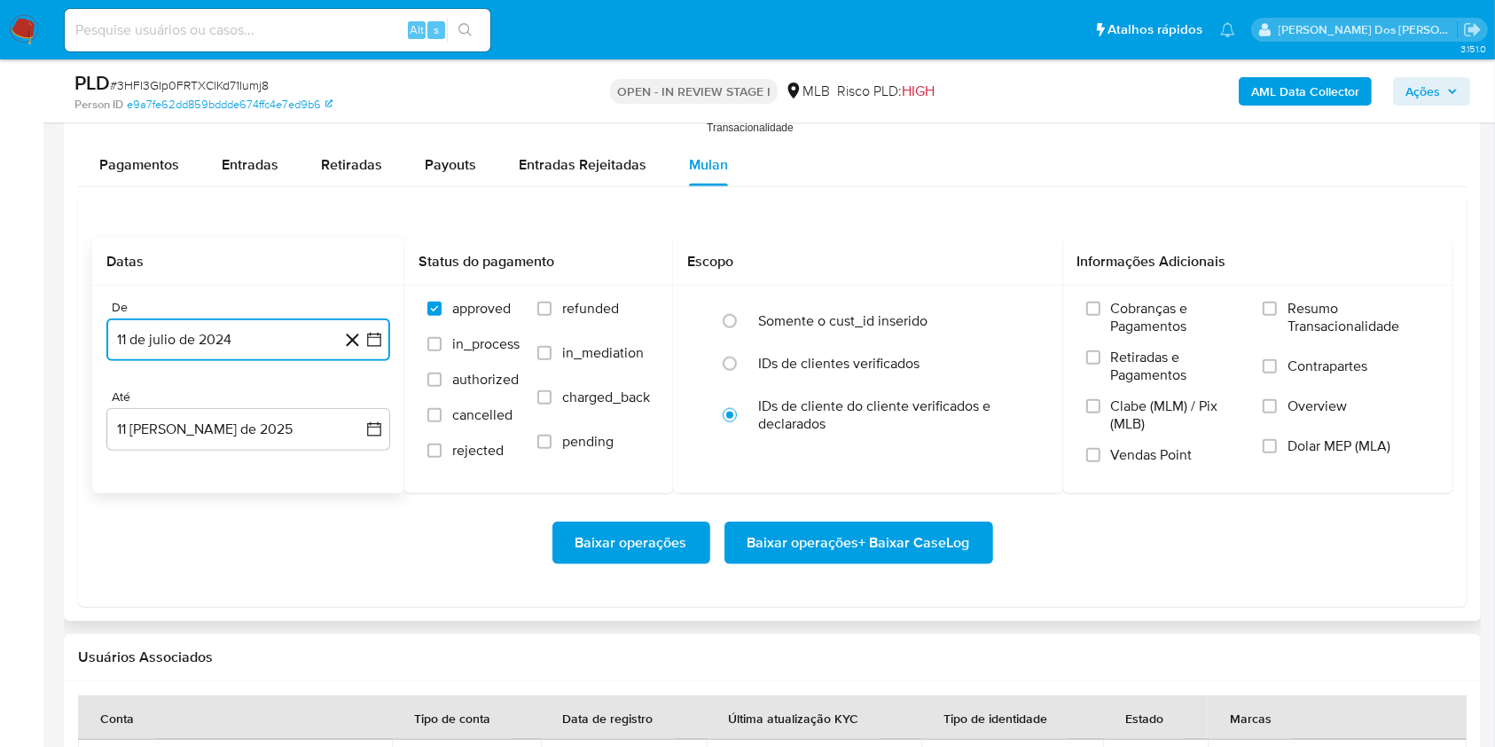
click at [383, 361] on button "11 de julio de 2024" at bounding box center [248, 339] width 284 height 43
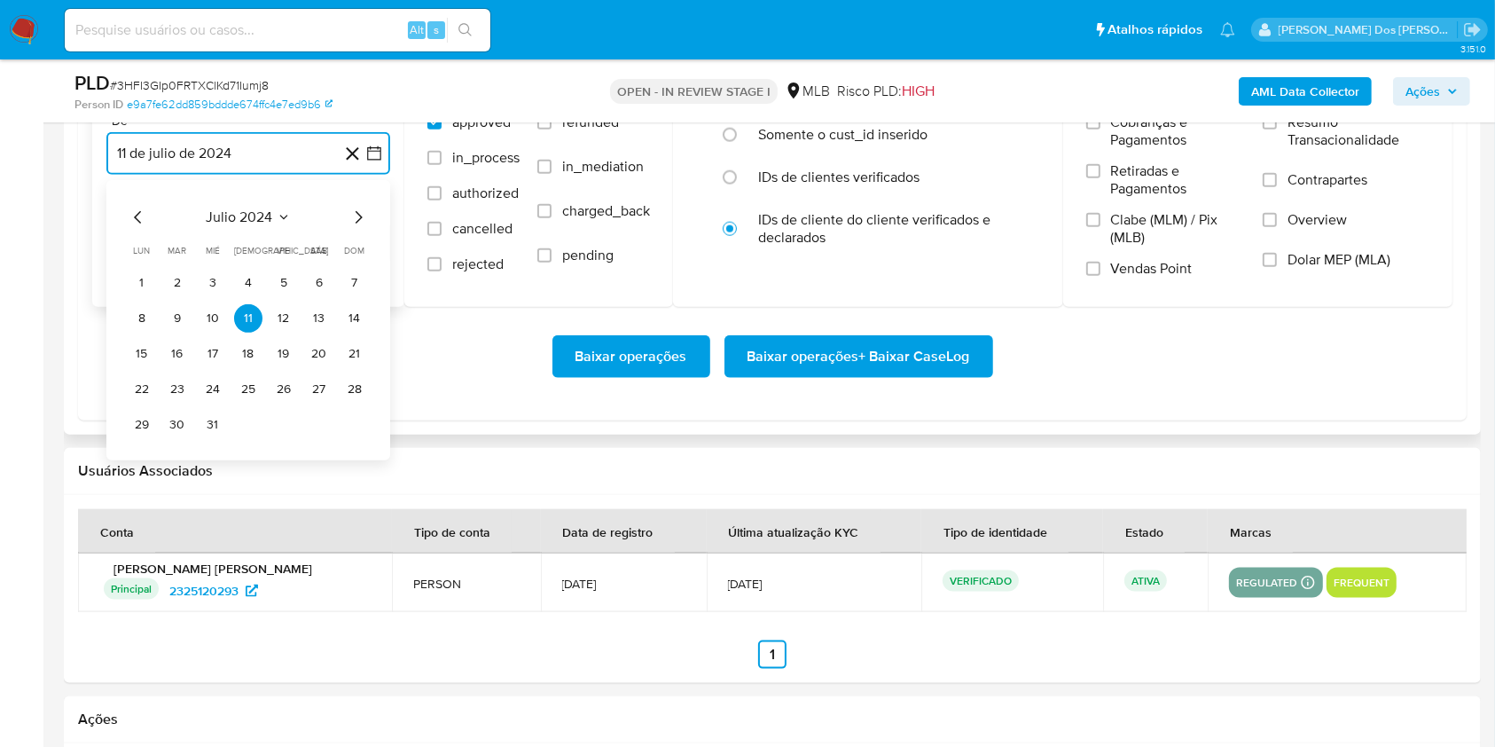
scroll to position [2082, 0]
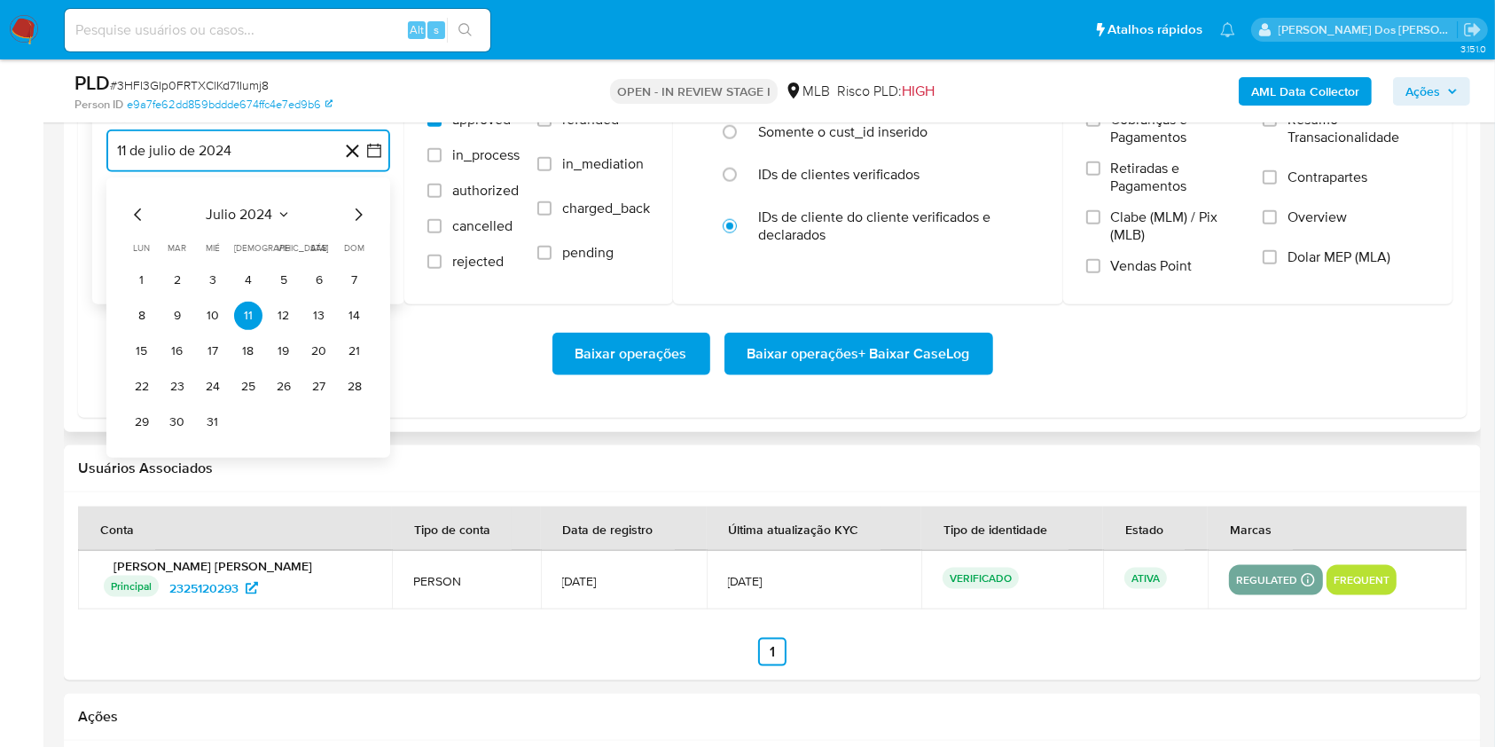
click at [356, 225] on icon "Mes siguiente" at bounding box center [358, 214] width 21 height 21
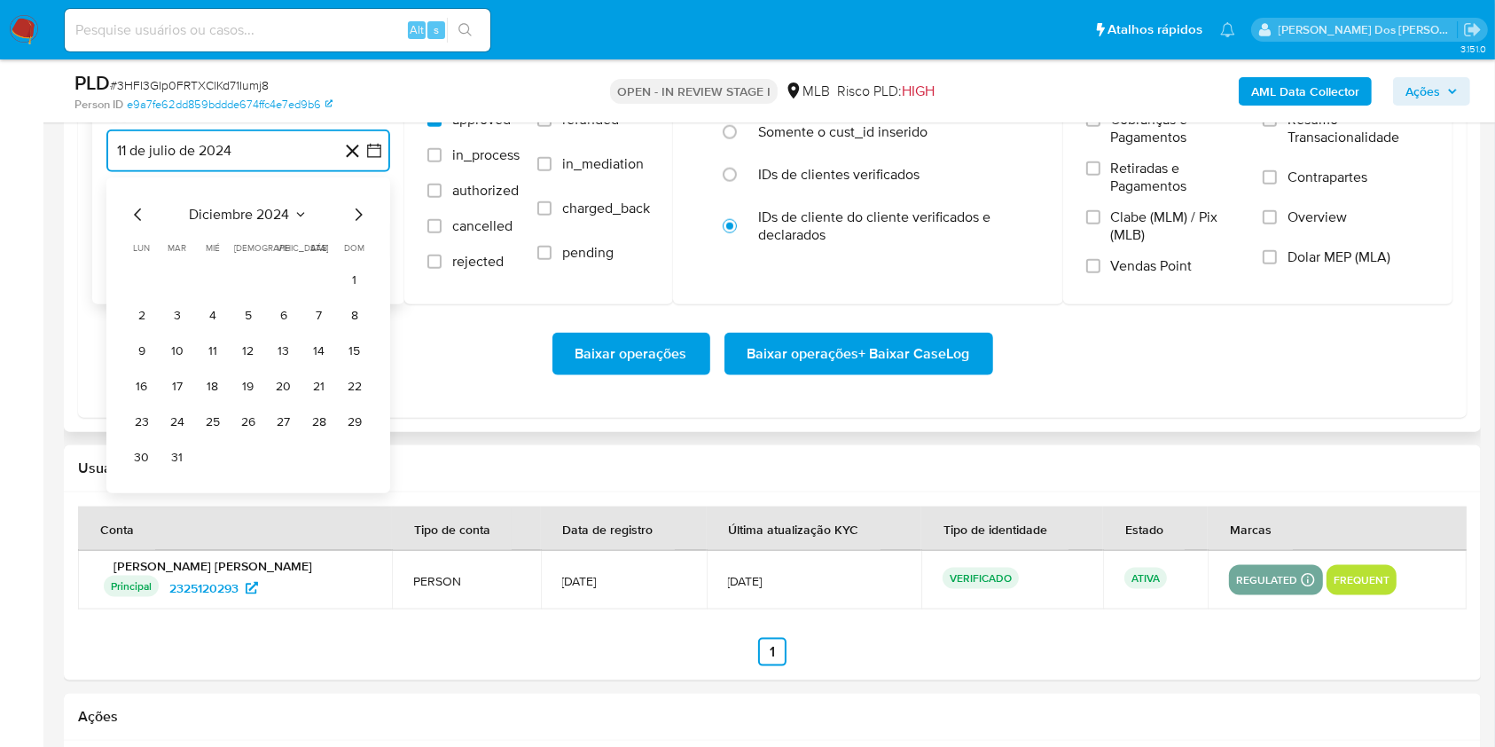
click at [356, 225] on icon "Mes siguiente" at bounding box center [358, 214] width 21 height 21
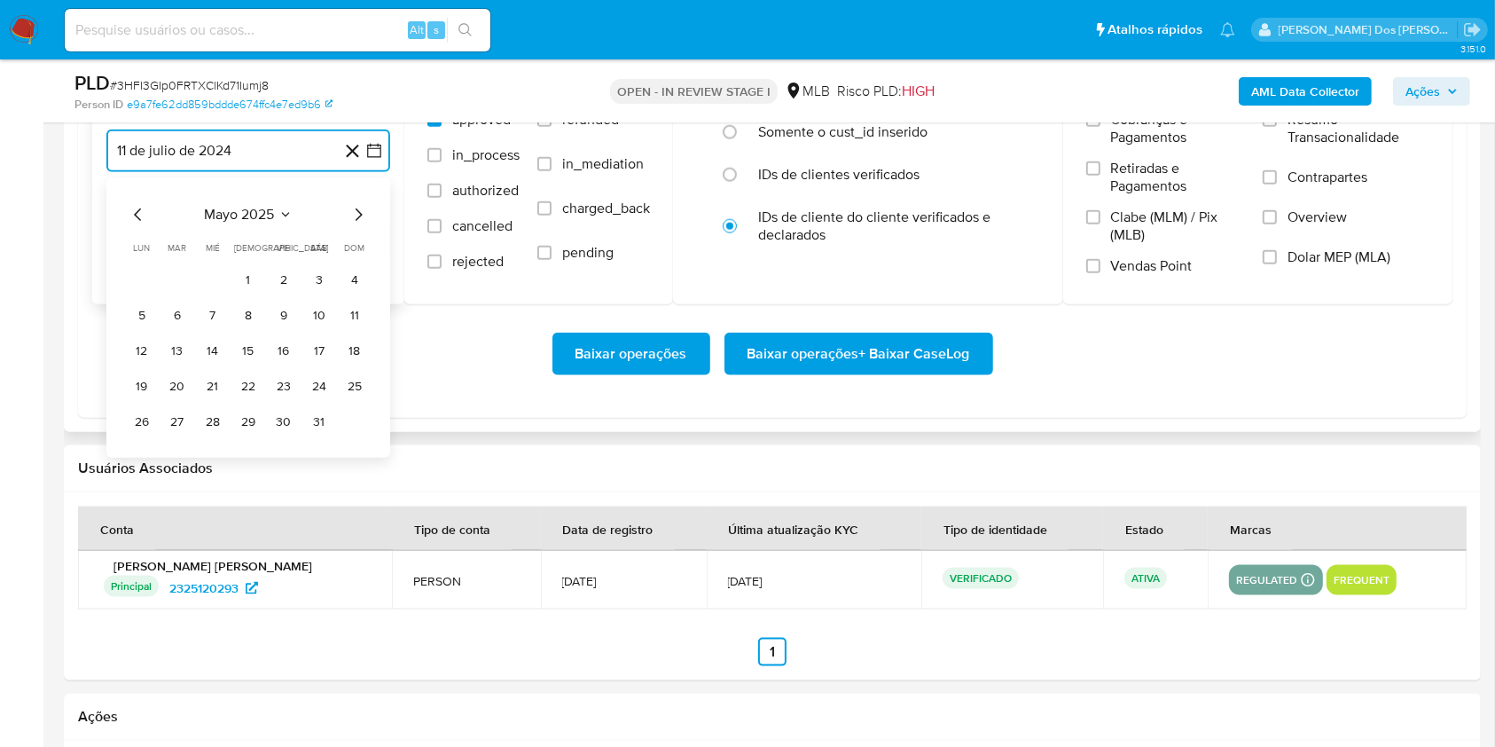
click at [356, 225] on icon "Mes siguiente" at bounding box center [358, 214] width 21 height 21
click at [350, 294] on button "1" at bounding box center [355, 280] width 28 height 28
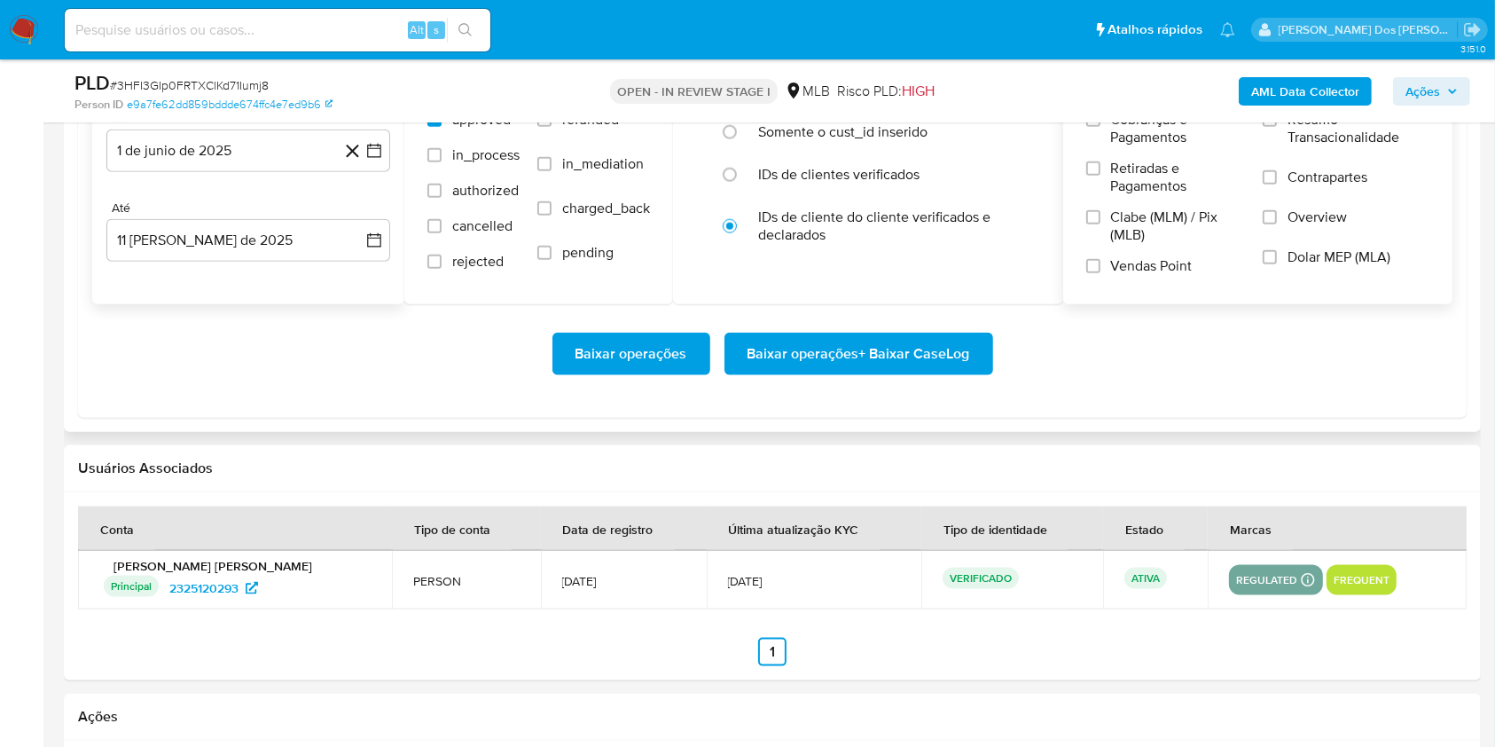
click at [1315, 146] on span "Resumo Transacionalidade" at bounding box center [1359, 128] width 142 height 35
click at [1277, 127] on input "Resumo Transacionalidade" at bounding box center [1270, 120] width 14 height 14
click at [905, 373] on span "Baixar operações + Baixar CaseLog" at bounding box center [859, 353] width 223 height 39
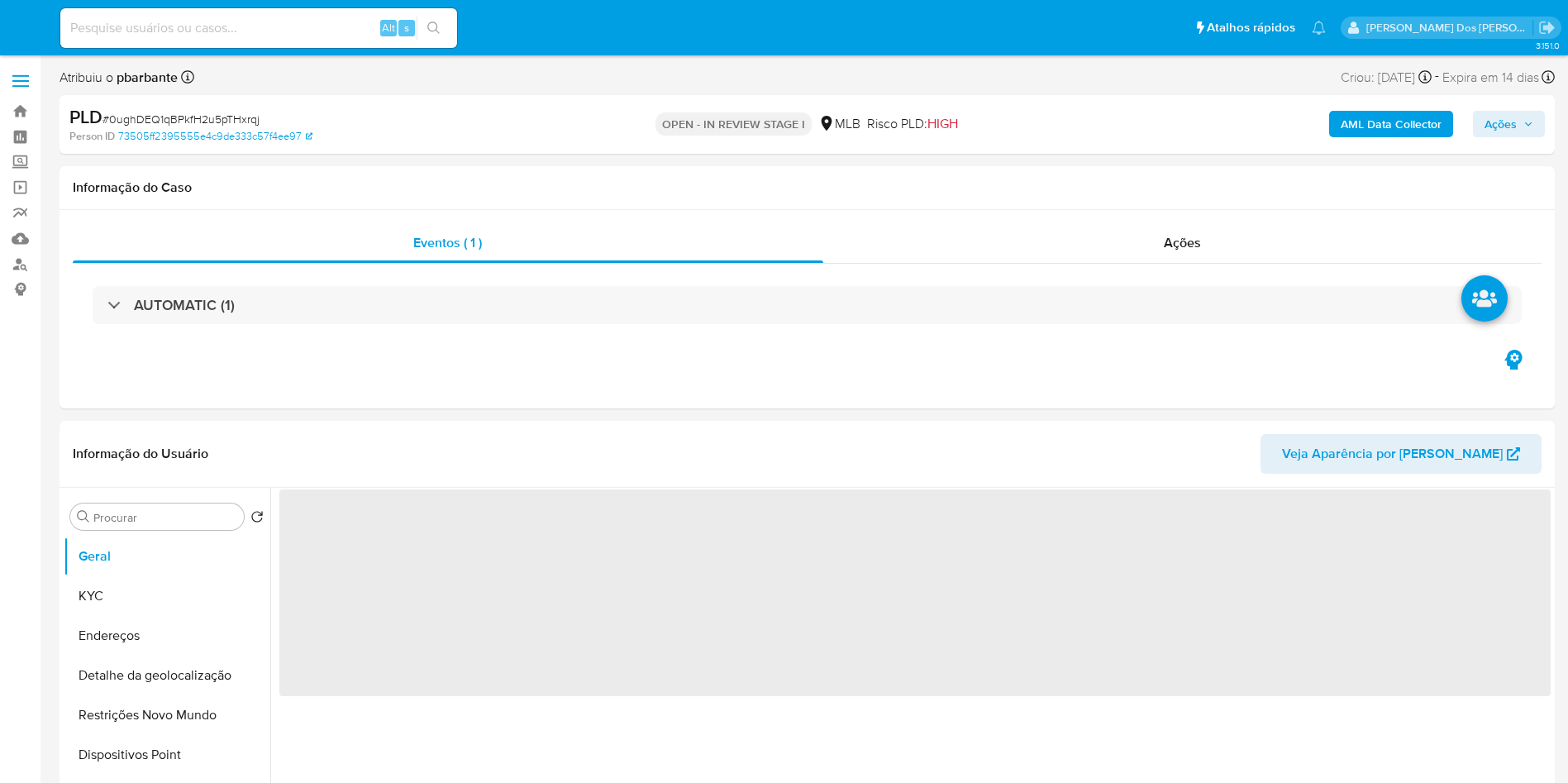
select select "10"
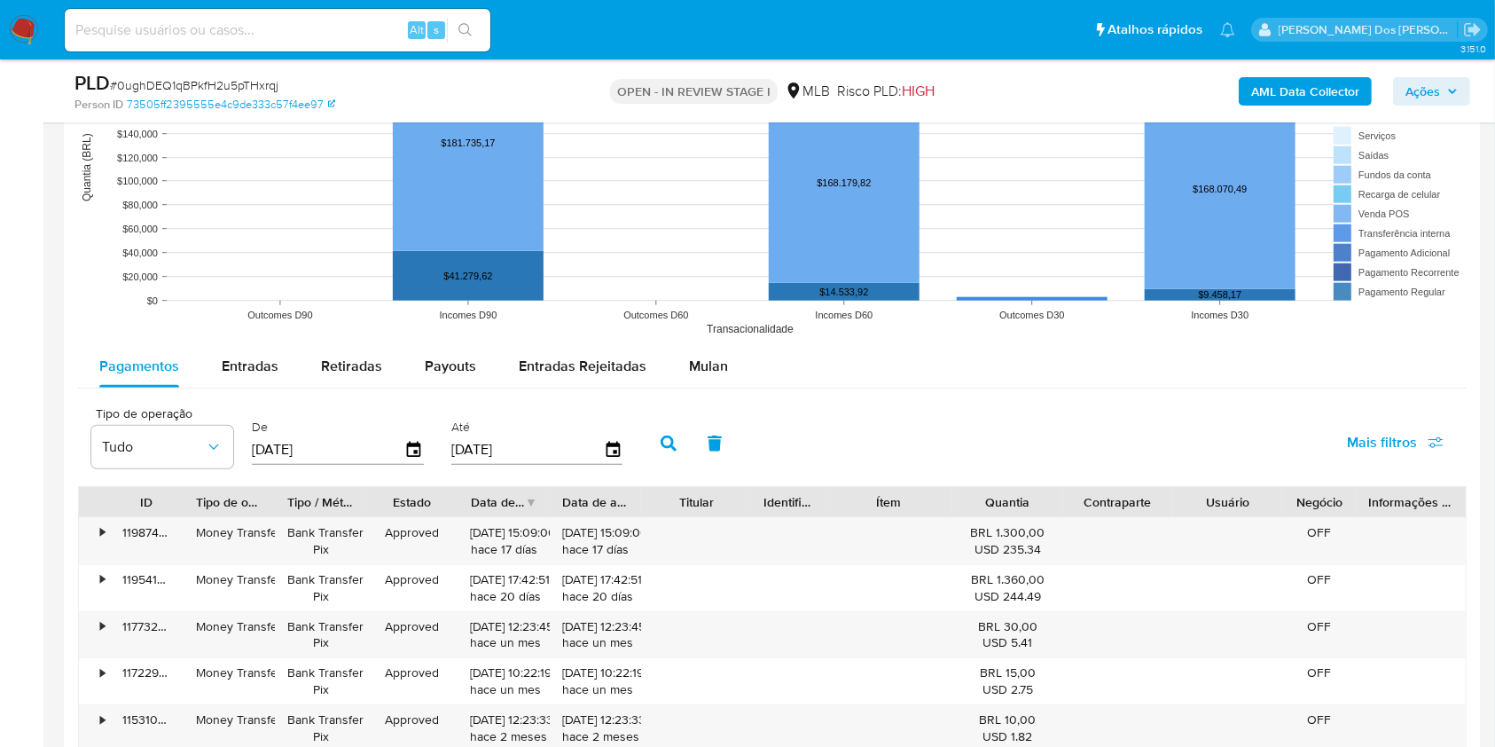
scroll to position [1804, 0]
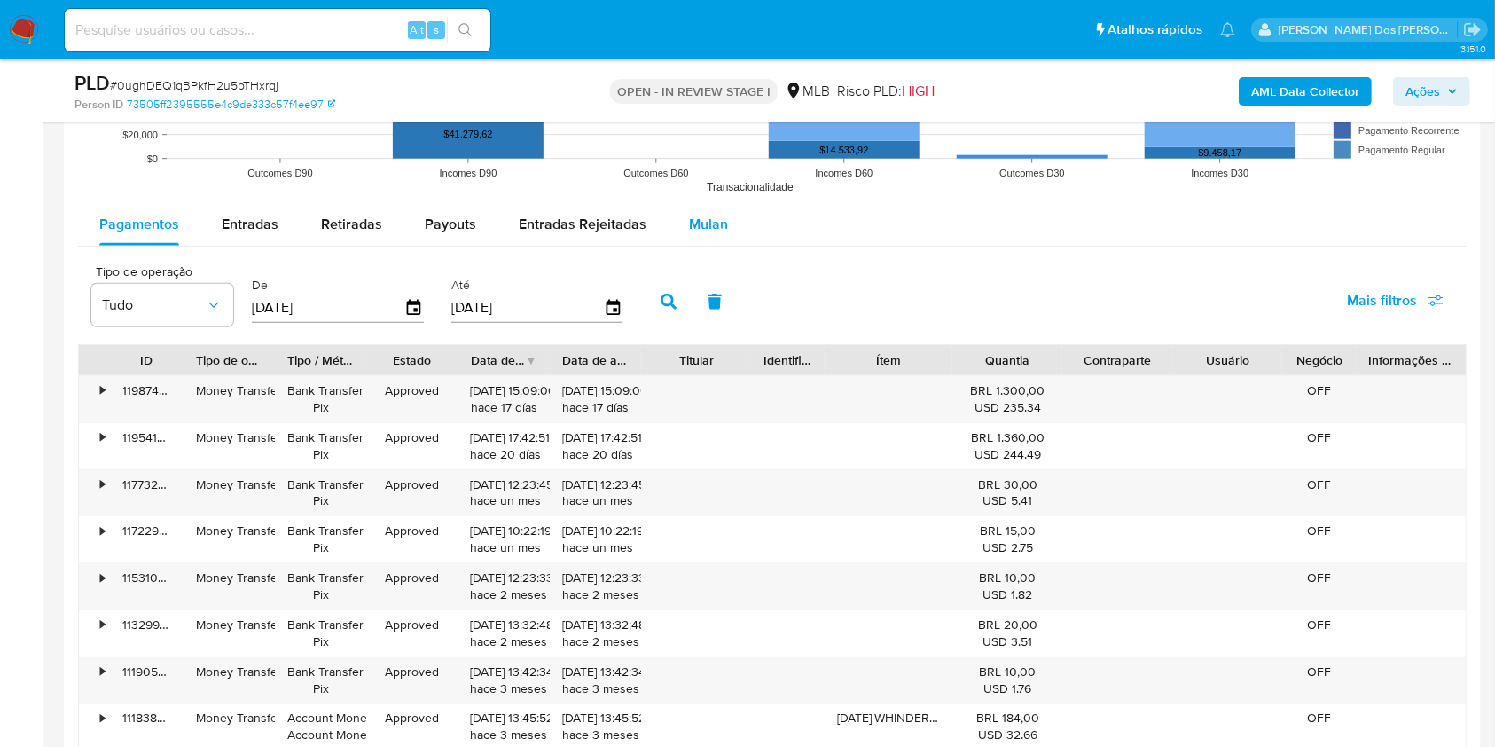
click at [713, 234] on span "Mulan" at bounding box center [708, 224] width 39 height 20
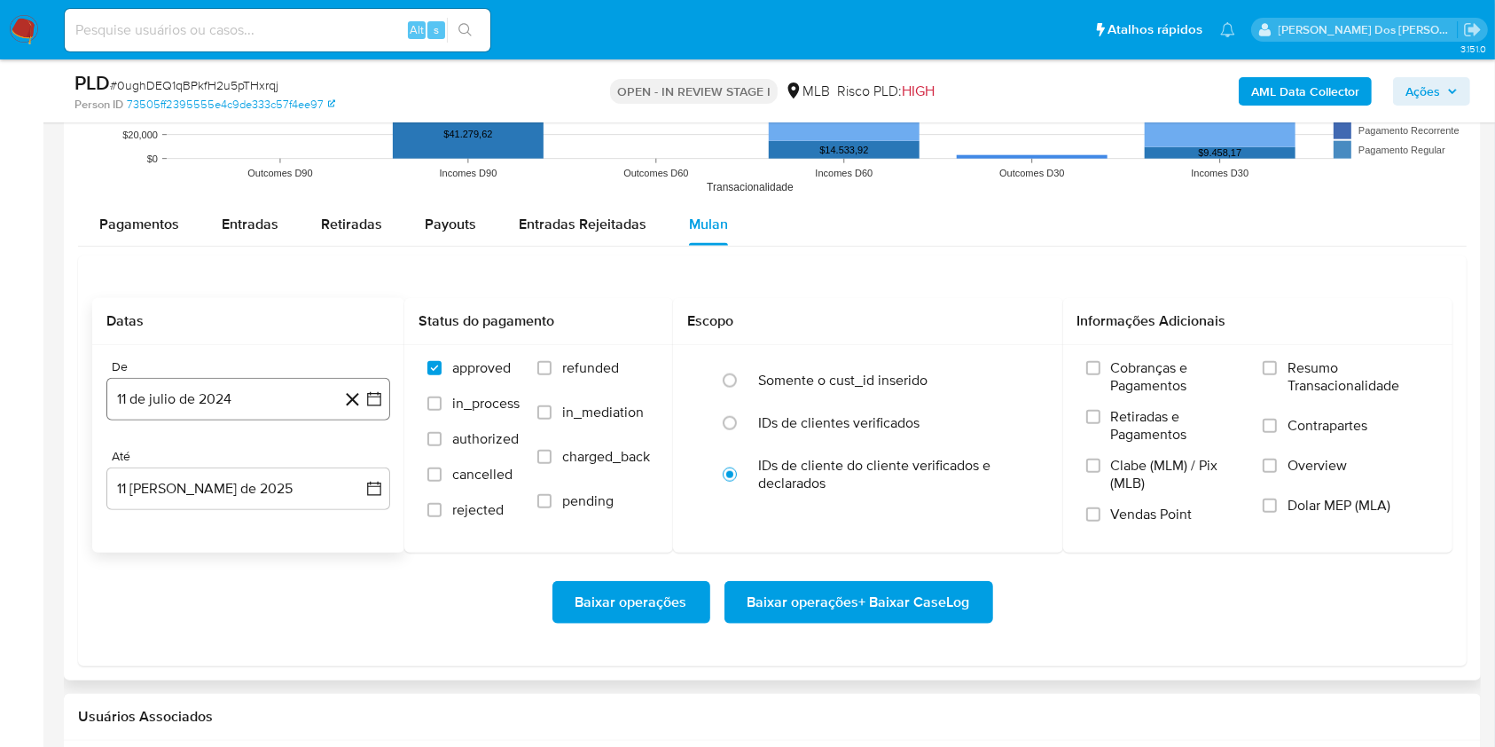
click at [382, 408] on icon "button" at bounding box center [374, 399] width 18 height 18
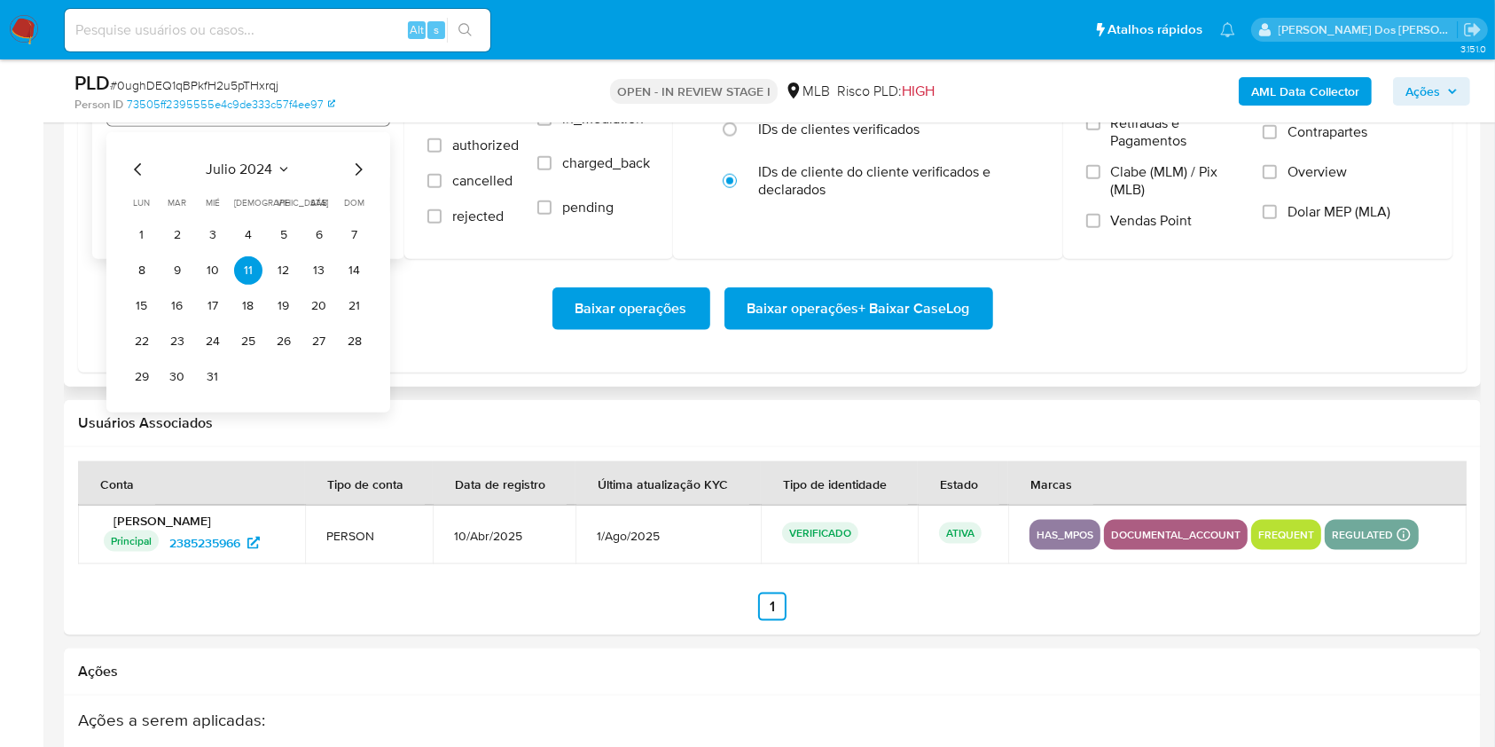
scroll to position [2107, 0]
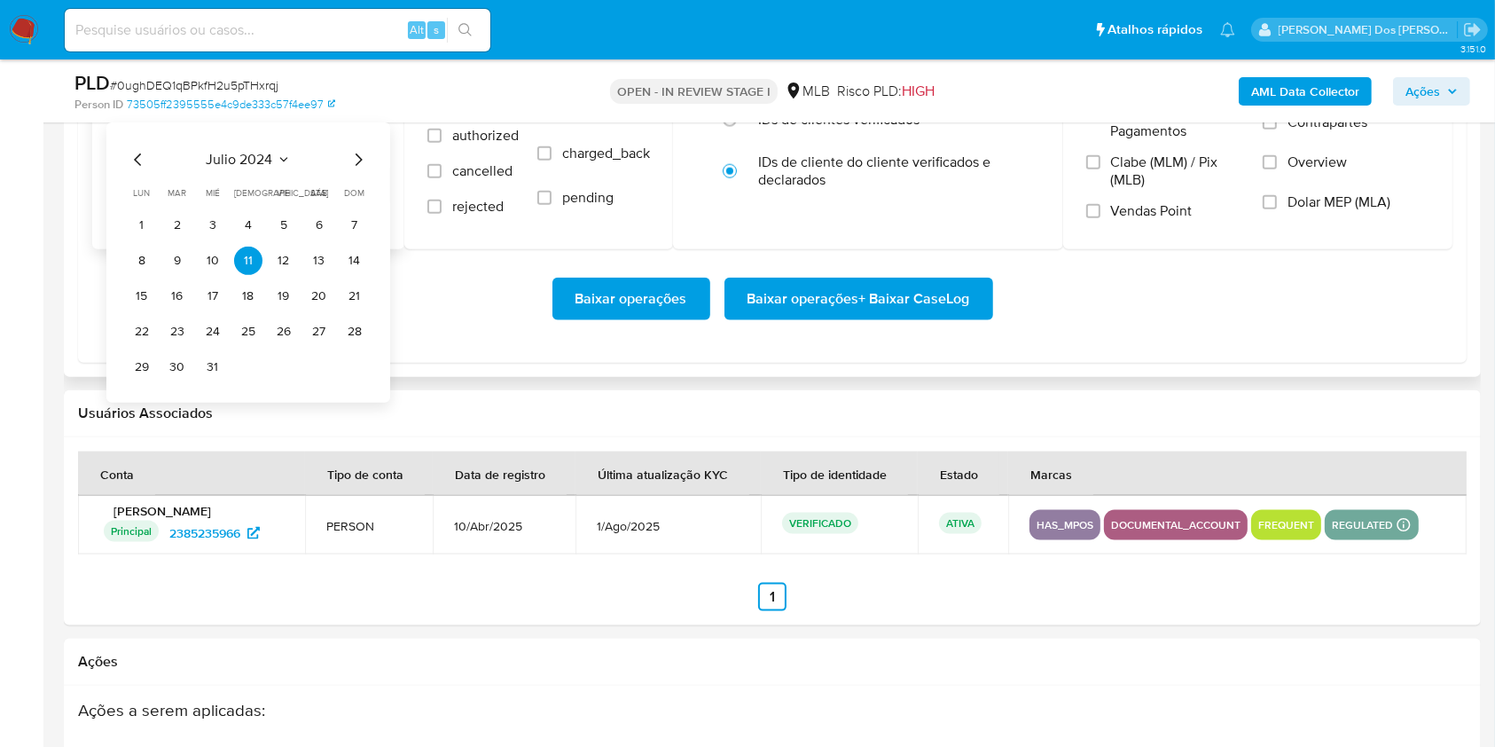
click at [359, 170] on icon "Mes siguiente" at bounding box center [358, 159] width 21 height 21
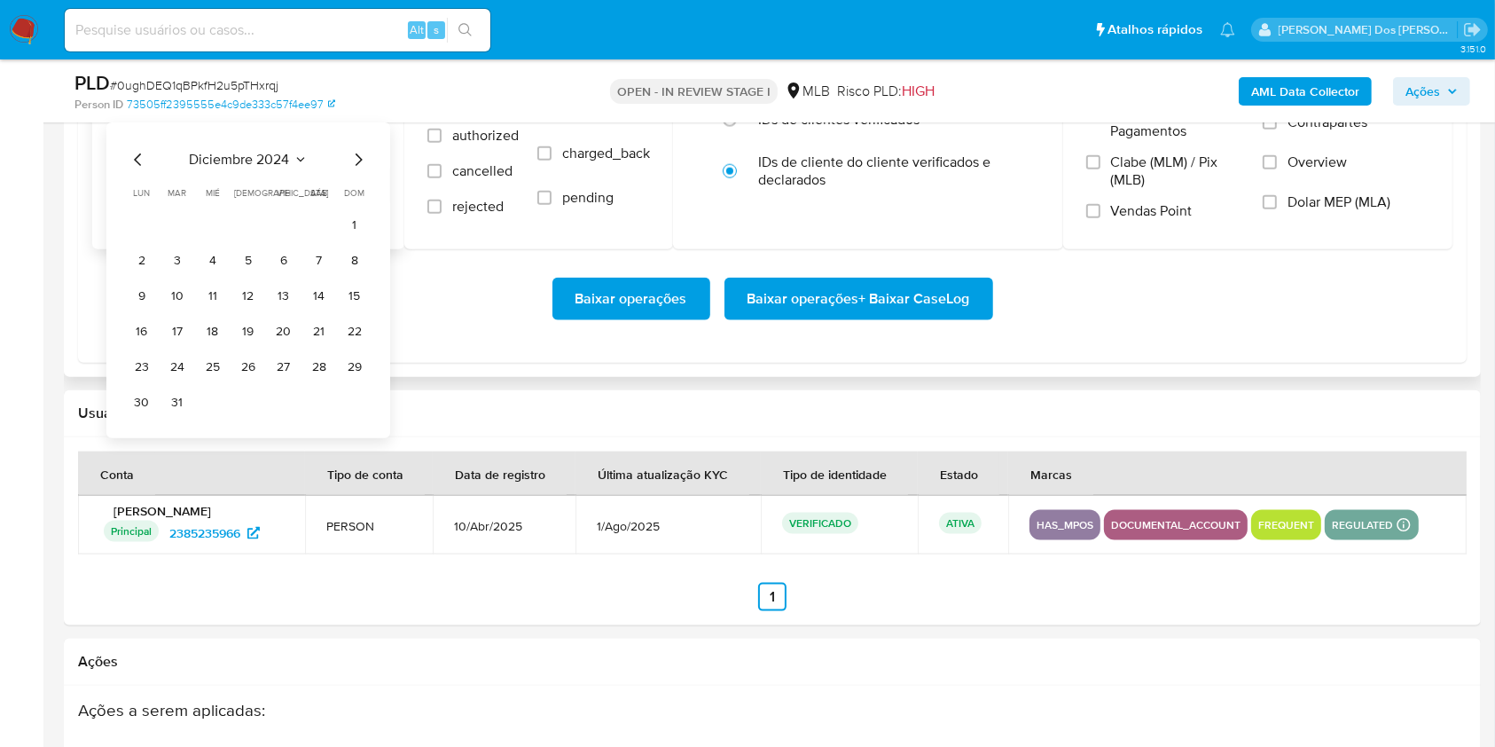
click at [359, 170] on icon "Mes siguiente" at bounding box center [358, 159] width 21 height 21
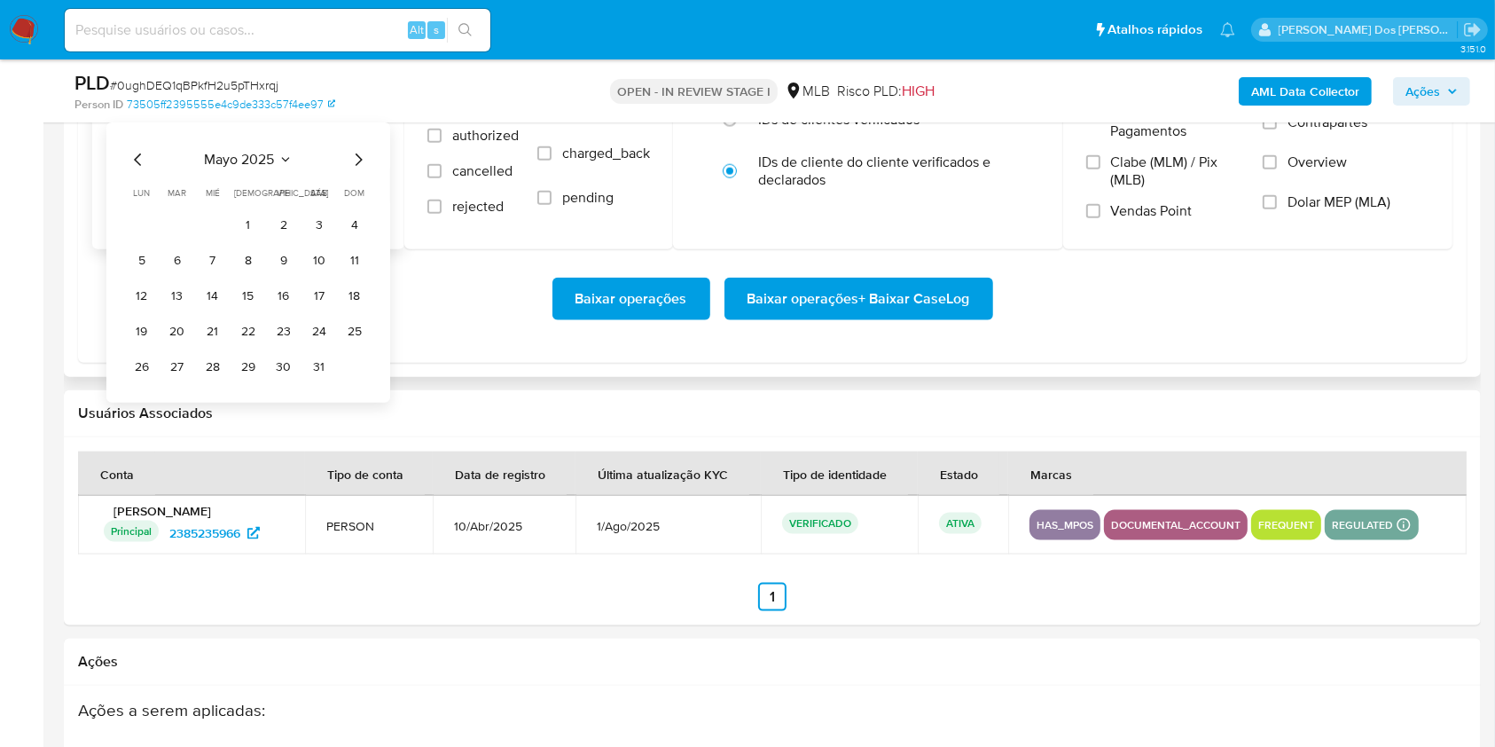
click at [359, 170] on icon "Mes siguiente" at bounding box center [358, 159] width 21 height 21
click at [352, 239] on button "1" at bounding box center [355, 225] width 28 height 28
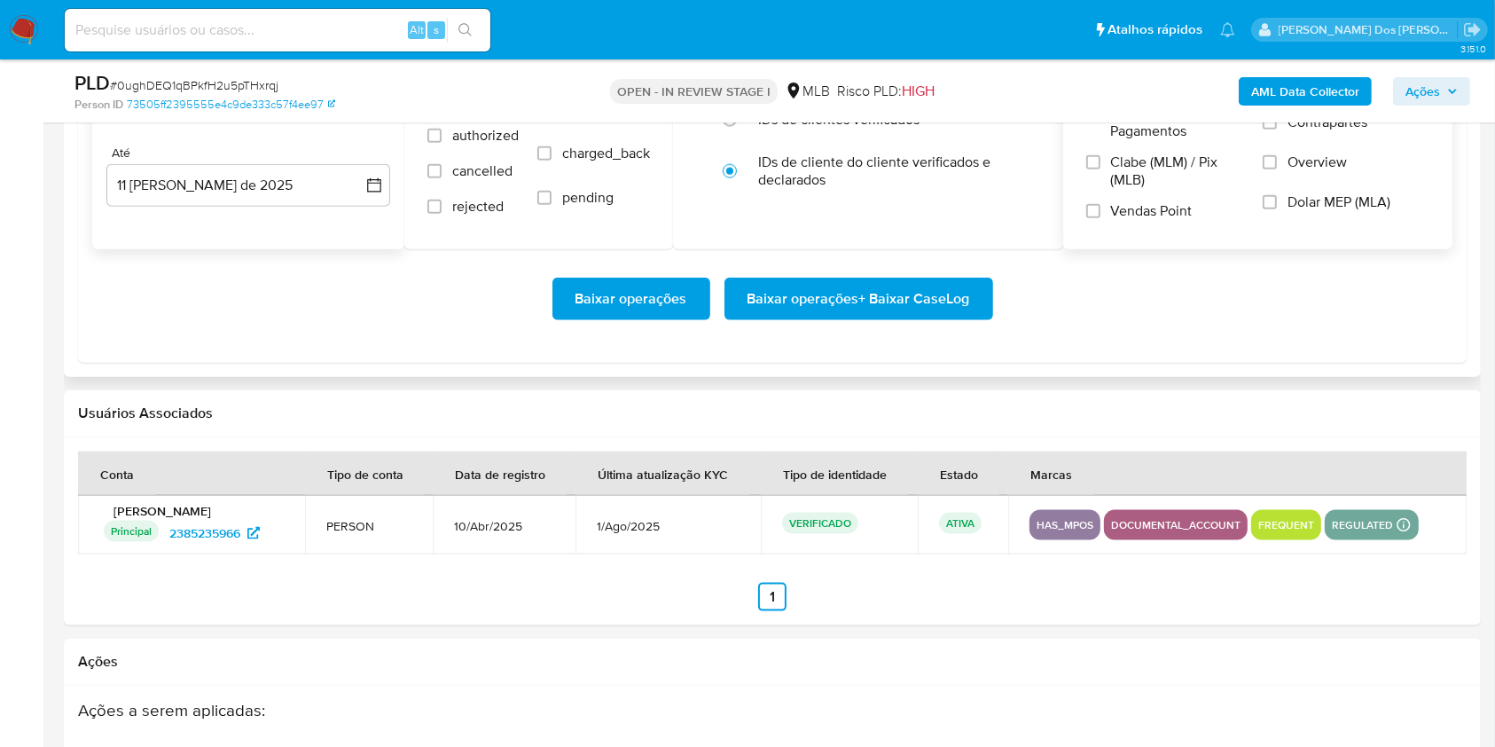
scroll to position [2003, 0]
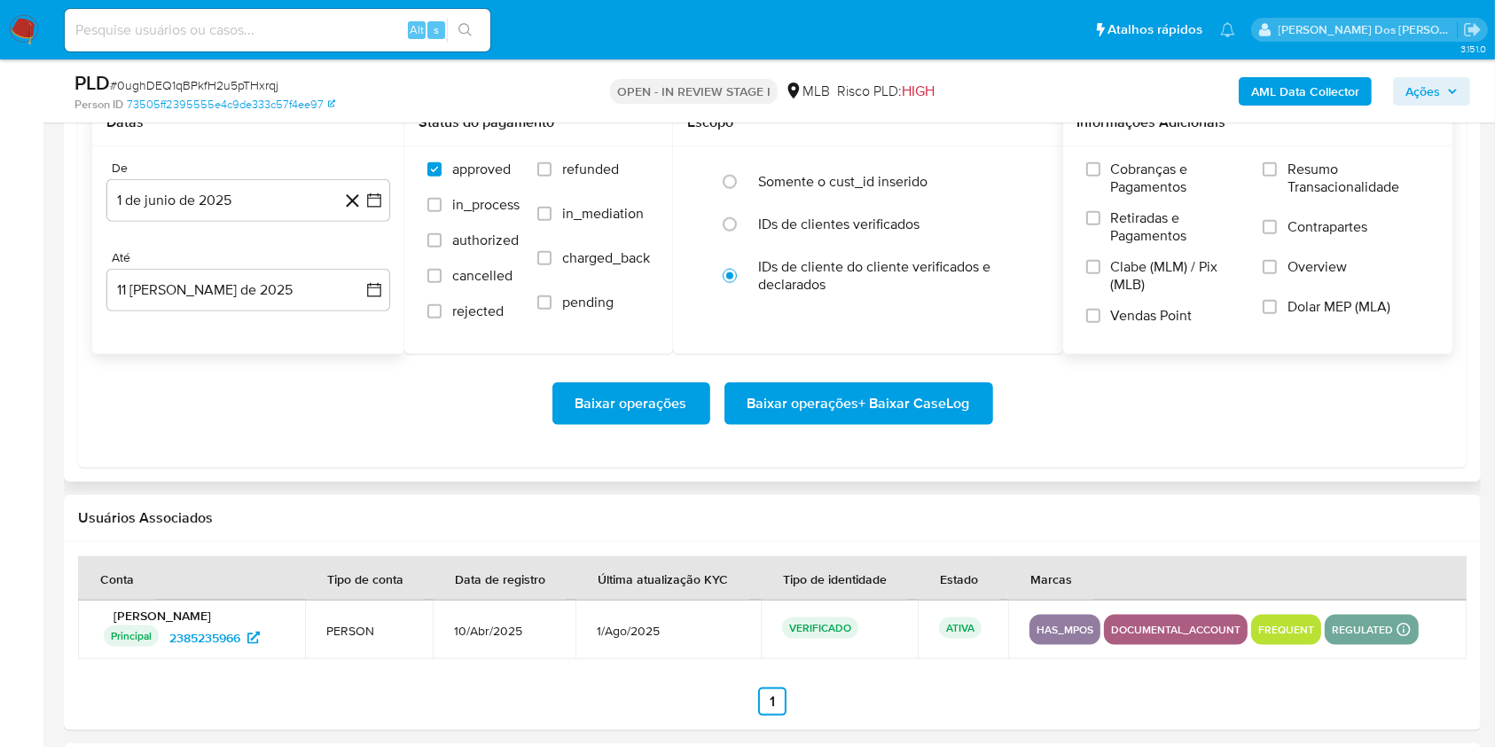
click at [1306, 196] on span "Resumo Transacionalidade" at bounding box center [1359, 178] width 142 height 35
click at [1277, 176] on input "Resumo Transacionalidade" at bounding box center [1270, 169] width 14 height 14
click at [937, 416] on div "Baixar operações Baixar operações + Baixar CaseLog" at bounding box center [772, 403] width 1361 height 99
click at [925, 423] on span "Baixar operações + Baixar CaseLog" at bounding box center [859, 403] width 223 height 39
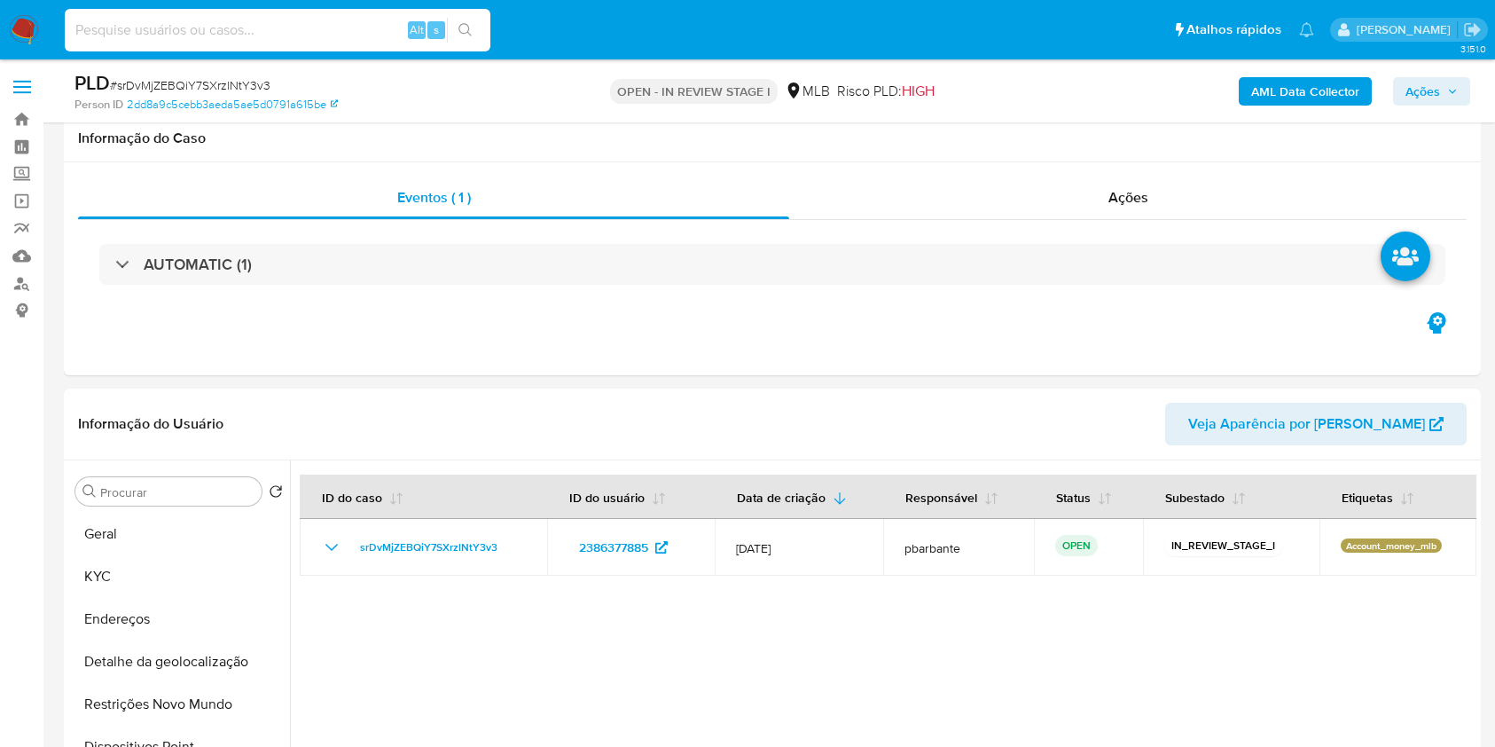
scroll to position [2051, 0]
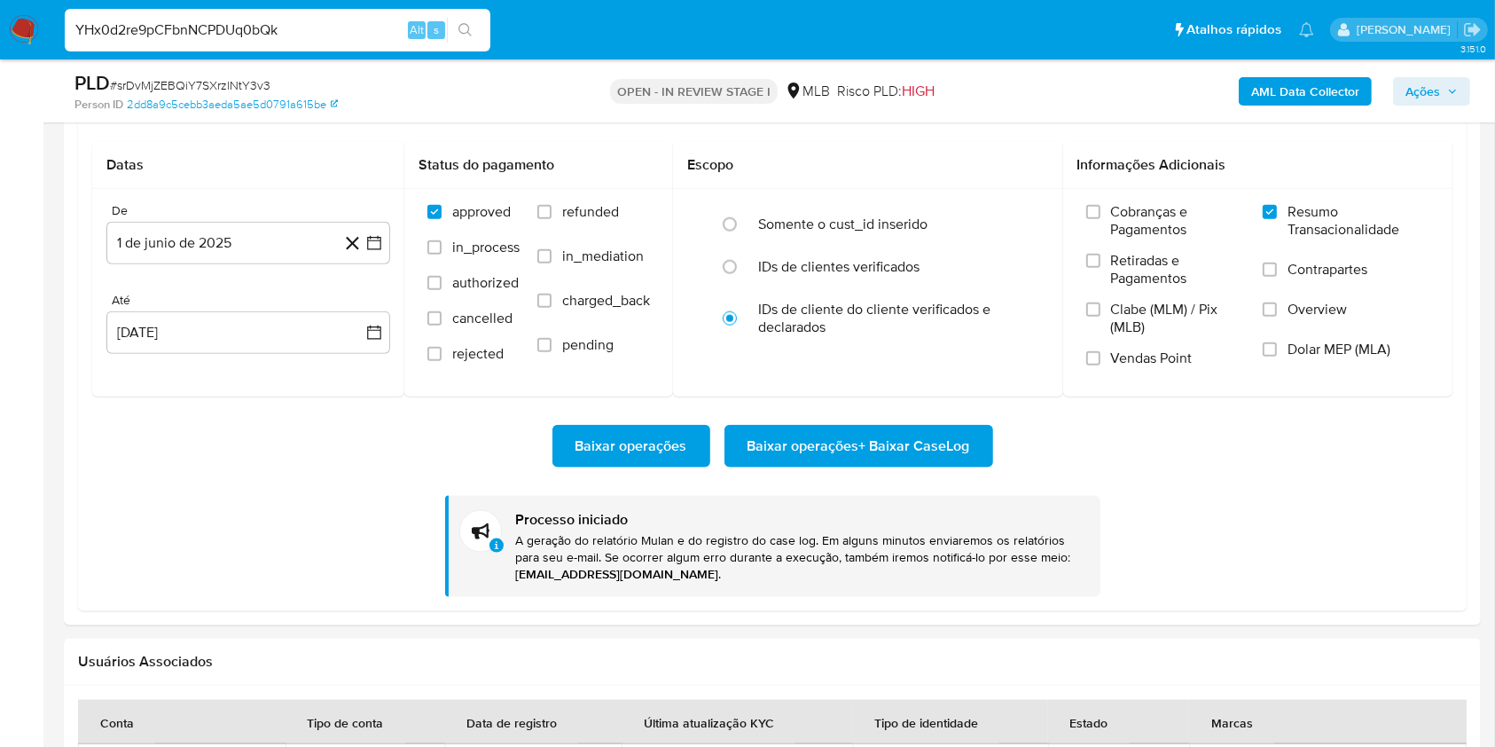
type input "YHx0d2re9pCFbnNCPDUq0bQk"
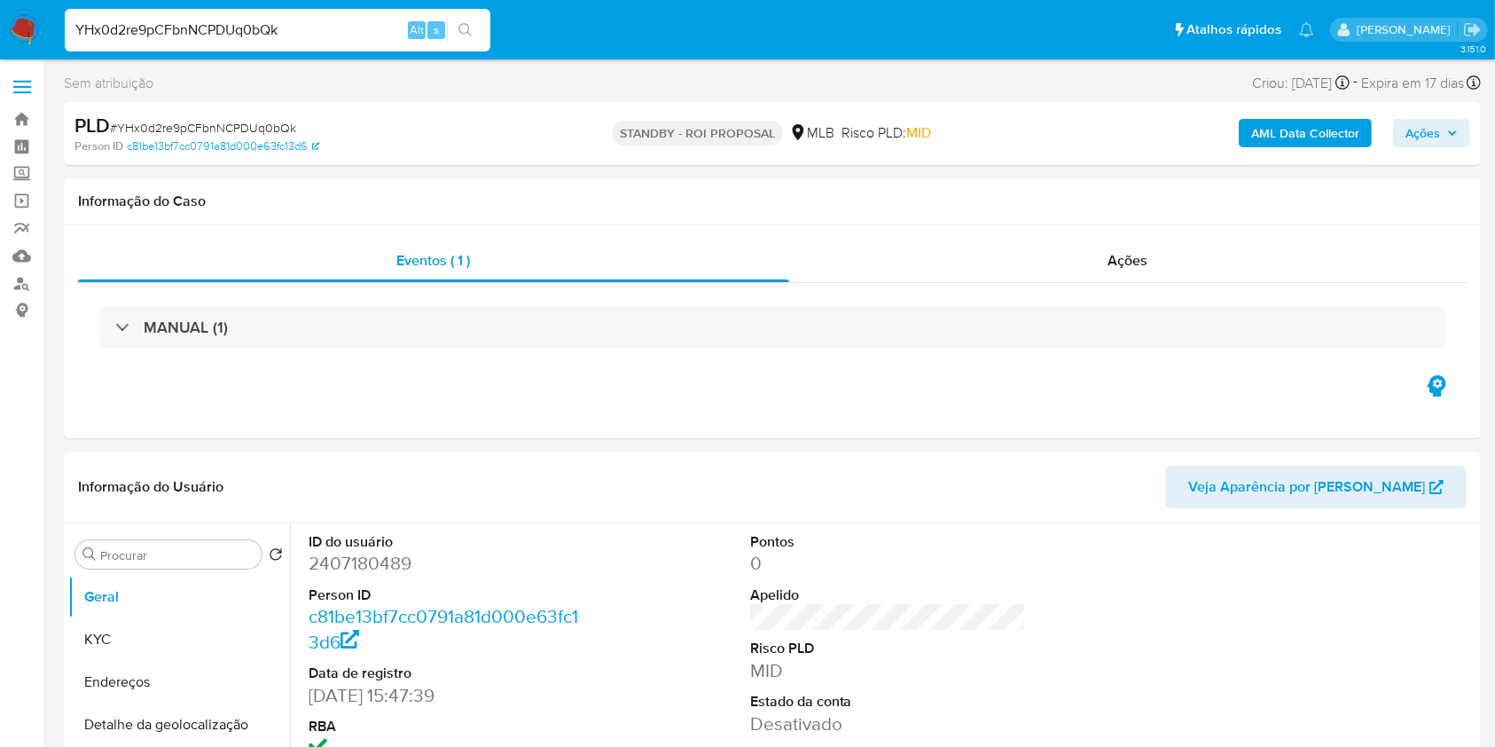
select select "10"
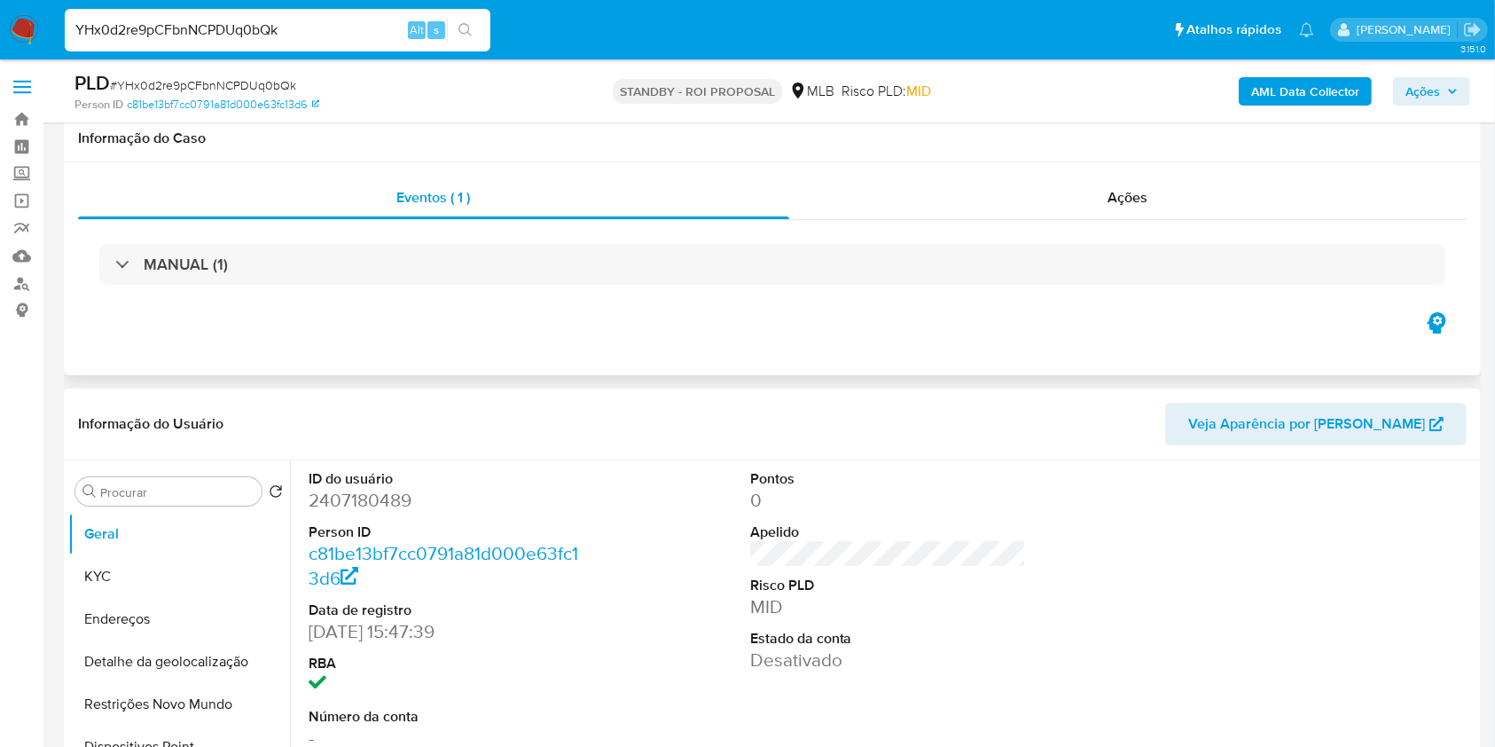
scroll to position [135, 0]
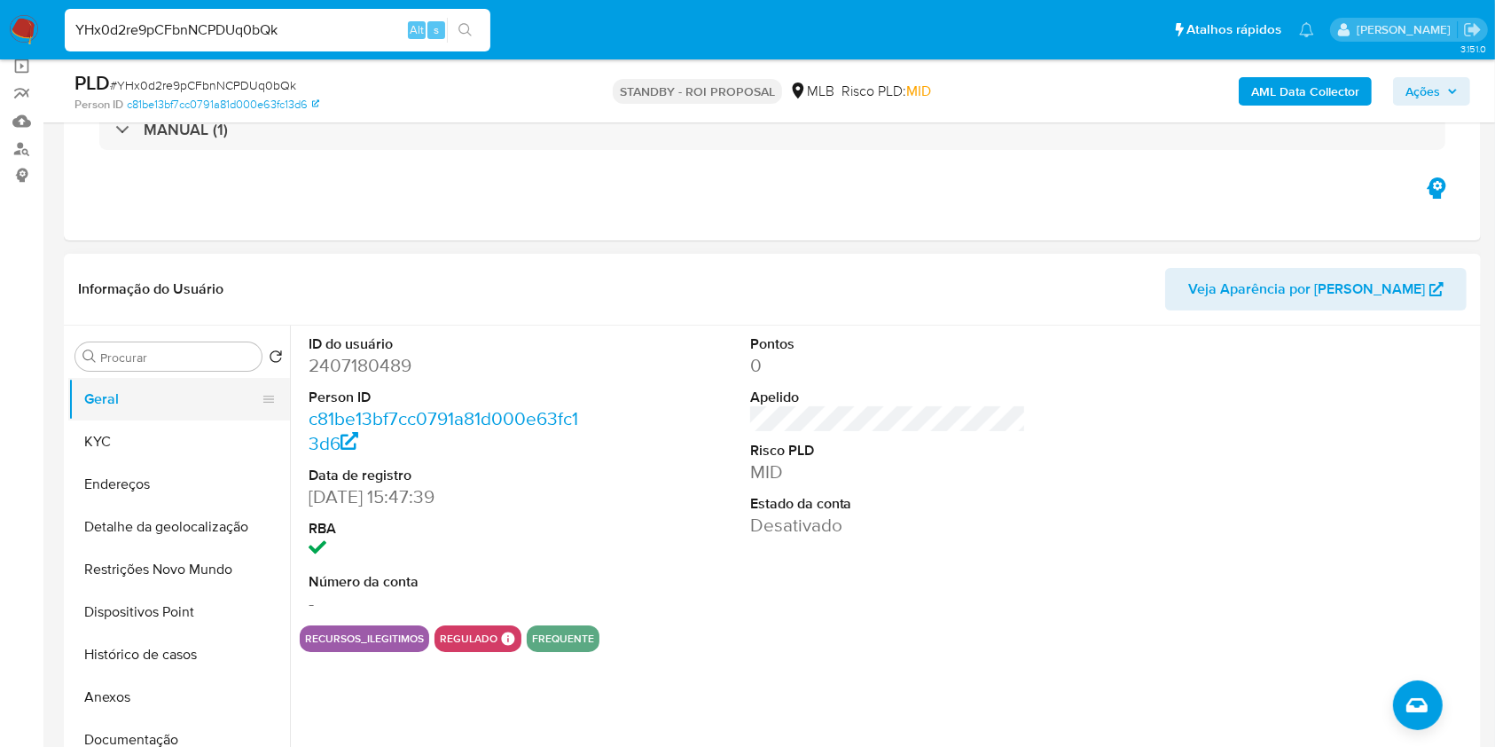
click at [148, 420] on button "Geral" at bounding box center [172, 399] width 208 height 43
click at [144, 451] on button "KYC" at bounding box center [172, 441] width 208 height 43
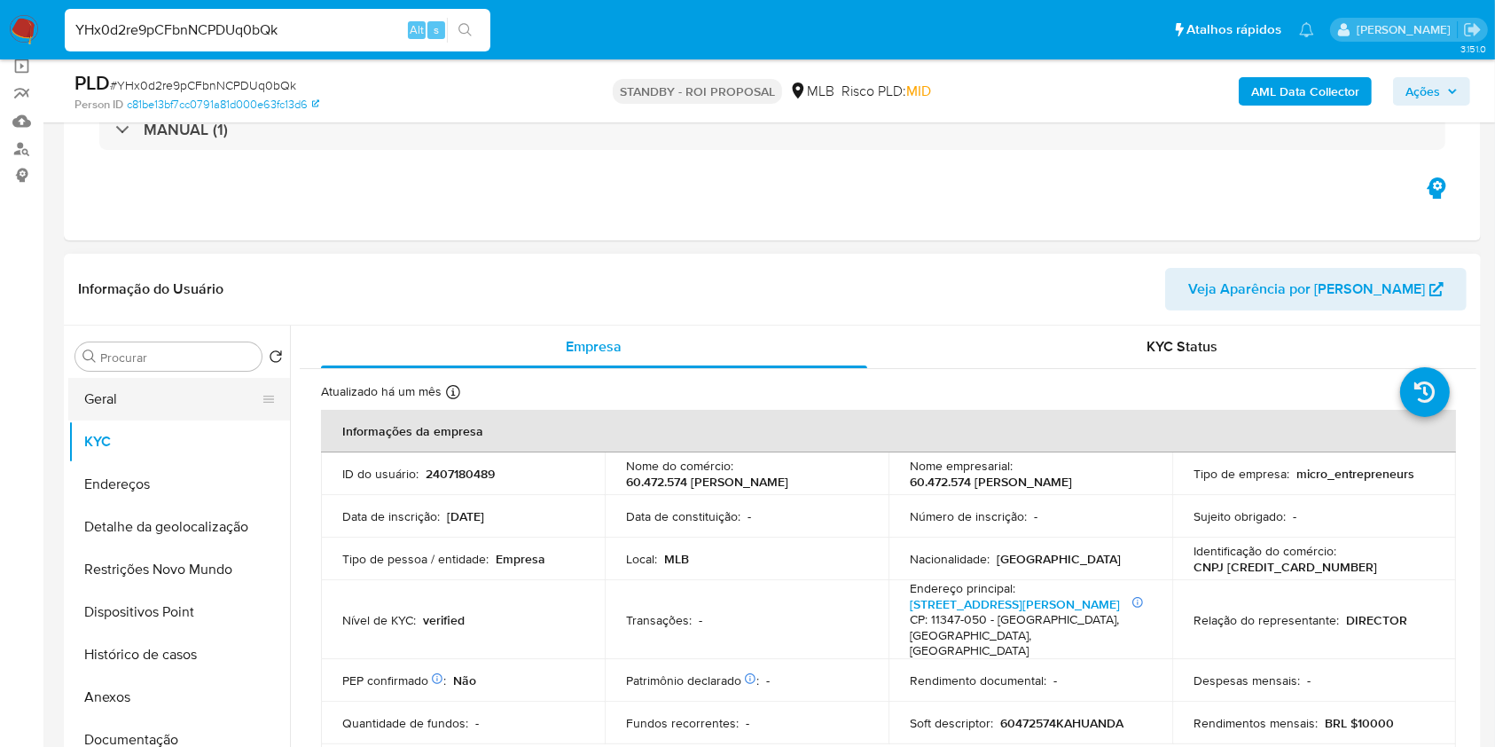
click at [184, 420] on button "Geral" at bounding box center [172, 399] width 208 height 43
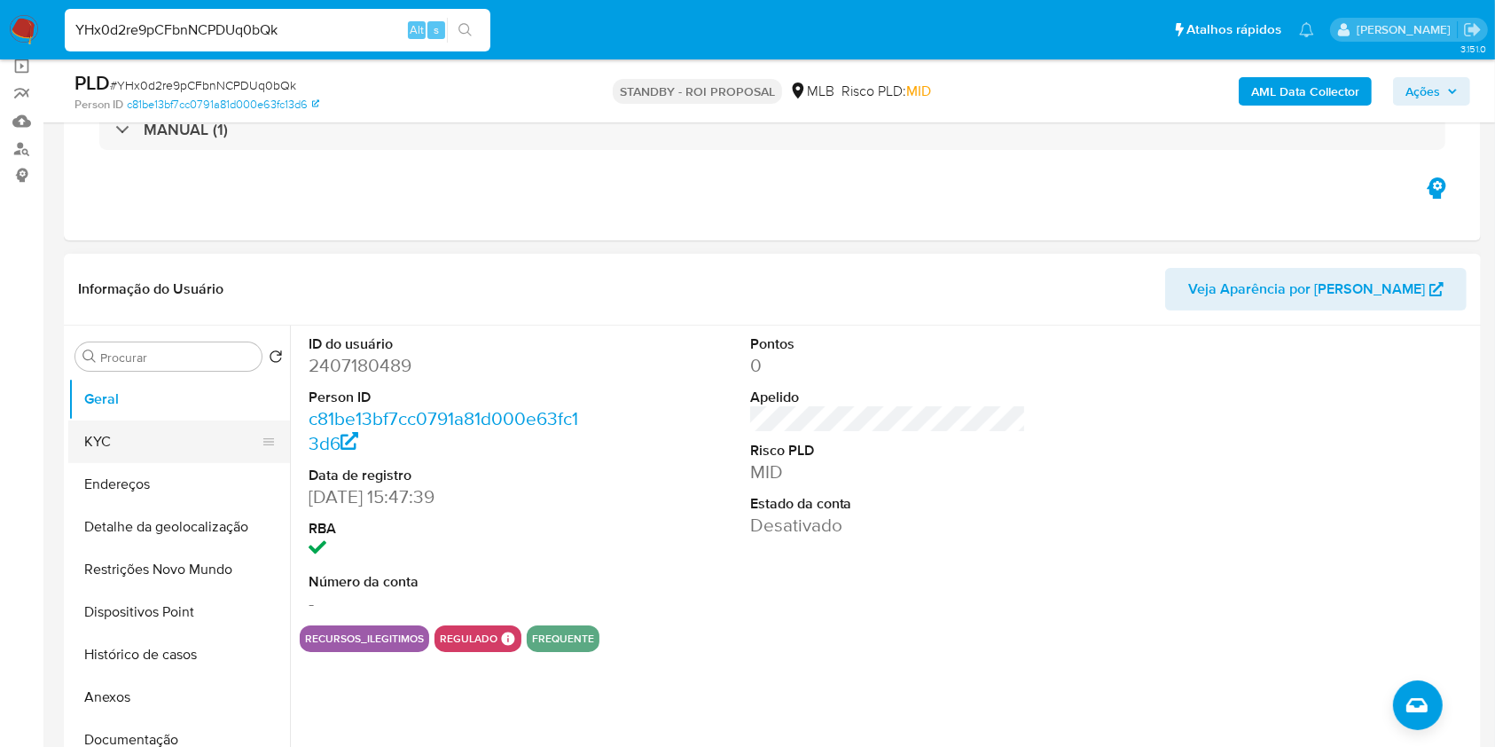
click at [114, 463] on button "KYC" at bounding box center [172, 441] width 208 height 43
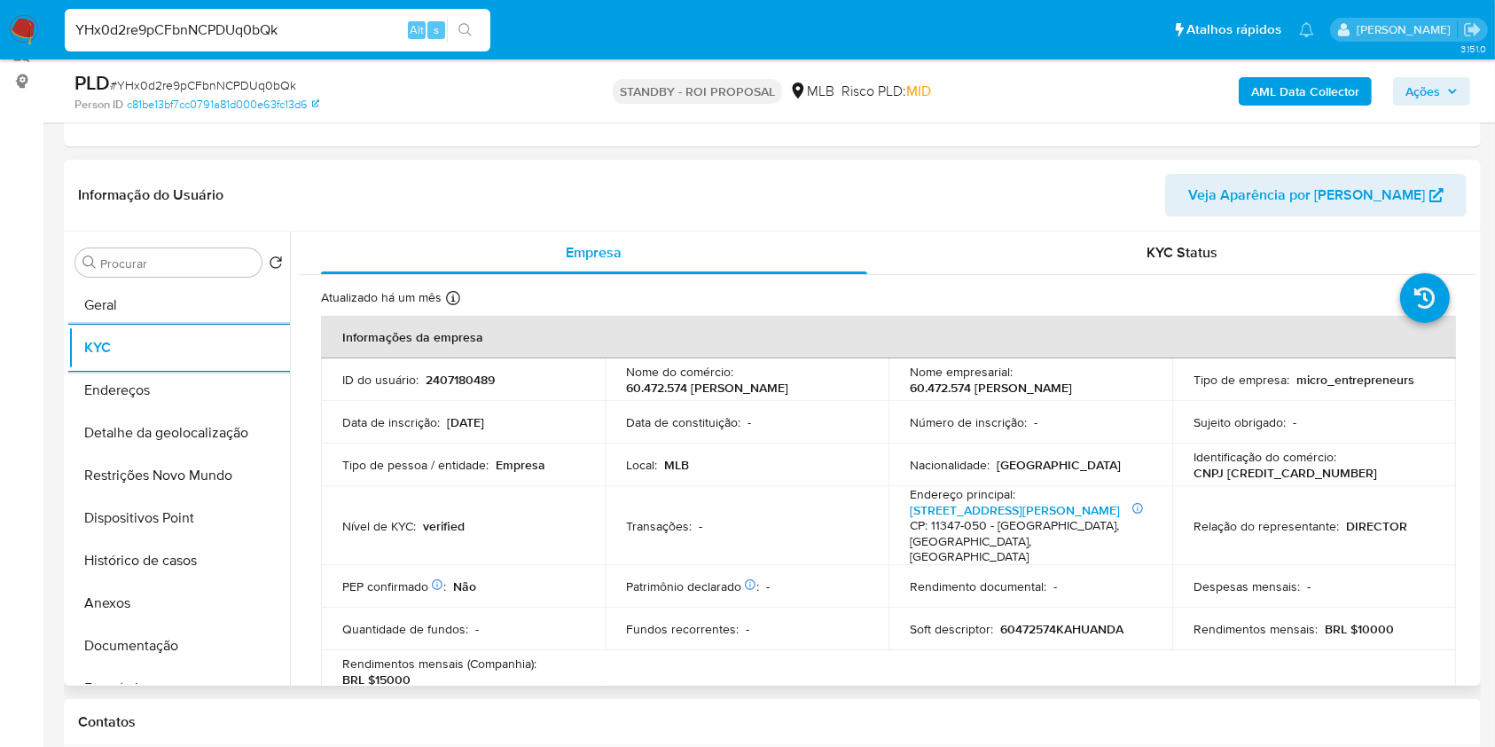
scroll to position [1035, 0]
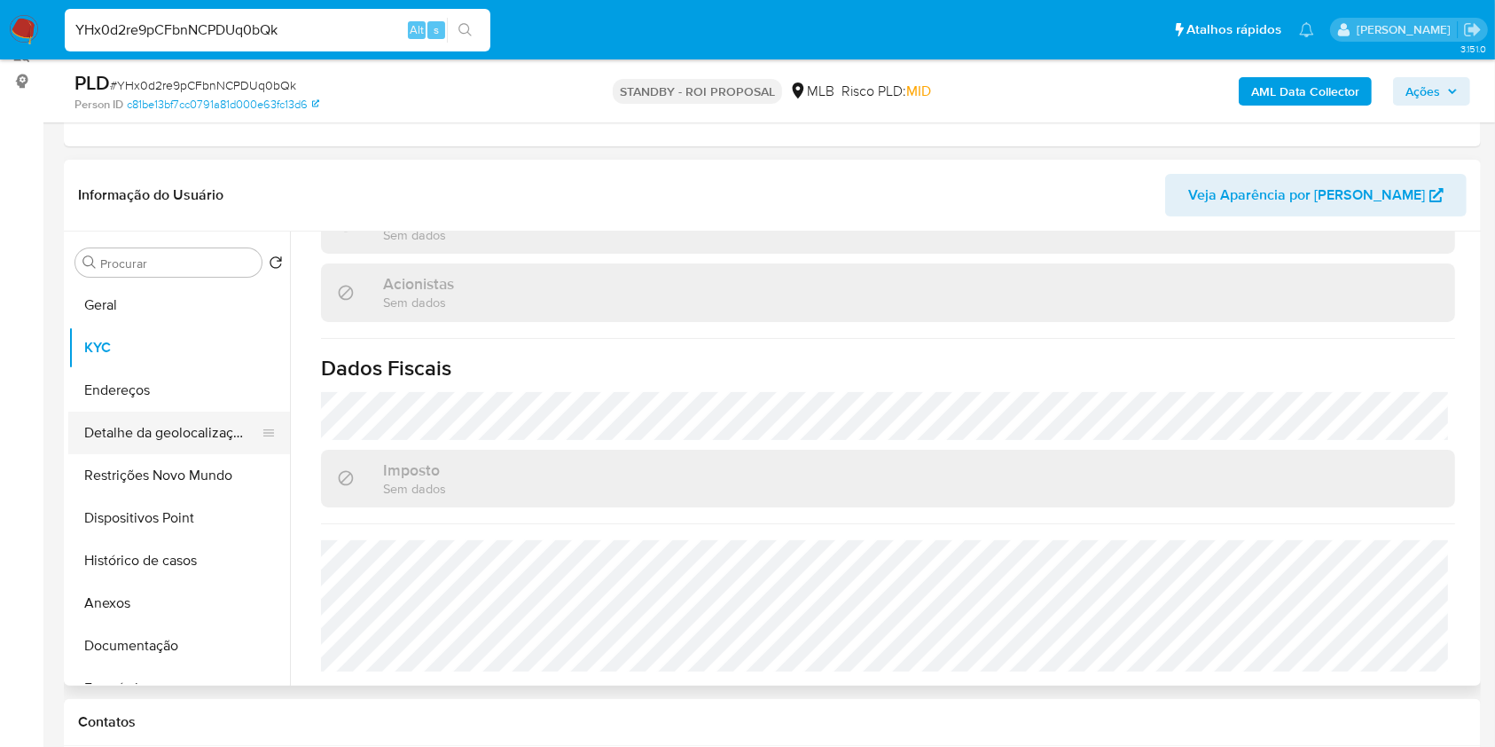
click at [161, 454] on button "Detalhe da geolocalização" at bounding box center [172, 433] width 208 height 43
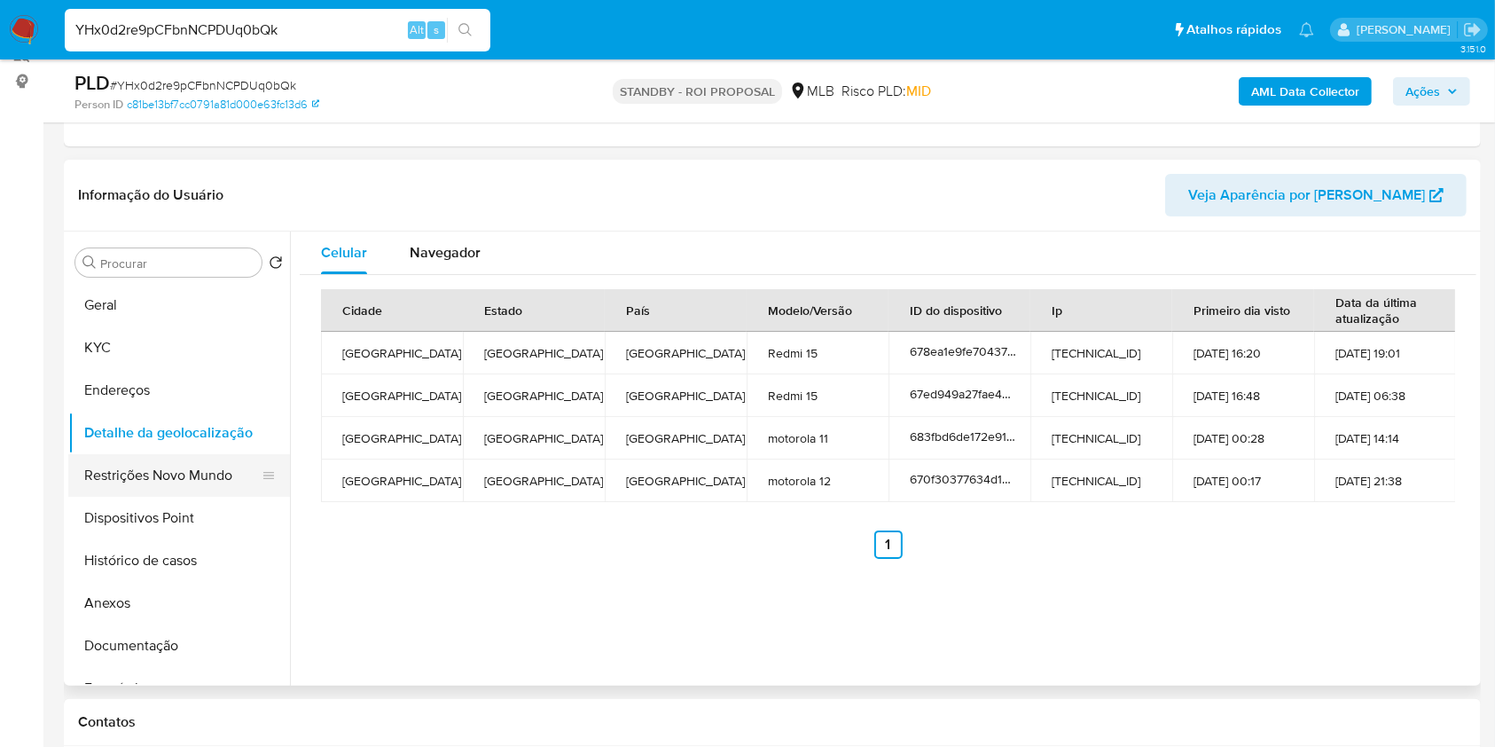
click at [157, 497] on button "Restrições Novo Mundo" at bounding box center [172, 475] width 208 height 43
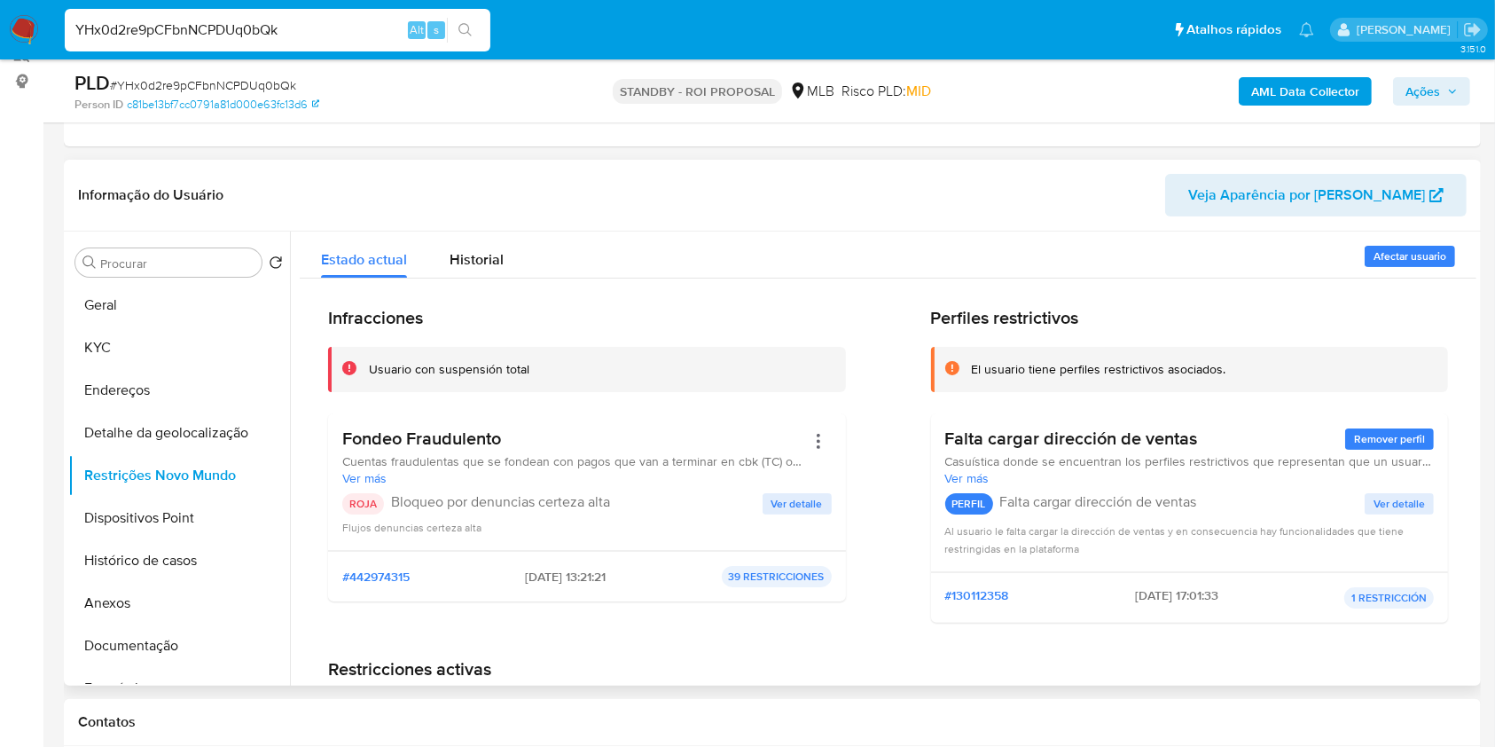
click at [781, 513] on span "Ver detalle" at bounding box center [797, 504] width 51 height 18
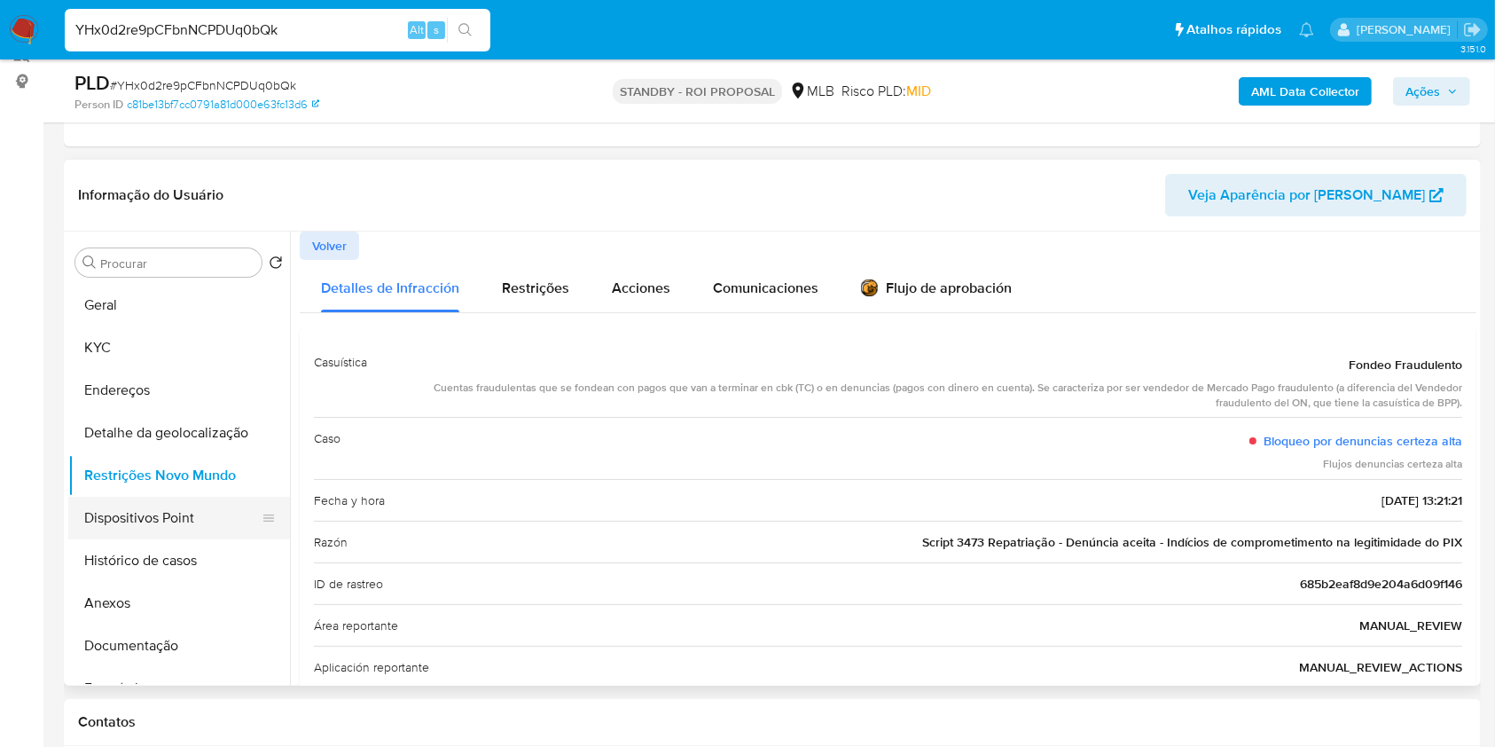
click at [148, 529] on button "Dispositivos Point" at bounding box center [172, 518] width 208 height 43
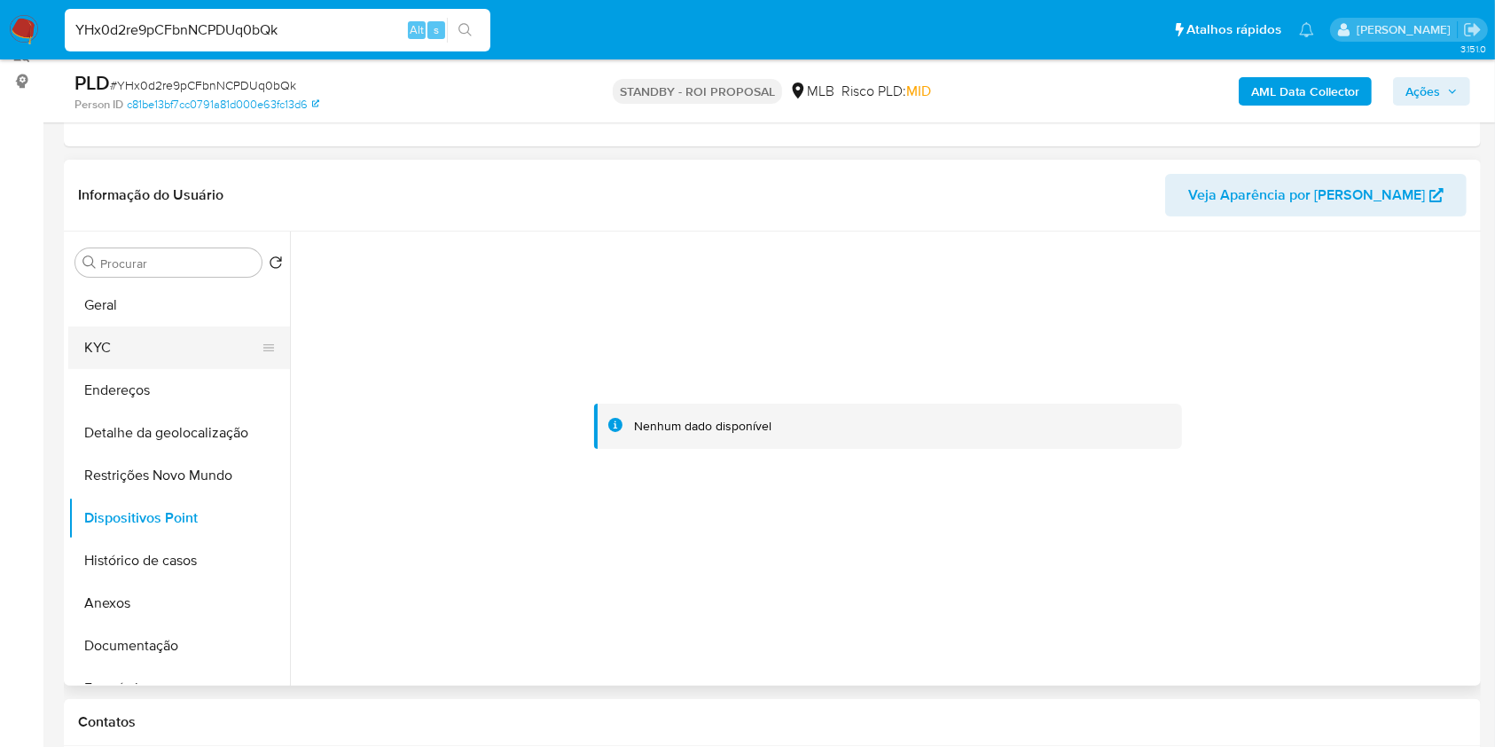
click at [130, 369] on button "KYC" at bounding box center [172, 347] width 208 height 43
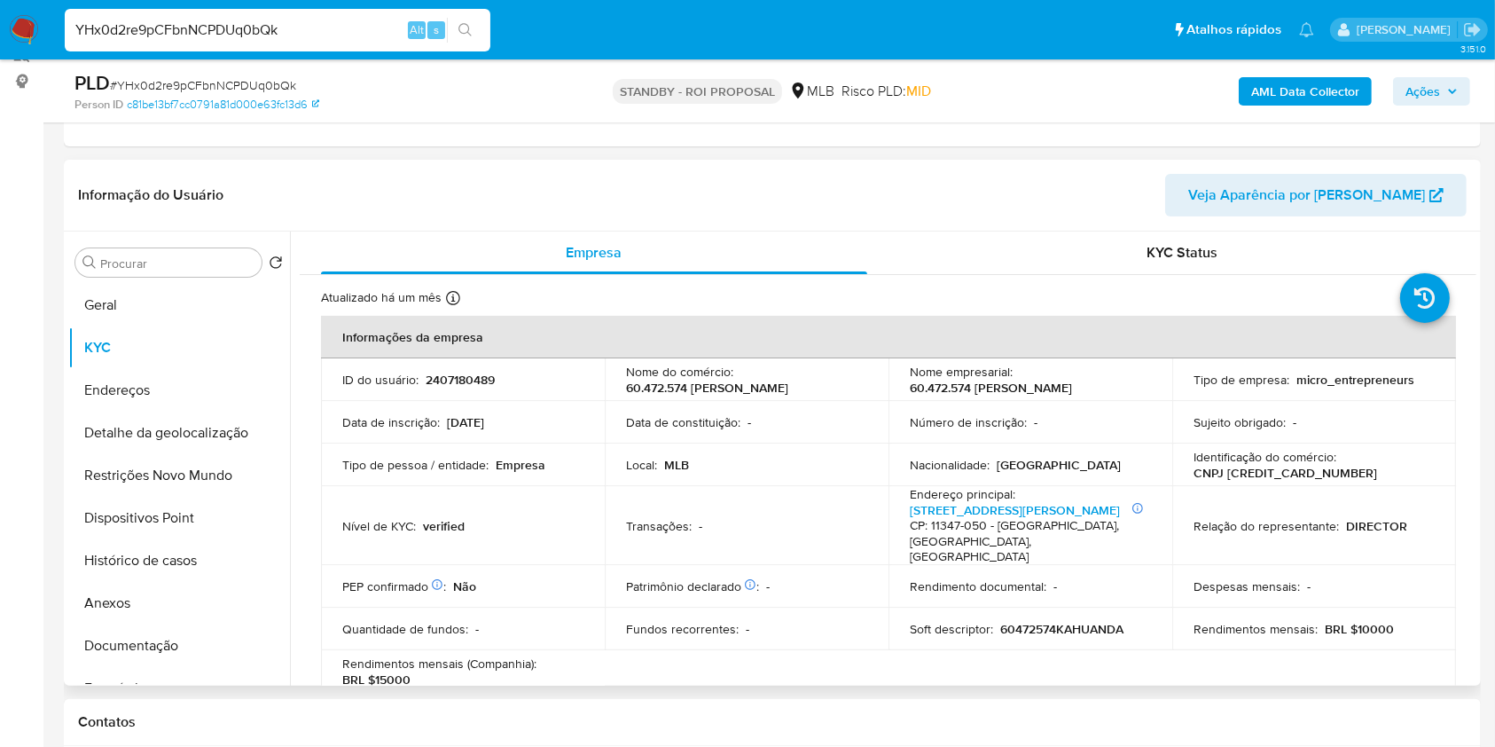
click at [1234, 465] on p "Identificação do comércio :" at bounding box center [1265, 457] width 143 height 16
click at [1237, 481] on p "CNPJ 60472574000194" at bounding box center [1286, 473] width 184 height 16
click at [1242, 481] on p "CNPJ 60472574000194" at bounding box center [1286, 473] width 184 height 16
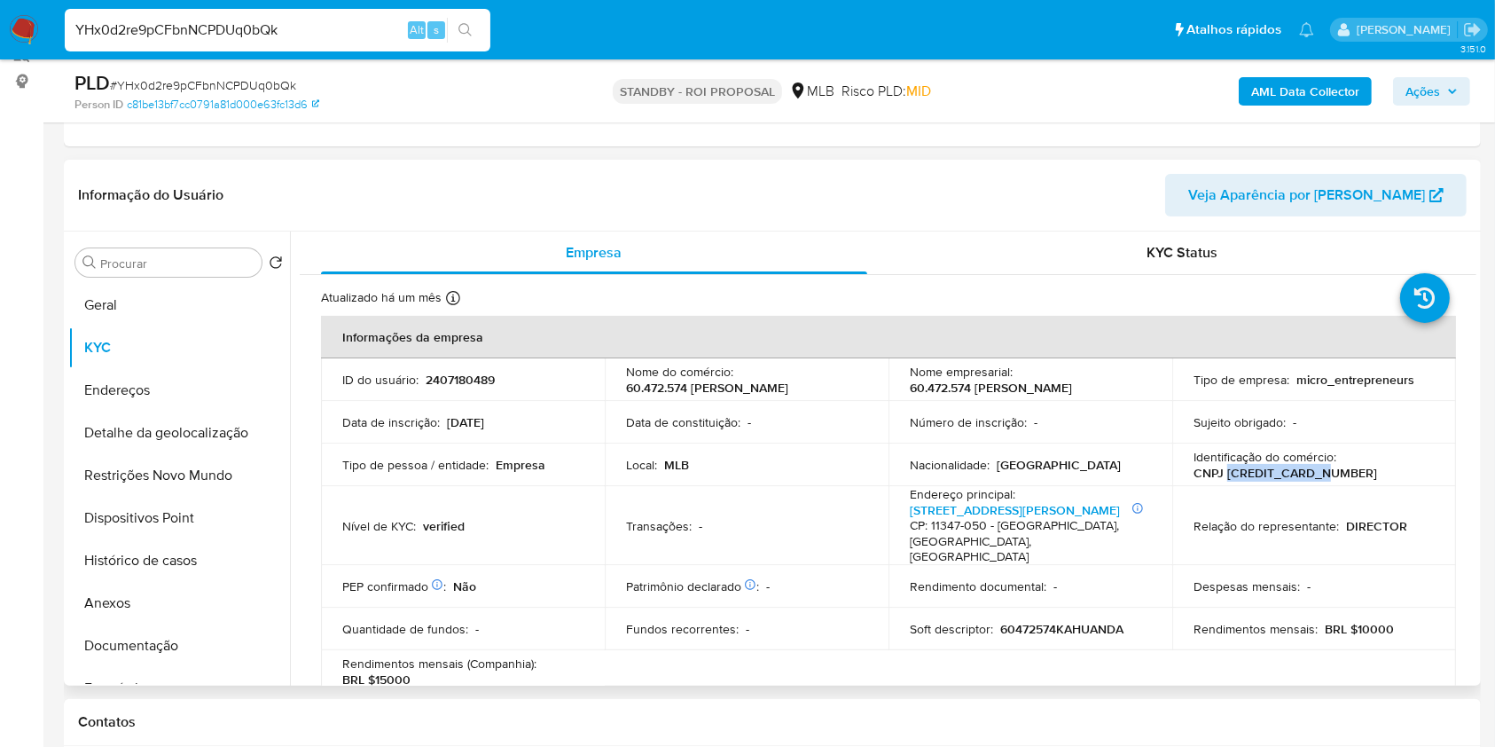
copy p "60472574000194"
click at [316, 25] on input "YHx0d2re9pCFbnNCPDUq0bQk" at bounding box center [278, 30] width 426 height 23
paste input "8TRhnBr2xNbIxLi3awfgoIiM"
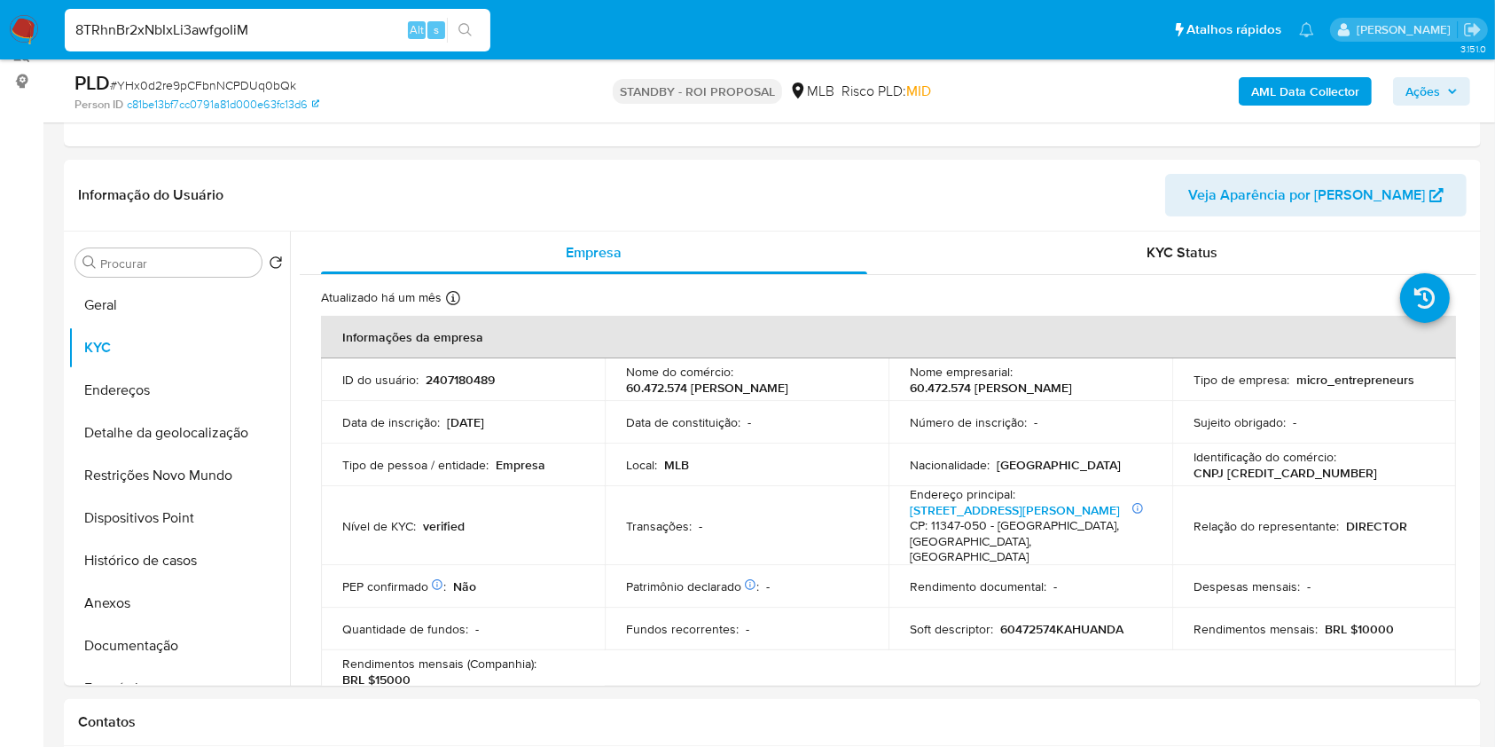
type input "8TRhnBr2xNbIxLi3awfgoIiM"
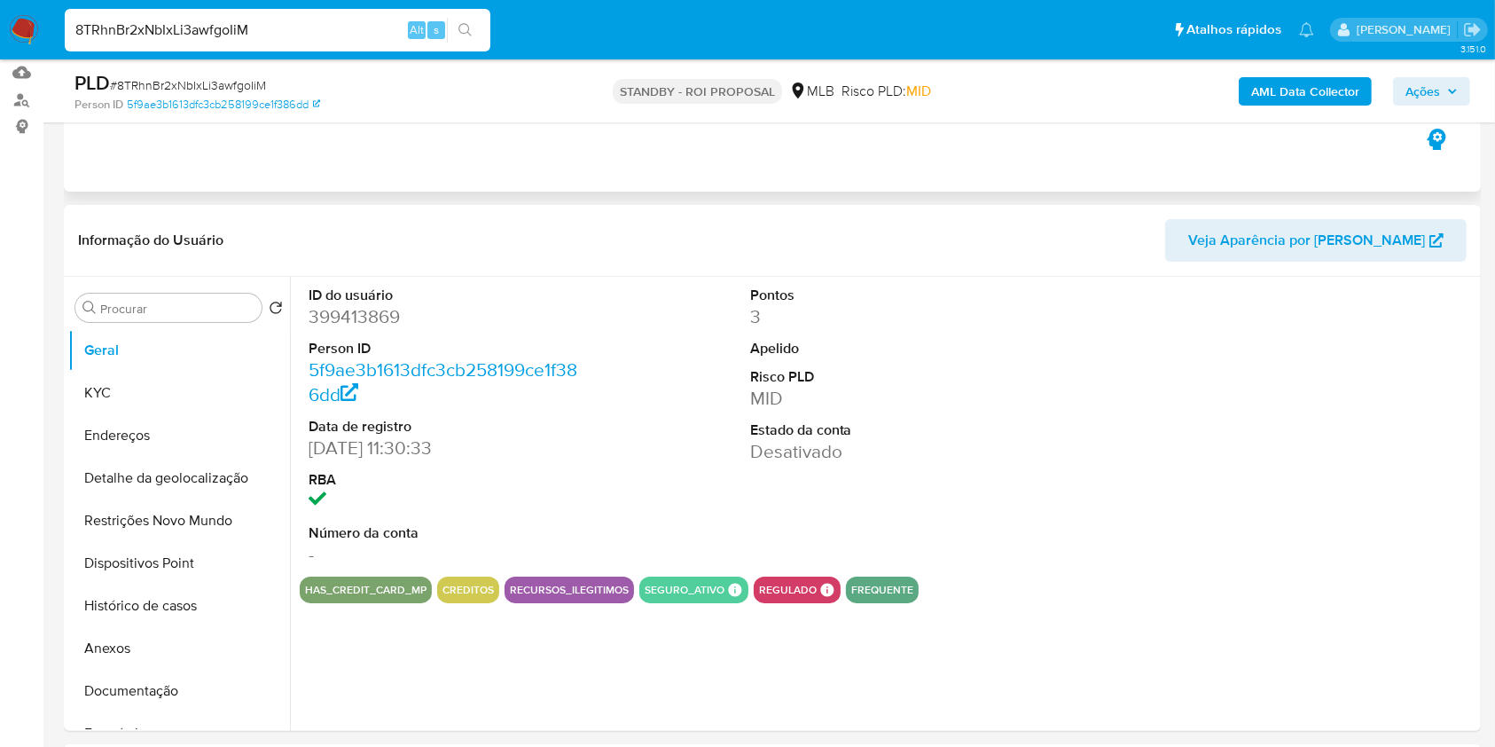
scroll to position [202, 0]
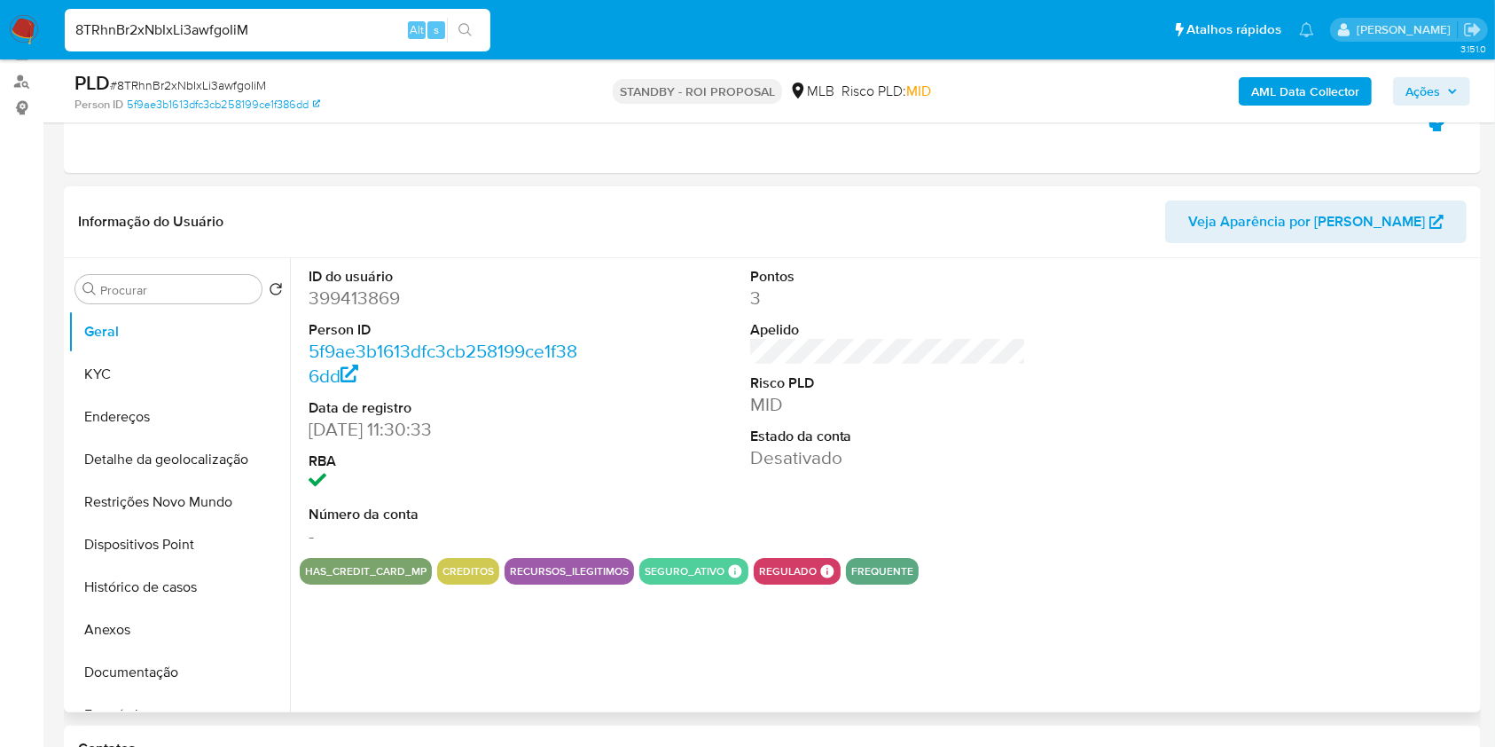
select select "10"
click at [118, 393] on button "KYC" at bounding box center [172, 374] width 208 height 43
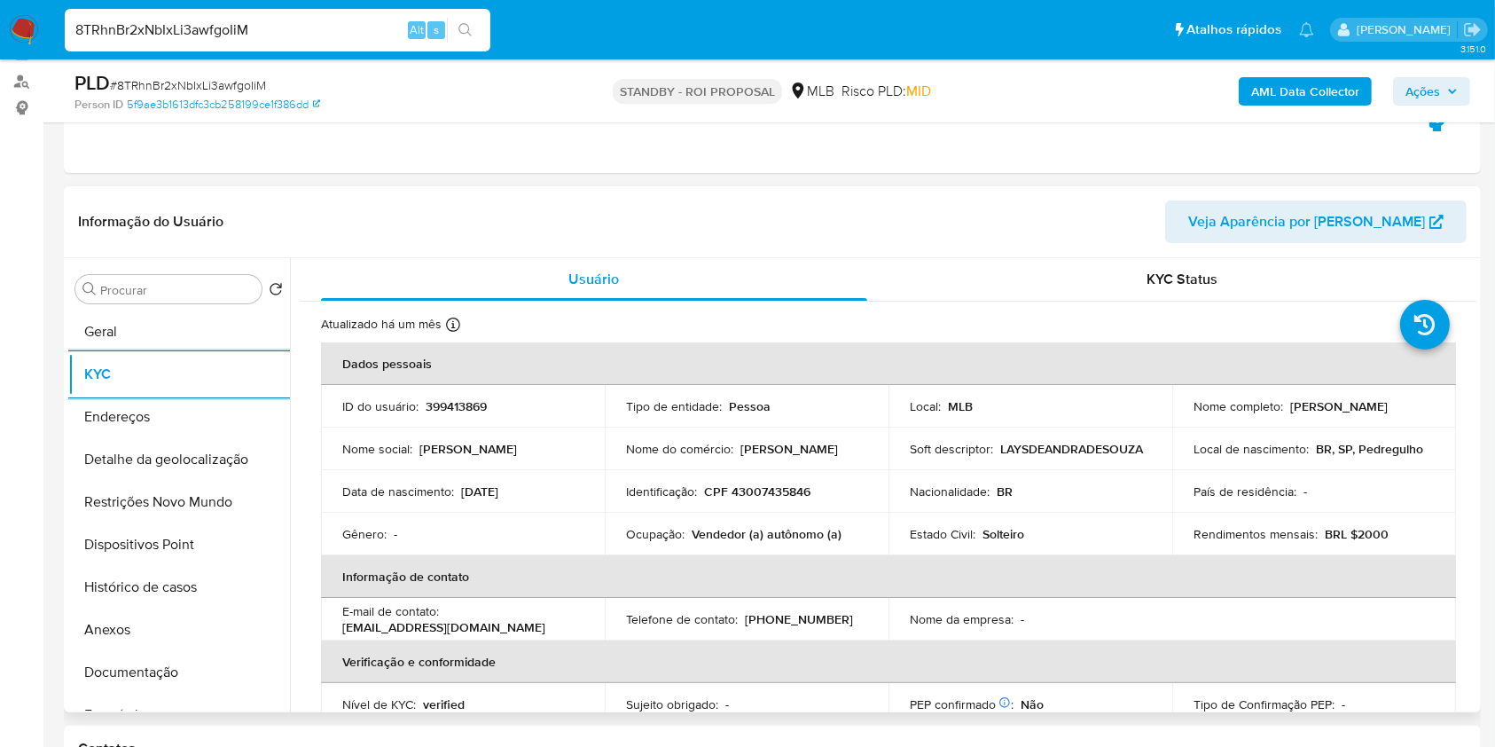
scroll to position [754, 0]
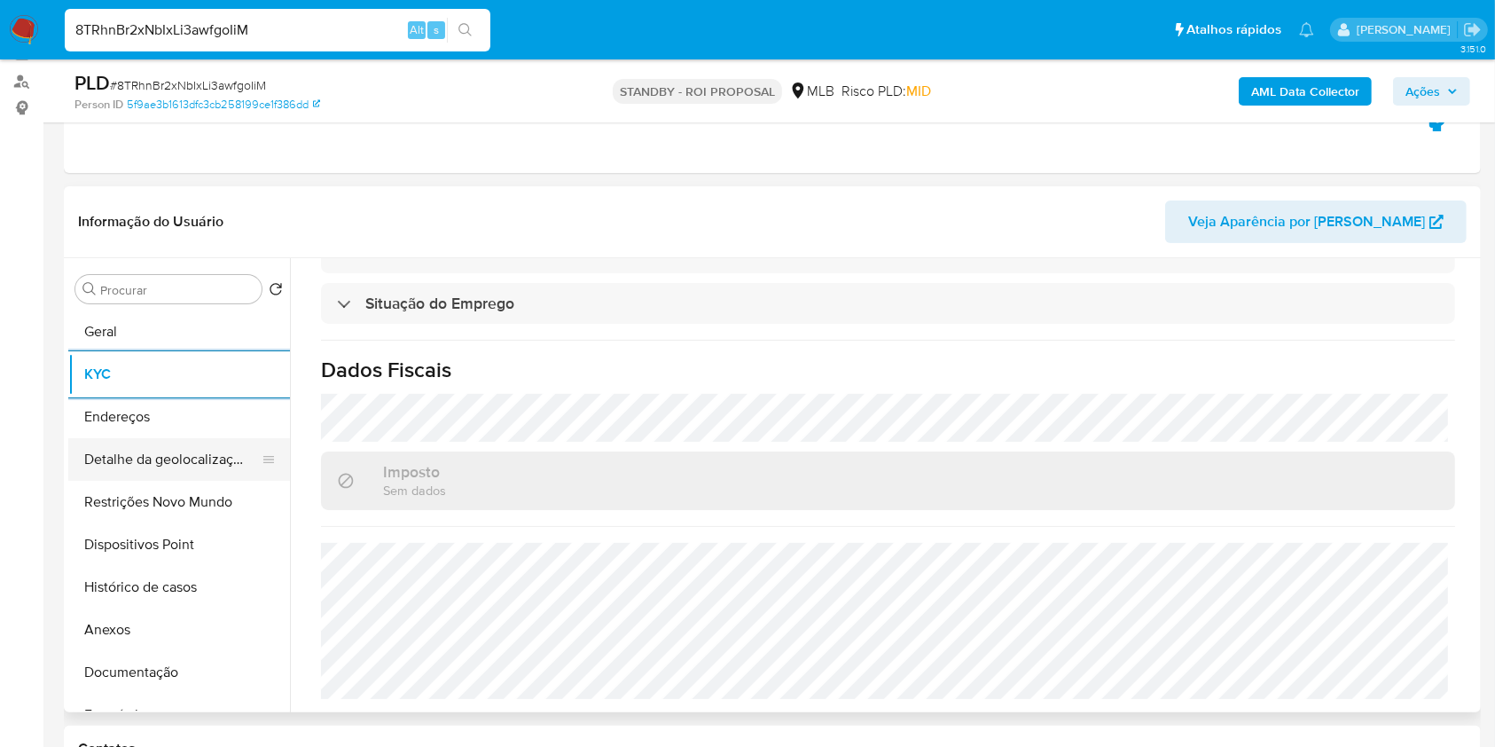
click at [147, 474] on button "Detalhe da geolocalização" at bounding box center [172, 459] width 208 height 43
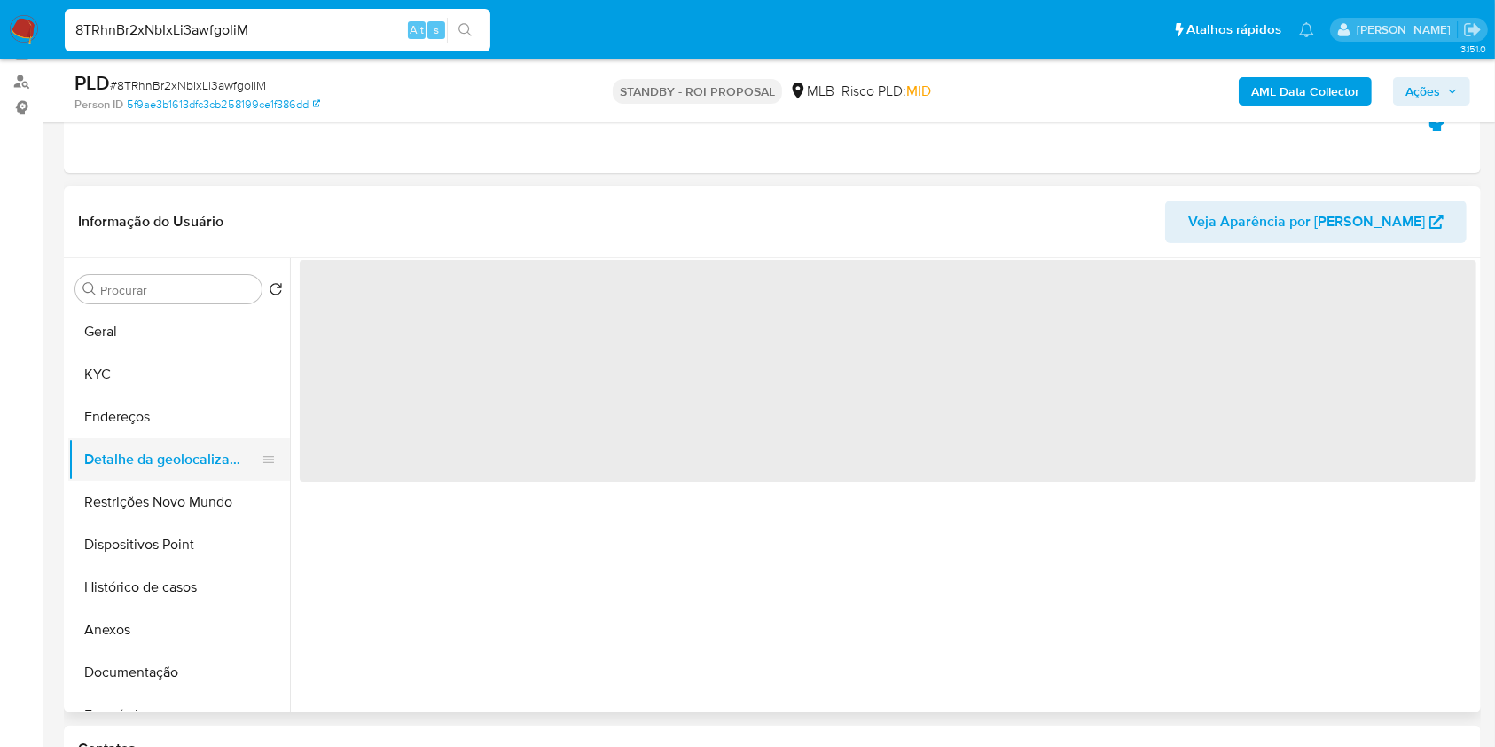
scroll to position [0, 0]
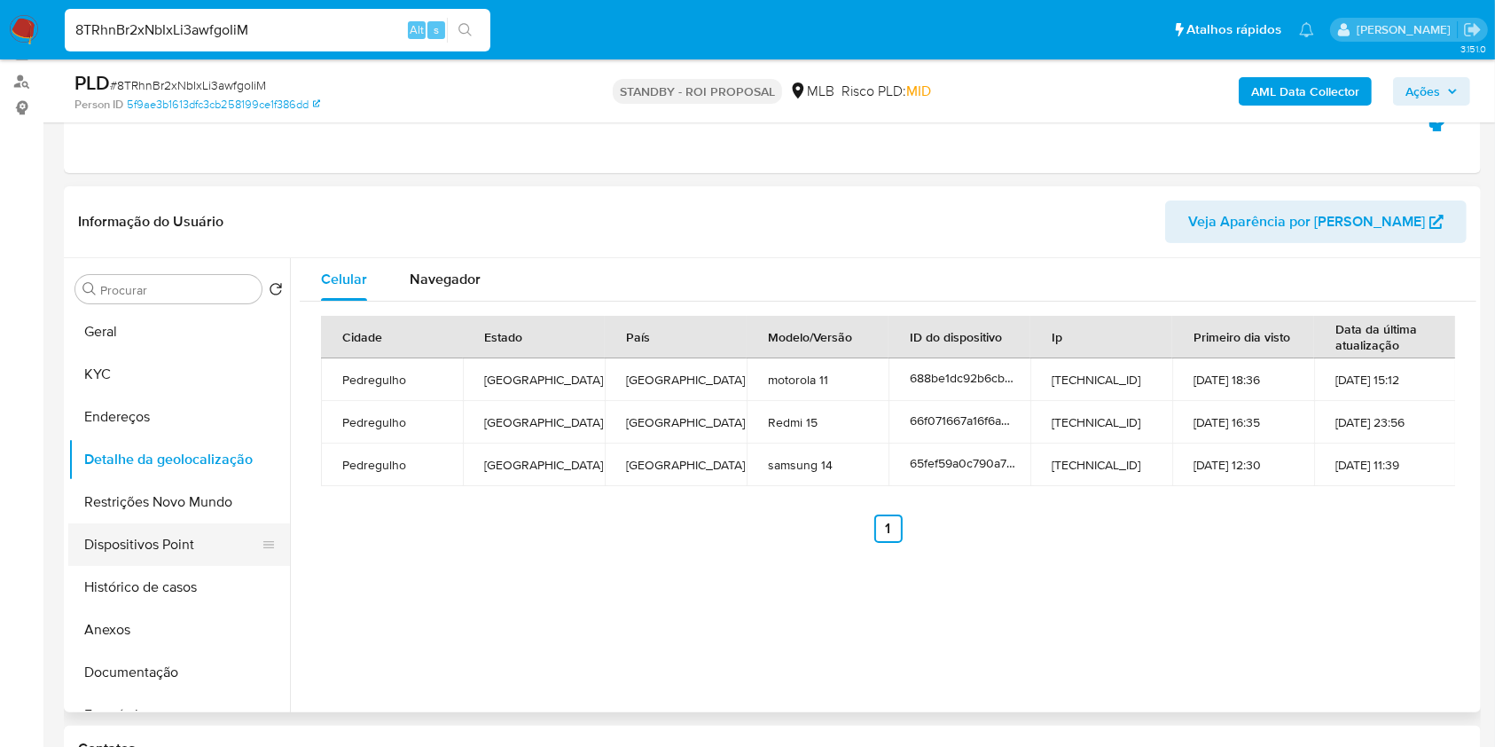
click at [129, 566] on button "Dispositivos Point" at bounding box center [172, 544] width 208 height 43
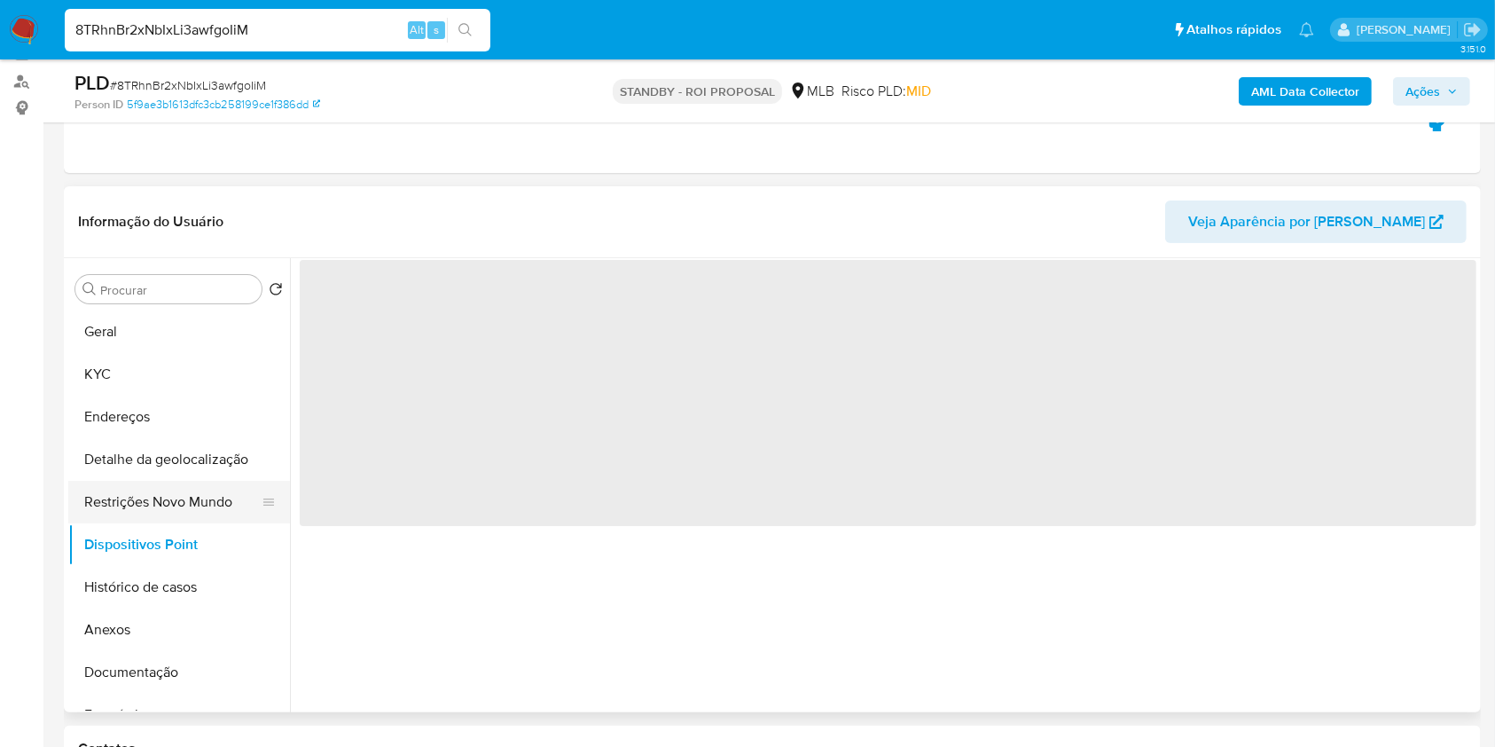
click at [154, 523] on button "Restrições Novo Mundo" at bounding box center [172, 502] width 208 height 43
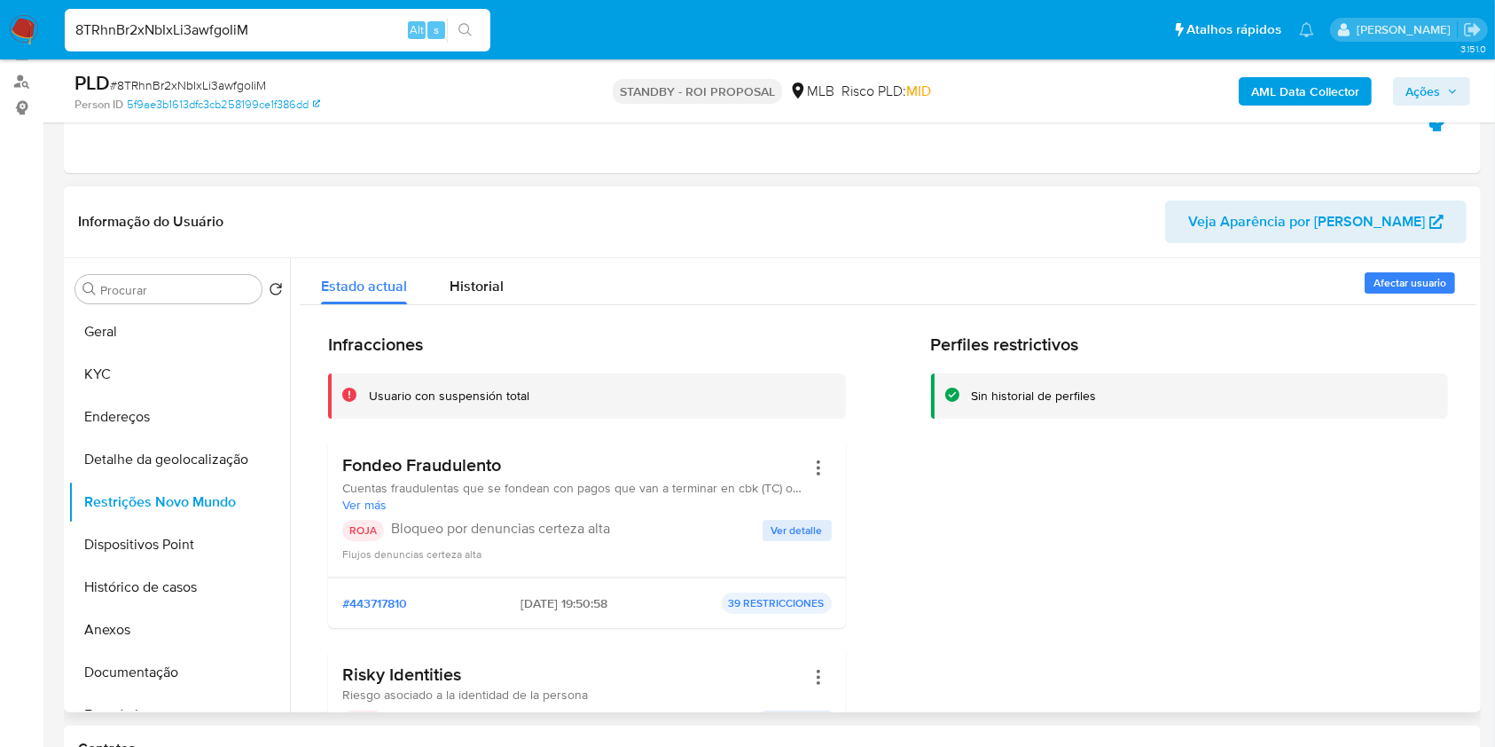
click at [800, 539] on span "Ver detalle" at bounding box center [797, 531] width 51 height 18
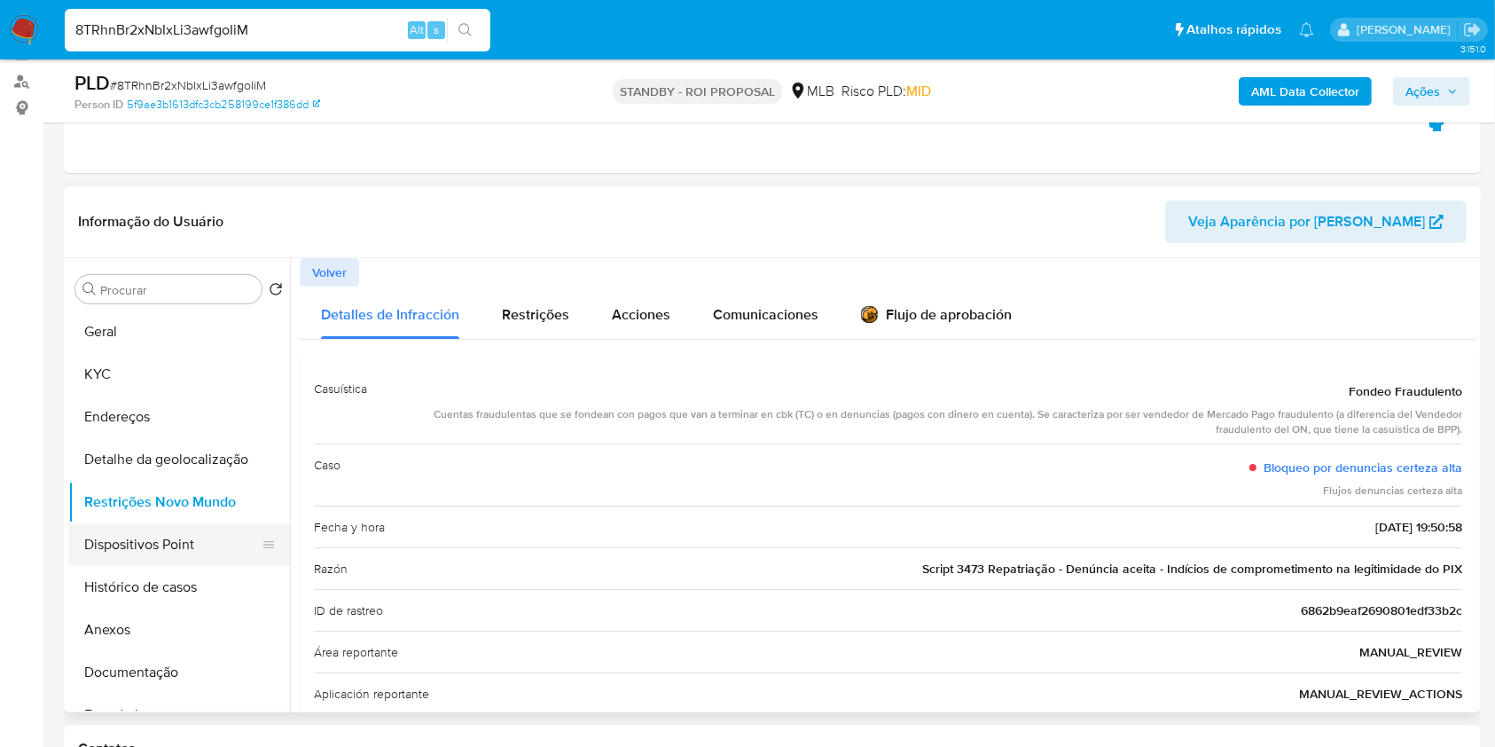
click at [149, 562] on button "Dispositivos Point" at bounding box center [172, 544] width 208 height 43
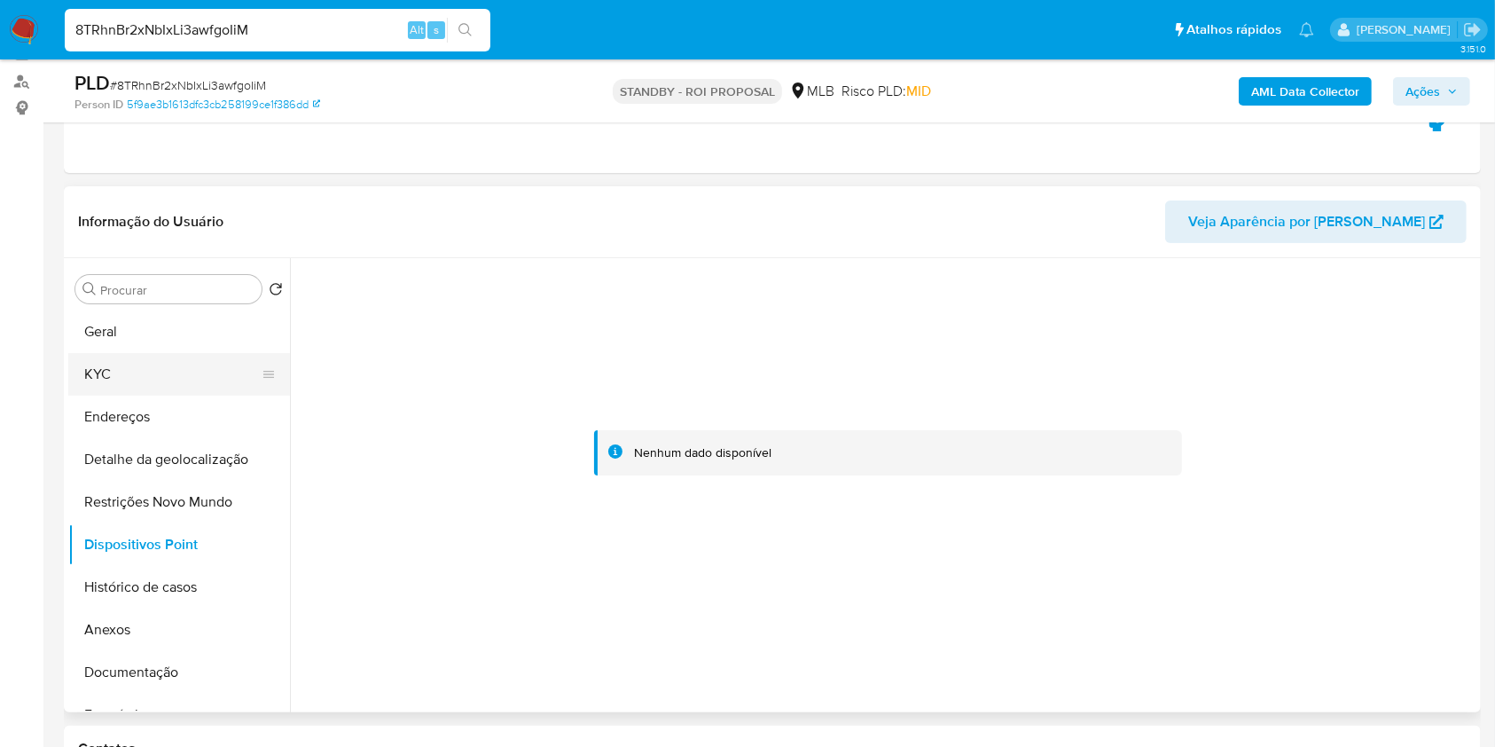
click at [161, 396] on button "KYC" at bounding box center [172, 374] width 208 height 43
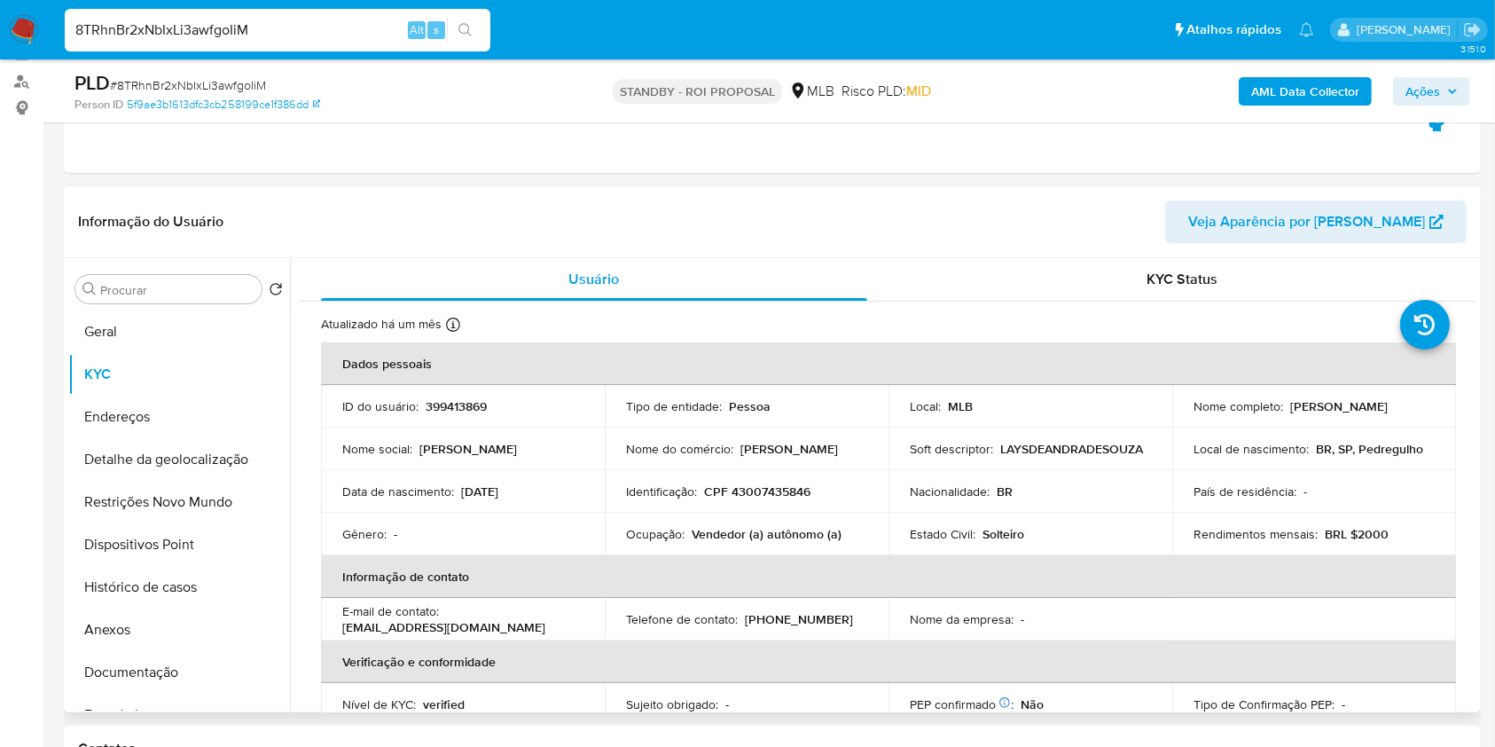
click at [761, 499] on p "CPF 43007435846" at bounding box center [757, 491] width 106 height 16
copy p "43007435846"
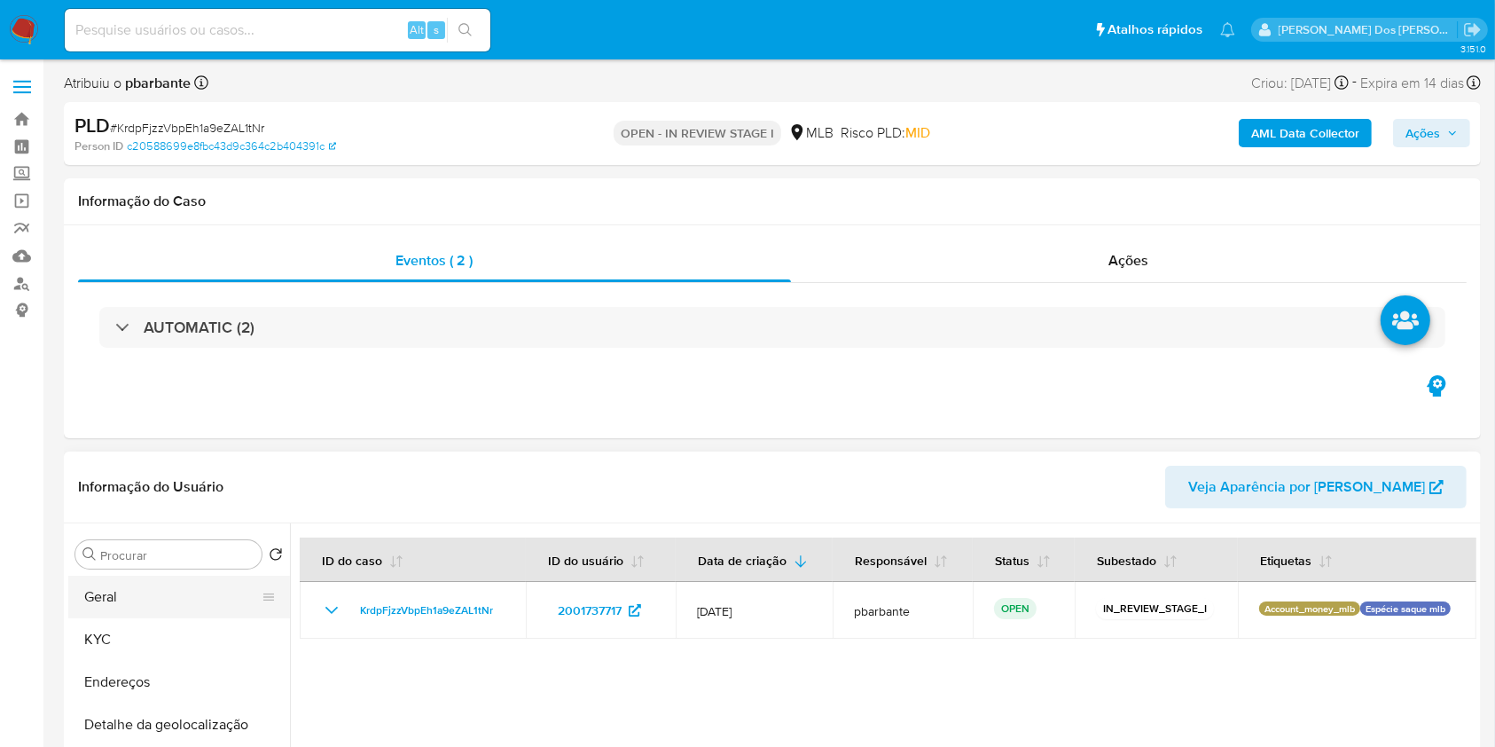
click at [163, 618] on button "Geral" at bounding box center [172, 597] width 208 height 43
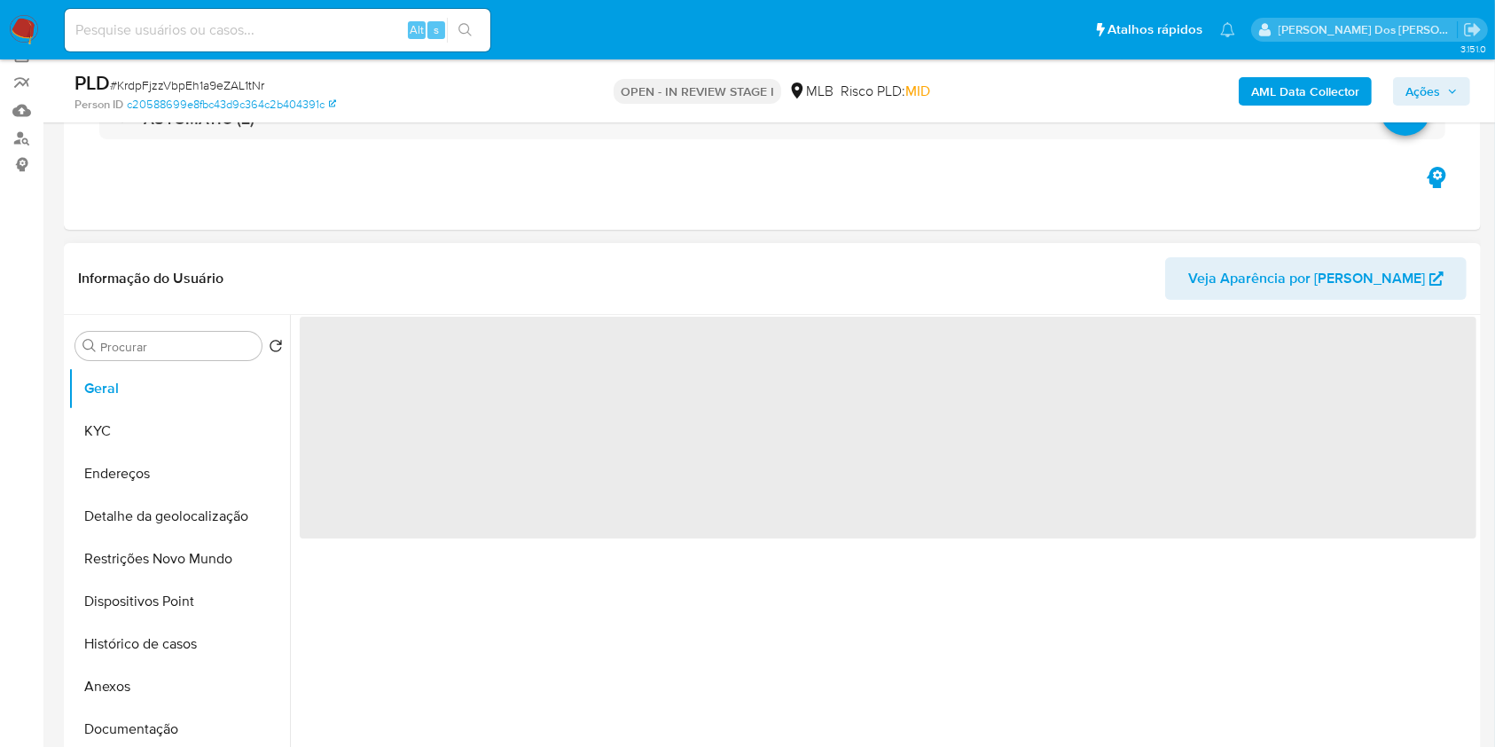
scroll to position [146, 0]
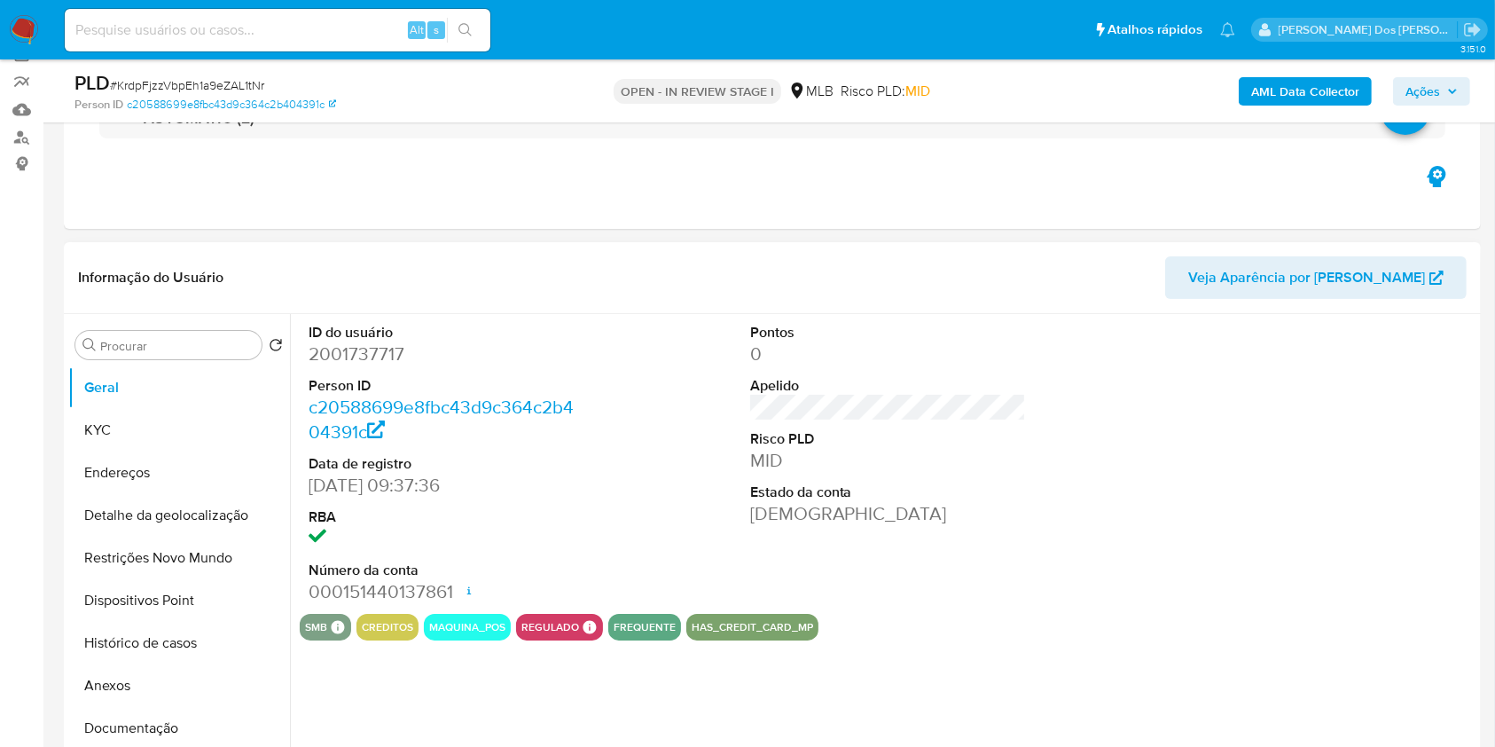
click at [366, 366] on dd "2001737717" at bounding box center [447, 353] width 277 height 25
copy dd "2001737717"
click at [473, 314] on div "Informação do Usuário Veja Aparência por [PERSON_NAME]" at bounding box center [772, 278] width 1417 height 72
click at [132, 451] on button "KYC" at bounding box center [172, 430] width 208 height 43
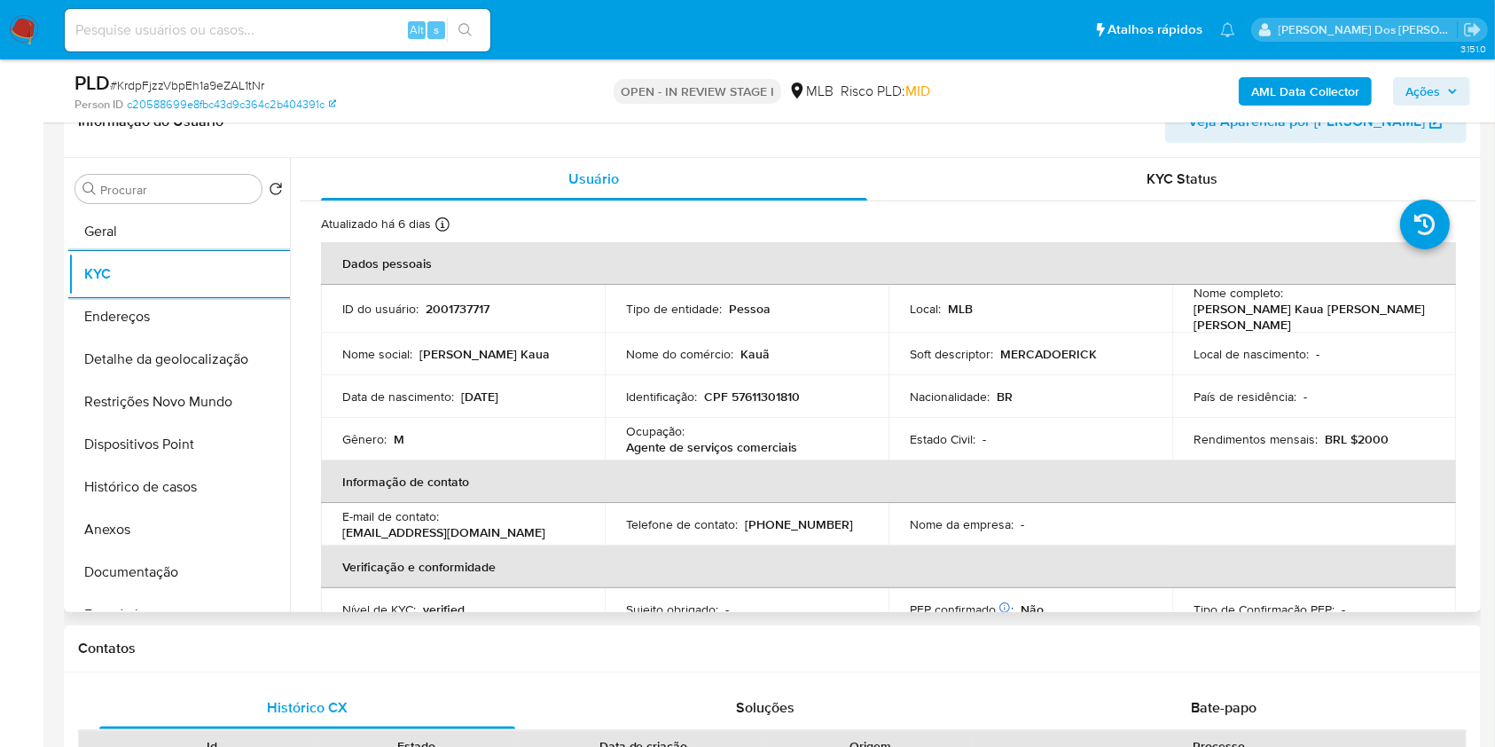
scroll to position [772, 0]
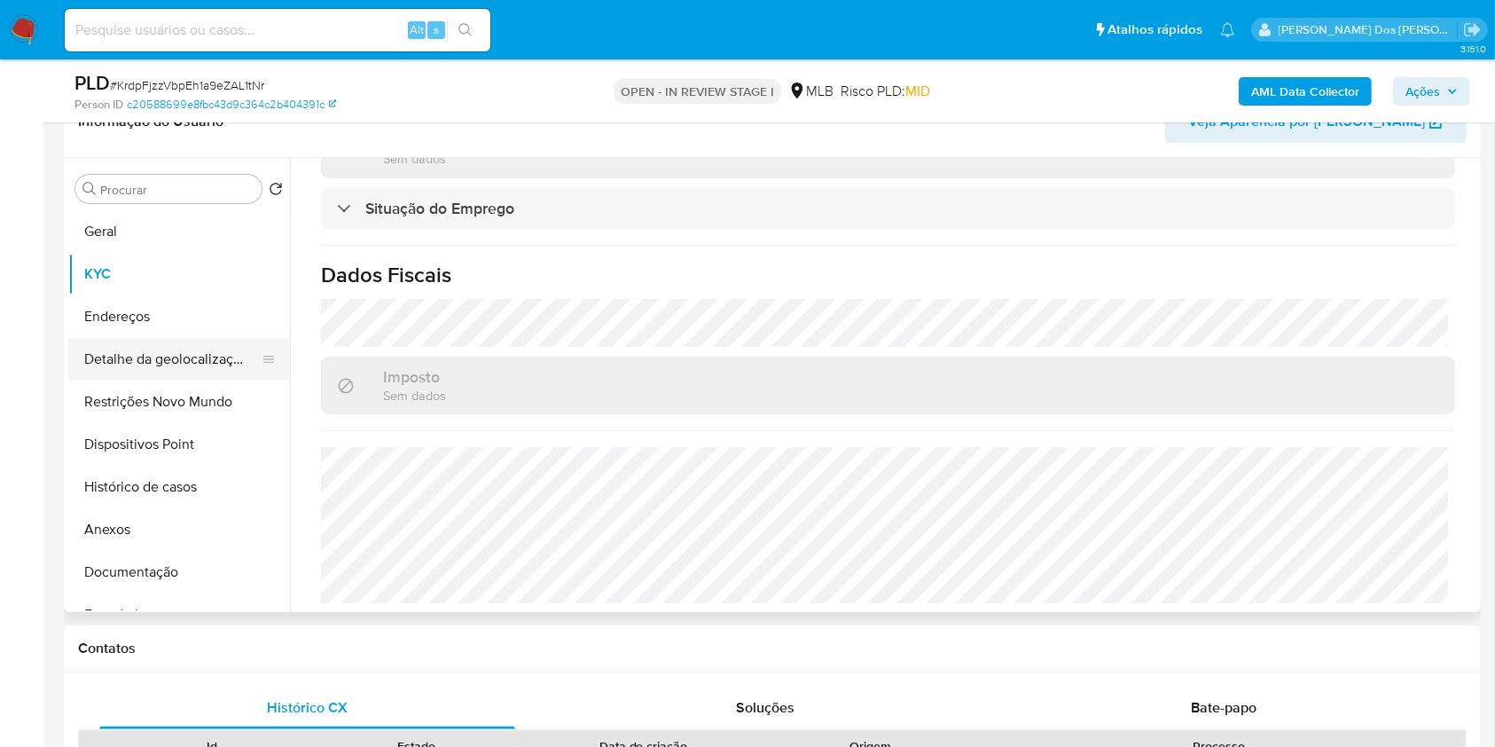
click at [163, 380] on button "Detalhe da geolocalização" at bounding box center [172, 359] width 208 height 43
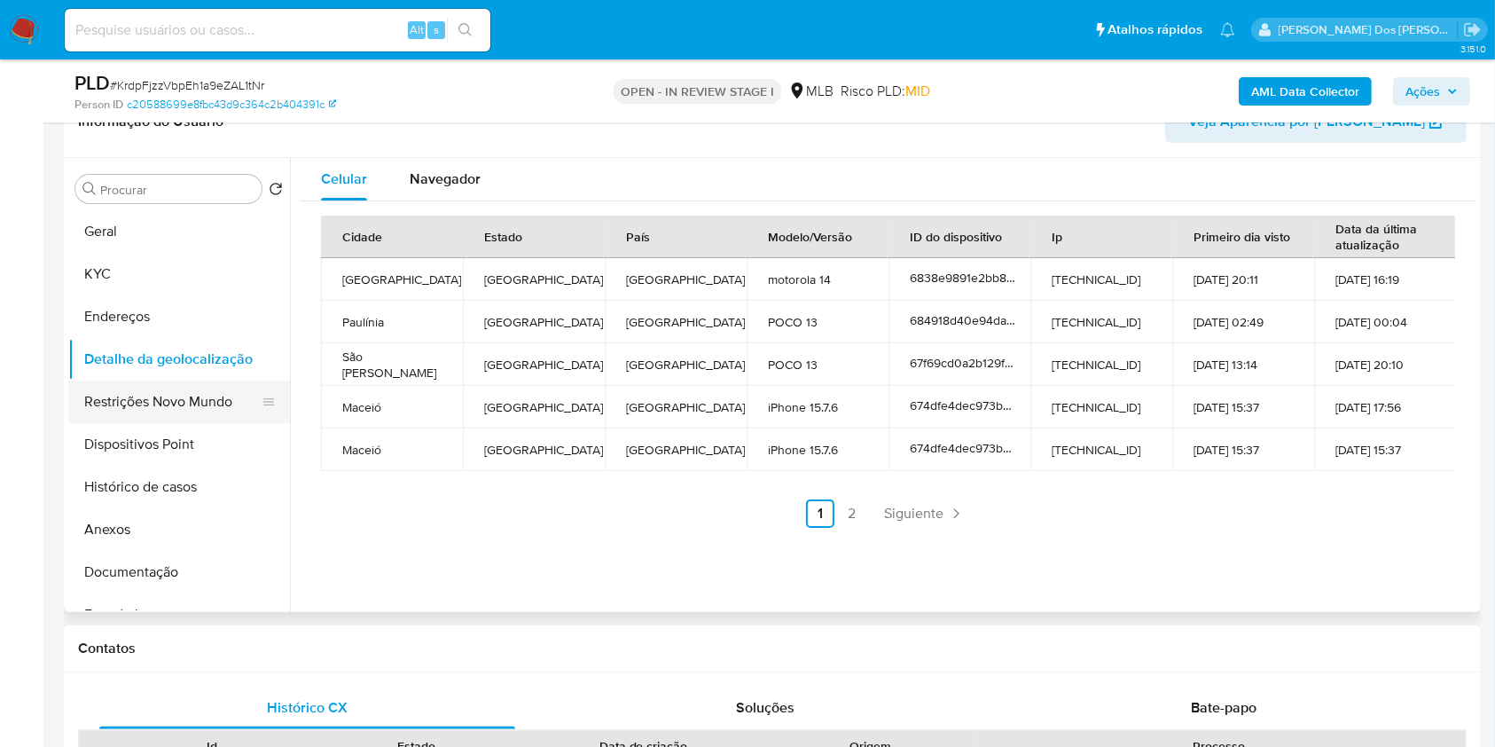
click at [217, 423] on button "Restrições Novo Mundo" at bounding box center [172, 401] width 208 height 43
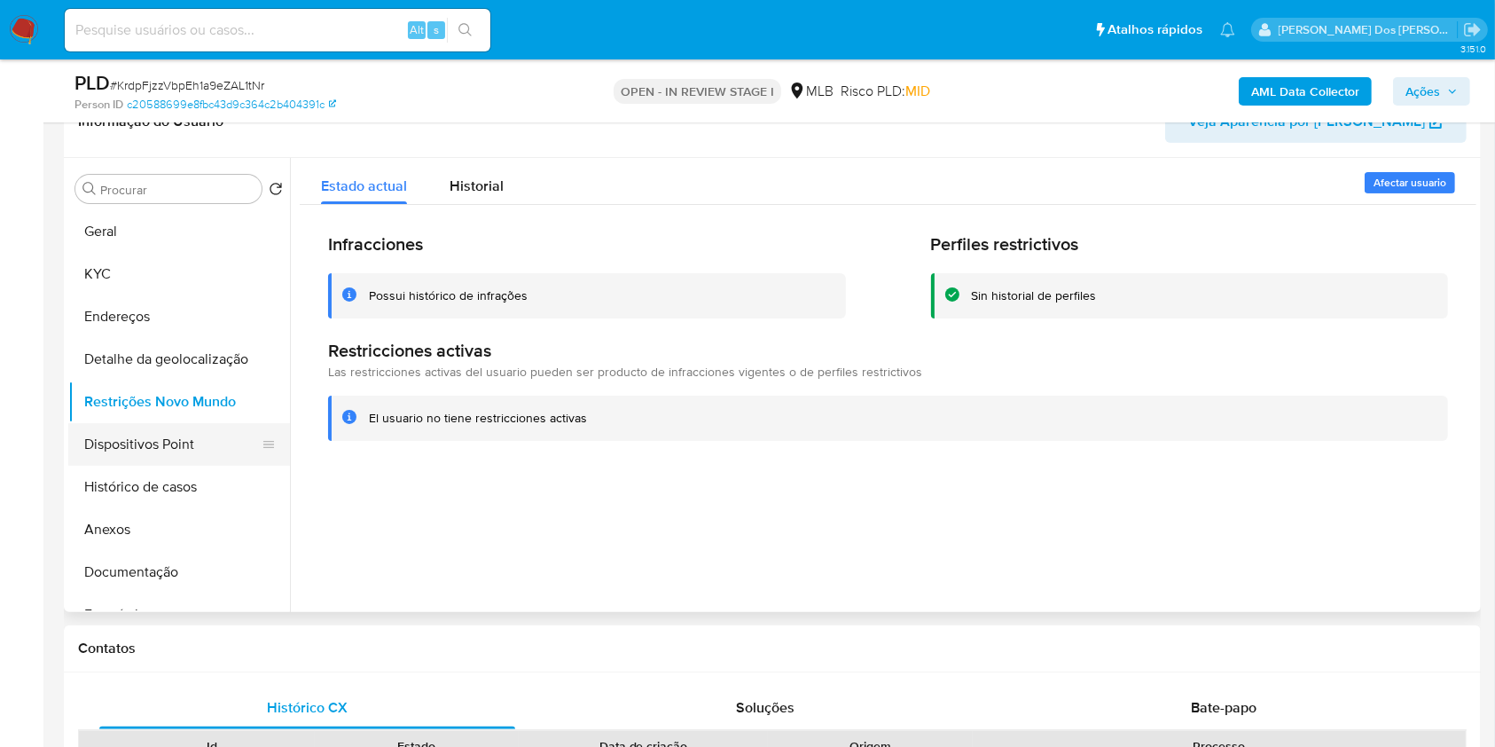
click at [159, 466] on button "Dispositivos Point" at bounding box center [172, 444] width 208 height 43
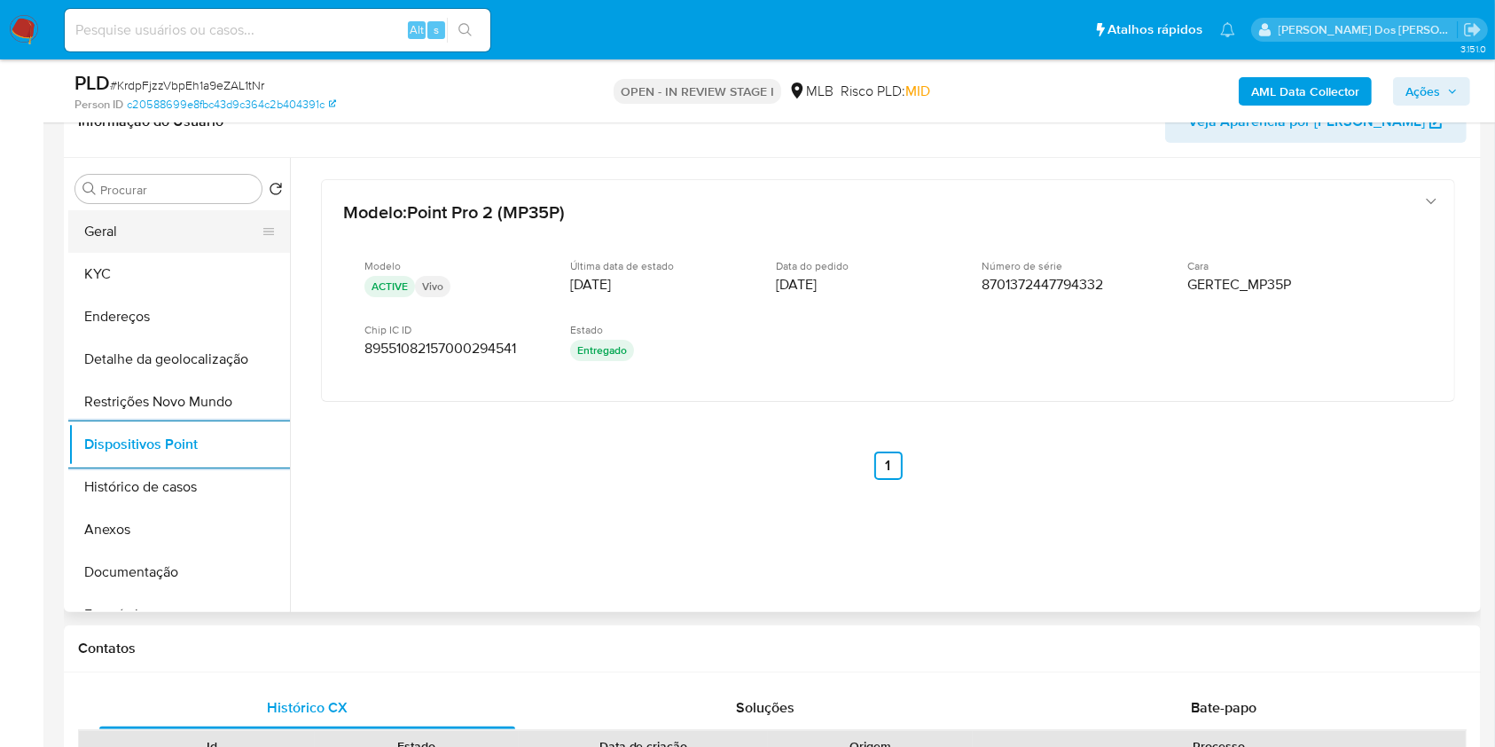
click at [130, 253] on button "Geral" at bounding box center [172, 231] width 208 height 43
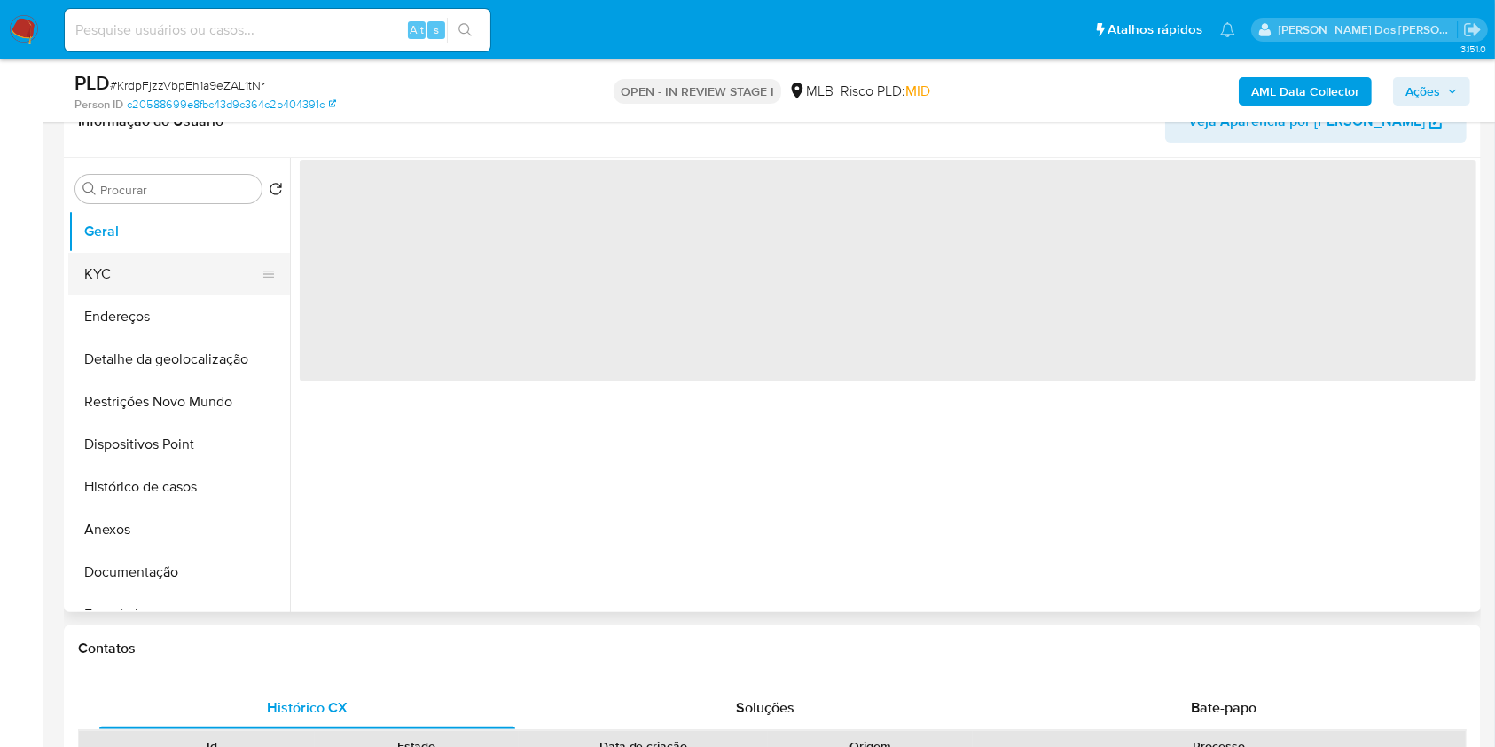
click at [130, 283] on button "KYC" at bounding box center [172, 274] width 208 height 43
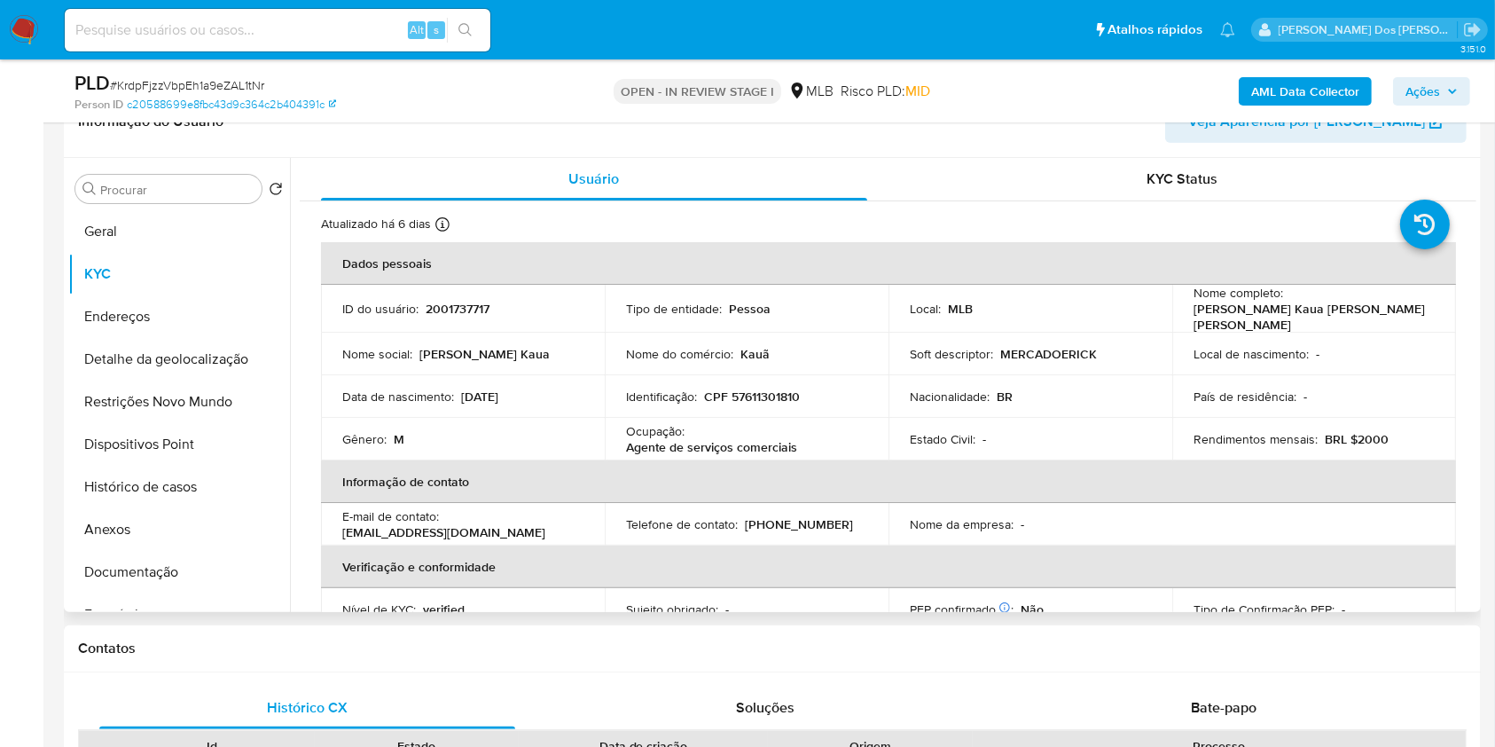
click at [788, 418] on td "Identificação : CPF 57611301810" at bounding box center [747, 396] width 284 height 43
click at [786, 404] on p "CPF 57611301810" at bounding box center [752, 396] width 96 height 16
copy p "57611301810"
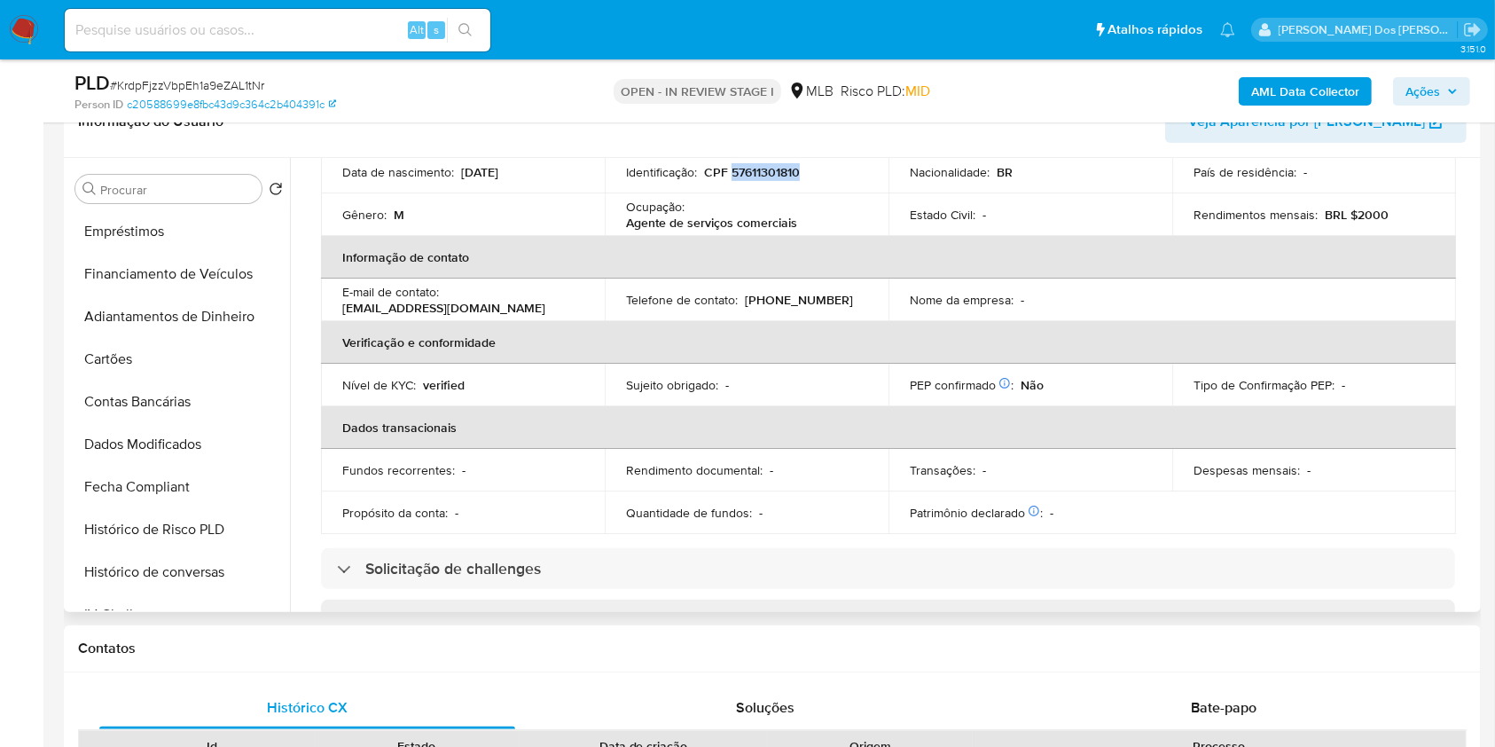
scroll to position [382, 0]
click at [172, 467] on button "Dados Modificados" at bounding box center [172, 445] width 208 height 43
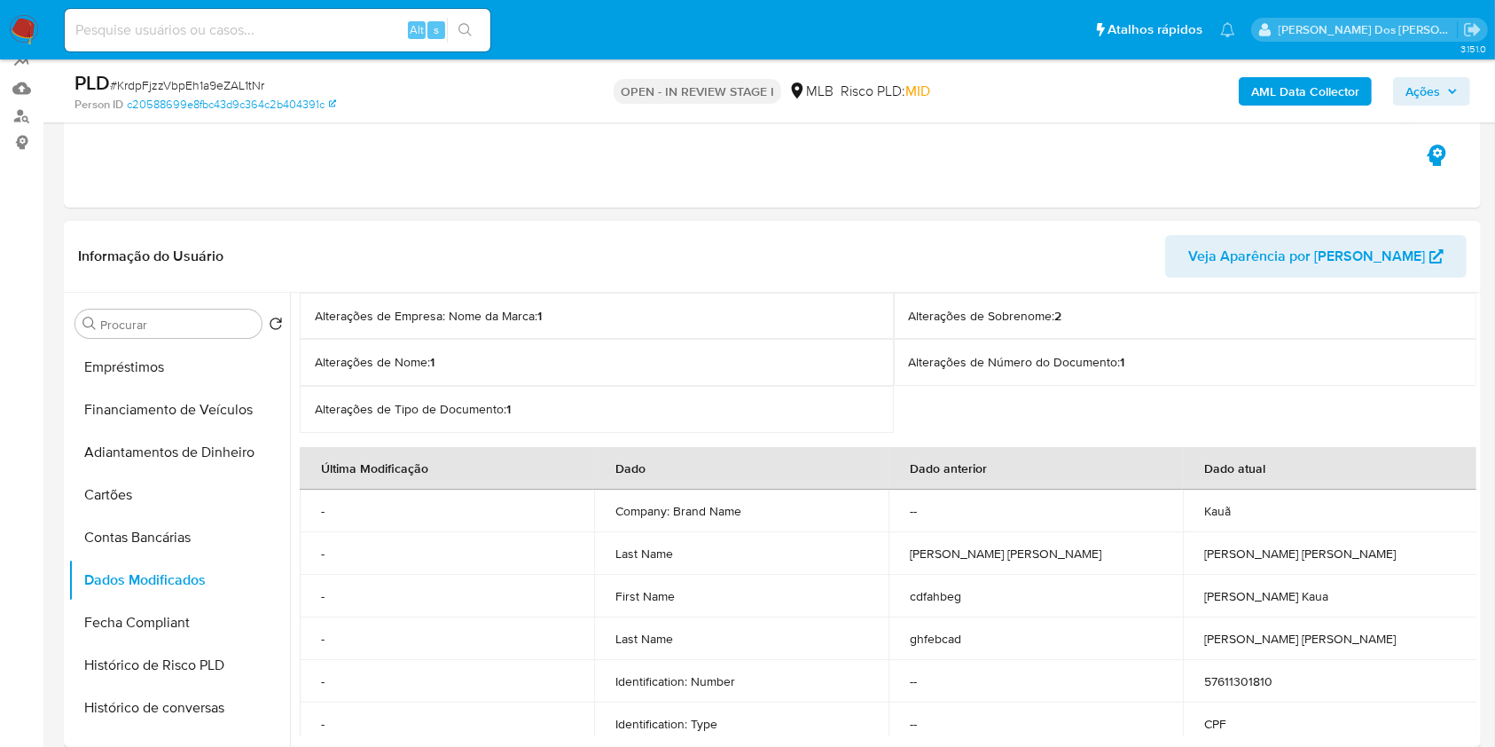
scroll to position [106, 0]
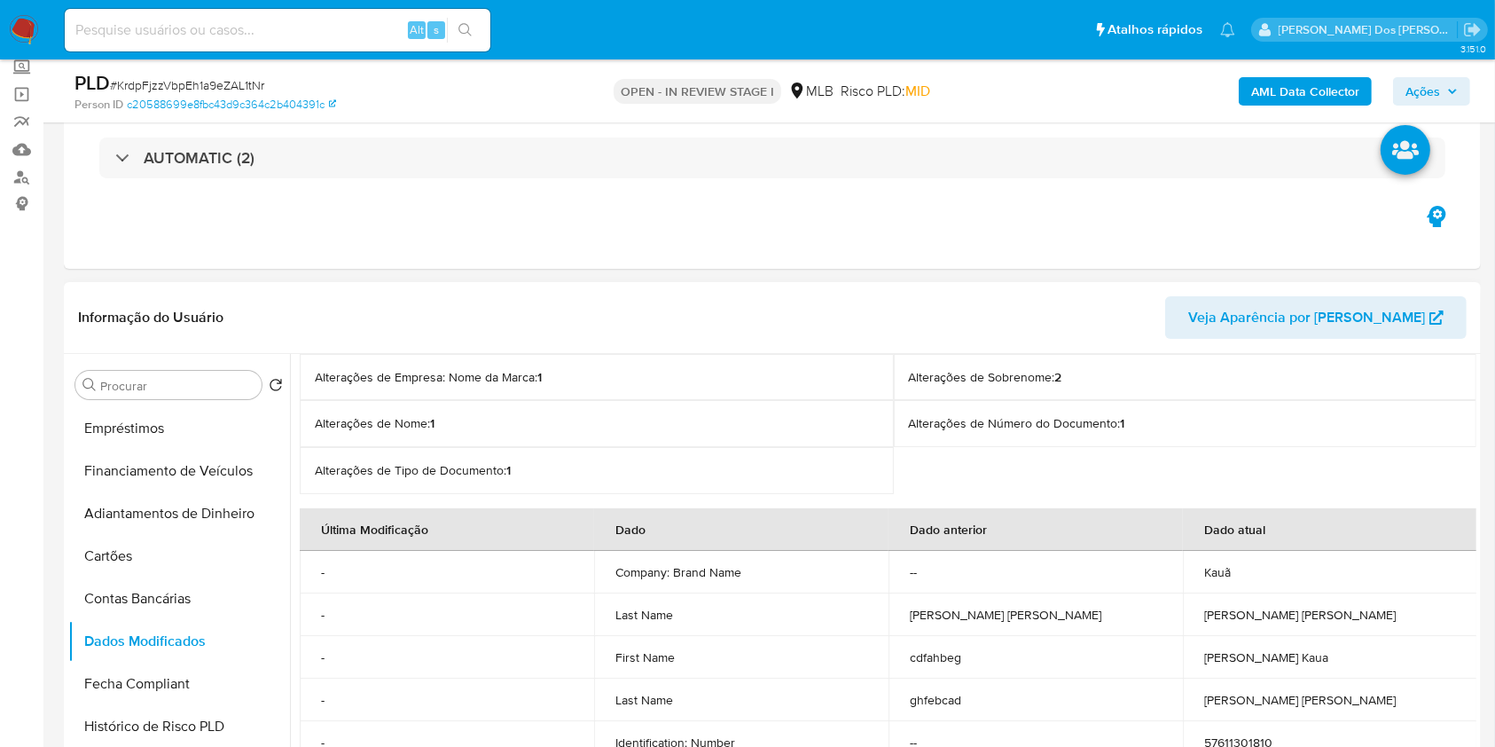
click at [1287, 336] on span "Veja Aparência por Pessoa" at bounding box center [1306, 317] width 237 height 43
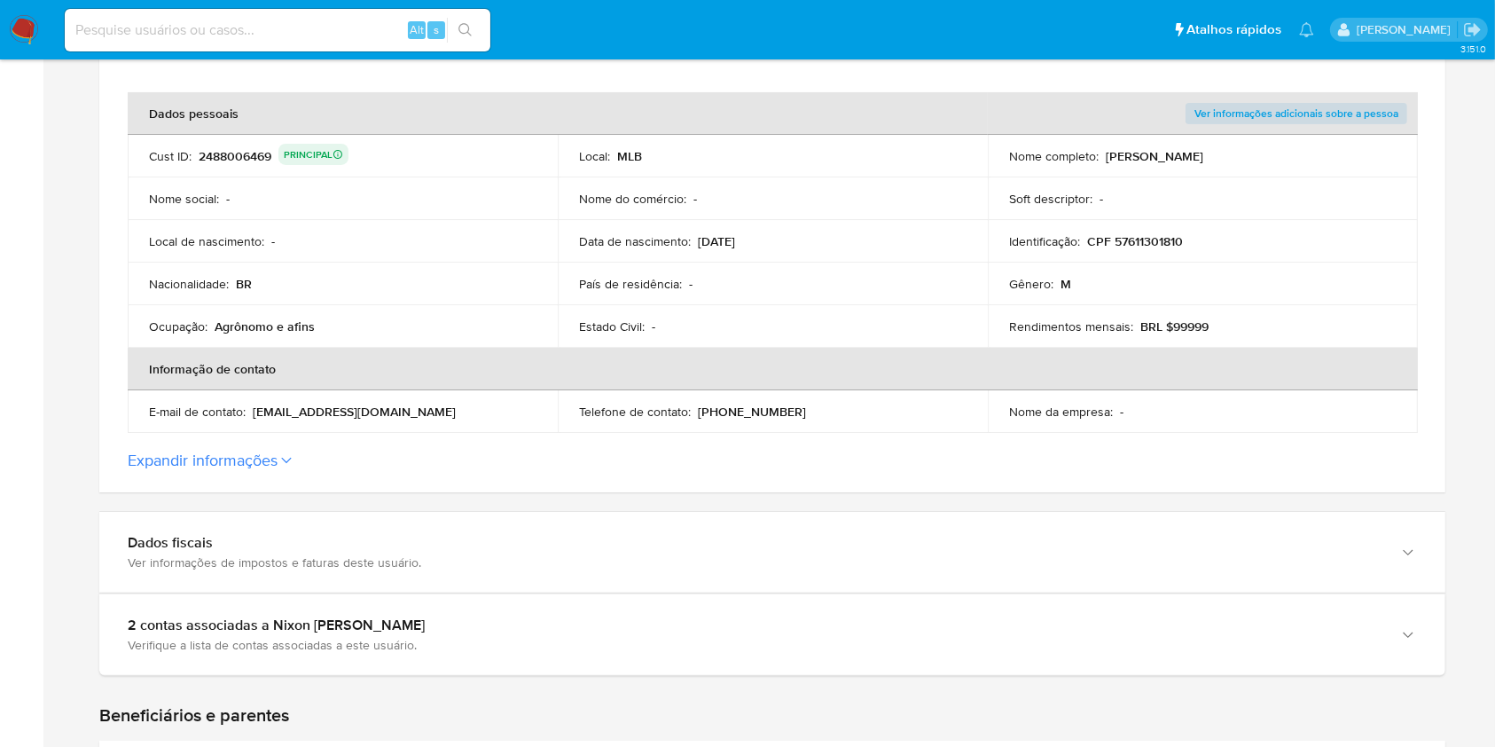
scroll to position [331, 0]
click at [258, 467] on button "Expandir informações" at bounding box center [203, 460] width 150 height 20
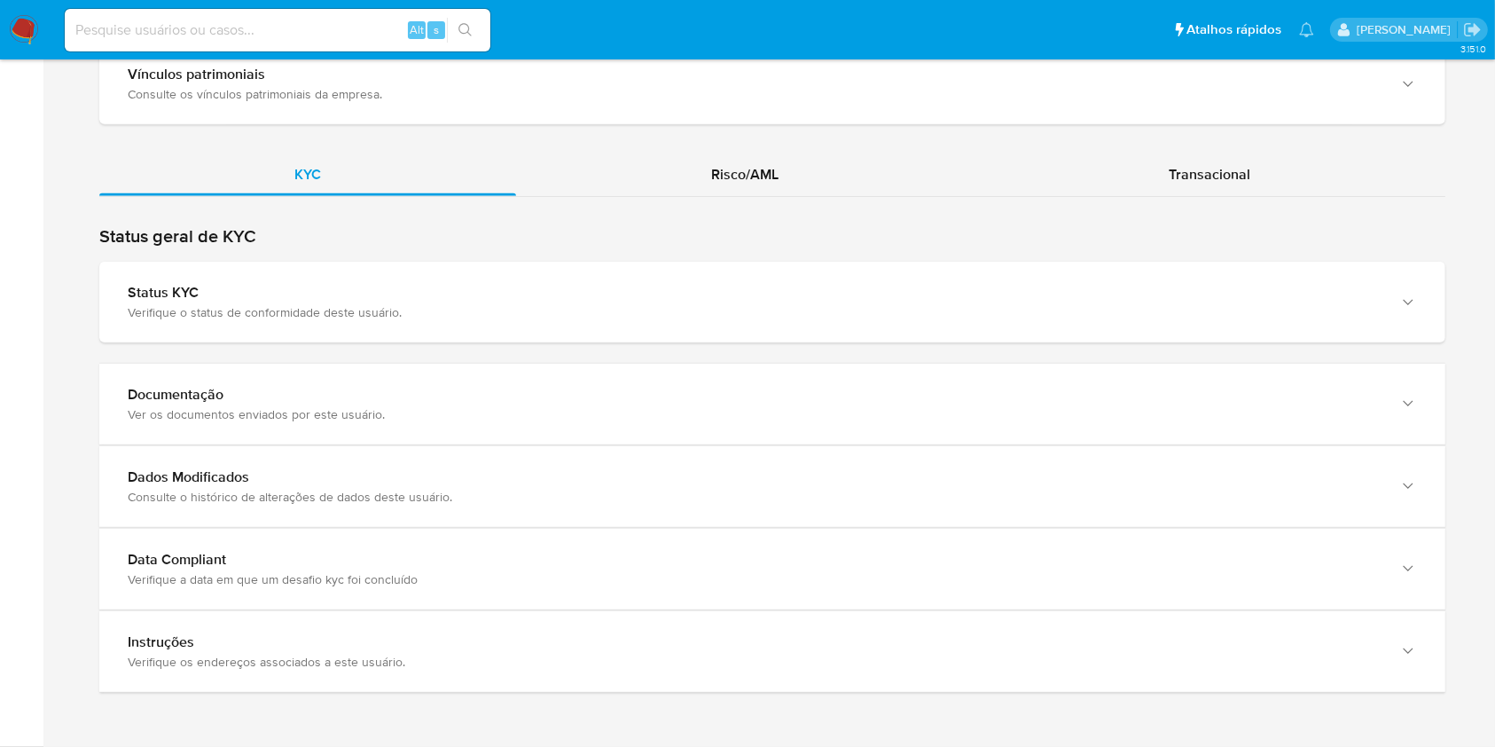
scroll to position [1824, 0]
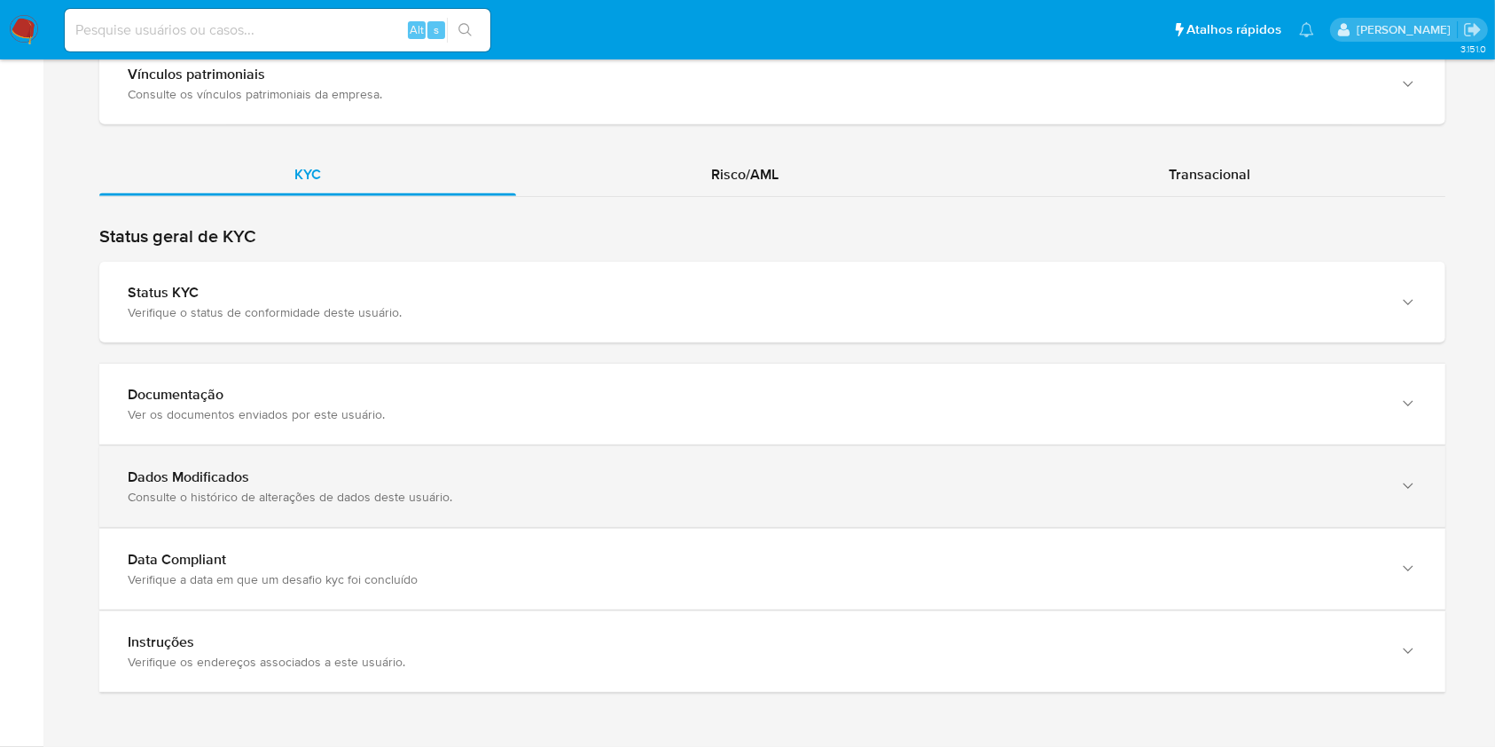
click at [539, 511] on div "Dados Modificados Consulte o histórico de alterações de dados deste usuário." at bounding box center [772, 486] width 1346 height 81
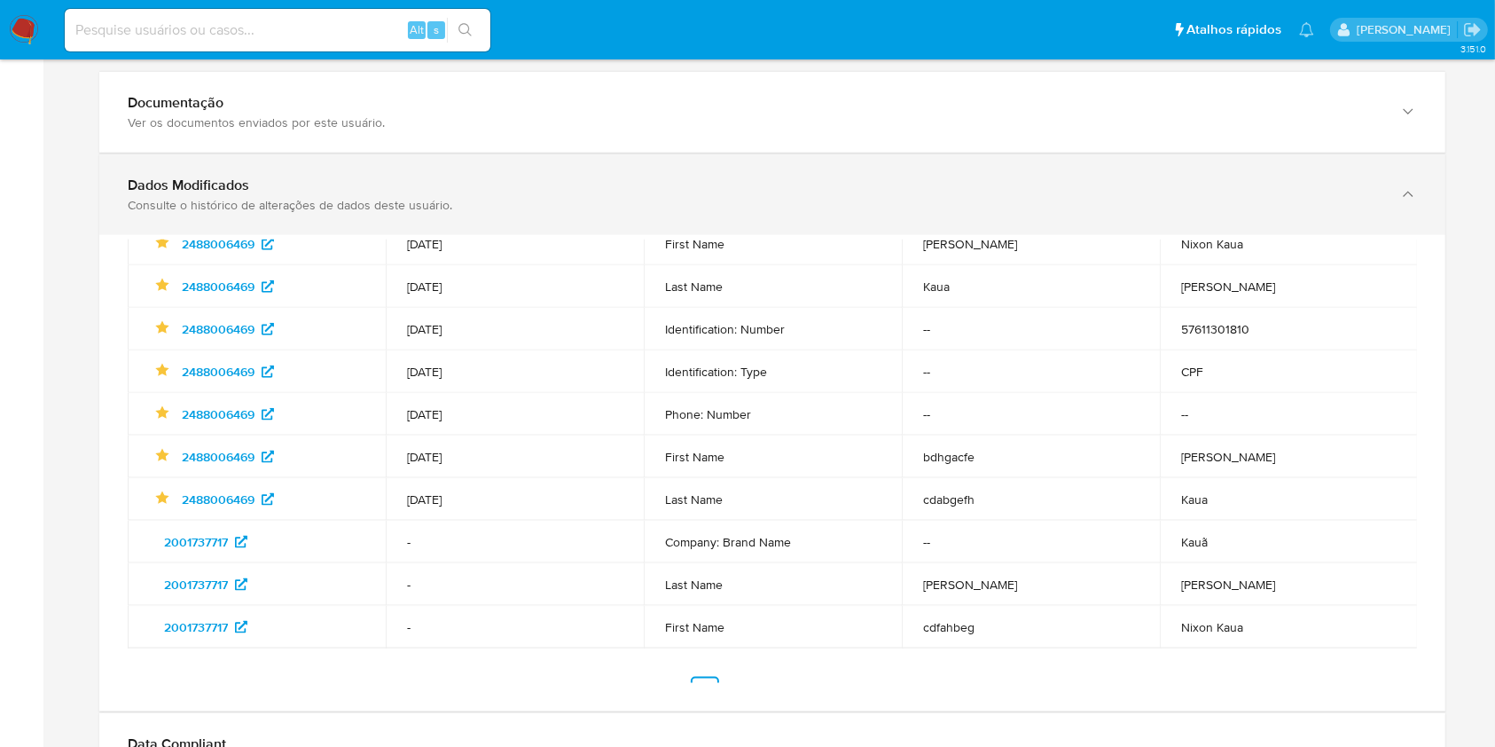
scroll to position [241, 0]
